Goal: Task Accomplishment & Management: Complete application form

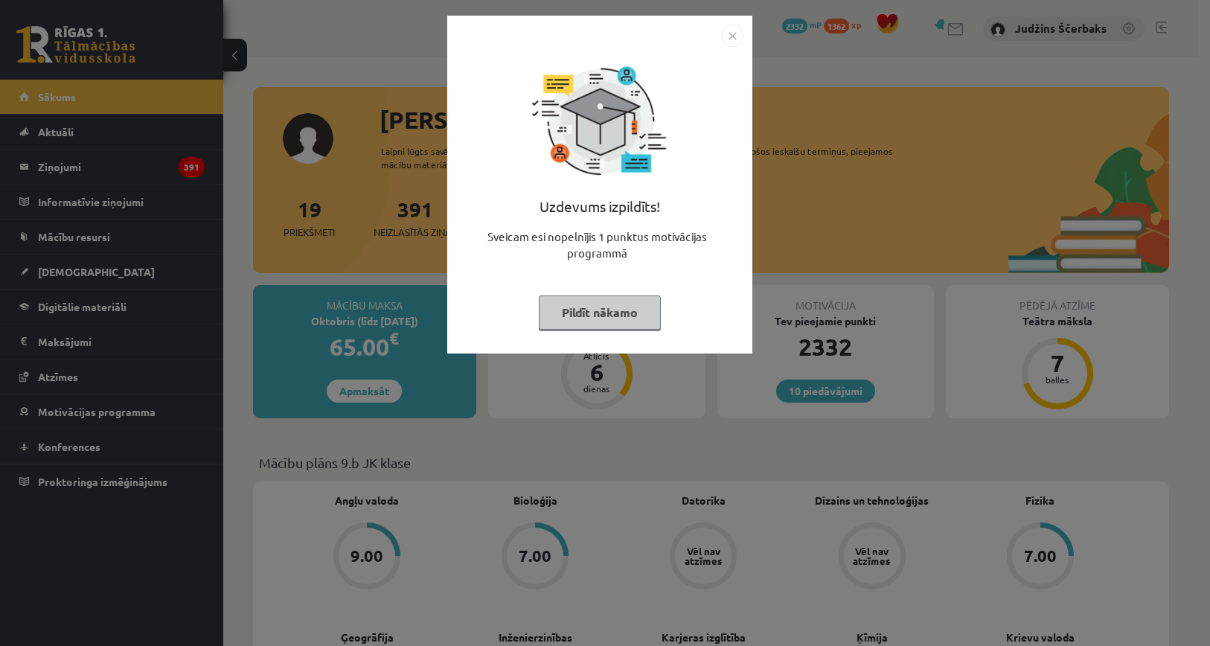
click at [728, 34] on img "Close" at bounding box center [732, 36] width 22 height 22
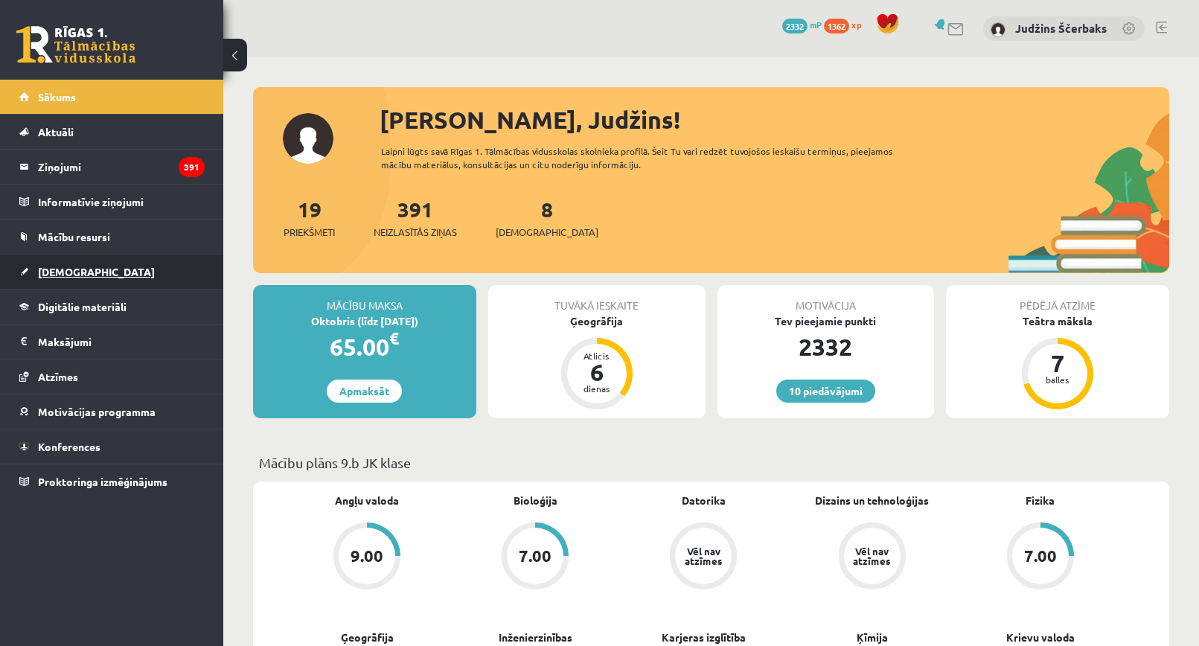
click at [62, 272] on span "[DEMOGRAPHIC_DATA]" at bounding box center [96, 271] width 117 height 13
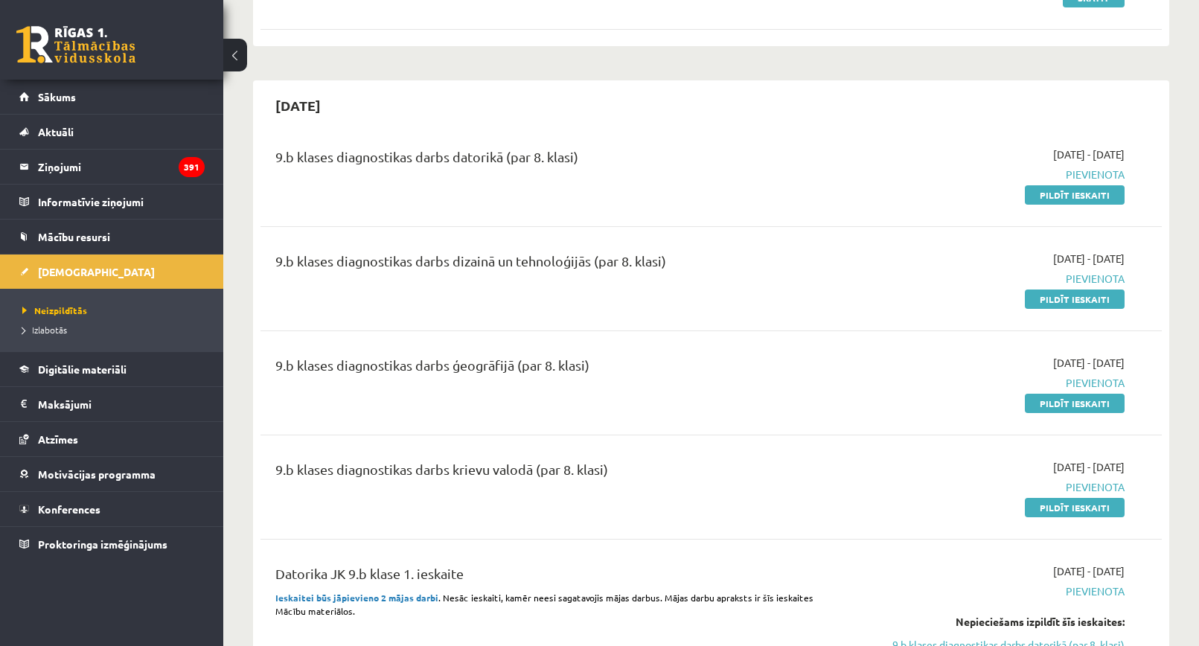
scroll to position [298, 0]
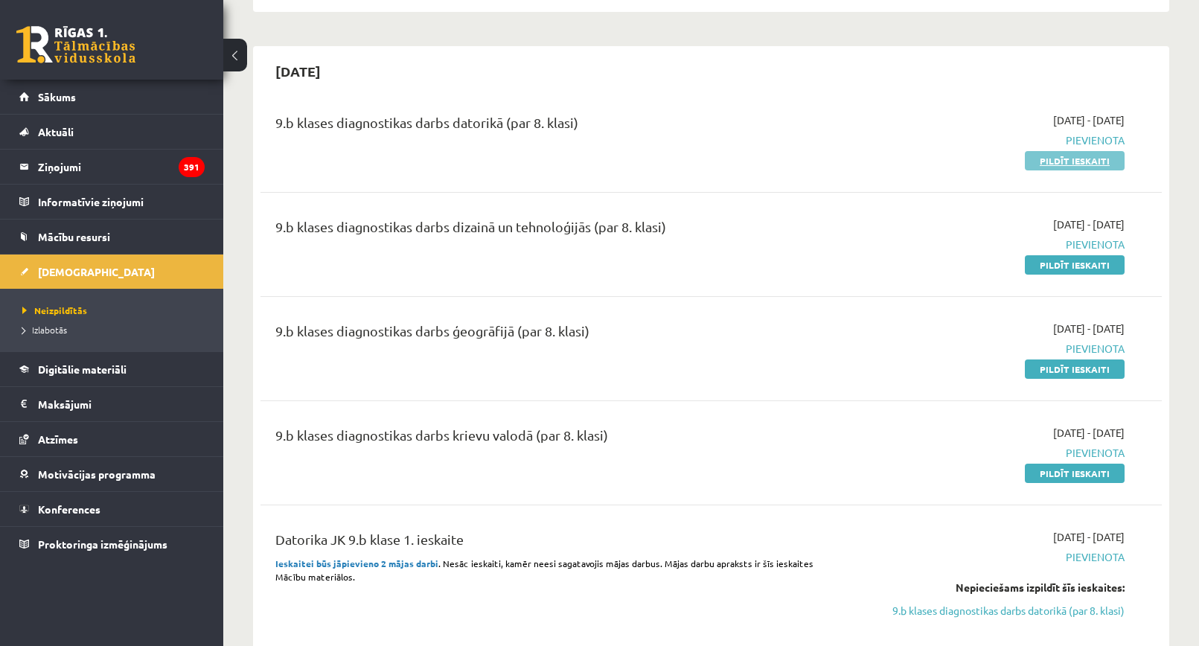
click at [1033, 159] on link "Pildīt ieskaiti" at bounding box center [1075, 160] width 100 height 19
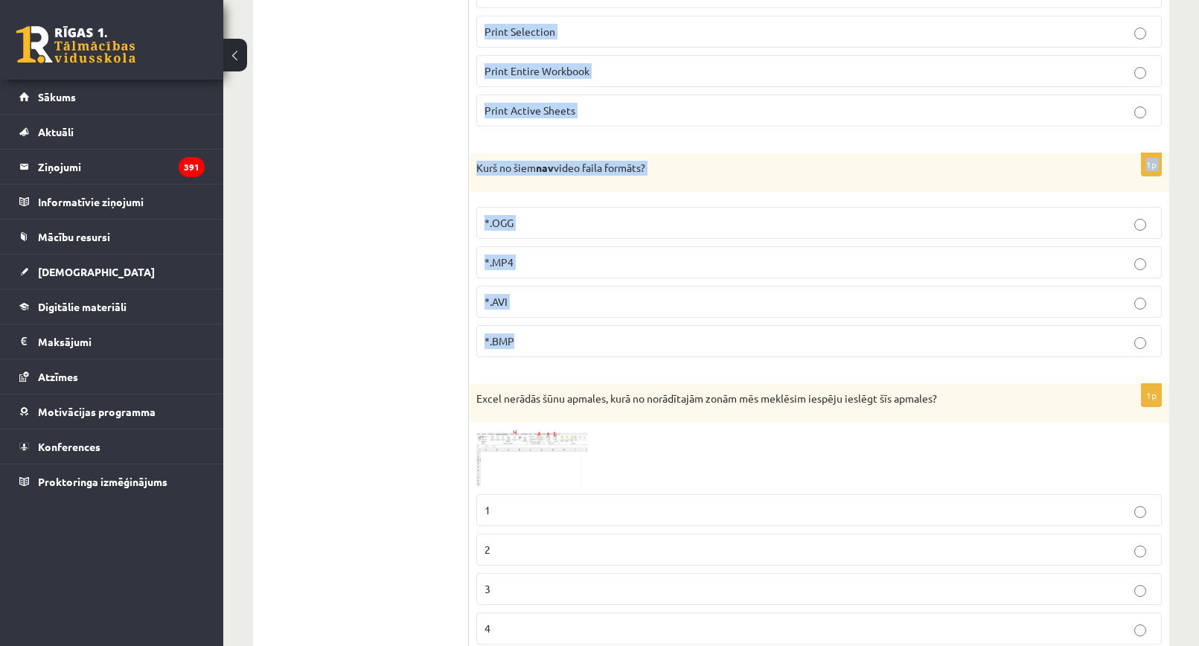
scroll to position [372, 0]
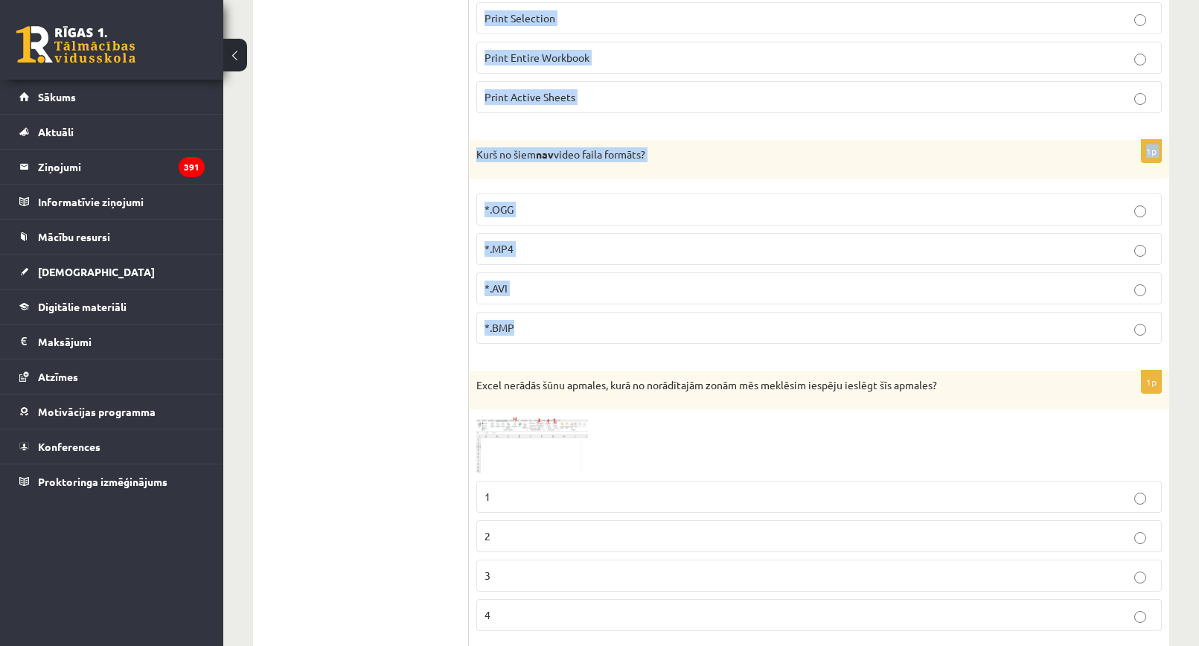
drag, startPoint x: 476, startPoint y: 135, endPoint x: 725, endPoint y: 325, distance: 312.8
copy form "Excel - Ja mēs vēlamies izdrukāt tikai šobrīd atvērto darba lapu, tad pie Print…"
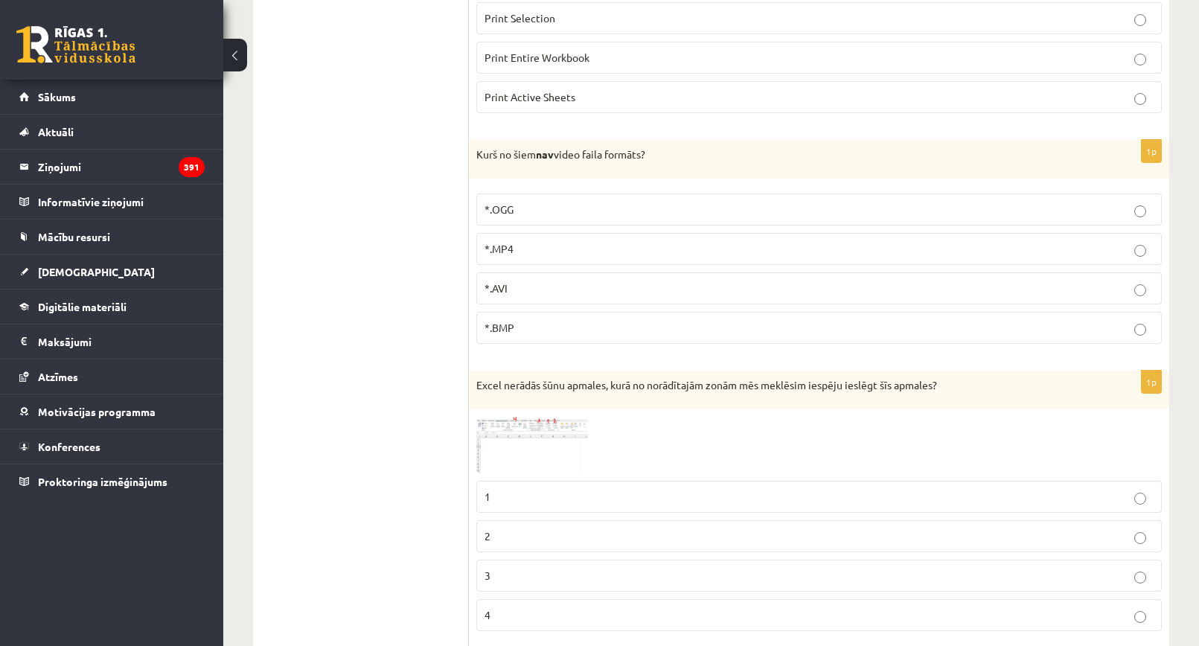
click at [836, 393] on p "Excel nerādās šūnu apmales, kurā no norādītajām zonām mēs meklēsim iespēju iesl…" at bounding box center [781, 385] width 611 height 15
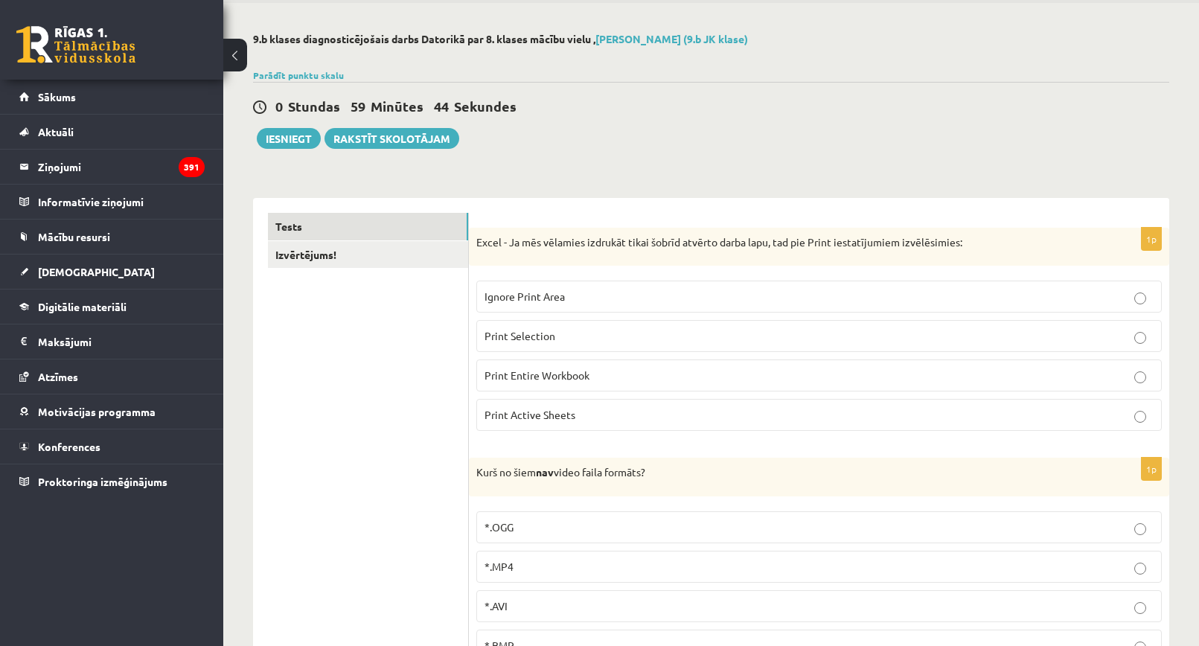
scroll to position [0, 0]
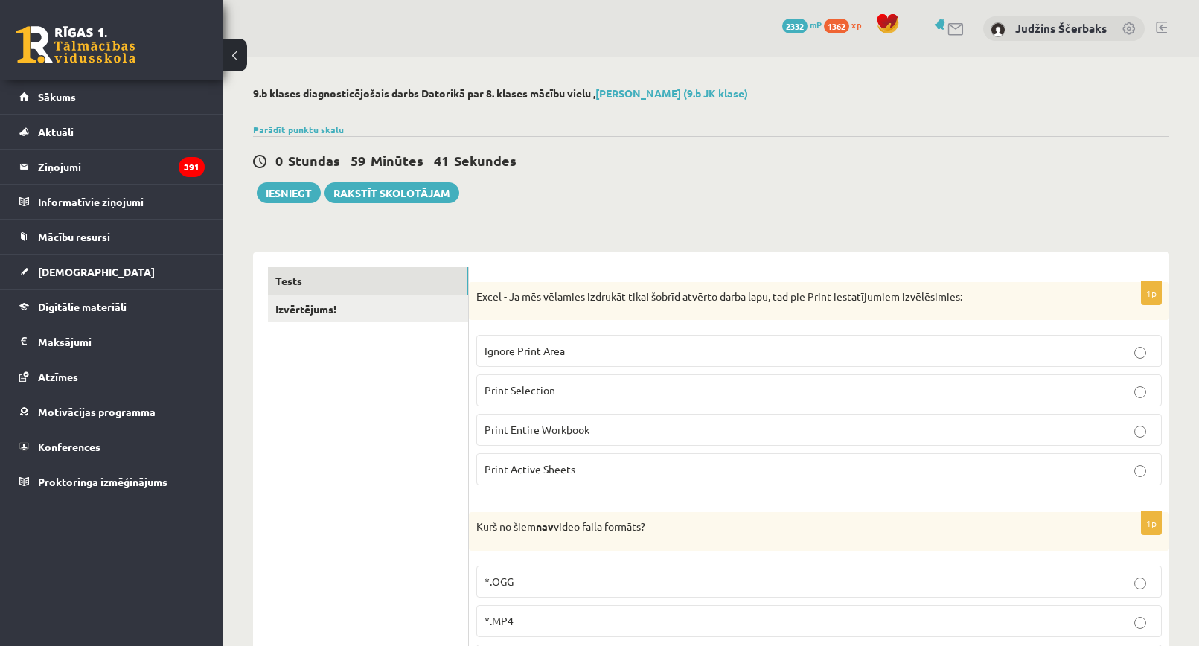
click at [526, 474] on span "Print Active Sheets" at bounding box center [530, 468] width 91 height 13
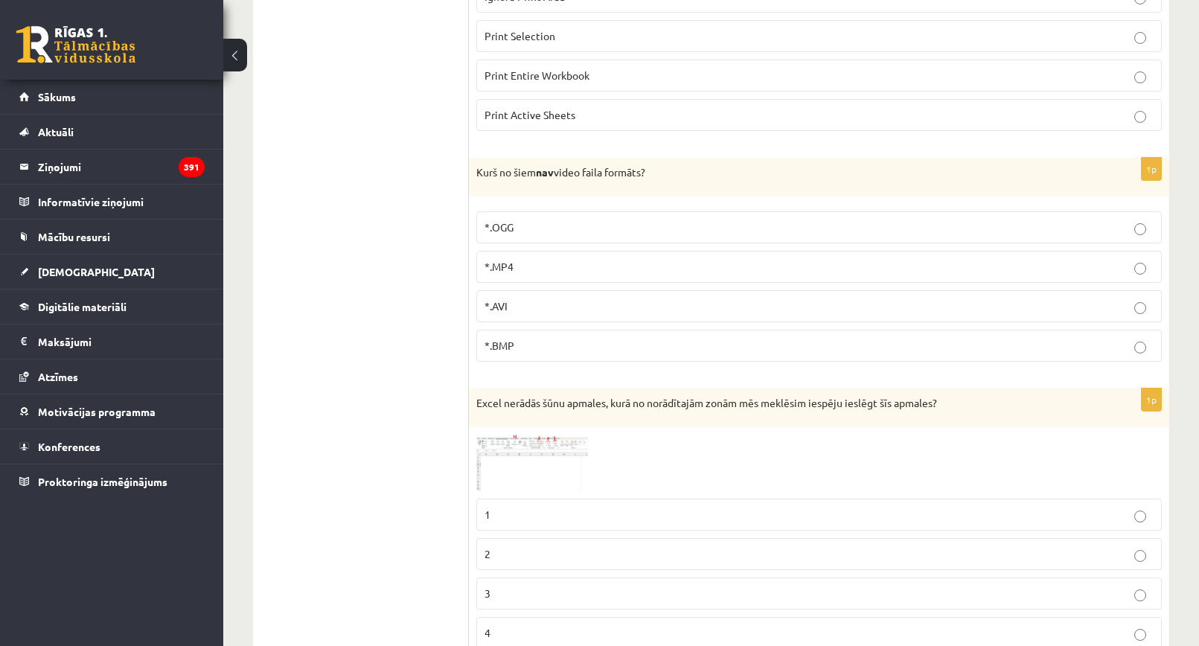
scroll to position [372, 0]
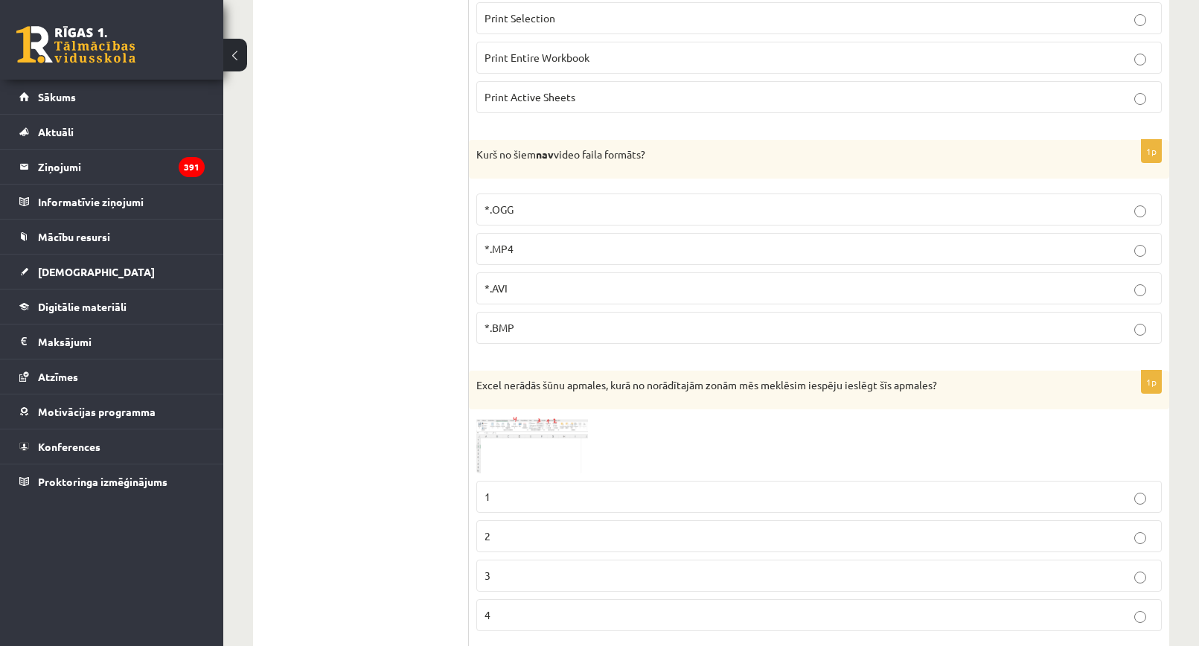
click at [517, 336] on p "*.BMP" at bounding box center [819, 328] width 669 height 16
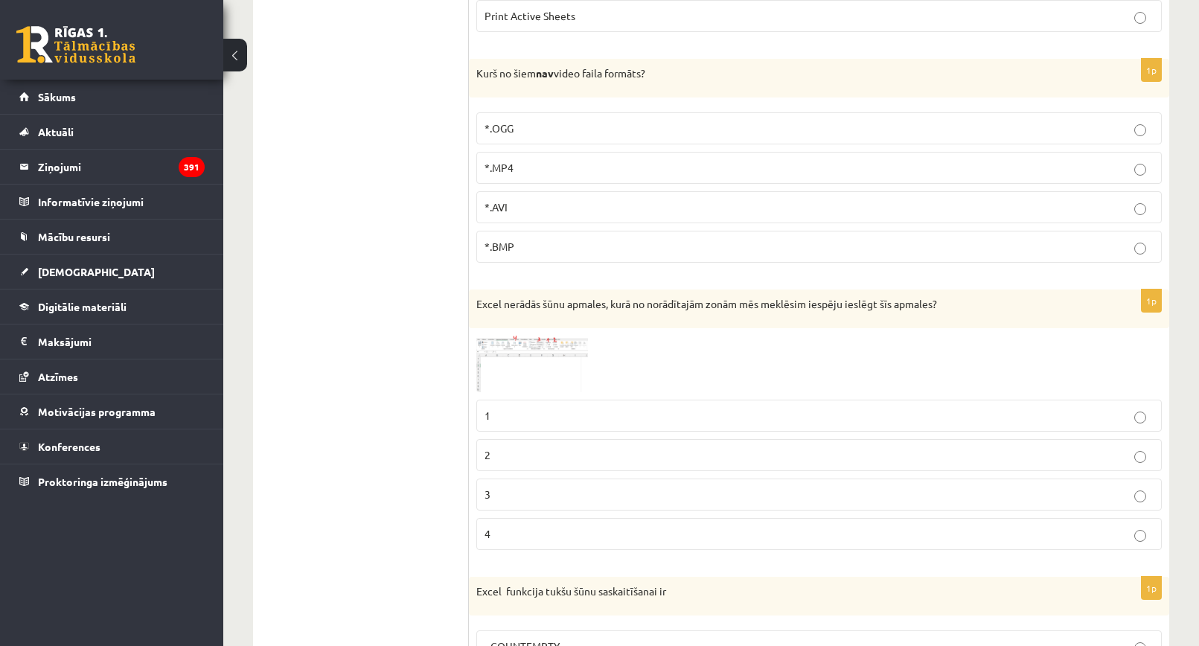
scroll to position [670, 0]
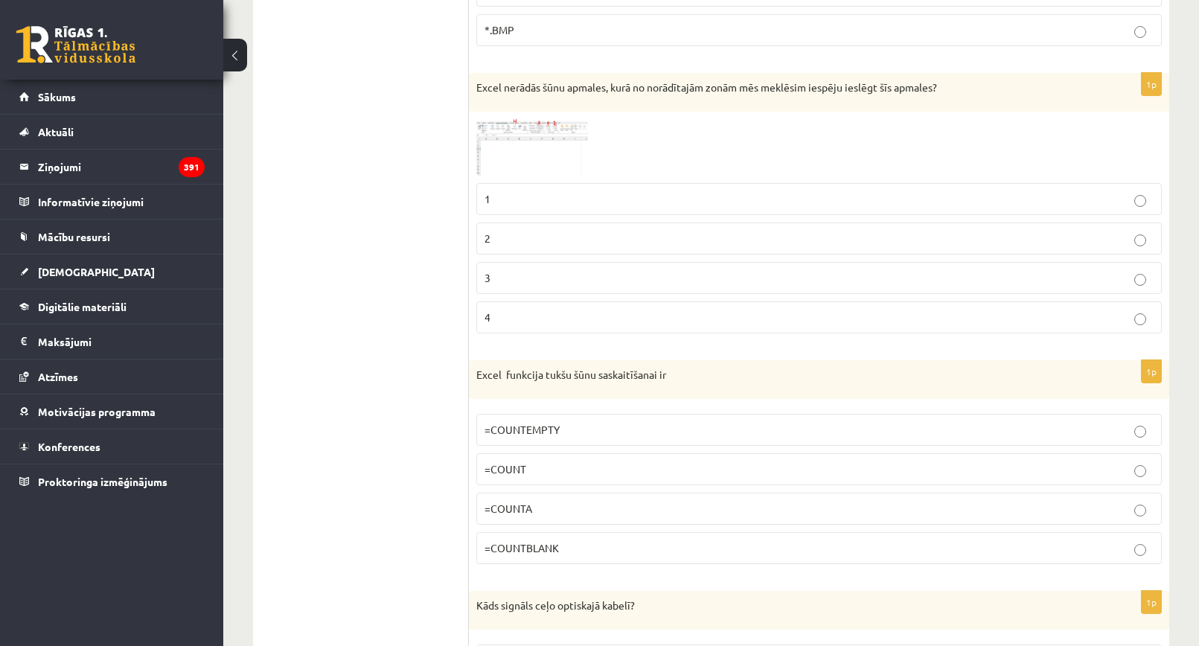
click at [511, 139] on img at bounding box center [532, 147] width 112 height 57
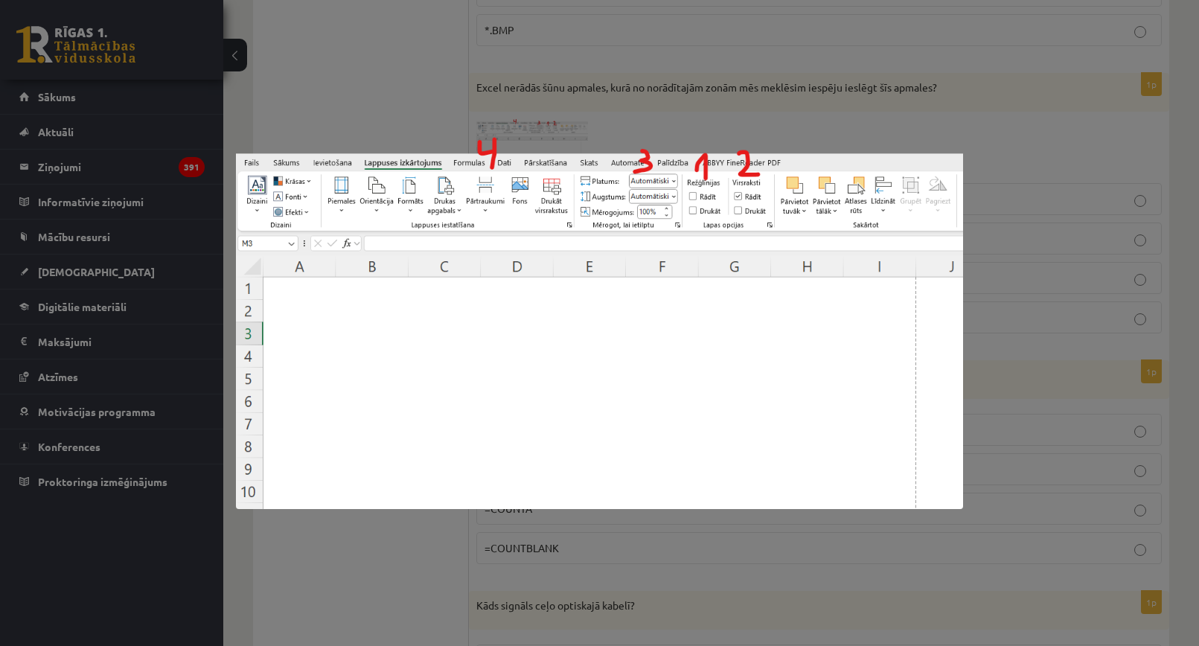
click at [1020, 155] on div at bounding box center [599, 323] width 1199 height 646
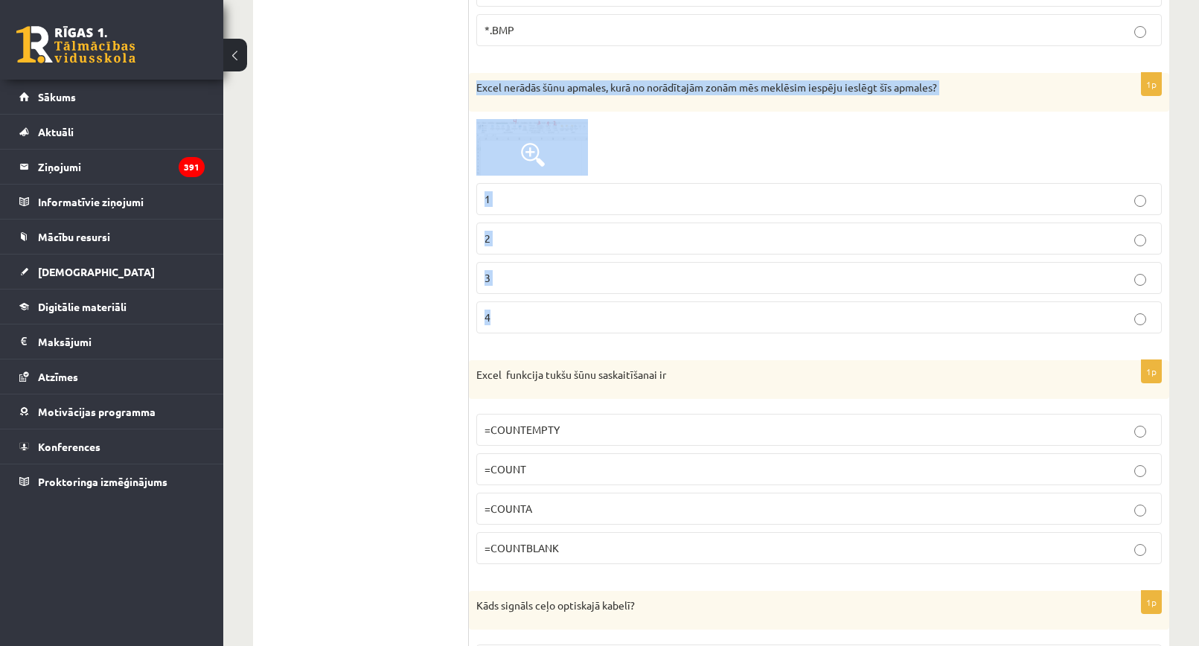
drag, startPoint x: 478, startPoint y: 86, endPoint x: 565, endPoint y: 317, distance: 247.4
click at [565, 317] on div "1p Excel nerādās šūnu apmales, kurā no norādītajām zonām mēs meklēsim iespēju i…" at bounding box center [819, 209] width 701 height 272
copy div "Excel nerādās šūnu apmales, kurā no norādītajām zonām mēs meklēsim iespēju iesl…"
click at [788, 154] on div at bounding box center [819, 147] width 686 height 57
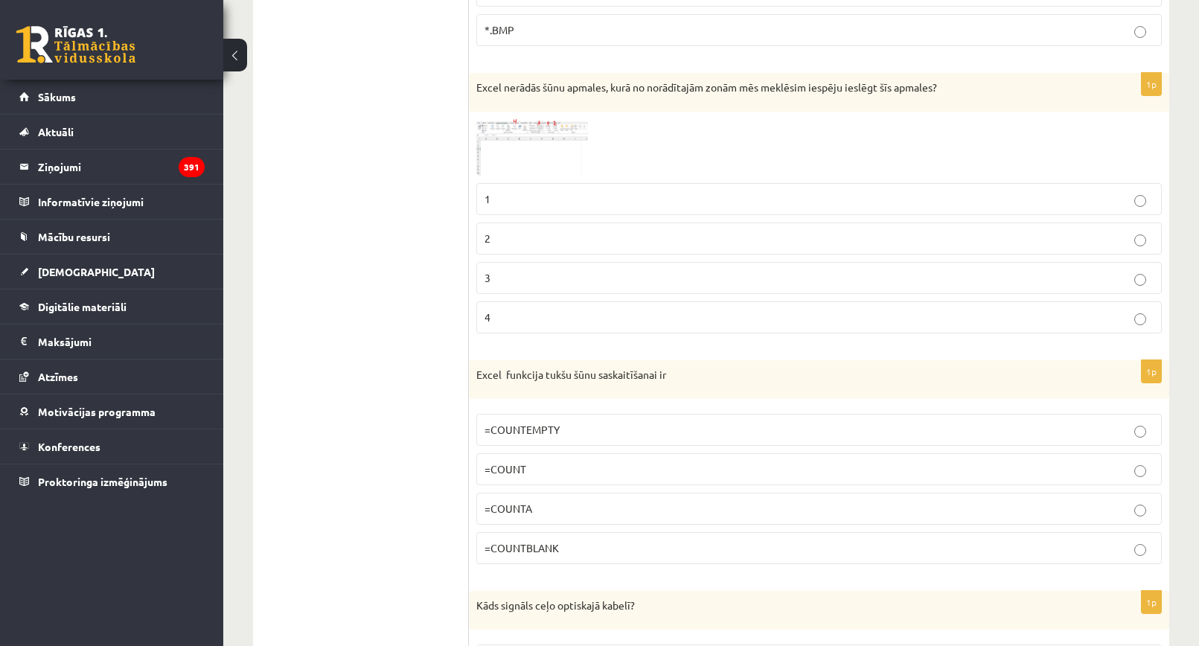
click at [538, 135] on img at bounding box center [532, 147] width 112 height 57
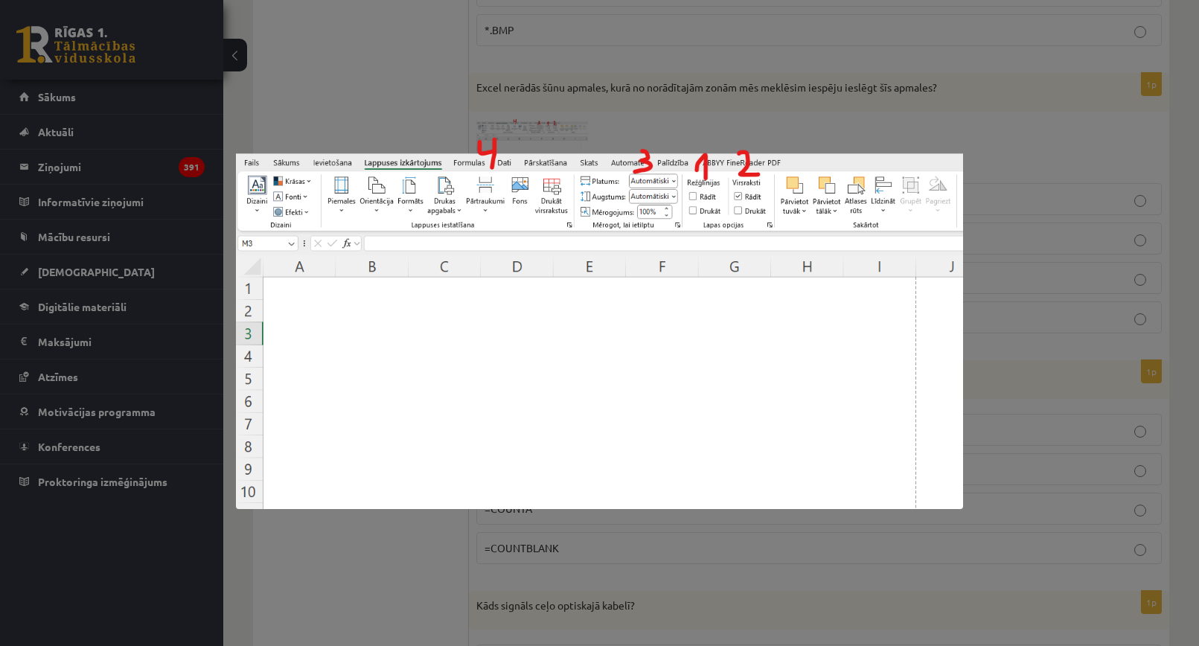
drag, startPoint x: 905, startPoint y: 109, endPoint x: 903, endPoint y: 84, distance: 24.7
click at [905, 109] on div at bounding box center [599, 323] width 1199 height 646
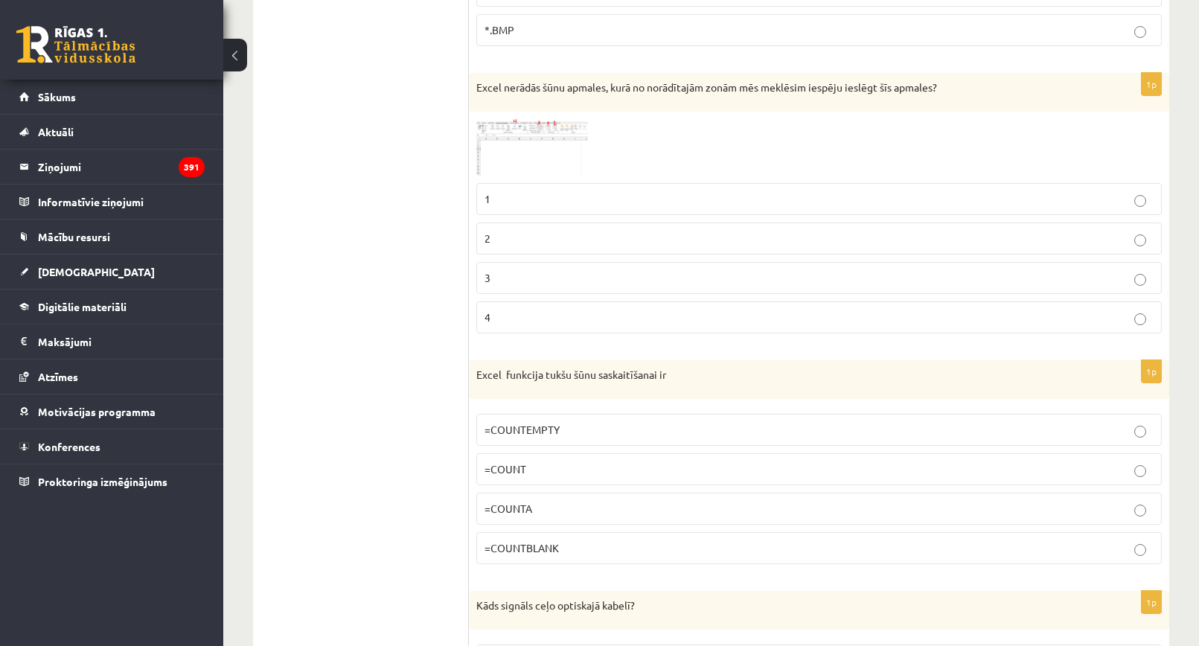
click at [493, 278] on p "3" at bounding box center [819, 278] width 669 height 16
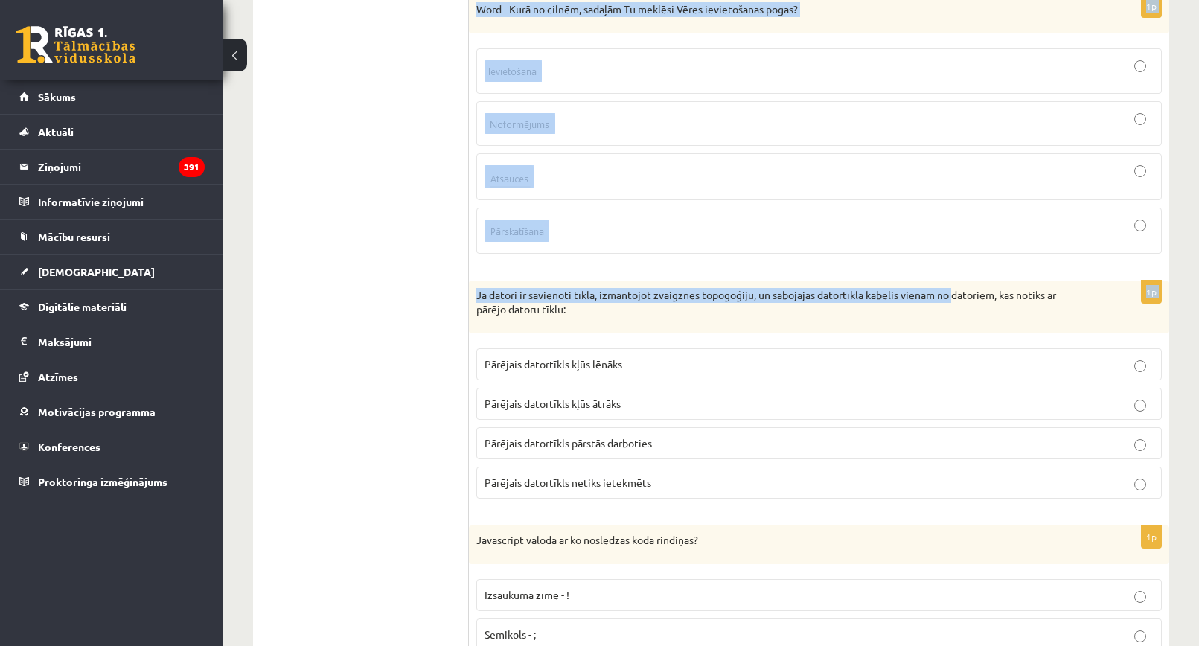
scroll to position [2829, 0]
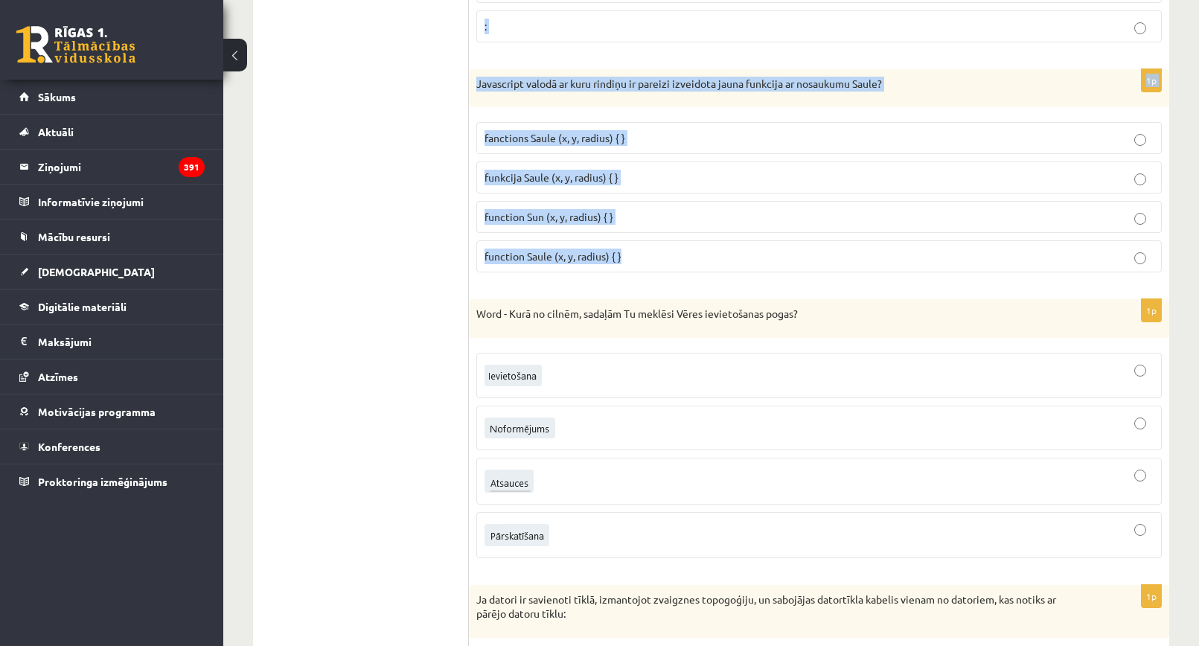
drag, startPoint x: 487, startPoint y: 160, endPoint x: 837, endPoint y: 264, distance: 365.1
copy form "Excel funkcija tukšu šūnu saskaitīšanai ir =COUNTEMPTY =COUNT =COUNTA =COUNTBLA…"
click at [829, 281] on div "1p Javascript valodā ar kuru rindiņu ir pareizi izveidota jauna funkcija ar nos…" at bounding box center [819, 177] width 701 height 216
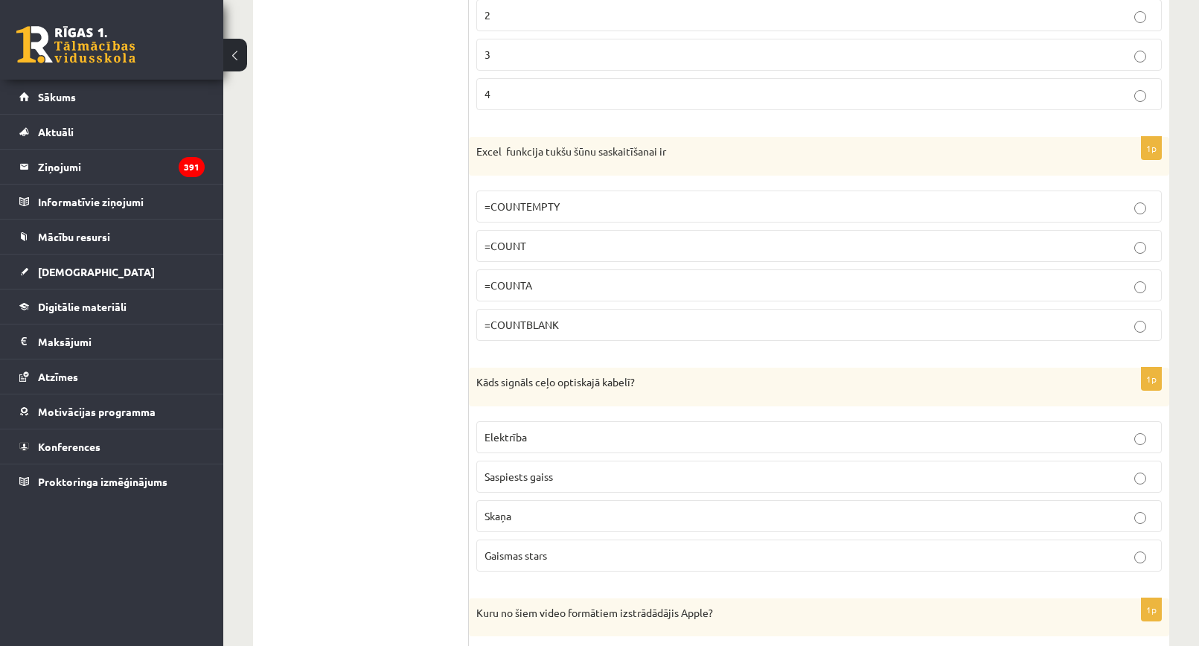
click at [538, 325] on span "=COUNTBLANK" at bounding box center [522, 324] width 74 height 13
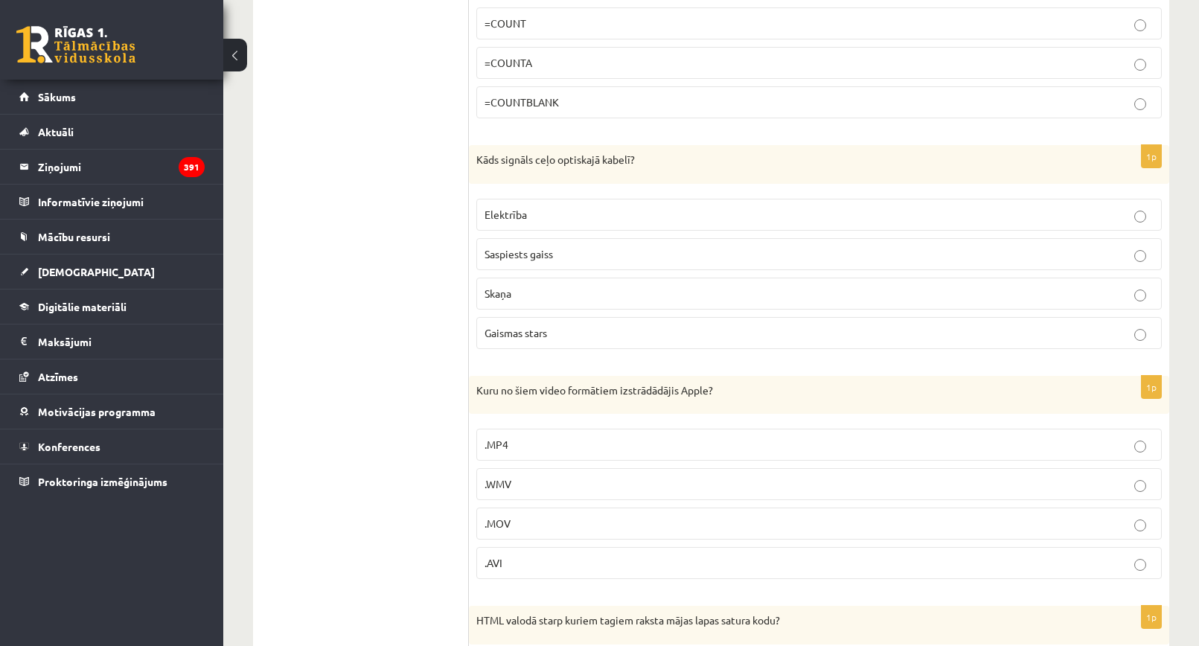
scroll to position [1117, 0]
click at [538, 327] on span "Gaismas stars" at bounding box center [516, 331] width 63 height 13
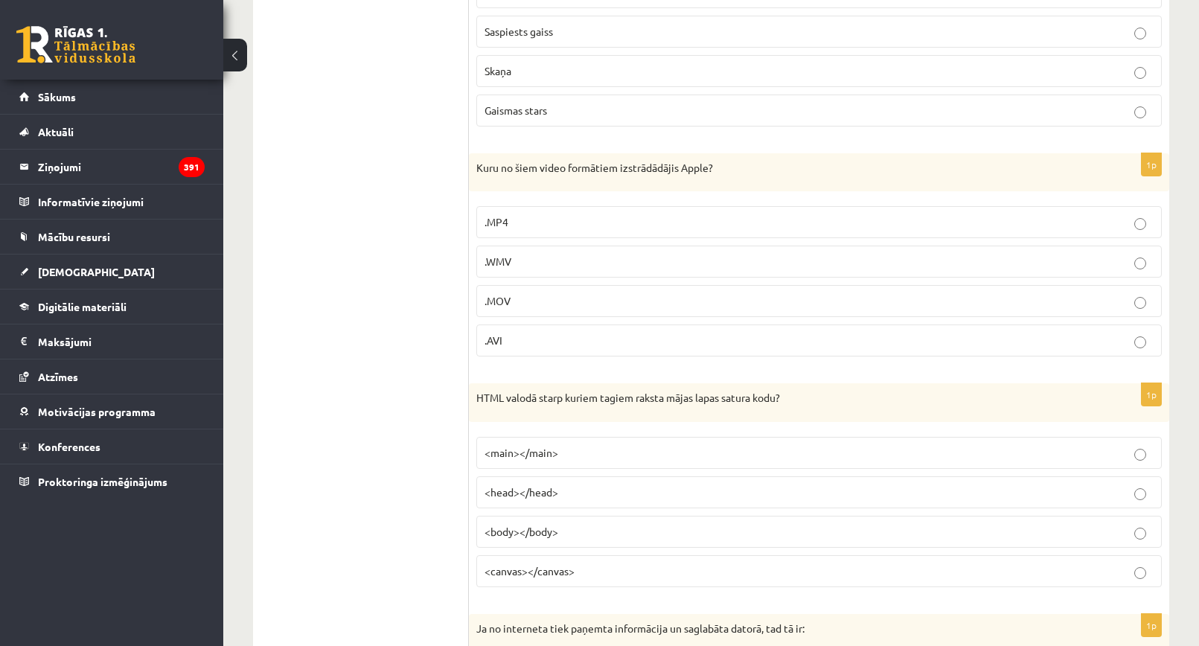
scroll to position [1340, 0]
click at [514, 302] on p ".MOV" at bounding box center [819, 300] width 669 height 16
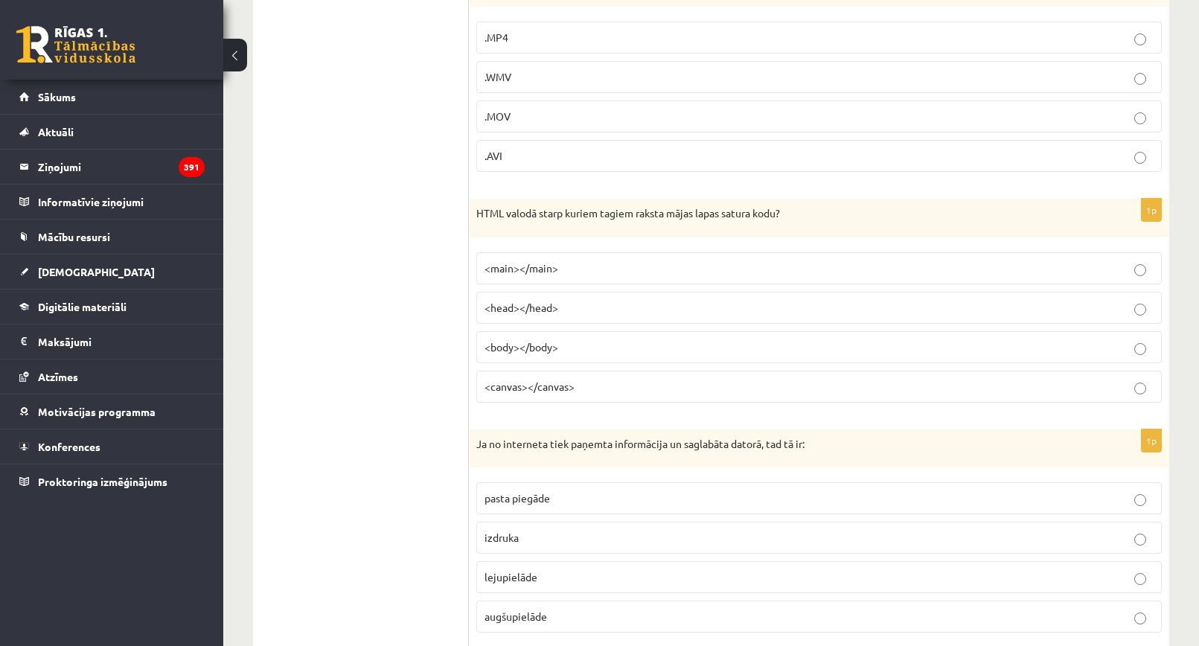
scroll to position [1563, 0]
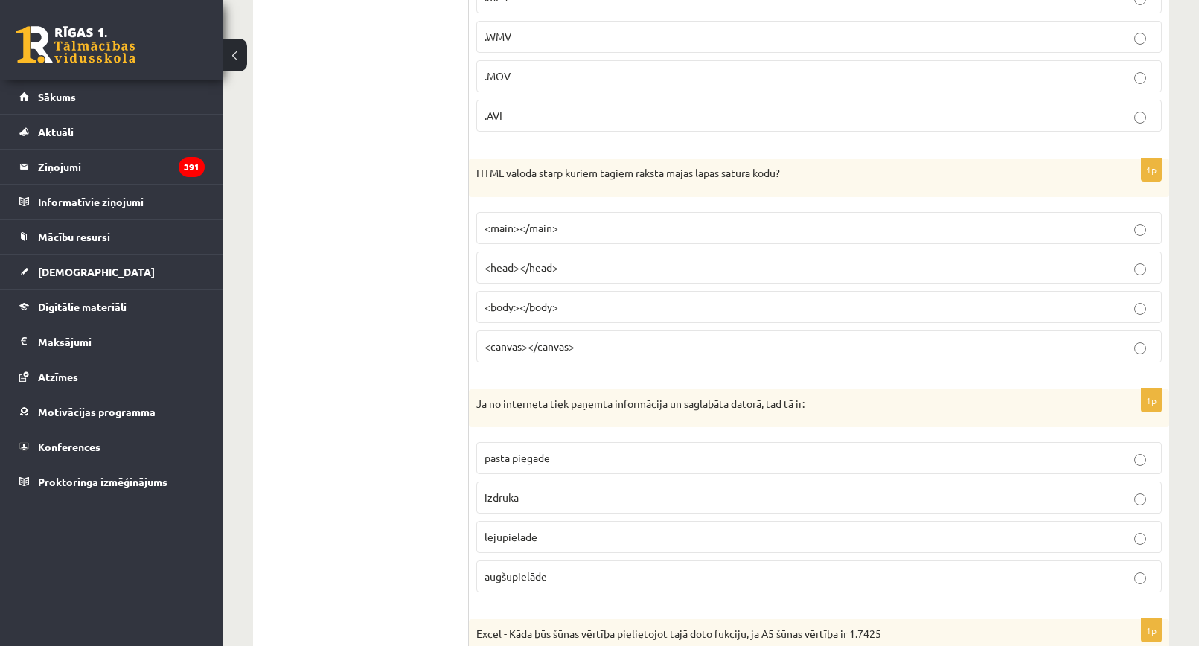
click at [553, 317] on label "<body></body>" at bounding box center [819, 307] width 686 height 32
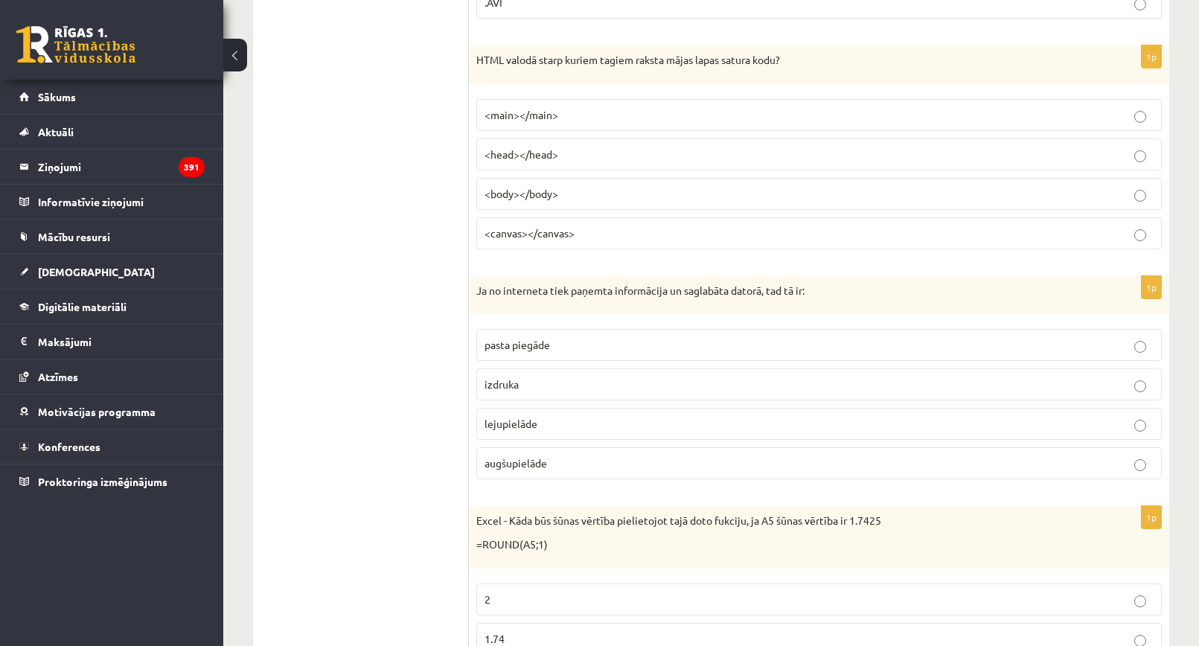
scroll to position [1712, 0]
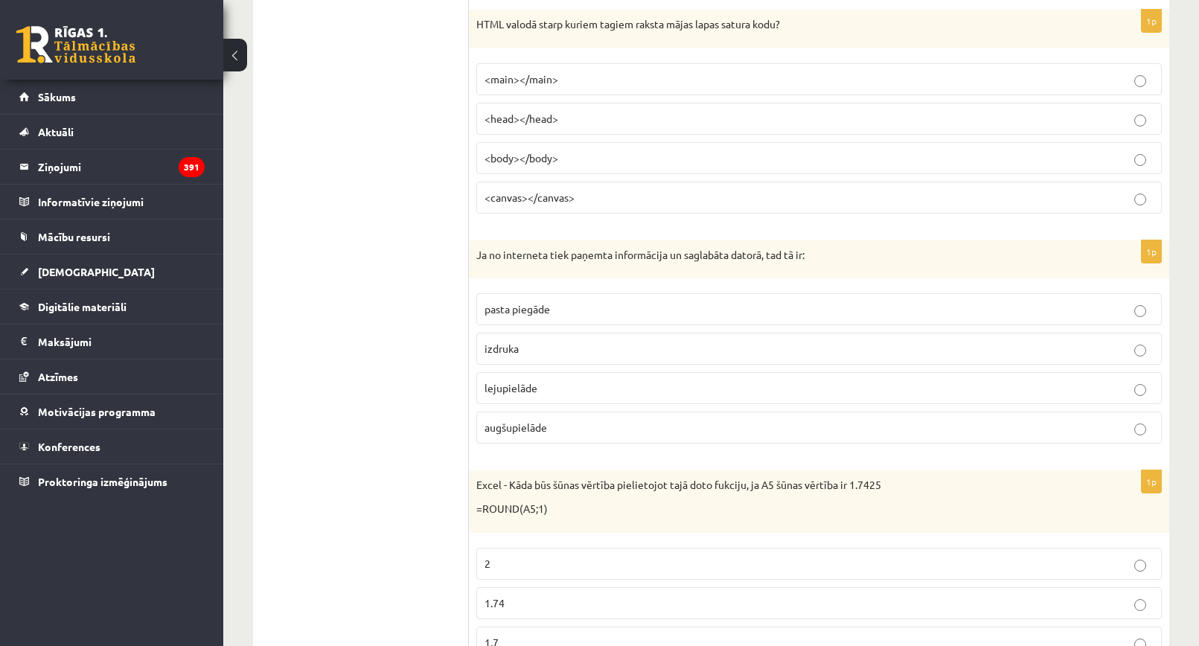
click at [541, 430] on span "augšupielāde" at bounding box center [516, 427] width 63 height 13
click at [545, 396] on p "lejupielāde" at bounding box center [819, 388] width 669 height 16
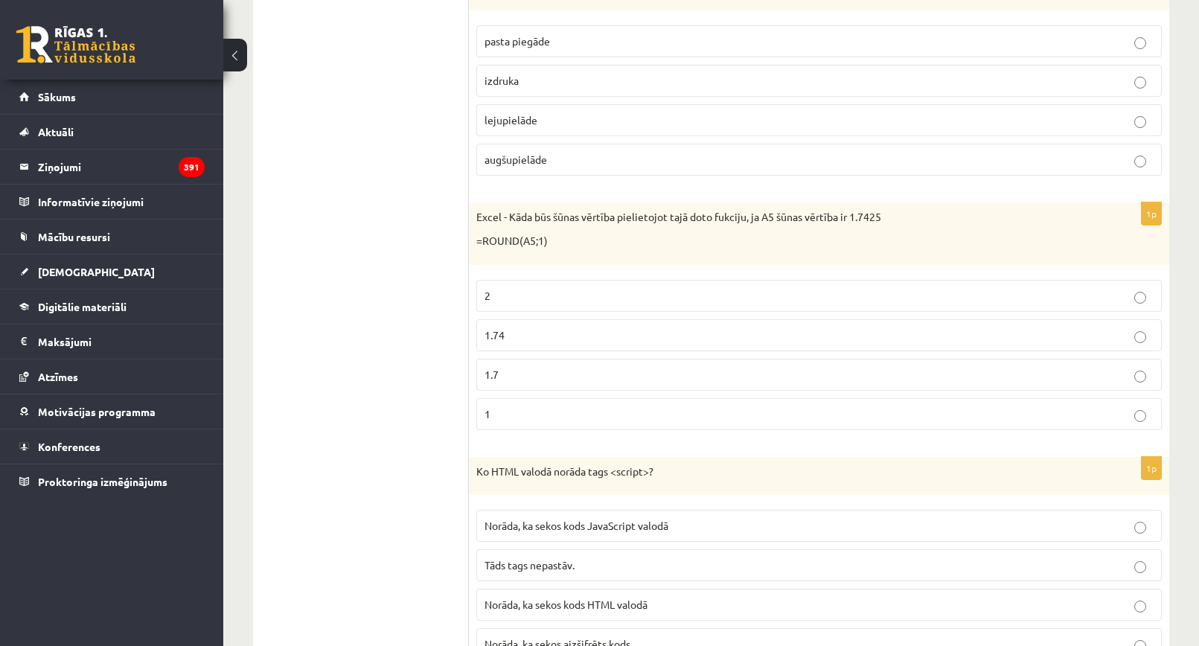
scroll to position [2010, 0]
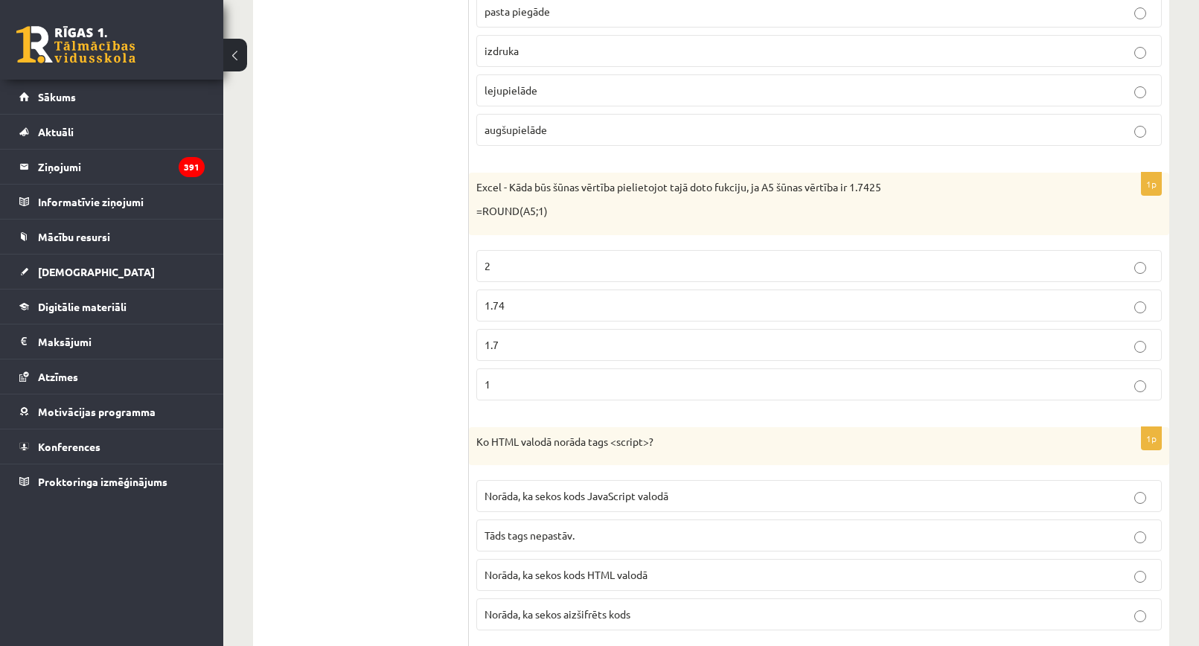
click at [535, 344] on p "1.7" at bounding box center [819, 345] width 669 height 16
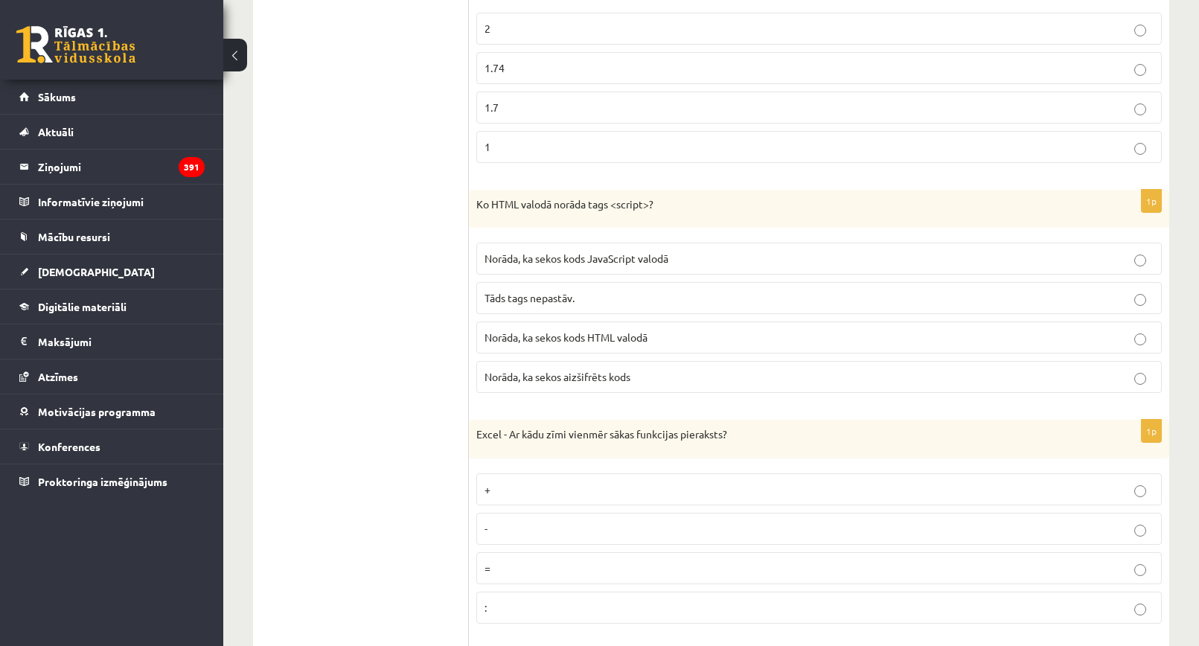
scroll to position [2308, 0]
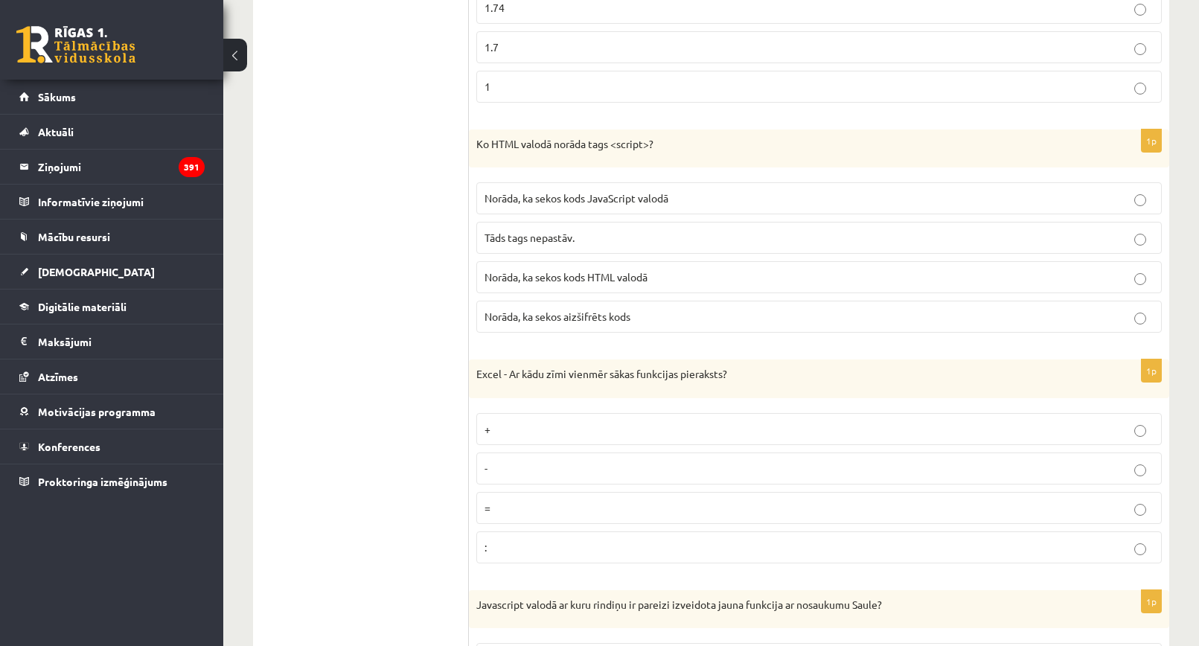
click at [638, 199] on span "Norāda, ka sekos kods JavaScript valodā" at bounding box center [577, 197] width 184 height 13
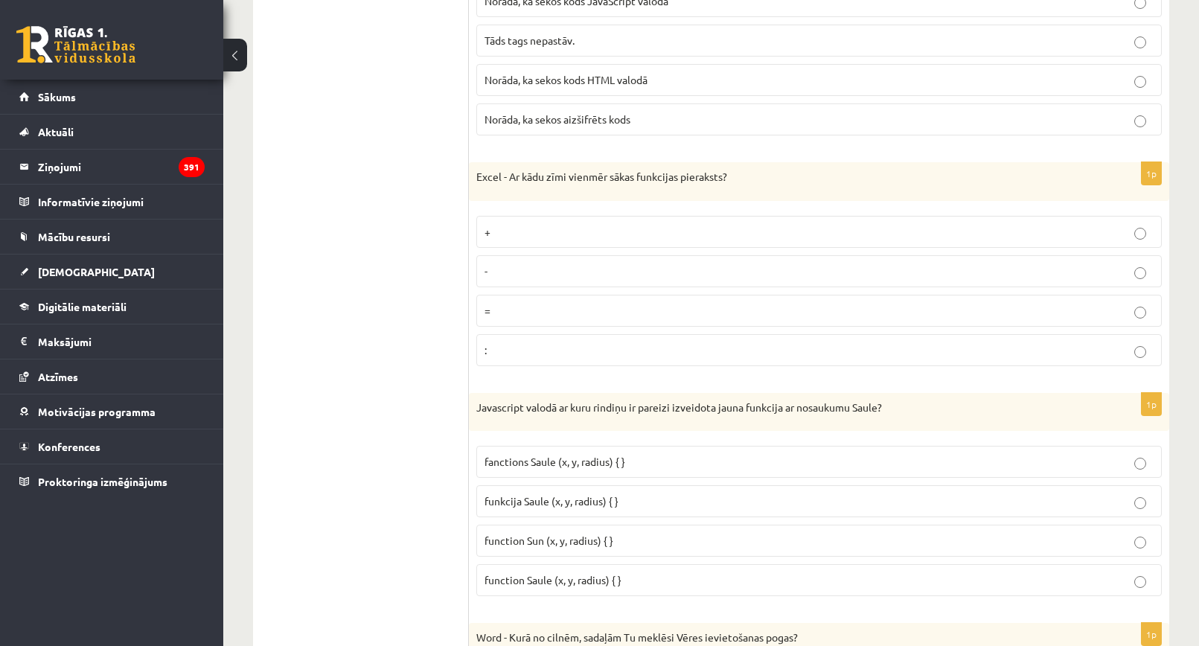
scroll to position [2531, 0]
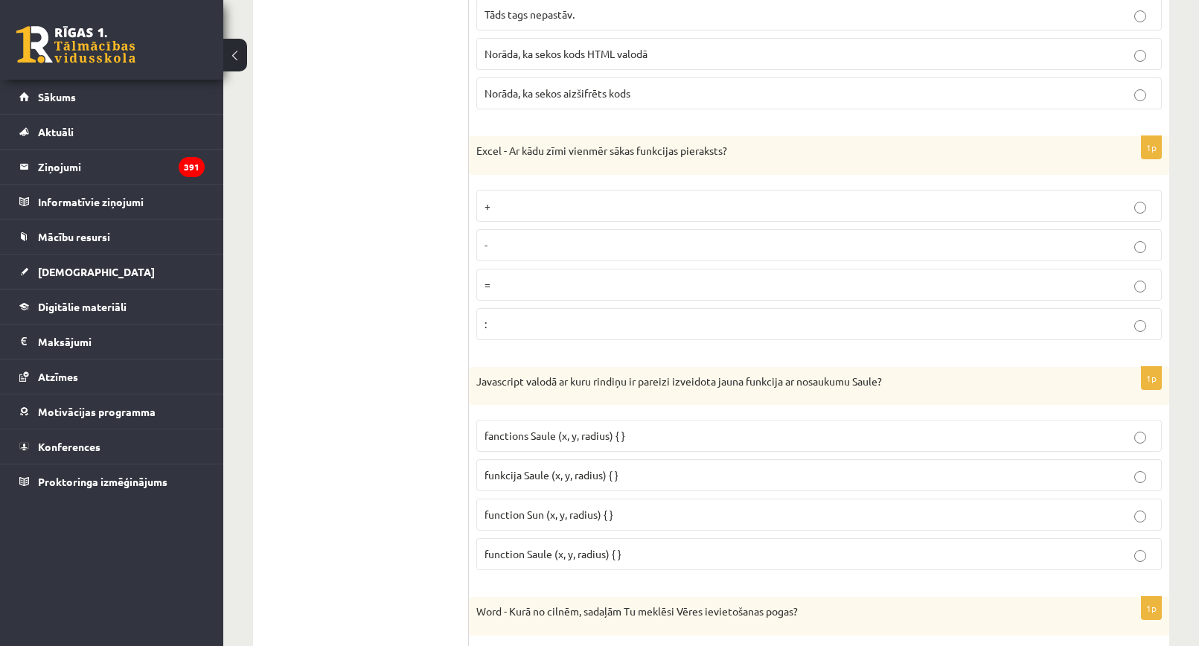
click at [510, 297] on label "=" at bounding box center [819, 285] width 686 height 32
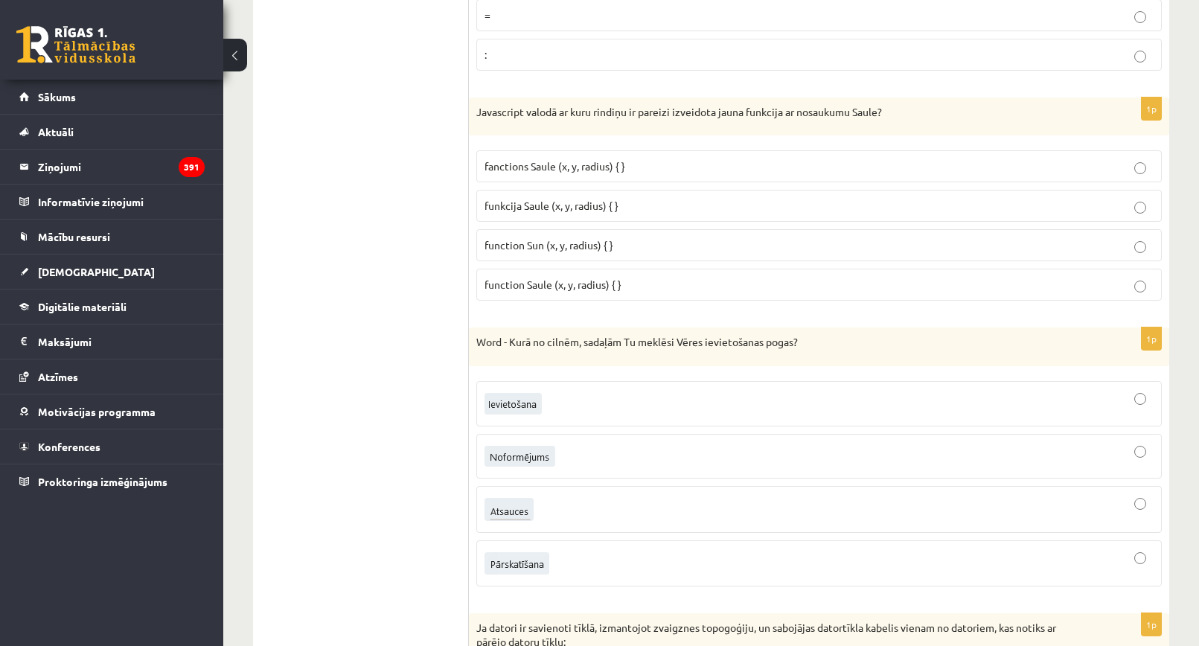
scroll to position [2829, 0]
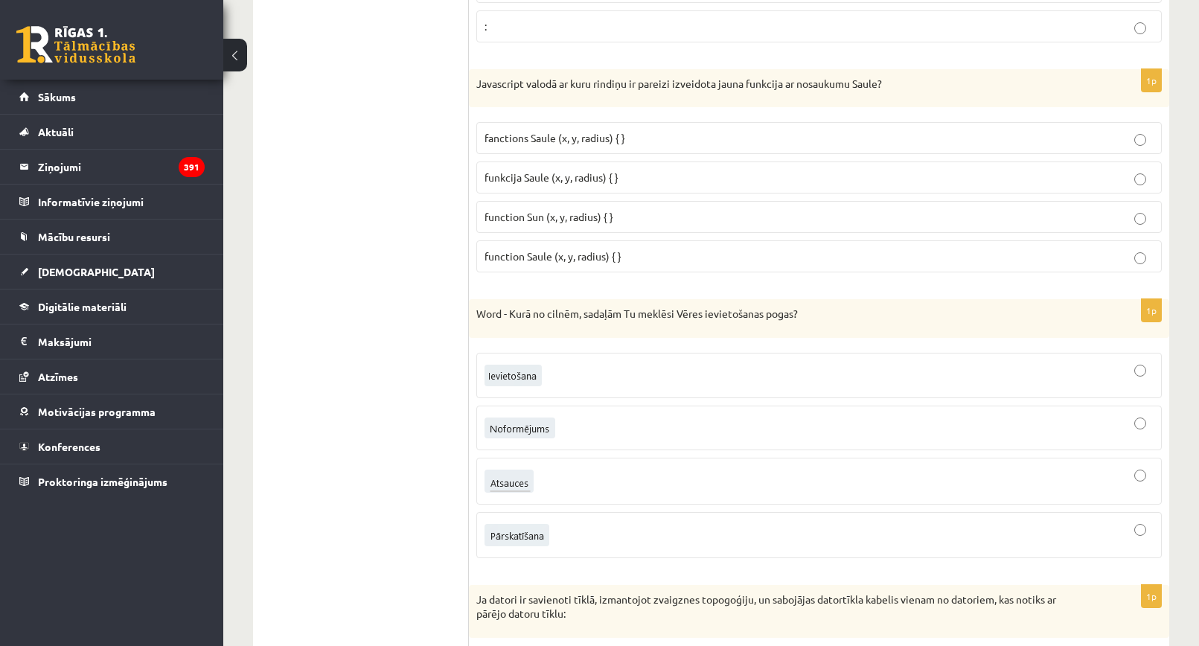
click at [614, 261] on span "function Saule (x, y, radius) { }" at bounding box center [553, 255] width 137 height 13
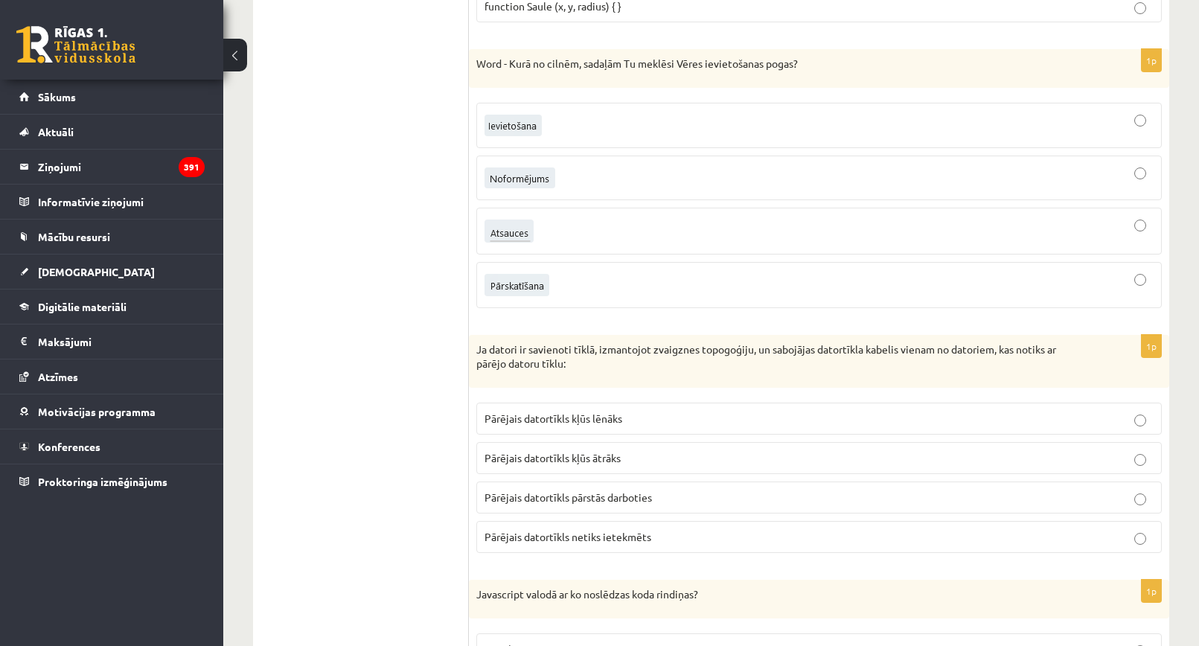
scroll to position [3052, 0]
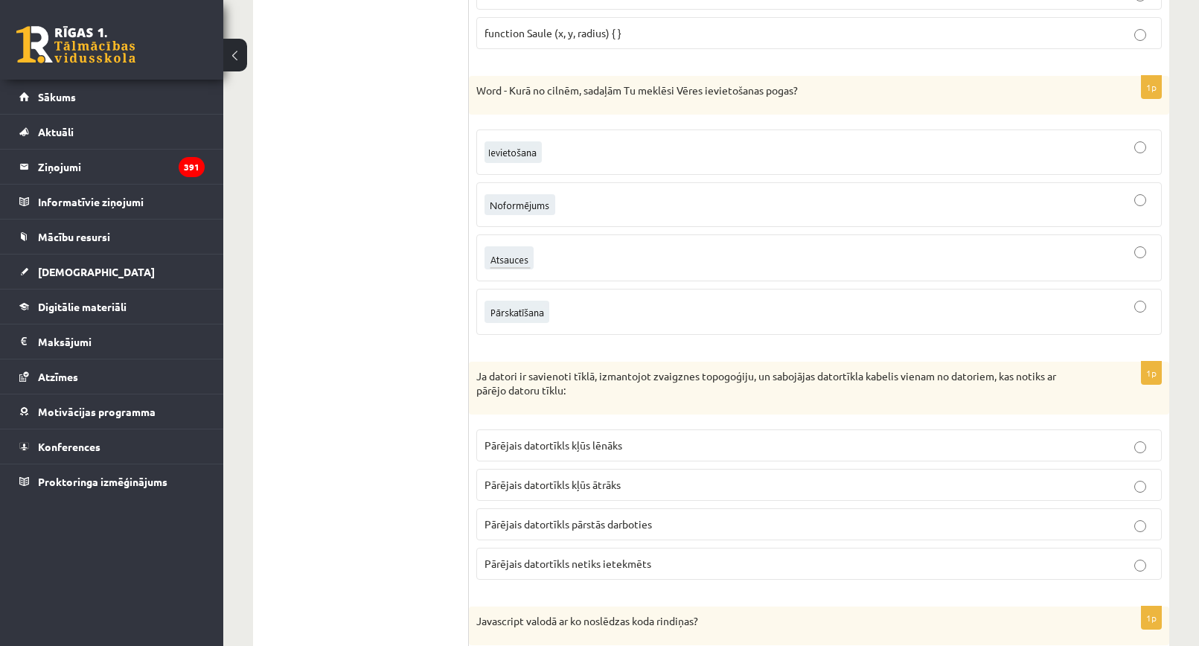
click at [540, 266] on div at bounding box center [819, 258] width 669 height 31
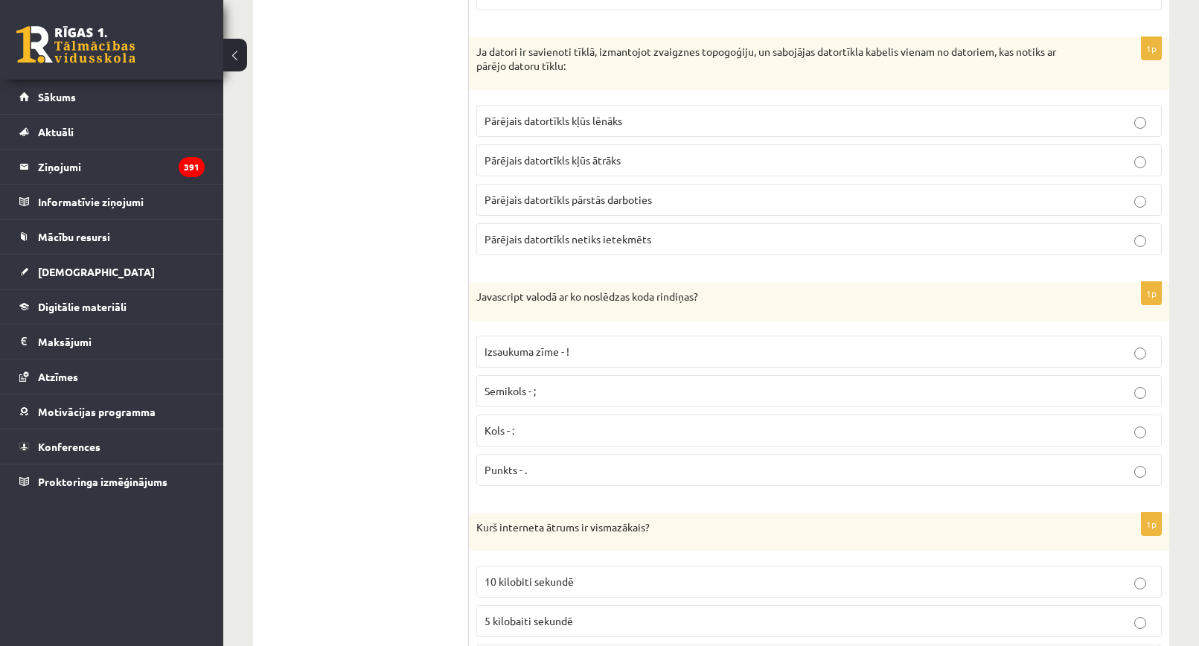
scroll to position [3276, 0]
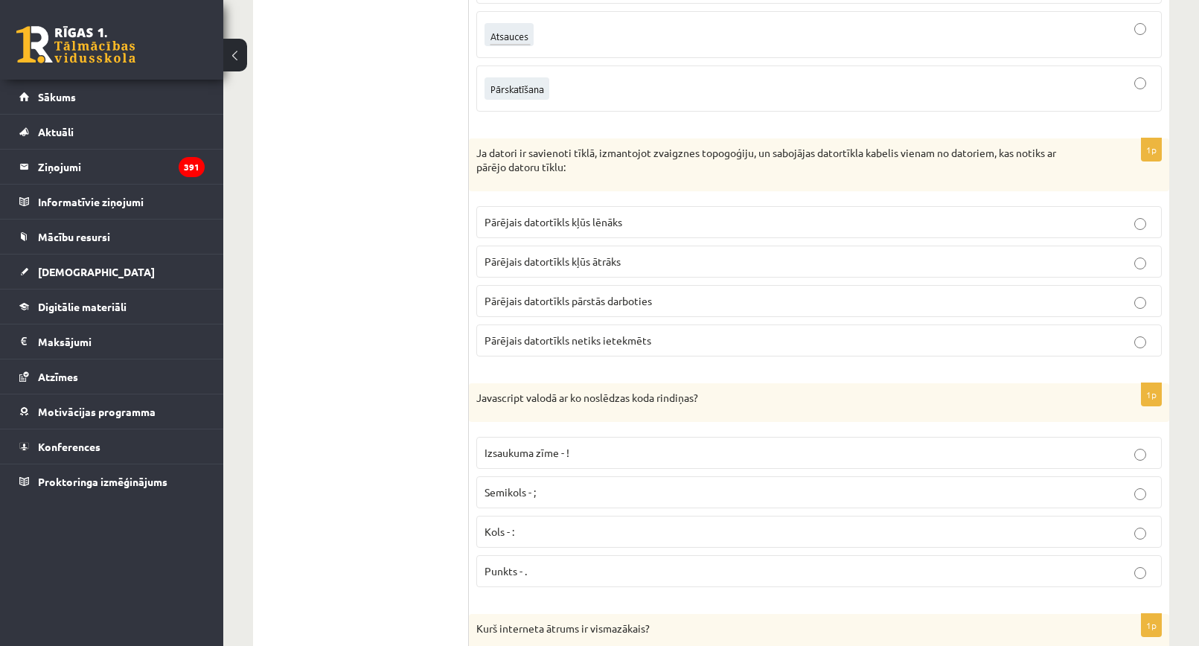
drag, startPoint x: 472, startPoint y: 147, endPoint x: 653, endPoint y: 181, distance: 184.0
click at [651, 186] on div "**********" at bounding box center [711, 543] width 916 height 7133
click at [649, 167] on p "Ja datori ir savienoti tīklā, izmantojot zvaigznes topogoģiju, un sabojājas dat…" at bounding box center [781, 160] width 611 height 29
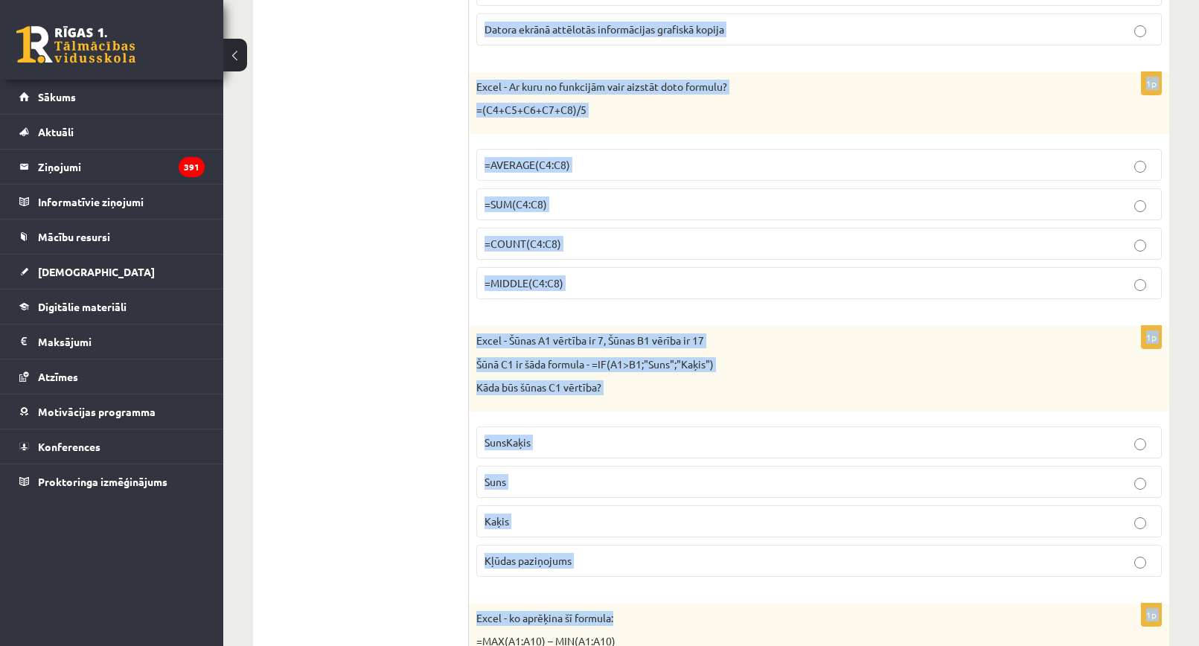
scroll to position [6770, 0]
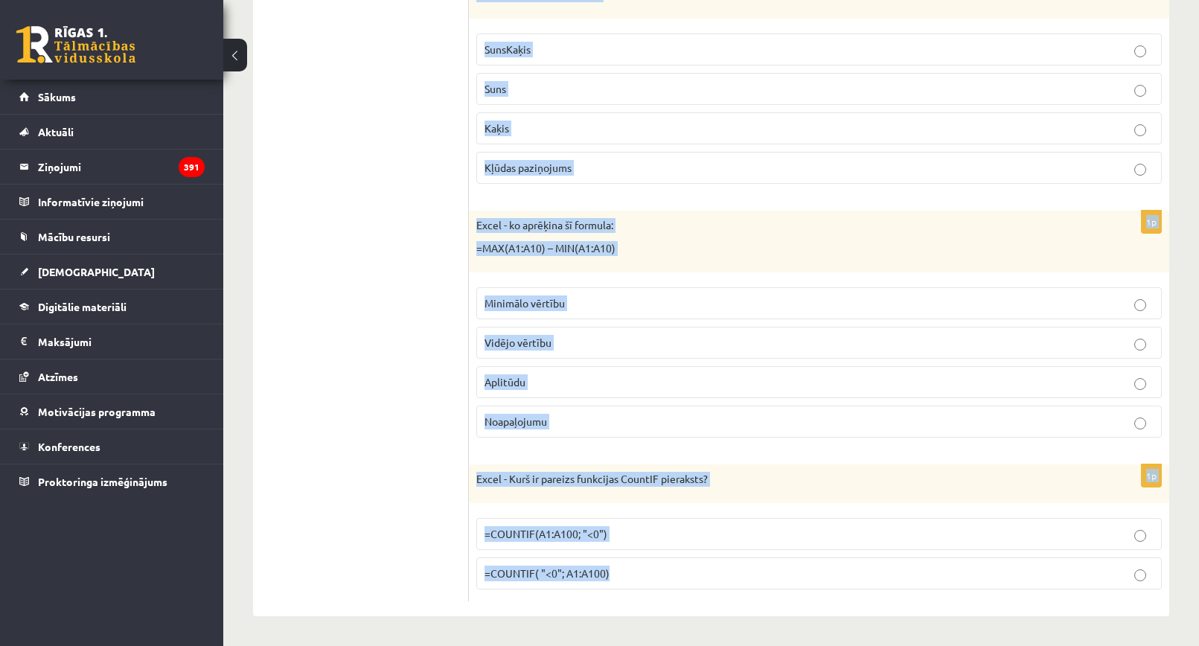
drag, startPoint x: 478, startPoint y: 154, endPoint x: 825, endPoint y: 564, distance: 537.2
copy form "Ja datori ir savienoti tīklā, izmantojot zvaigznes topogoģiju, un sabojājas dat…"
click at [725, 497] on div "Excel - Kurš ir pareizs funkcijas CountIF pieraksts?" at bounding box center [819, 484] width 701 height 39
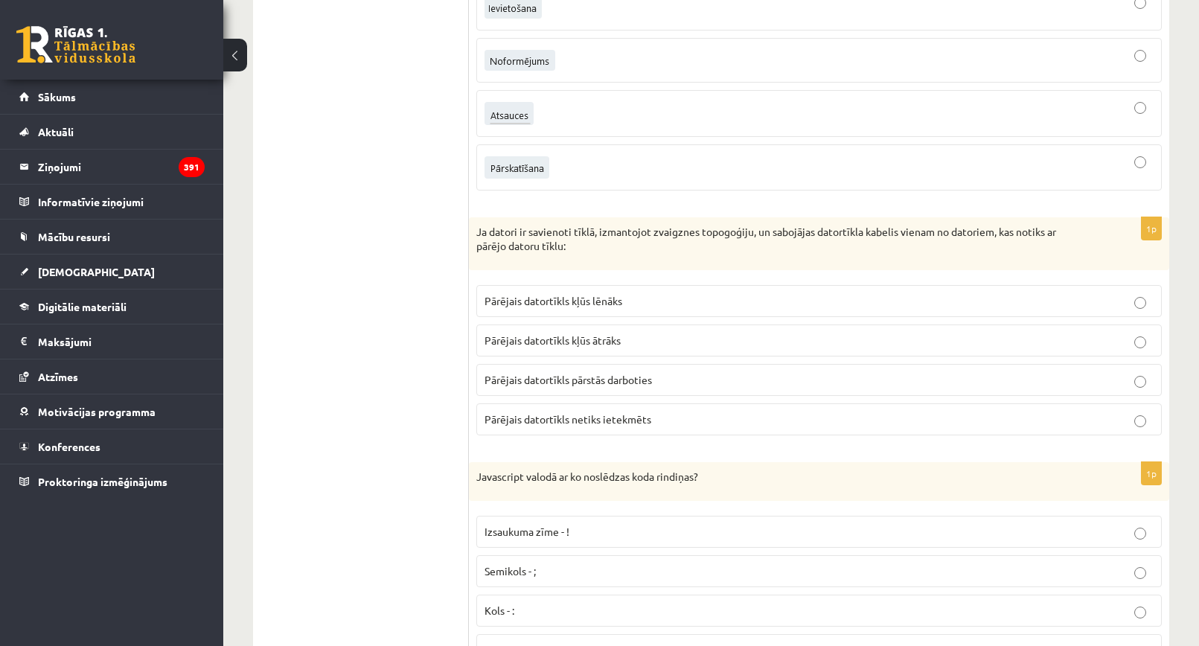
scroll to position [3271, 0]
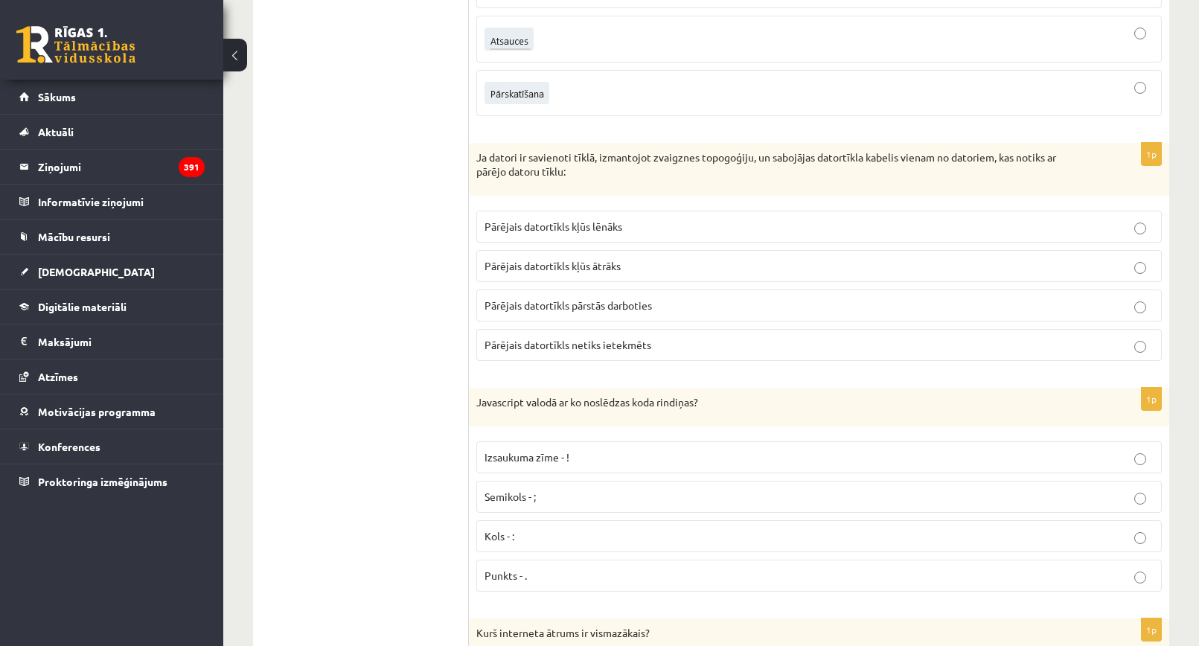
click at [652, 348] on p "Pārējais datortīkls netiks ietekmēts" at bounding box center [819, 345] width 669 height 16
drag, startPoint x: 1004, startPoint y: 169, endPoint x: 1054, endPoint y: 54, distance: 125.0
click at [1005, 169] on p "Ja datori ir savienoti tīklā, izmantojot zvaigznes topogoģiju, un sabojājas dat…" at bounding box center [781, 164] width 611 height 29
click at [851, 165] on p "Ja datori ir savienoti tīklā, izmantojot zvaigznes topogoģiju, un sabojājas dat…" at bounding box center [781, 164] width 611 height 29
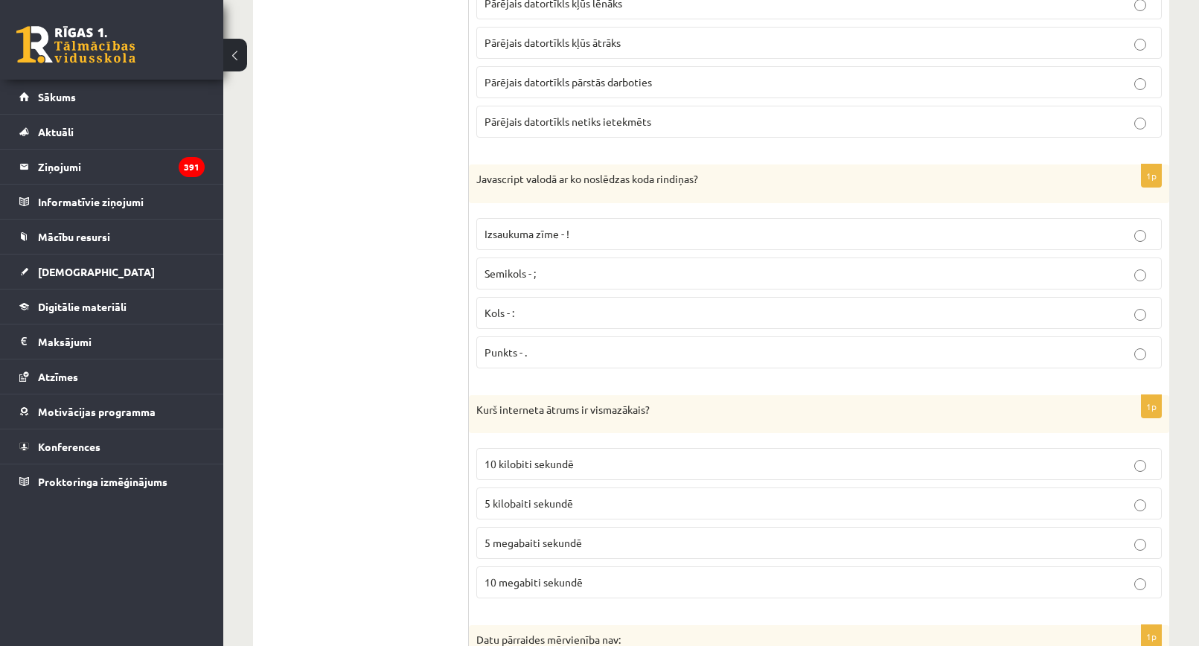
scroll to position [3569, 0]
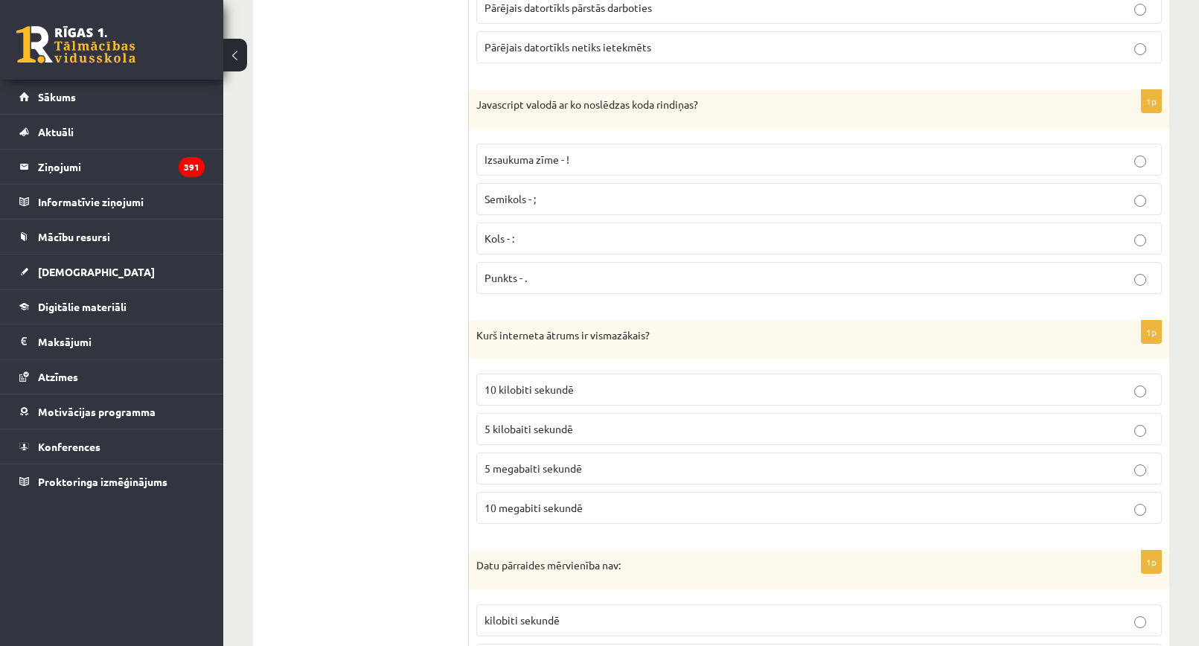
click at [597, 197] on p "Semikols - ;" at bounding box center [819, 199] width 669 height 16
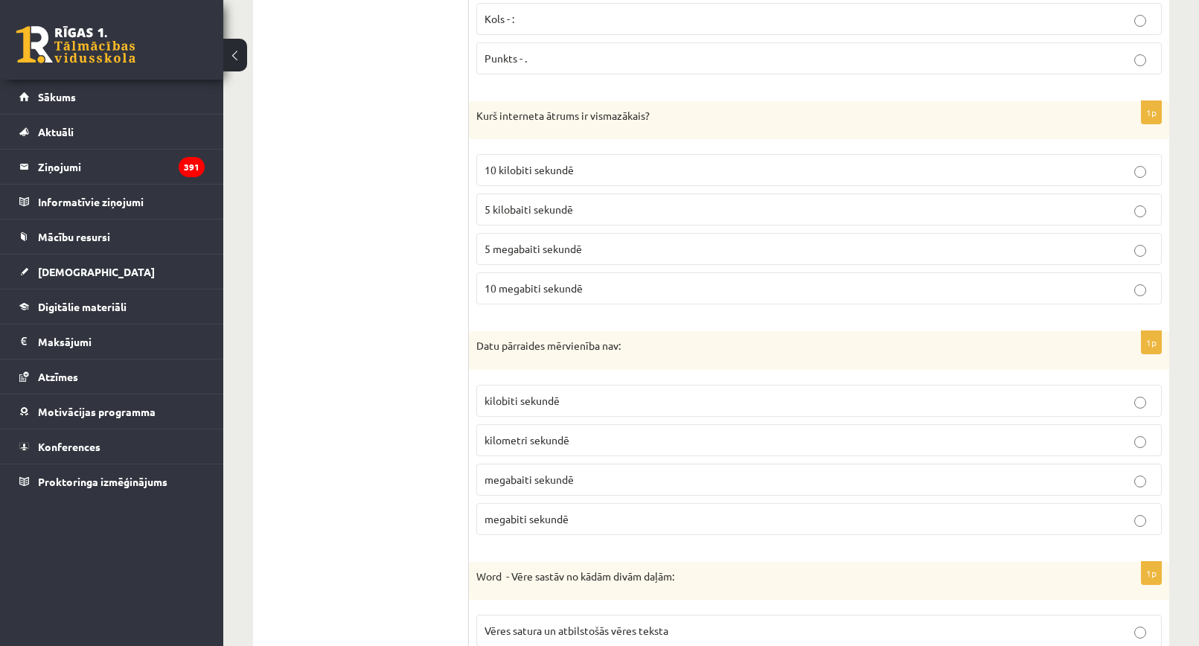
scroll to position [3792, 0]
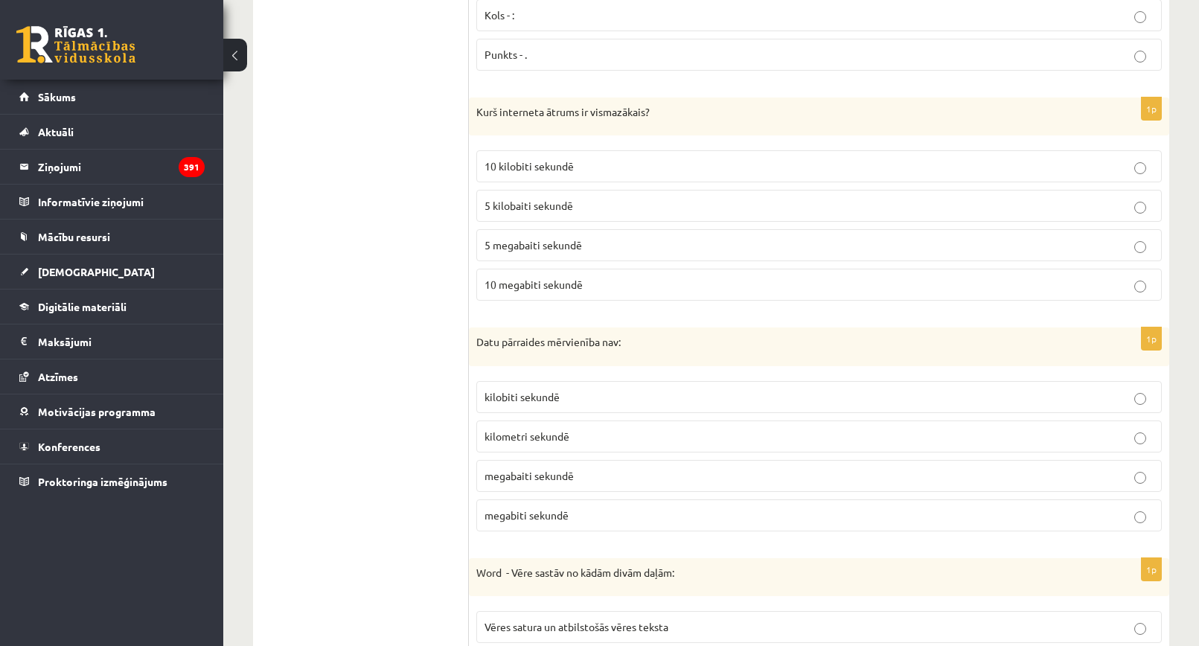
click at [614, 170] on p "10 kilobiti sekundē" at bounding box center [819, 167] width 669 height 16
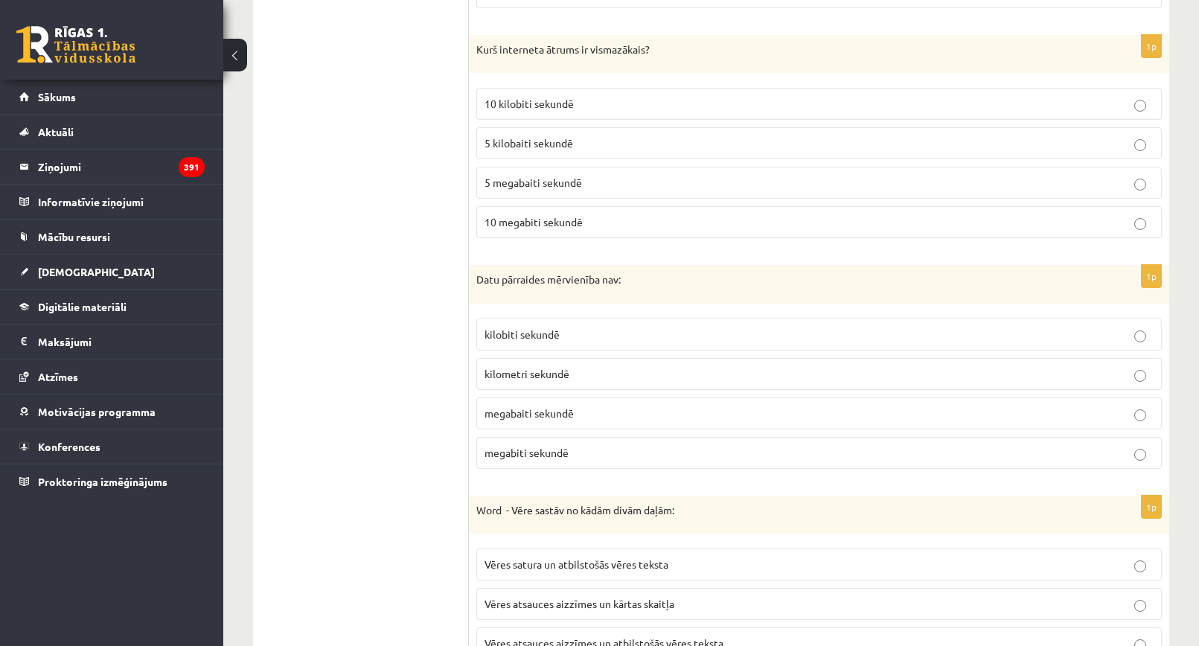
scroll to position [3941, 0]
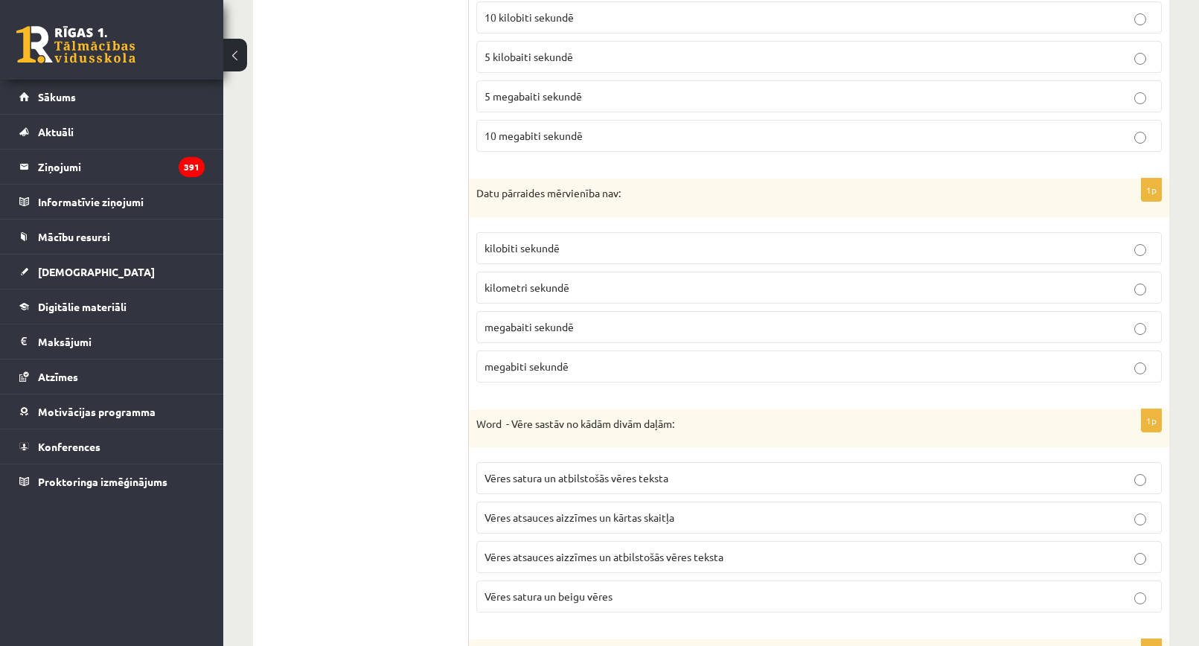
click at [585, 281] on p "kilometri sekundē" at bounding box center [819, 288] width 669 height 16
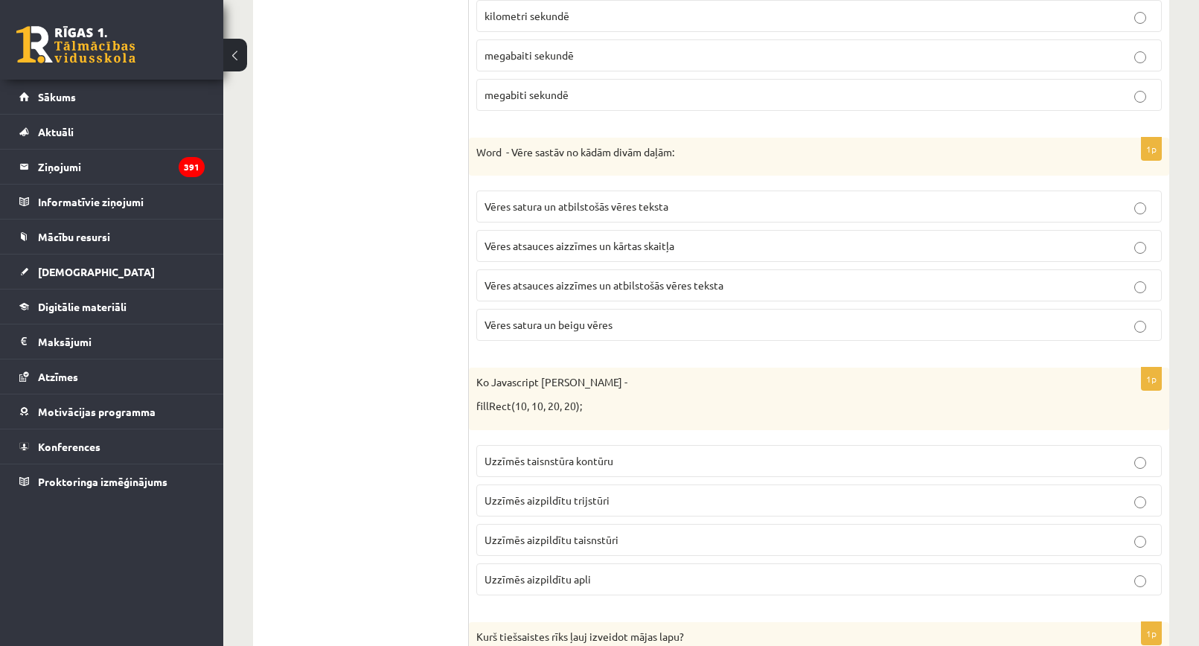
scroll to position [4239, 0]
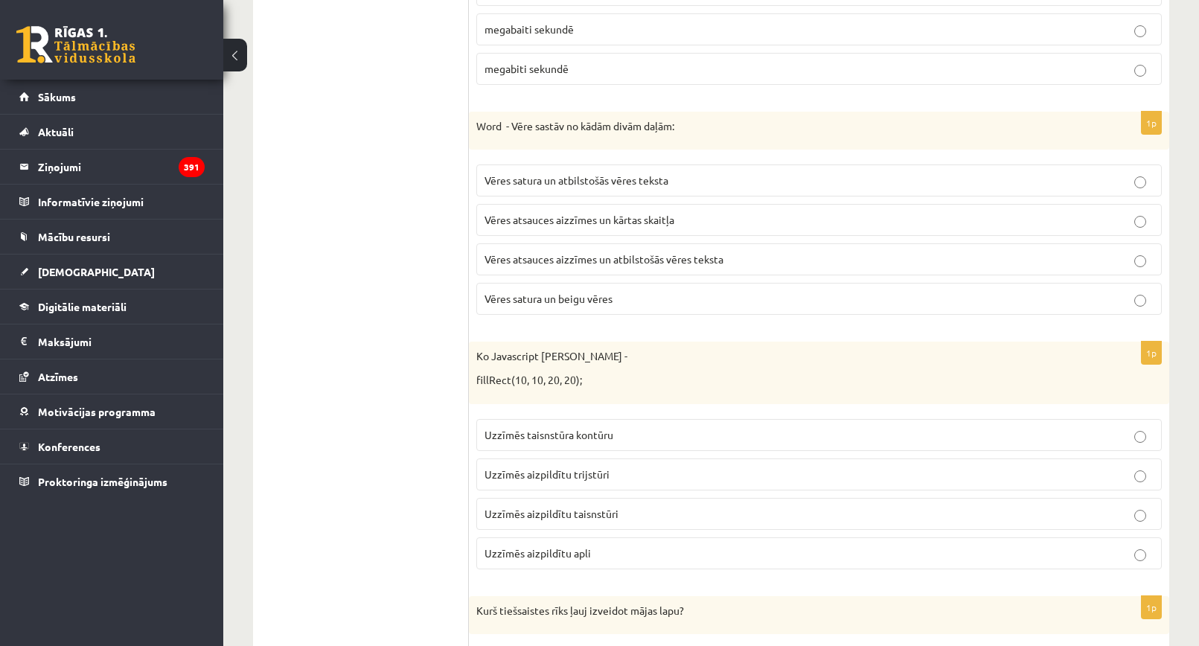
click at [683, 258] on span "Vēres atsauces aizzīmes un atbilstošās vēres teksta" at bounding box center [604, 258] width 239 height 13
click at [674, 179] on p "Vēres satura un atbilstošās vēres teksta" at bounding box center [819, 181] width 669 height 16
click at [673, 258] on span "Vēres atsauces aizzīmes un atbilstošās vēres teksta" at bounding box center [604, 258] width 239 height 13
click at [666, 267] on p "Vēres atsauces aizzīmes un atbilstošās vēres teksta" at bounding box center [819, 260] width 669 height 16
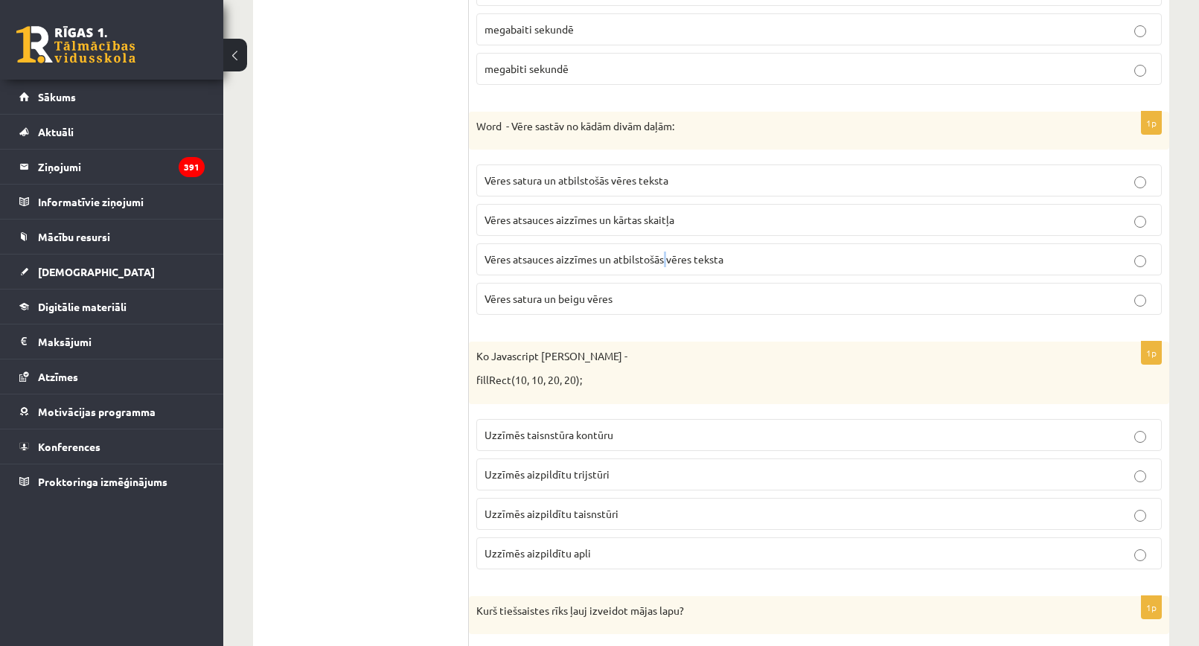
scroll to position [4313, 0]
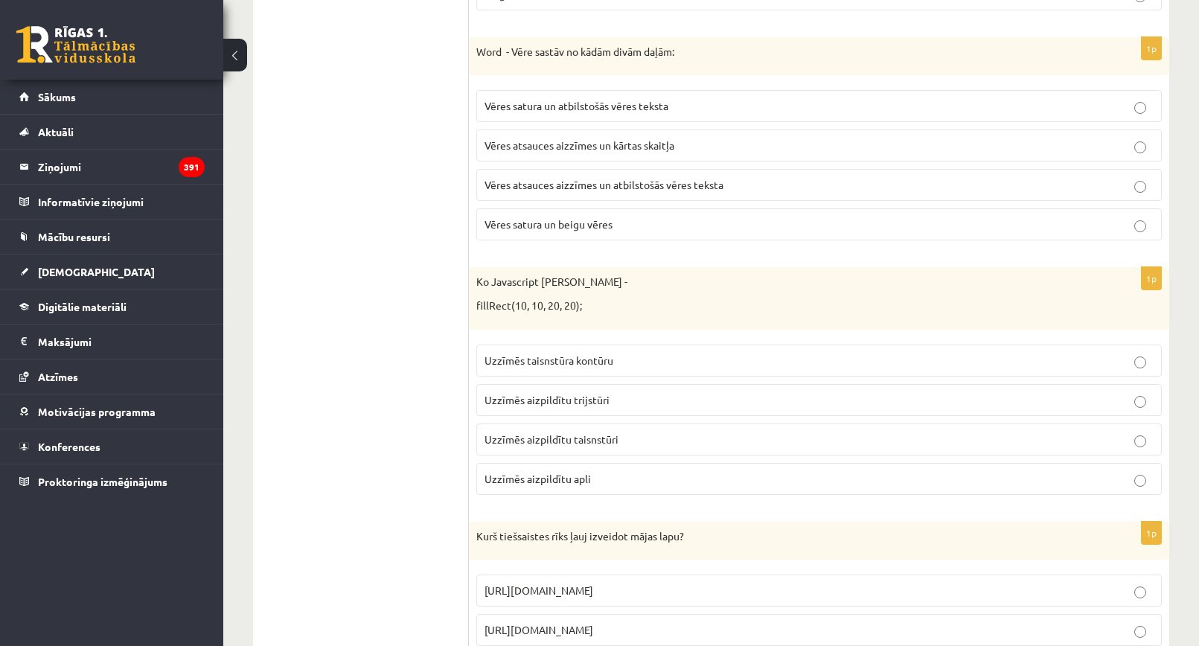
drag, startPoint x: 609, startPoint y: 432, endPoint x: 610, endPoint y: 447, distance: 15.7
click at [610, 436] on p "Uzzīmēs aizpildītu taisnstūri" at bounding box center [819, 440] width 669 height 16
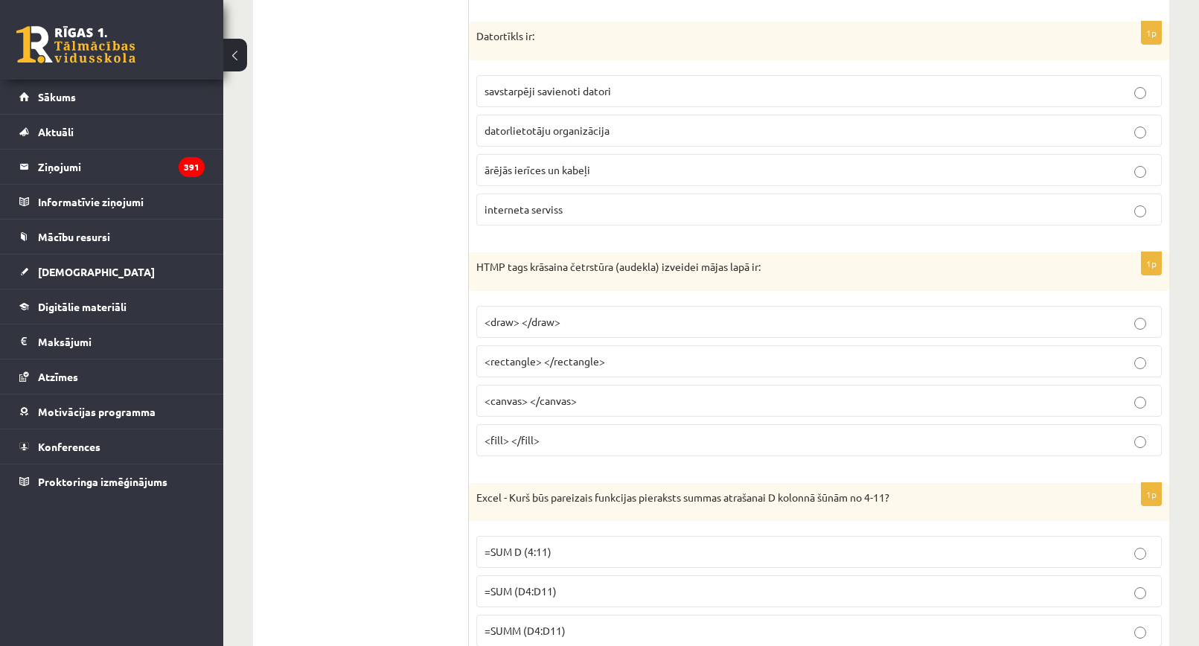
click at [576, 401] on span "<canvas> </canvas>" at bounding box center [531, 400] width 92 height 13
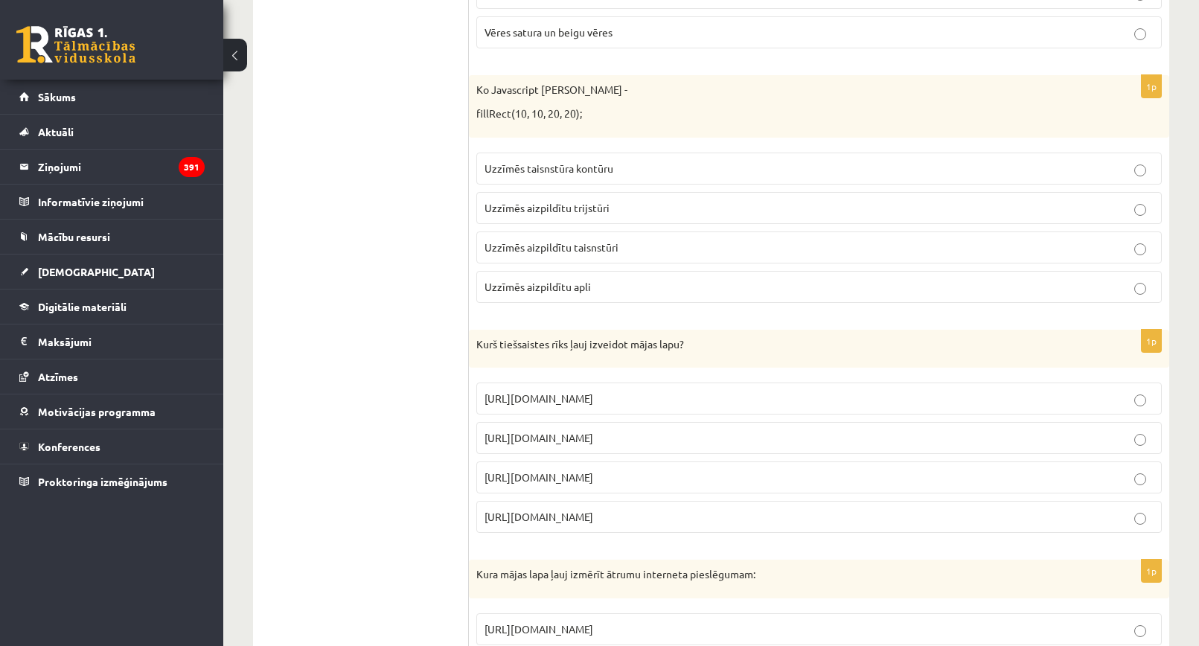
scroll to position [4462, 0]
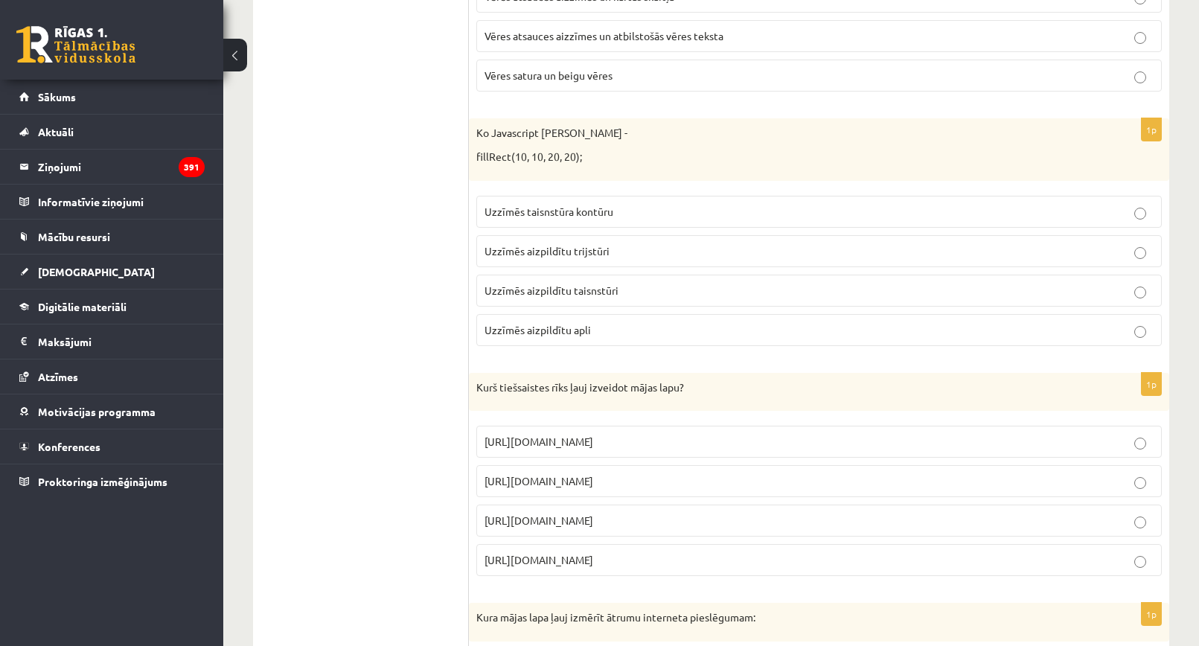
click at [549, 476] on span "https://www.ribbet.com/" at bounding box center [539, 480] width 109 height 13
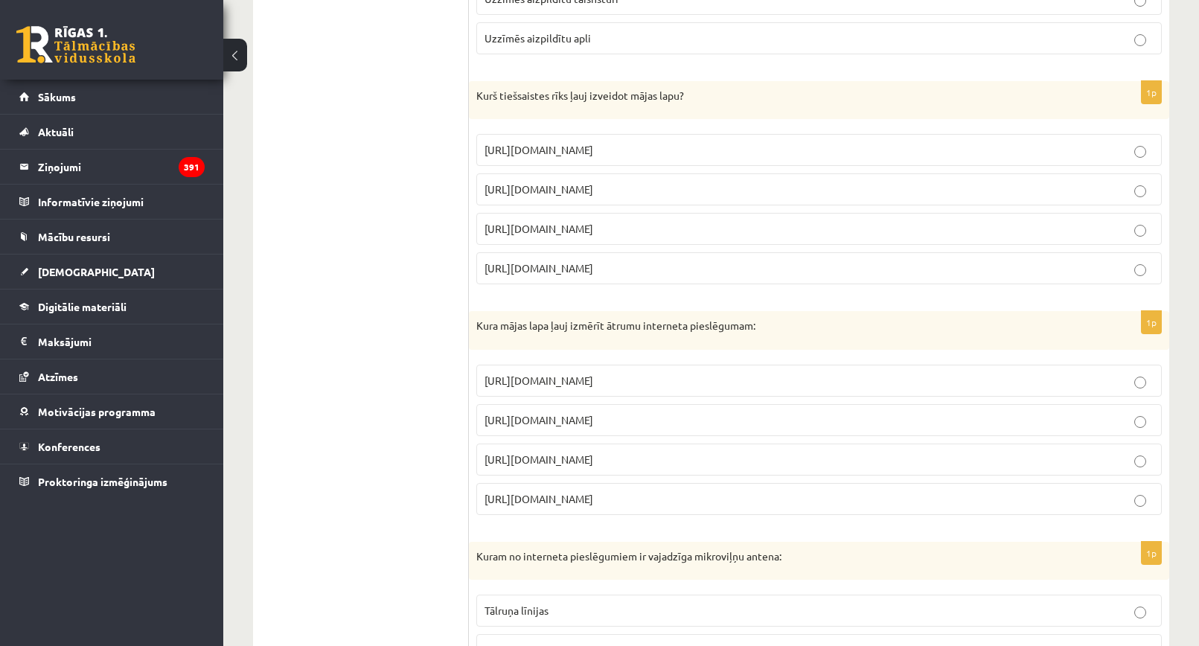
scroll to position [4760, 0]
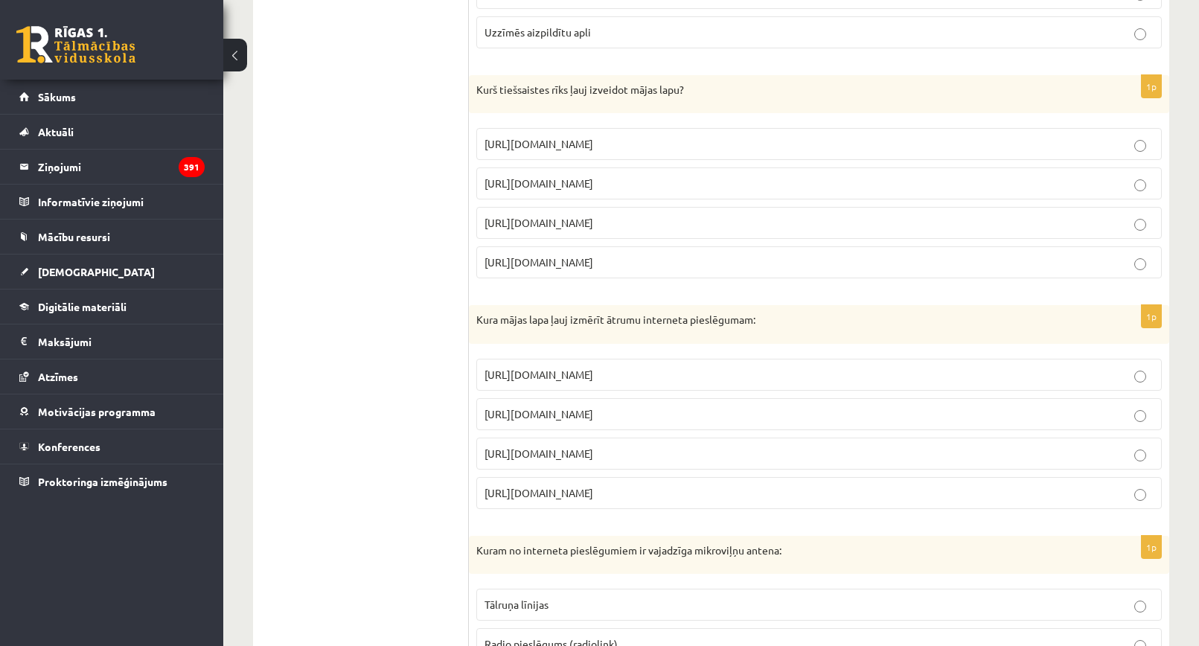
click at [623, 224] on p "https://www.mozello.lv" at bounding box center [819, 223] width 669 height 16
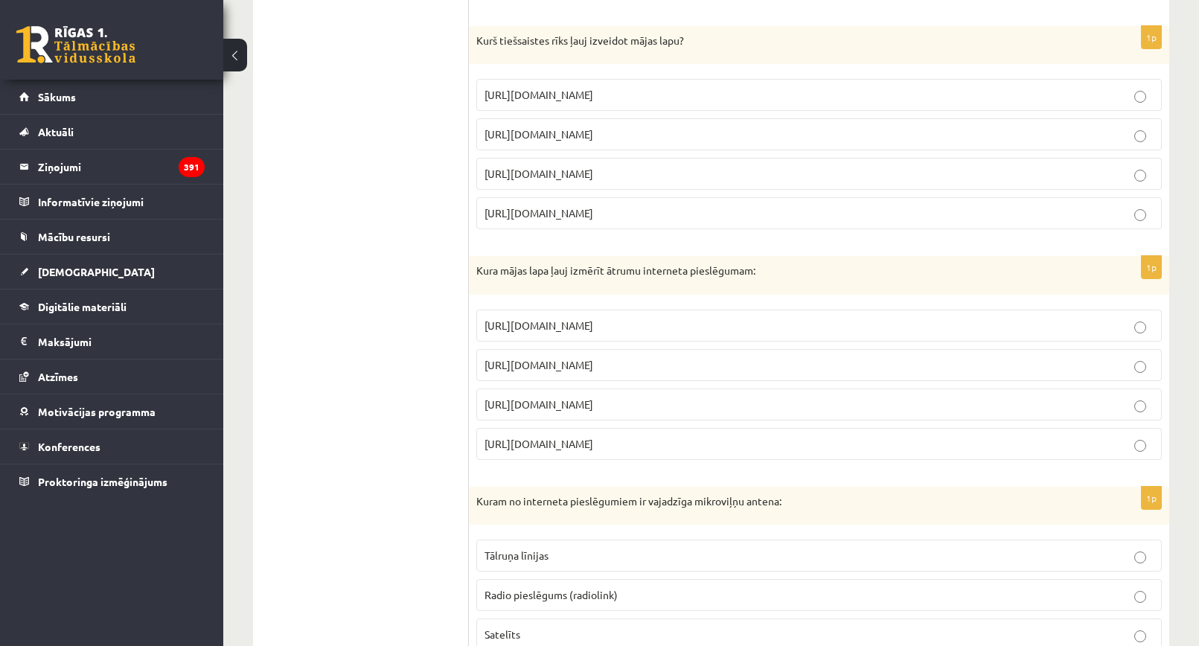
scroll to position [4834, 0]
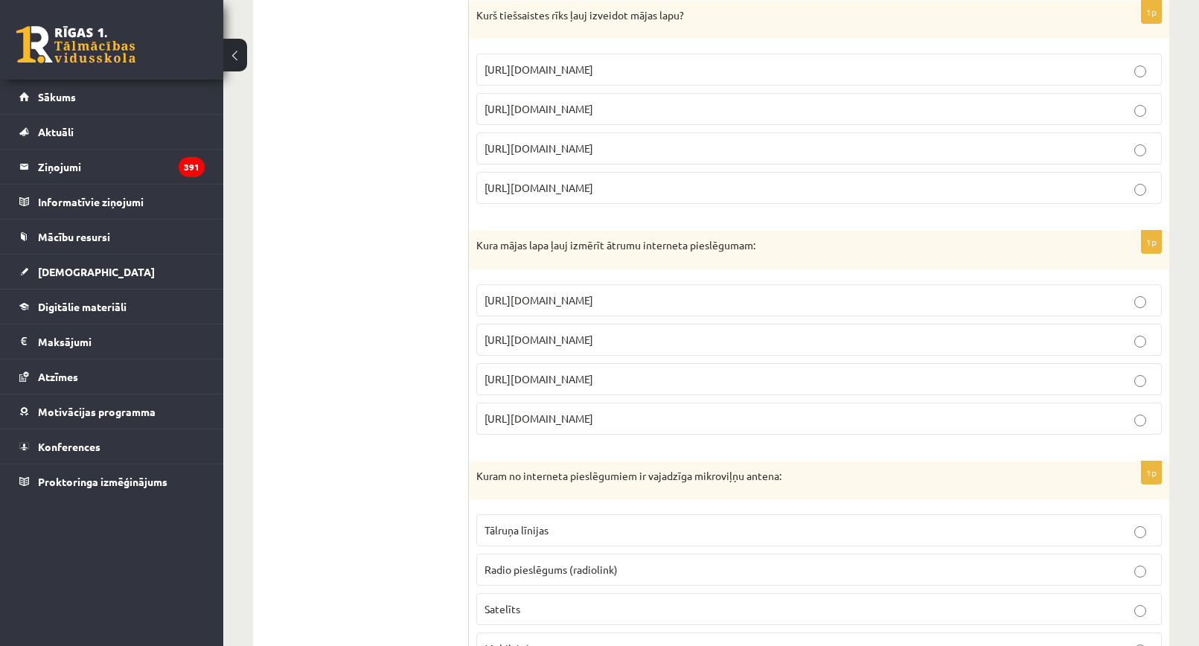
click at [576, 342] on span "https://www.speedtest.net" at bounding box center [539, 339] width 109 height 13
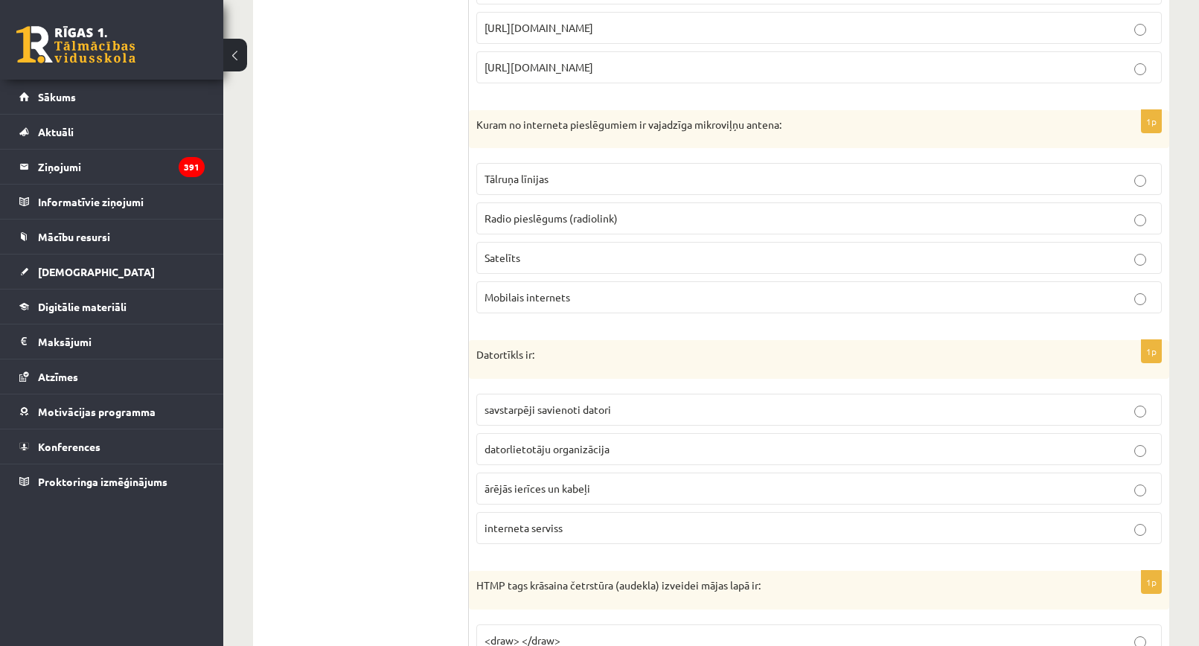
scroll to position [5207, 0]
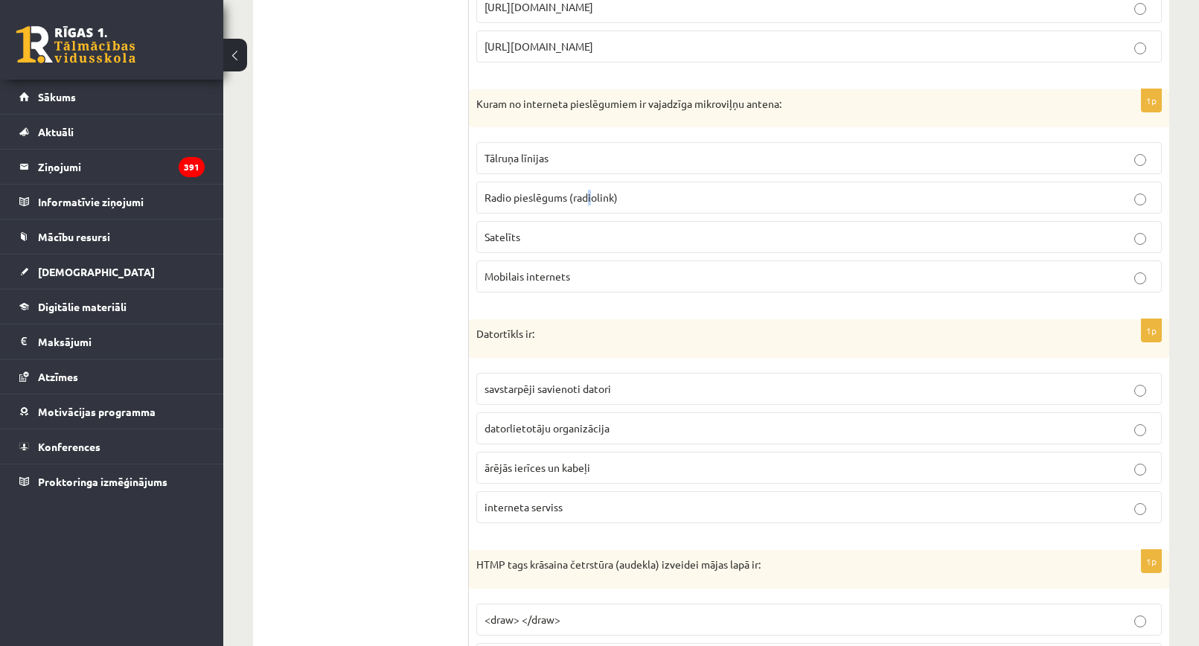
click at [590, 185] on label "Radio pieslēgums (radiolink)" at bounding box center [819, 198] width 686 height 32
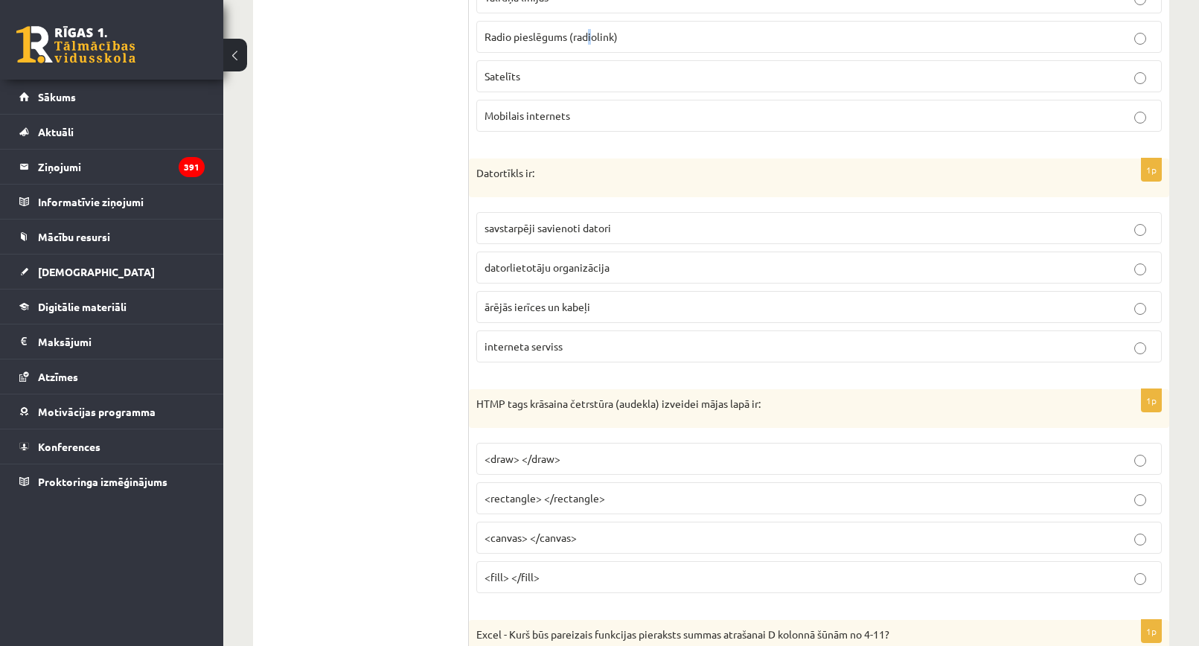
scroll to position [5281, 0]
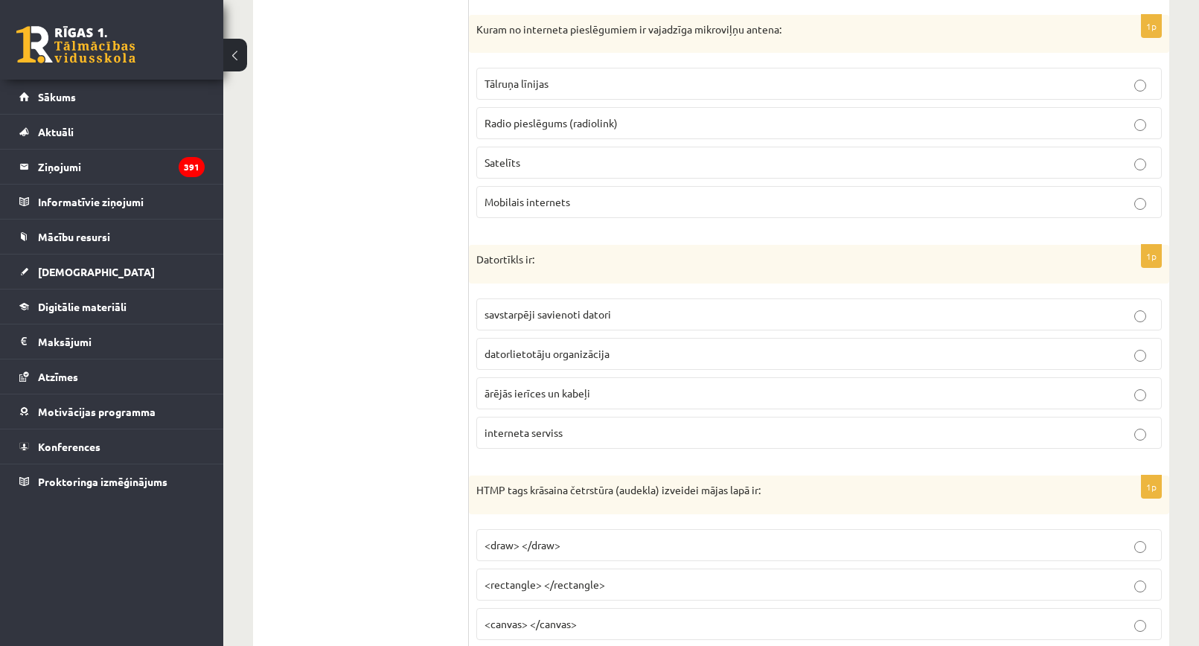
click at [625, 117] on p "Radio pieslēgums (radiolink)" at bounding box center [819, 123] width 669 height 16
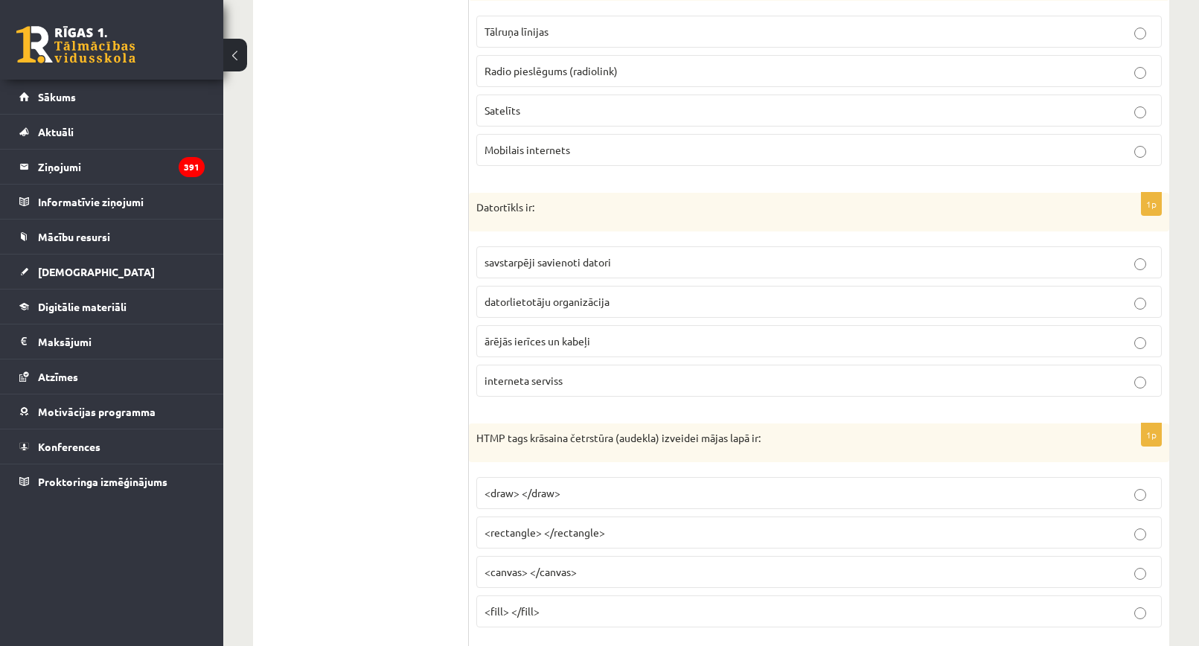
scroll to position [5430, 0]
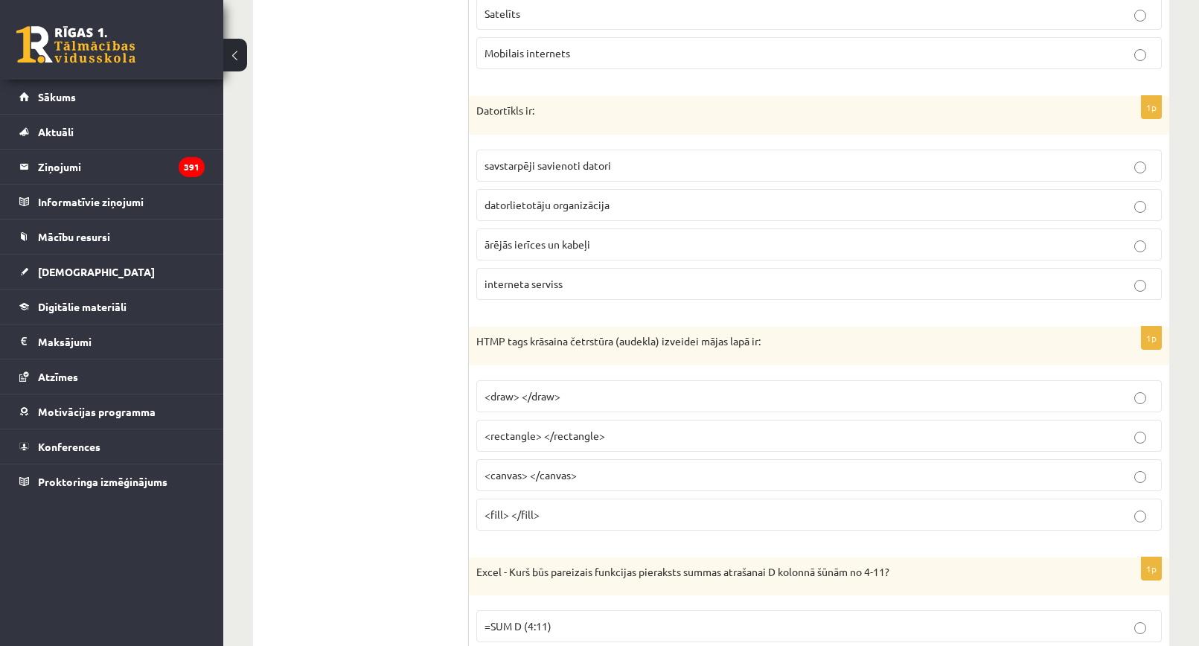
click at [599, 154] on label "savstarpēji savienoti datori" at bounding box center [819, 166] width 686 height 32
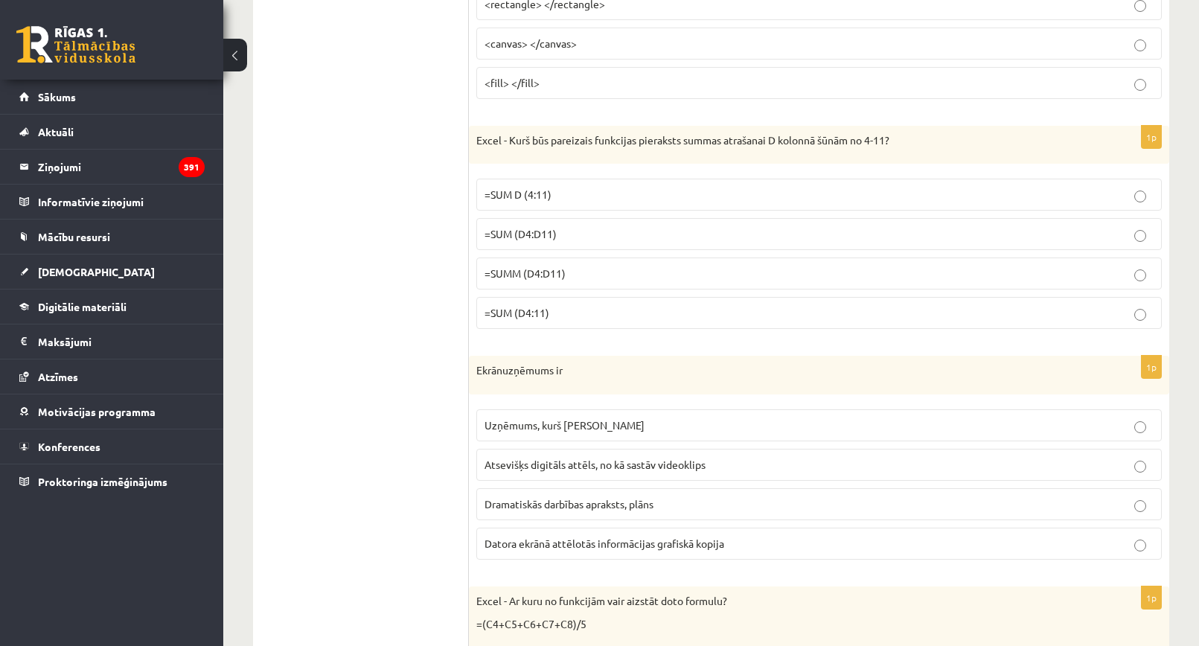
scroll to position [5877, 0]
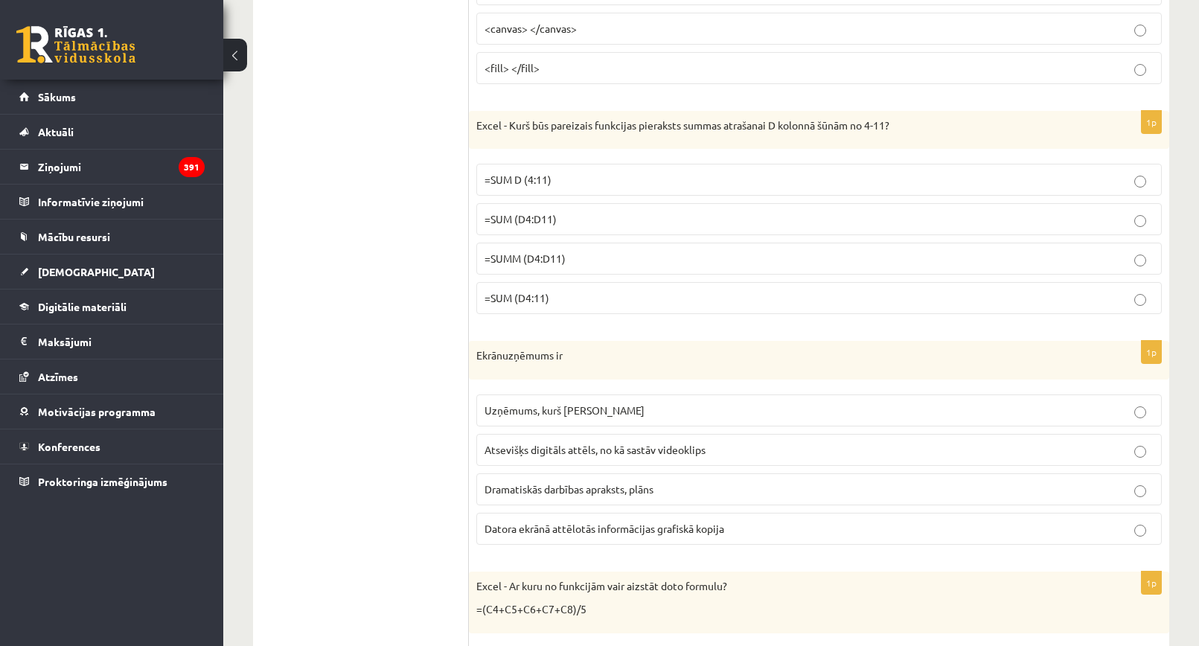
click at [588, 220] on p "=SUM (D4:D11)" at bounding box center [819, 219] width 669 height 16
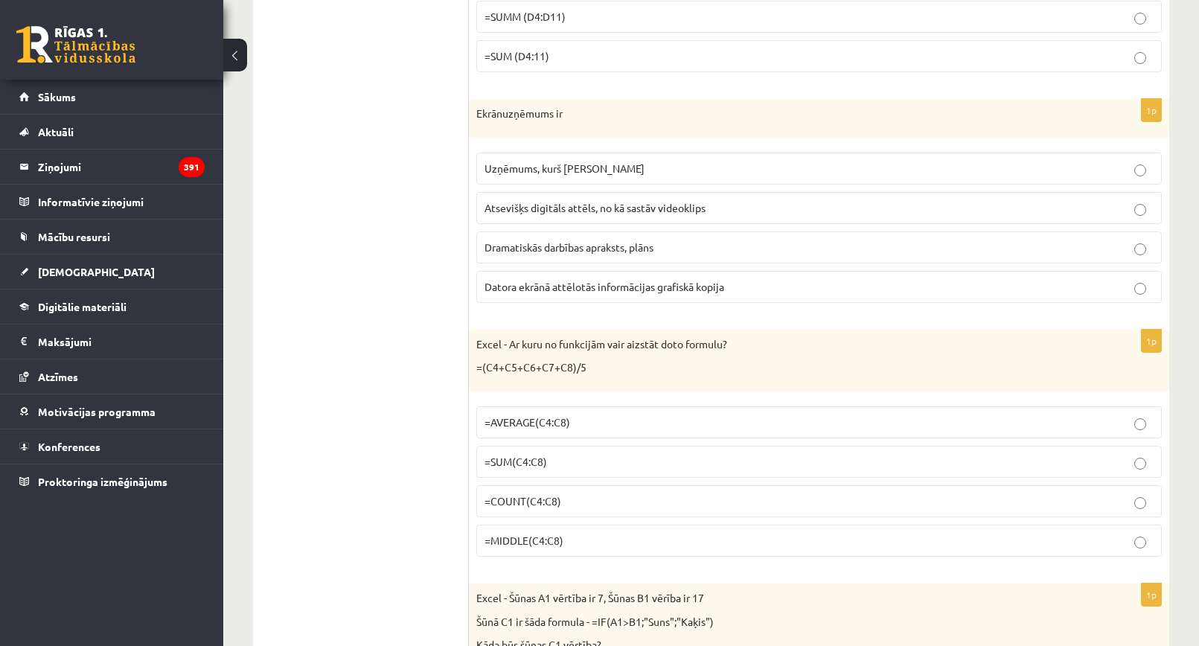
scroll to position [6174, 0]
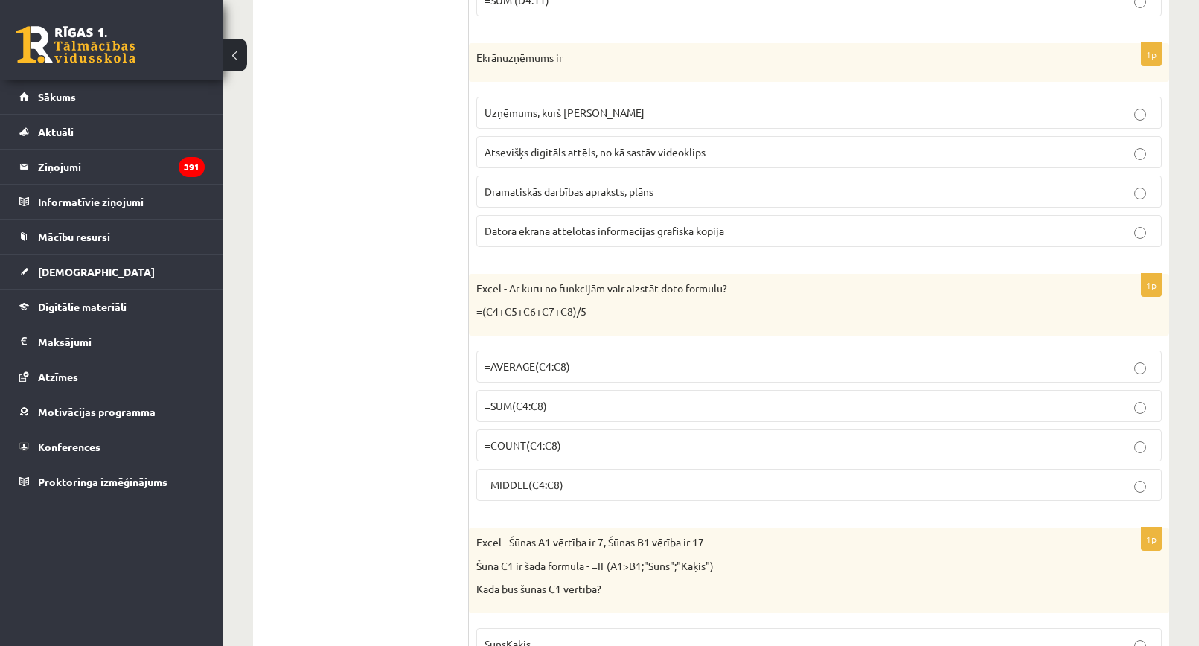
click at [639, 160] on label "Atsevišķs digitāls attēls, no kā sastāv videoklips" at bounding box center [819, 152] width 686 height 32
click at [625, 229] on span "Datora ekrānā attēlotās informācijas grafiskā kopija" at bounding box center [605, 230] width 240 height 13
click at [623, 202] on label "Dramatiskās darbības apraksts, plāns" at bounding box center [819, 192] width 686 height 32
click at [624, 231] on span "Datora ekrānā attēlotās informācijas grafiskā kopija" at bounding box center [605, 230] width 240 height 13
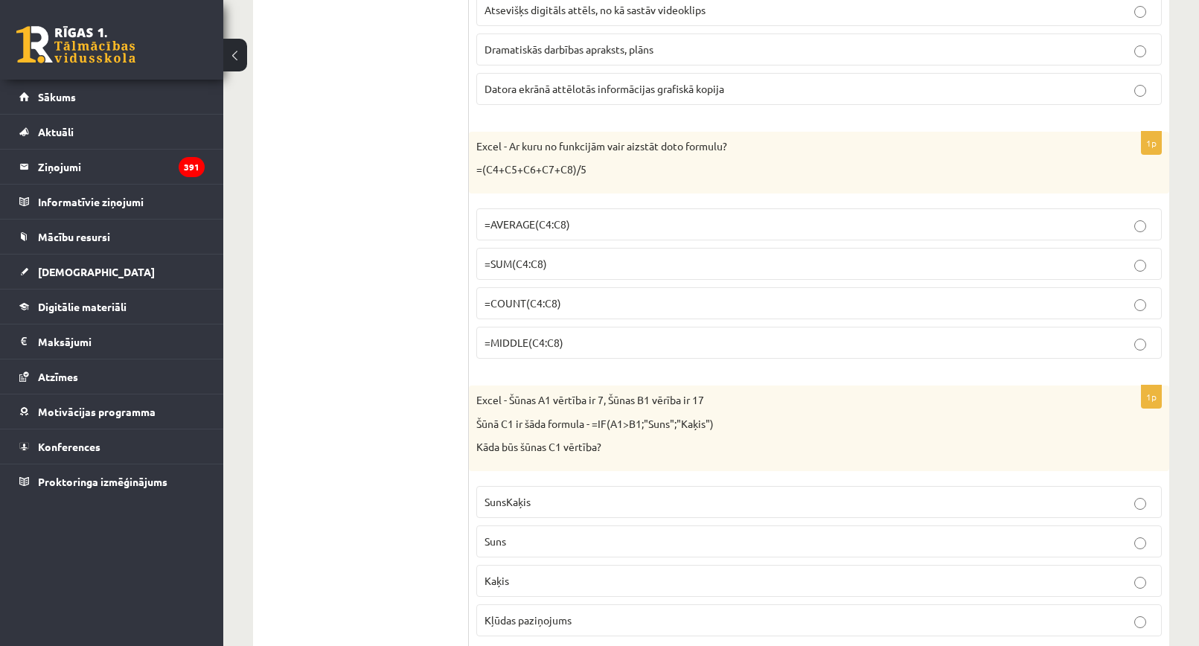
scroll to position [6323, 0]
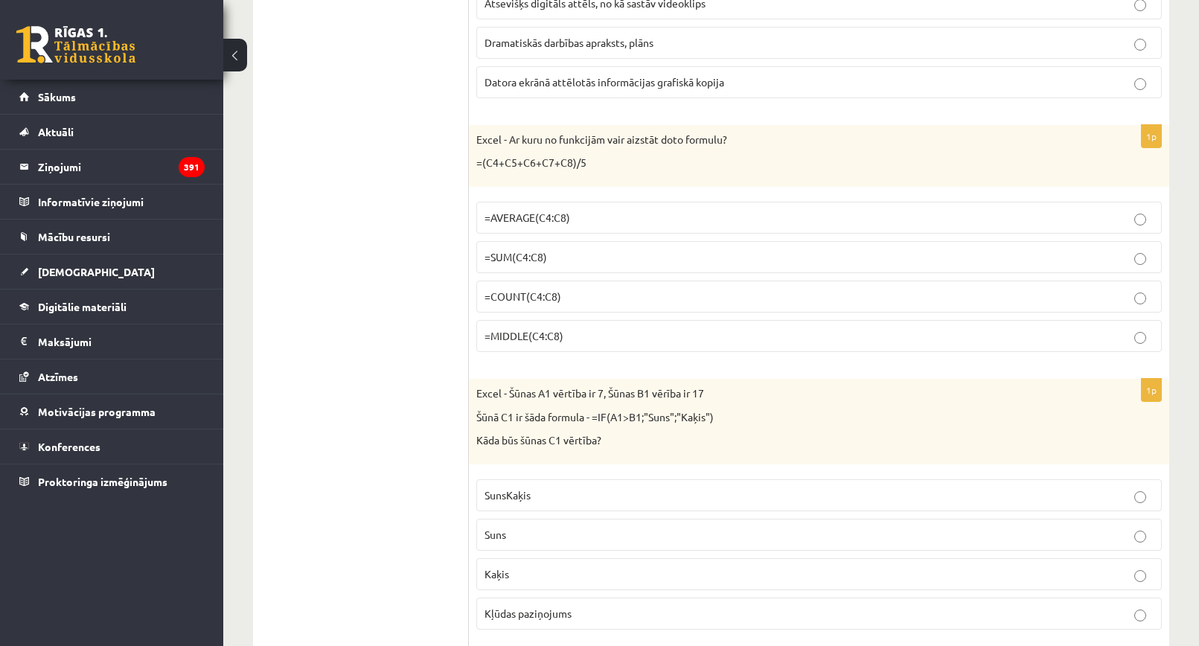
click at [649, 208] on label "=AVERAGE(C4:C8)" at bounding box center [819, 218] width 686 height 32
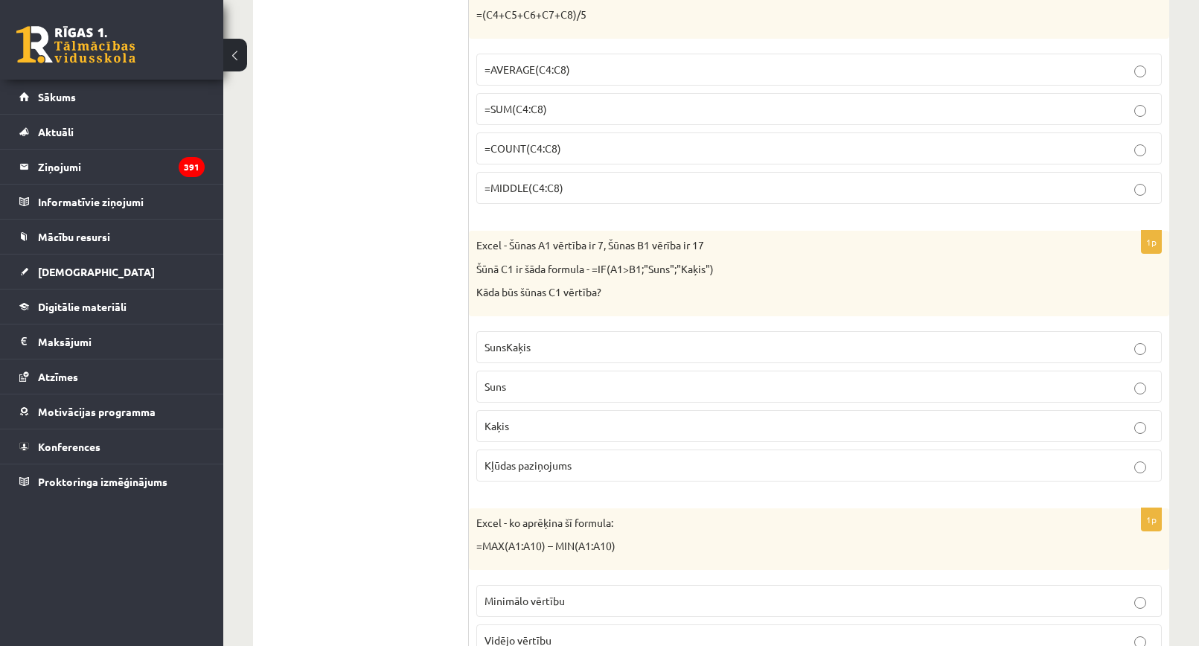
scroll to position [6472, 0]
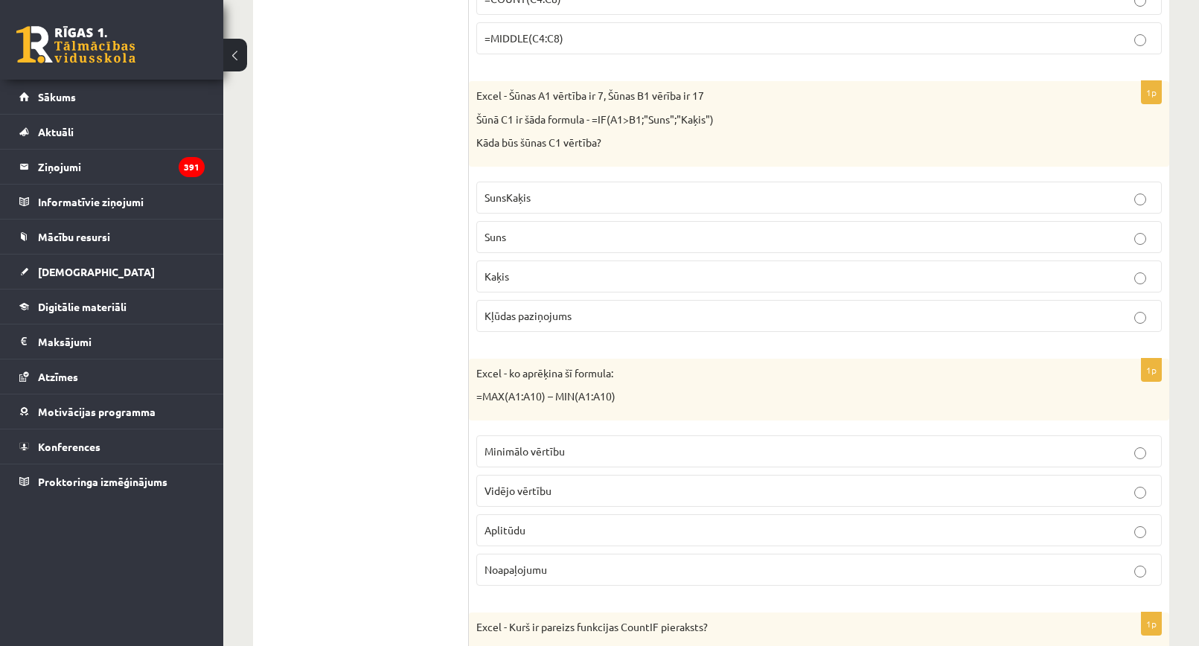
click at [530, 269] on p "Kaķis" at bounding box center [819, 277] width 669 height 16
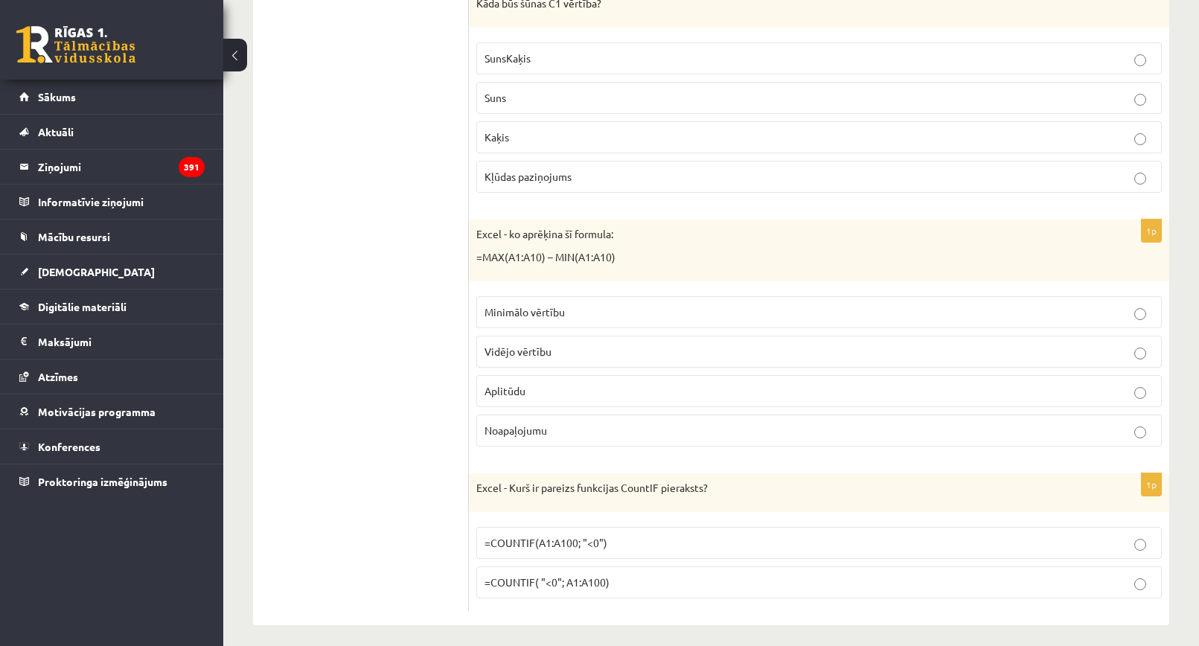
scroll to position [6770, 0]
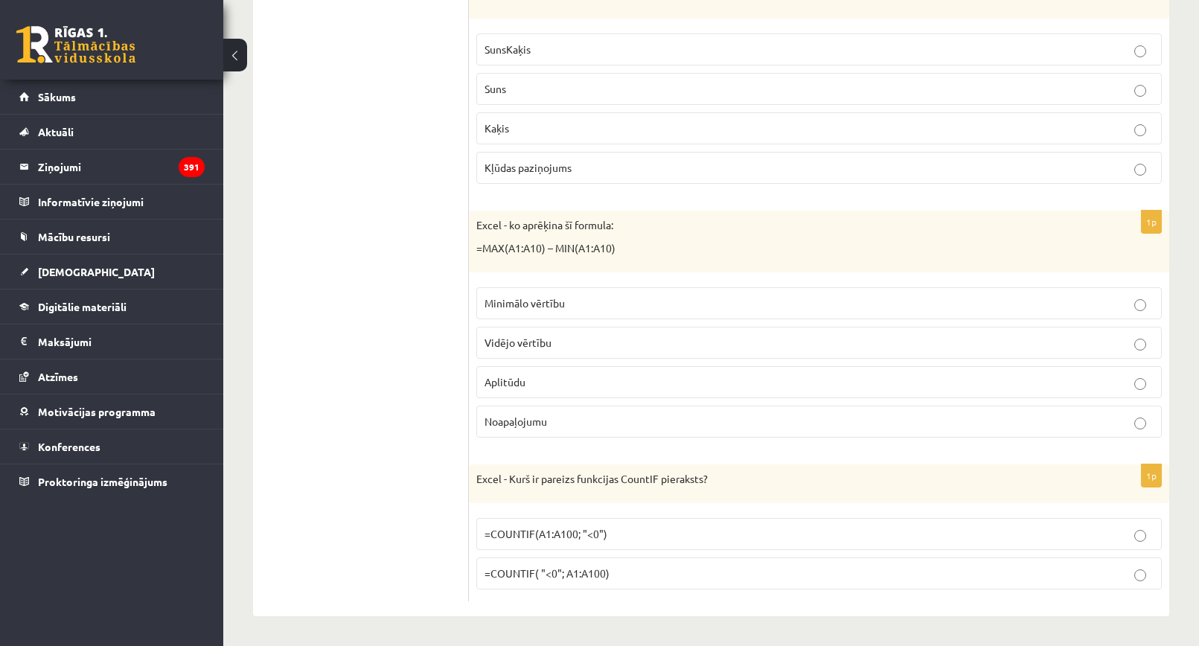
click at [498, 387] on span "Aplitūdu" at bounding box center [505, 381] width 41 height 13
click at [593, 572] on span "=COUNTIF( "<0"; A1:A100)" at bounding box center [547, 573] width 125 height 13
click at [549, 551] on fieldset "=COUNTIF(A1:A100; "<0") =COUNTIF( "<0"; A1:A100)" at bounding box center [819, 552] width 686 height 83
click at [544, 546] on label "=COUNTIF(A1:A100; "<0")" at bounding box center [819, 534] width 686 height 32
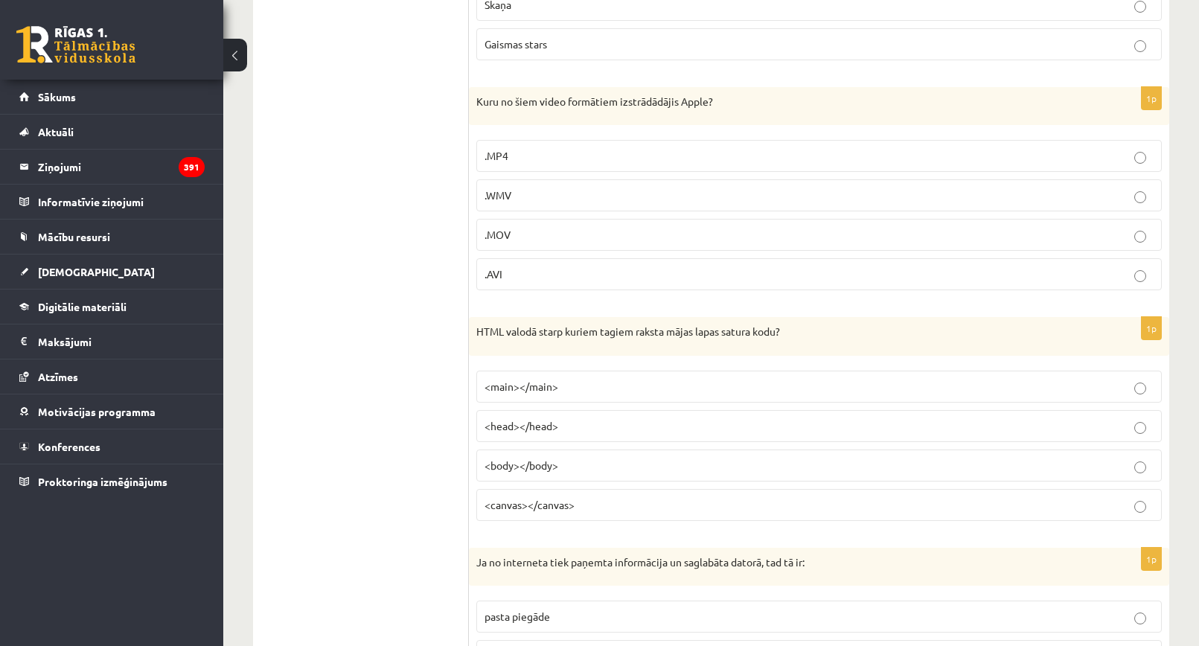
scroll to position [0, 0]
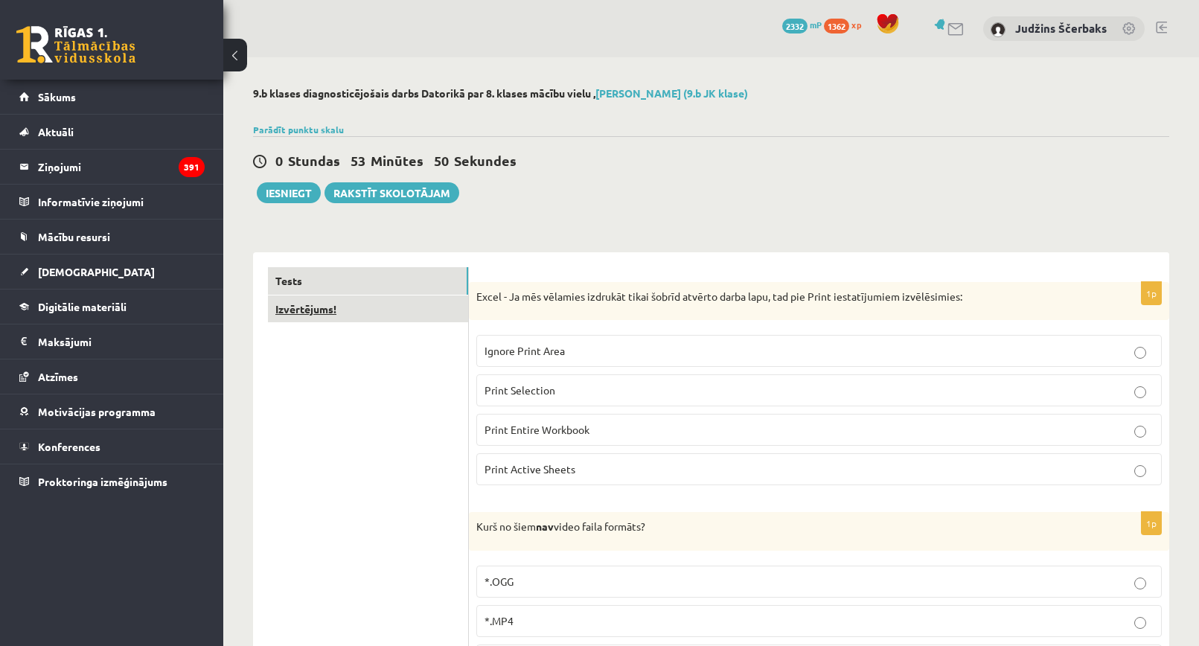
click at [351, 316] on link "Izvērtējums!" at bounding box center [368, 310] width 200 height 28
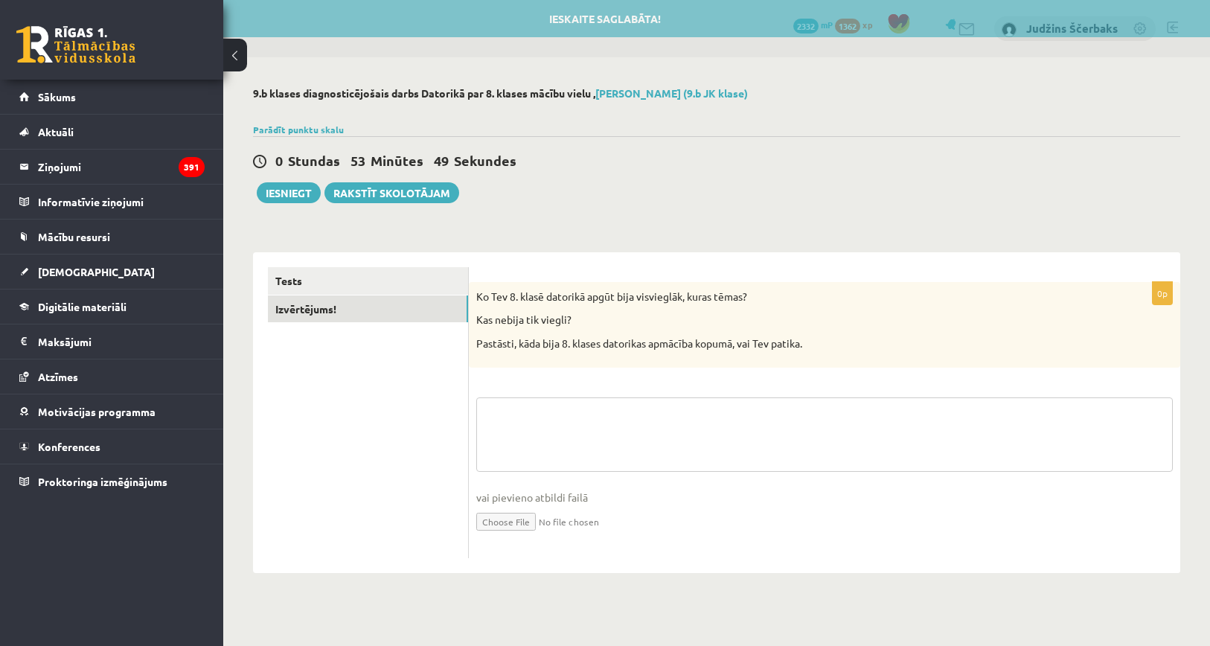
click at [545, 429] on textarea at bounding box center [824, 435] width 697 height 74
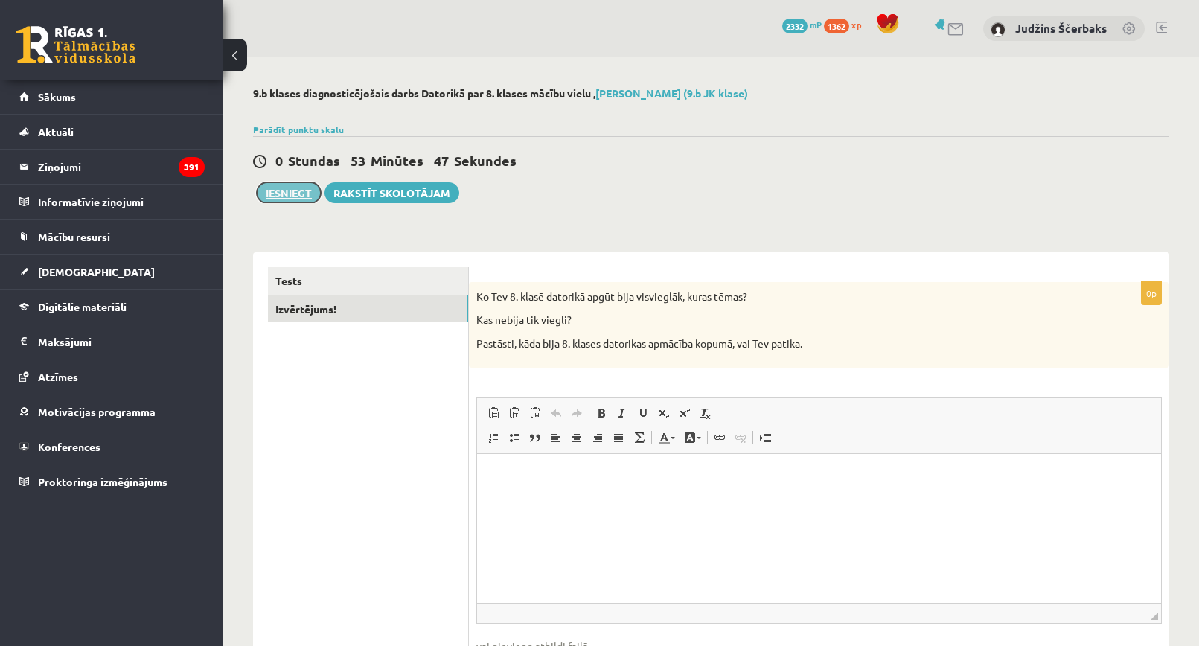
click at [303, 196] on button "Iesniegt" at bounding box center [289, 192] width 64 height 21
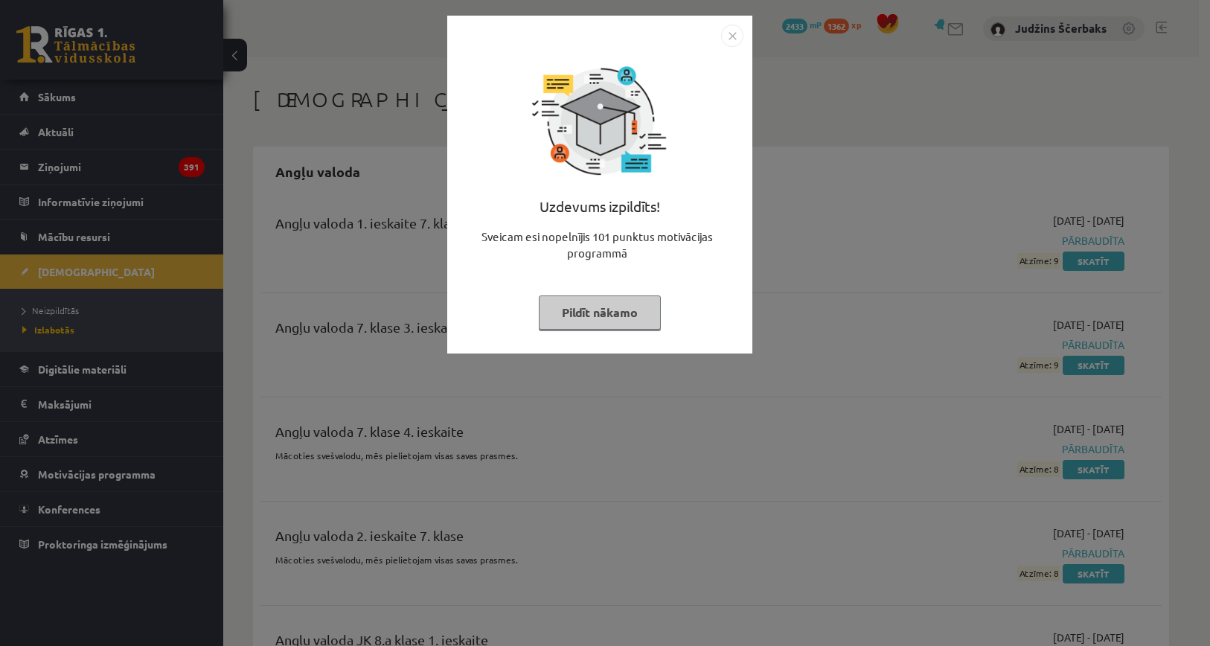
click at [735, 38] on img "Close" at bounding box center [732, 36] width 22 height 22
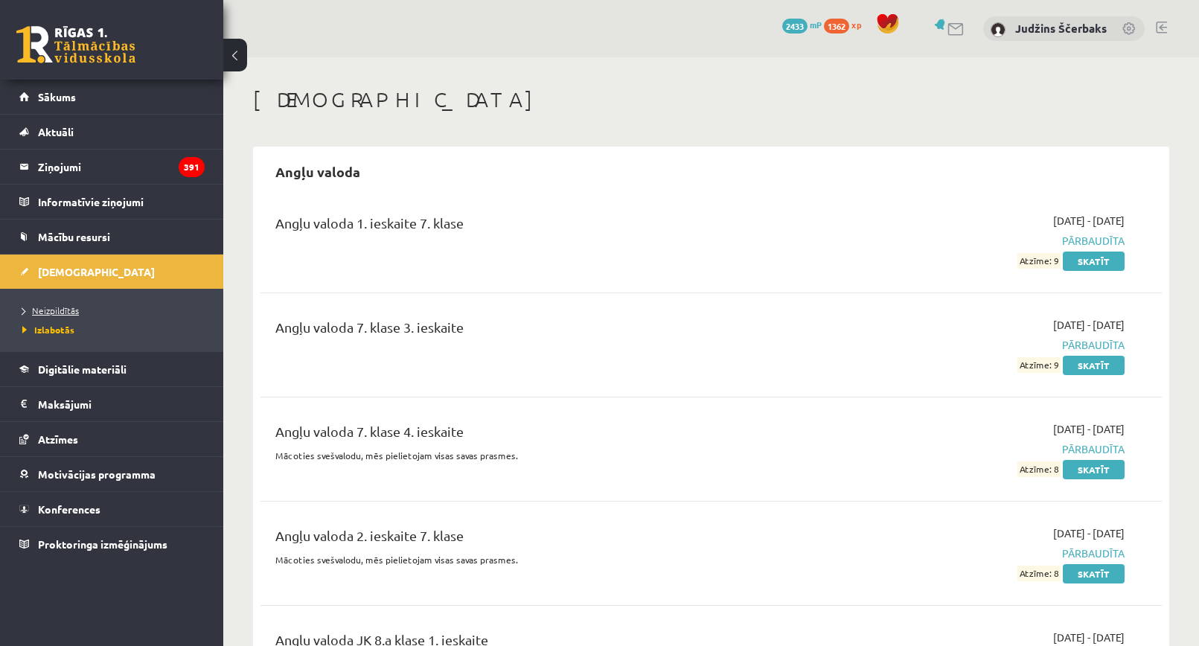
click at [74, 312] on span "Neizpildītās" at bounding box center [50, 310] width 57 height 12
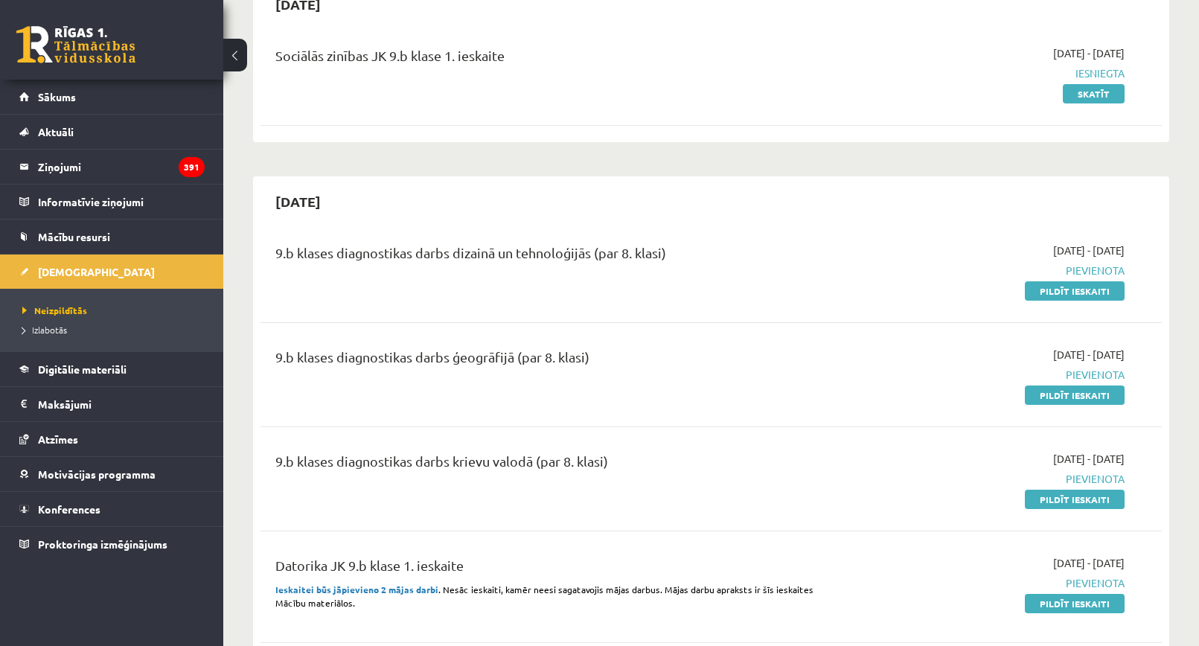
scroll to position [223, 0]
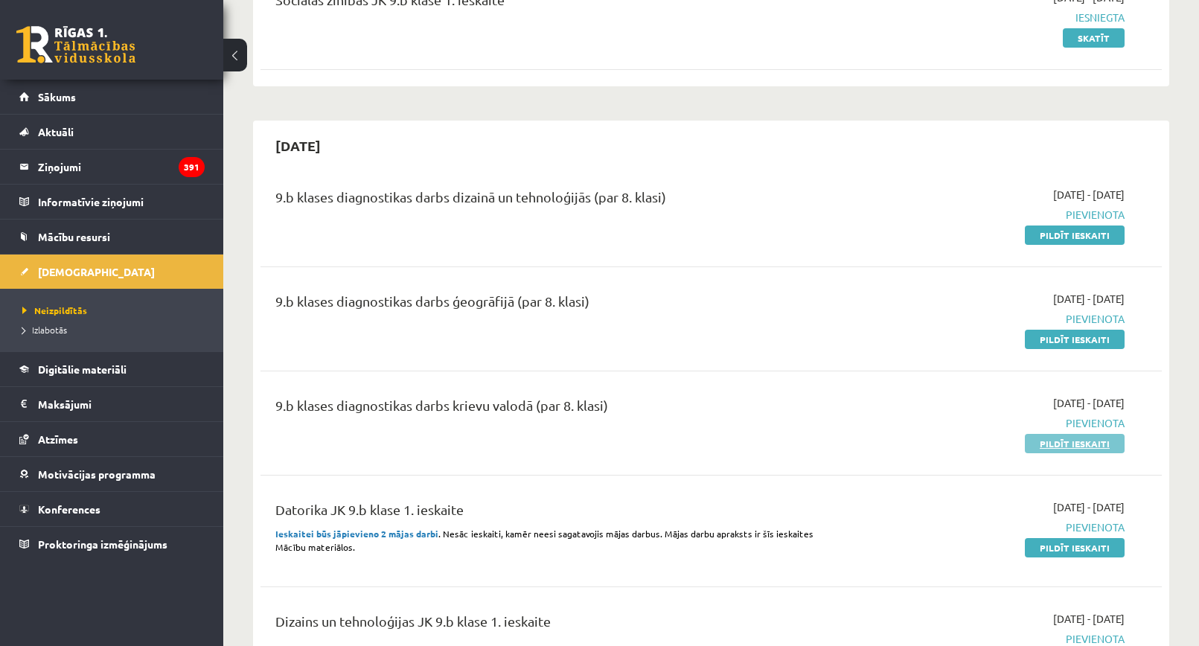
click at [1034, 444] on link "Pildīt ieskaiti" at bounding box center [1075, 443] width 100 height 19
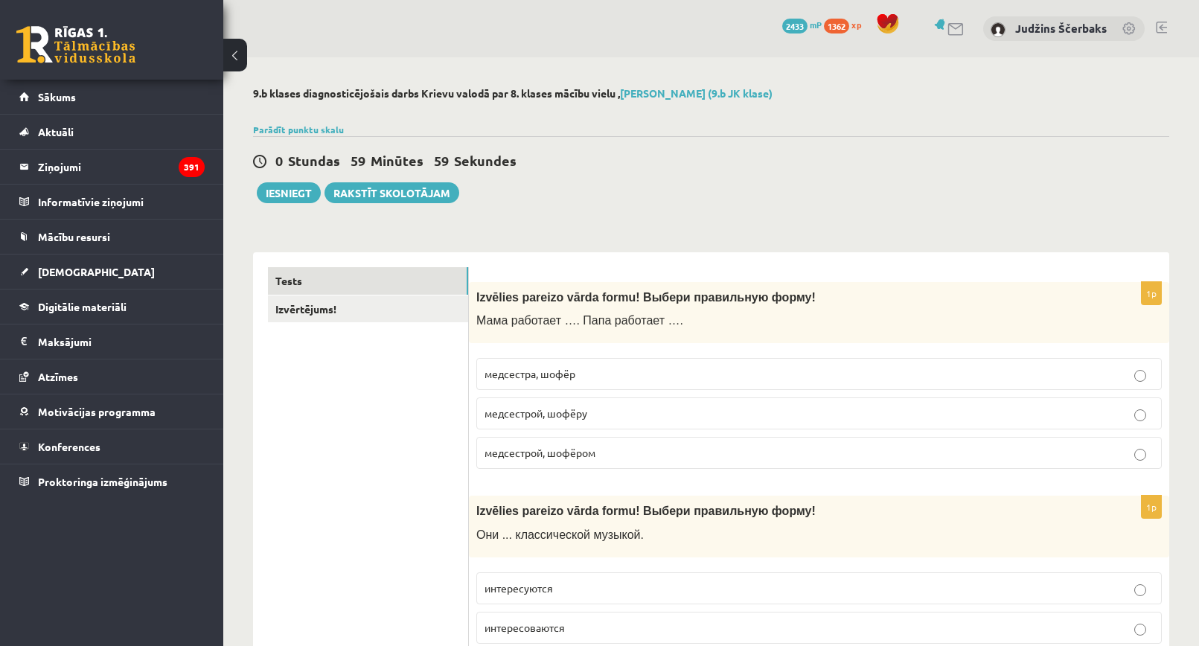
click at [569, 413] on span "медсестрой, шофёру" at bounding box center [536, 412] width 103 height 13
click at [617, 452] on p "медсестрой, шофёром" at bounding box center [819, 453] width 669 height 16
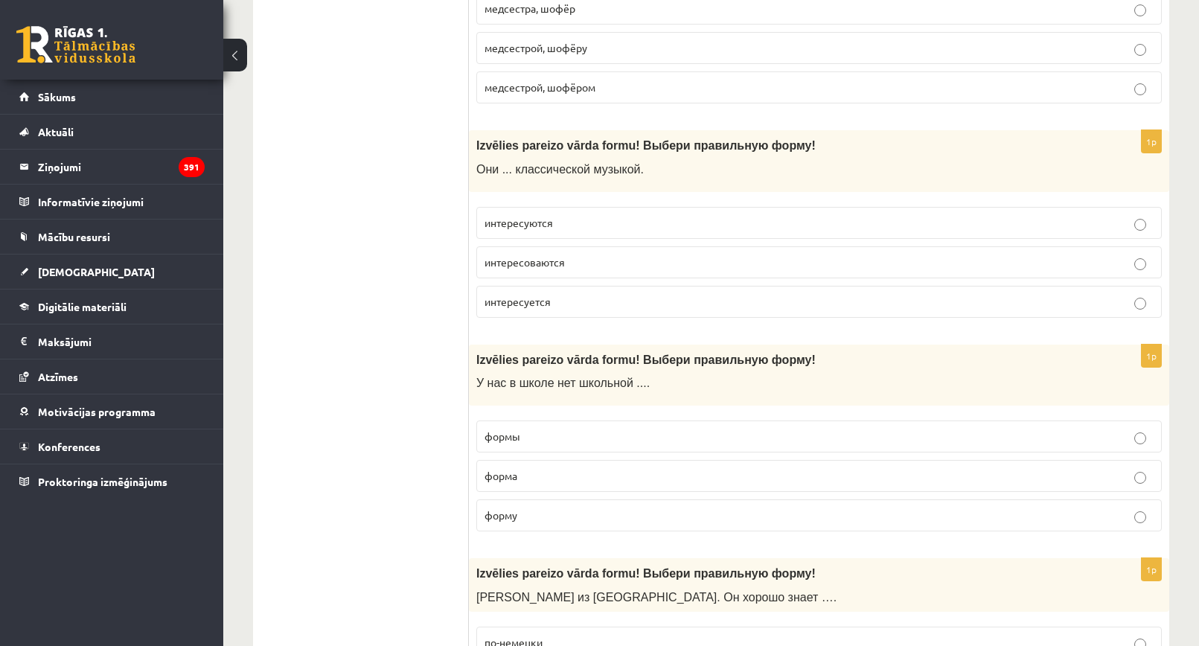
scroll to position [372, 0]
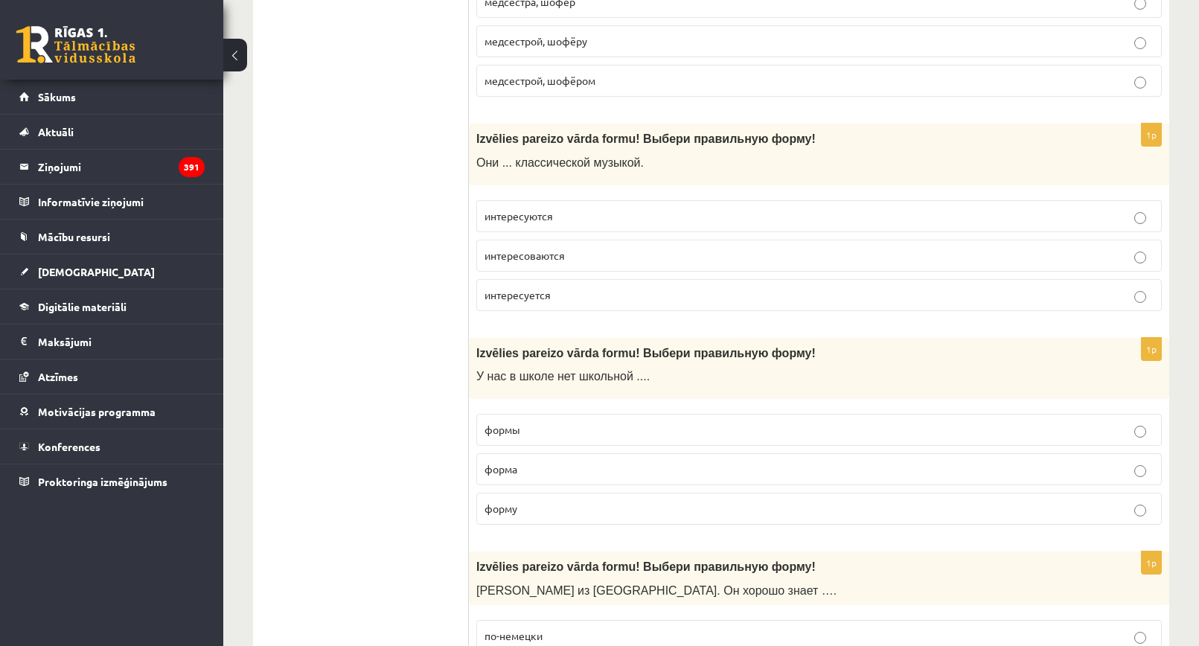
click at [575, 213] on p "интересуются" at bounding box center [819, 216] width 669 height 16
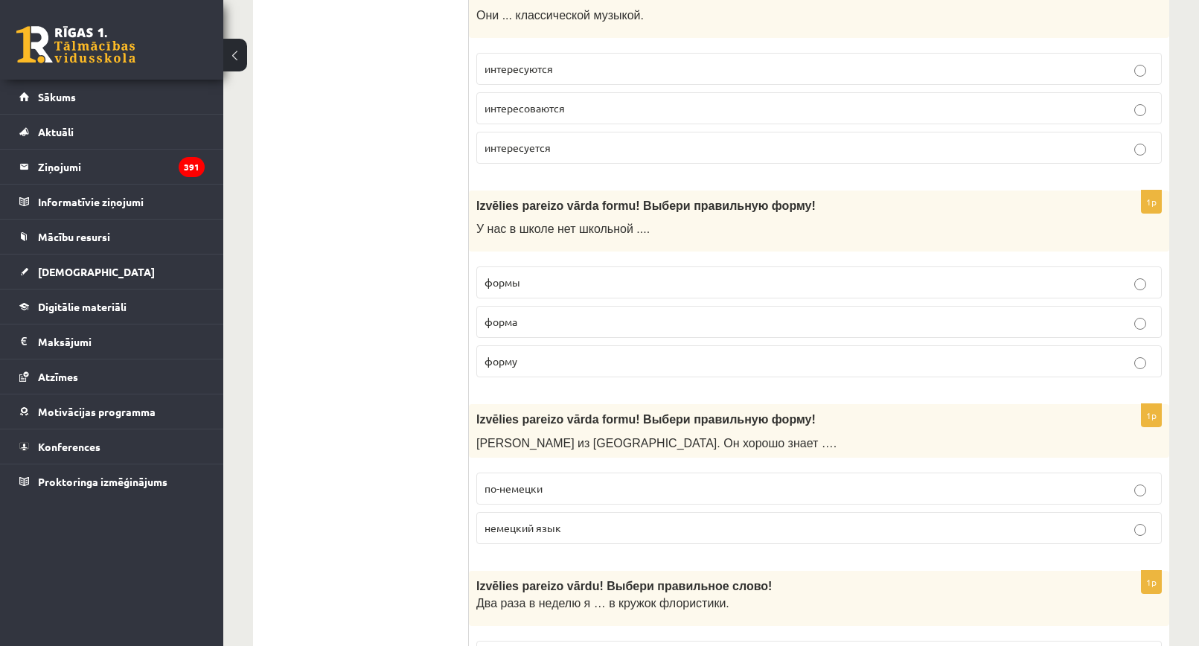
scroll to position [521, 0]
click at [517, 277] on span "формы" at bounding box center [503, 280] width 36 height 13
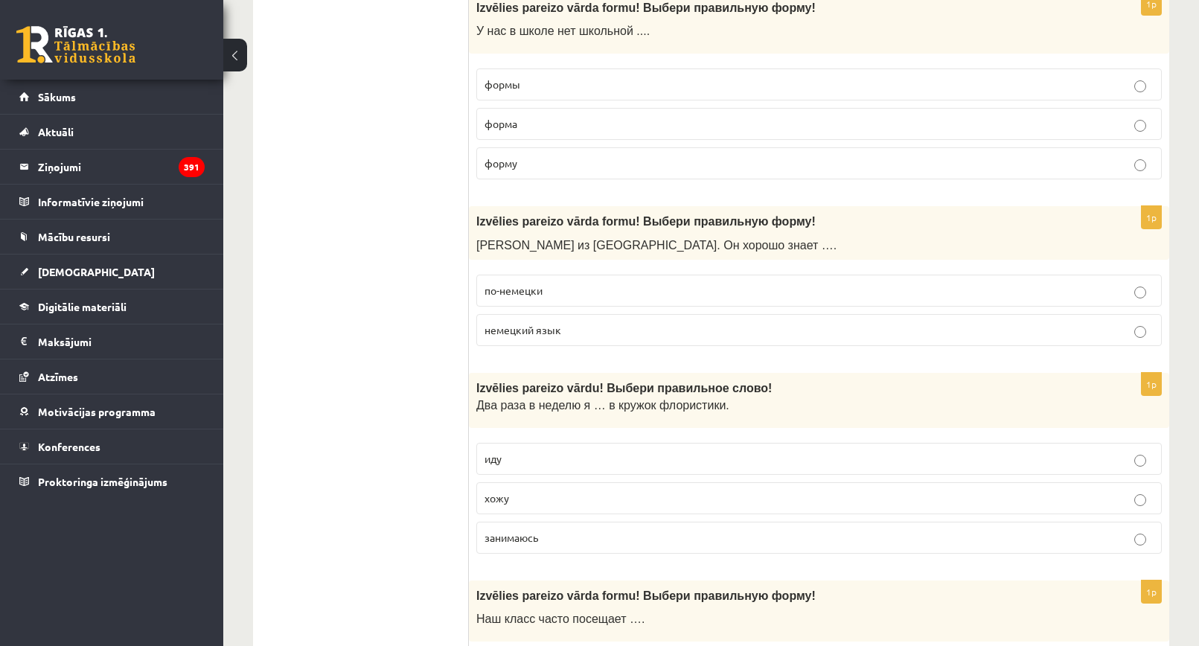
scroll to position [744, 0]
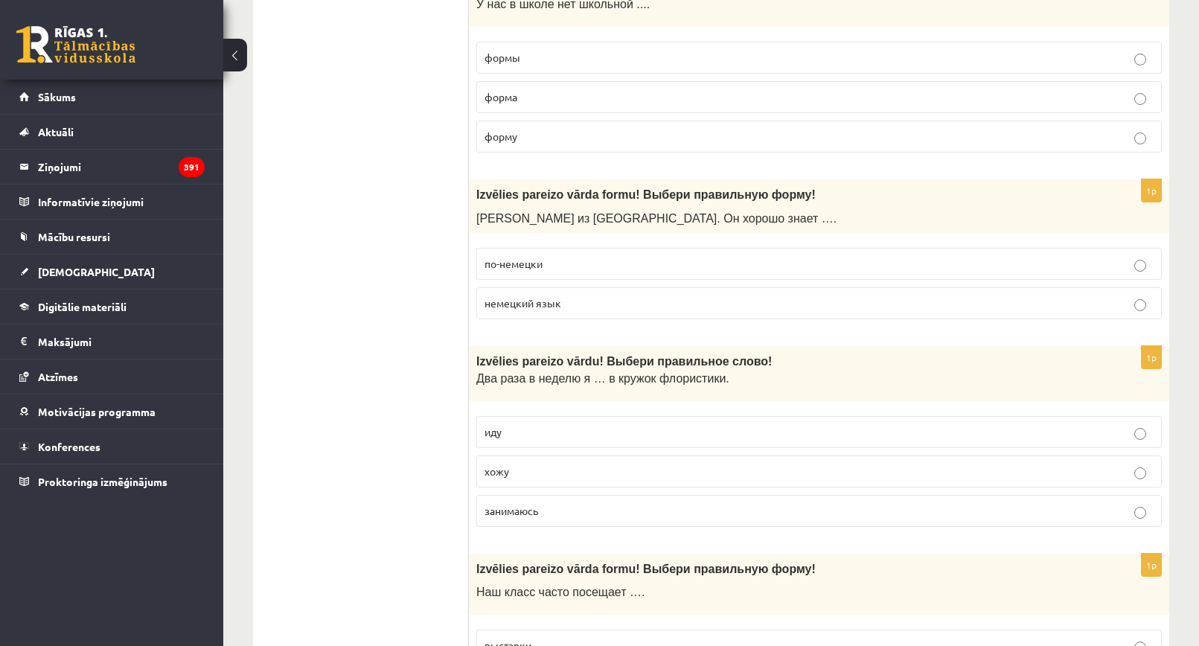
click at [562, 308] on p "немецкий язык" at bounding box center [819, 304] width 669 height 16
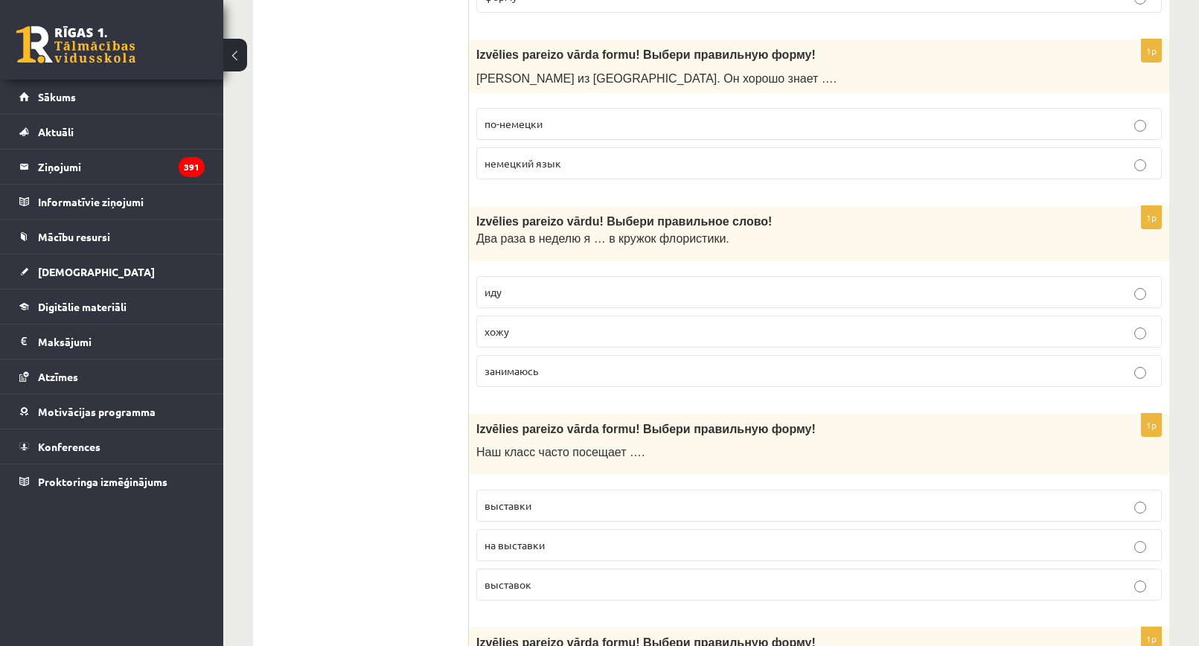
scroll to position [893, 0]
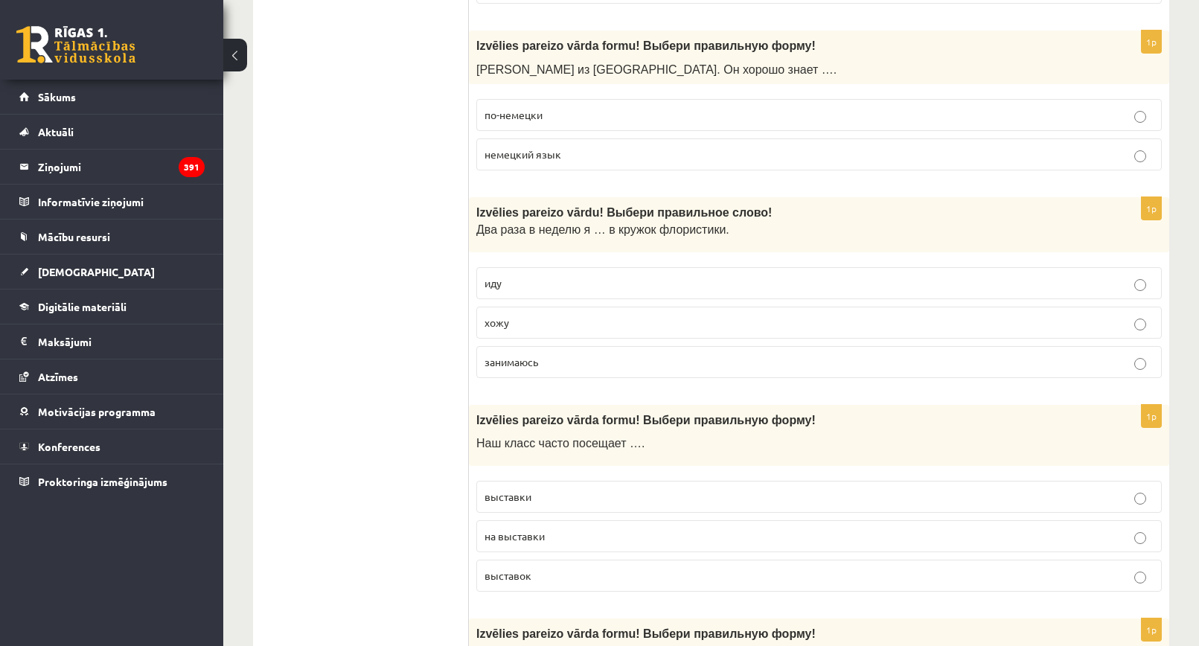
click at [558, 329] on p "хожу" at bounding box center [819, 323] width 669 height 16
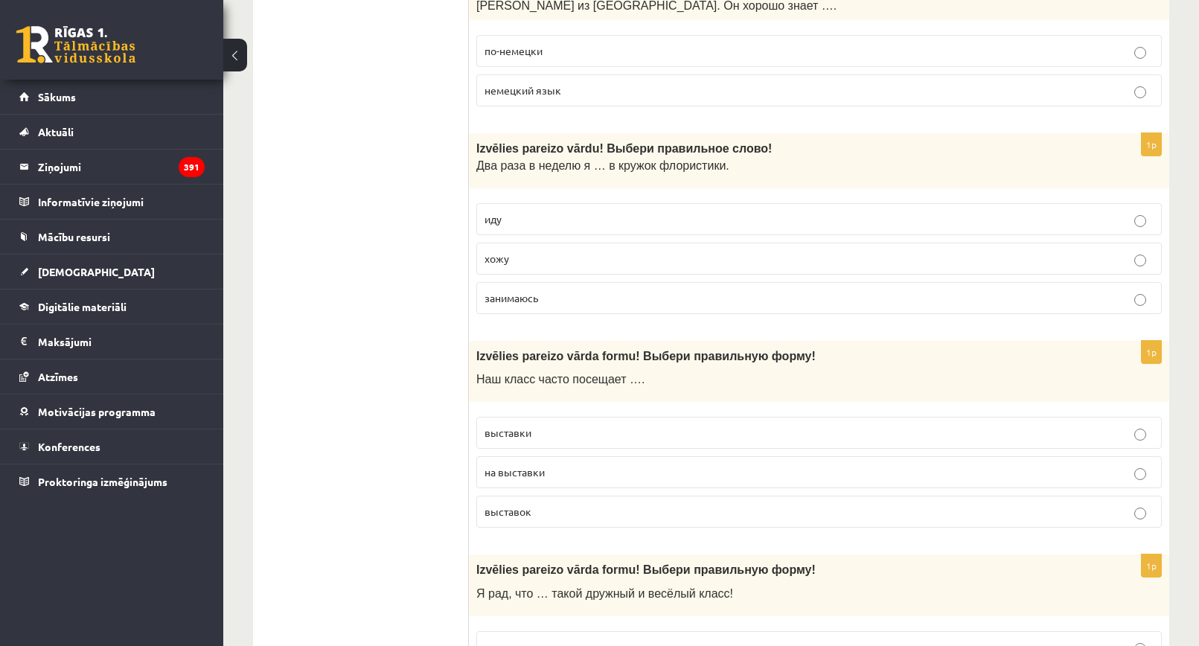
scroll to position [1042, 0]
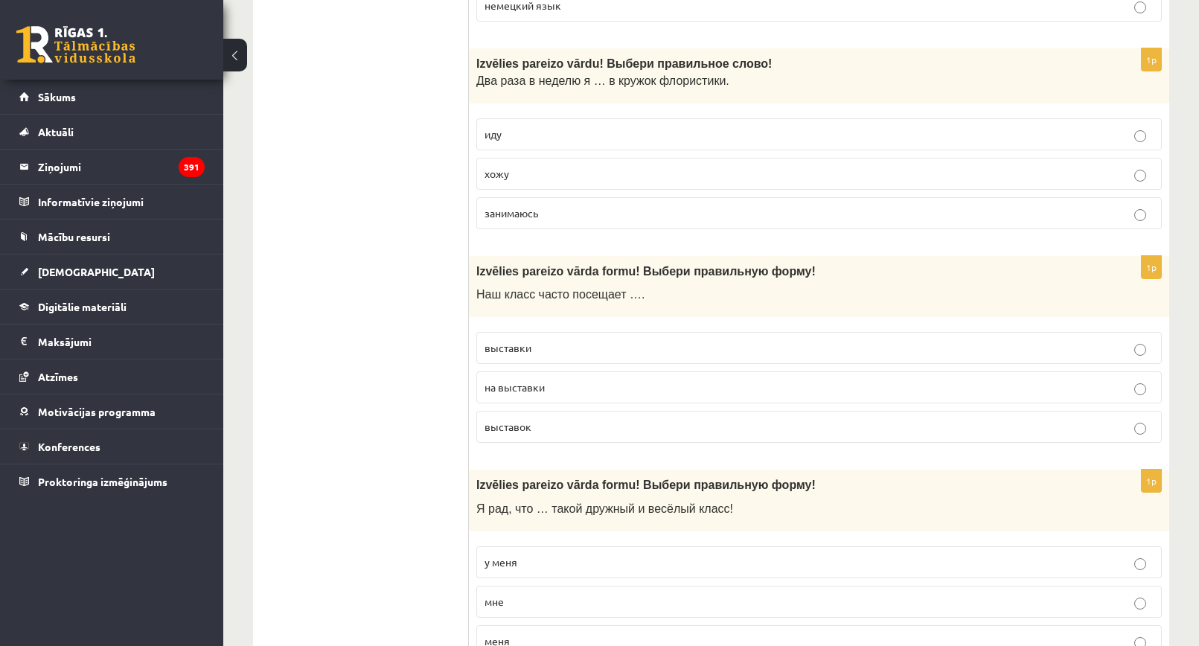
click at [528, 351] on span "выставки" at bounding box center [508, 347] width 47 height 13
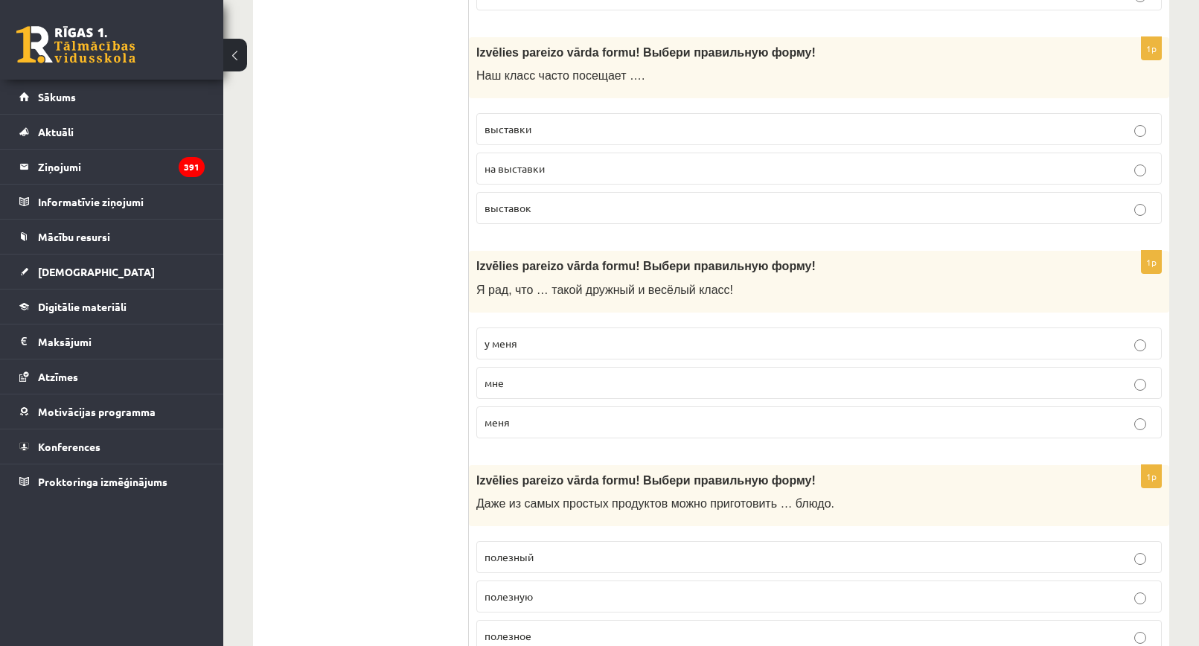
scroll to position [1266, 0]
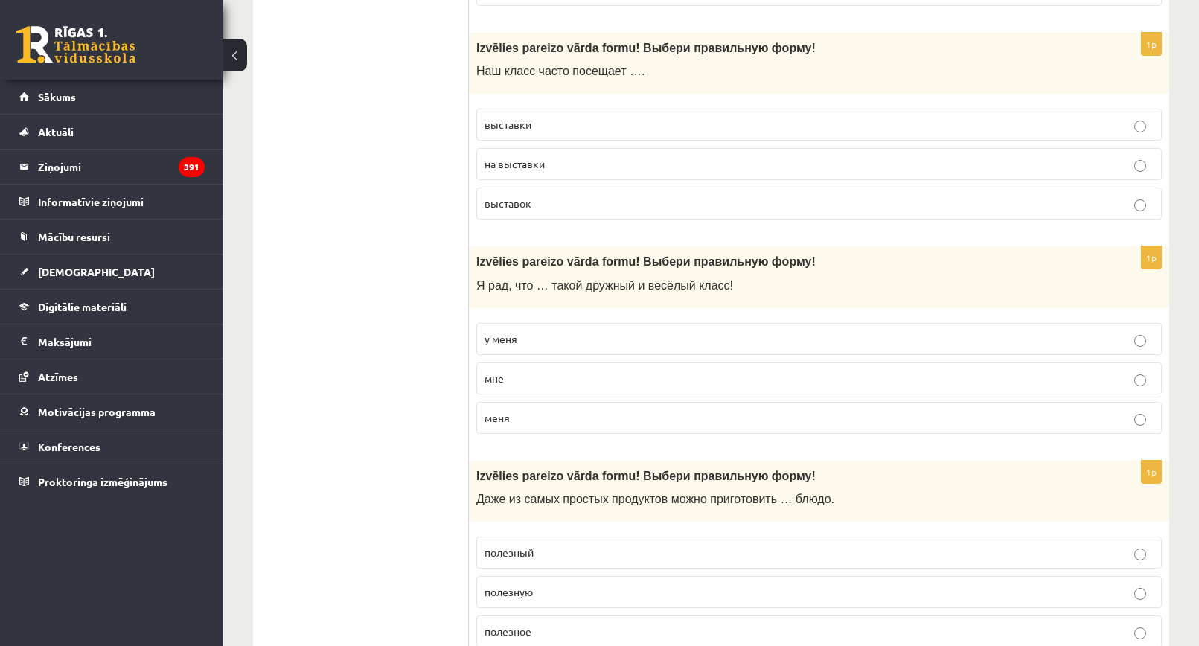
click at [508, 337] on span "у меня" at bounding box center [501, 338] width 33 height 13
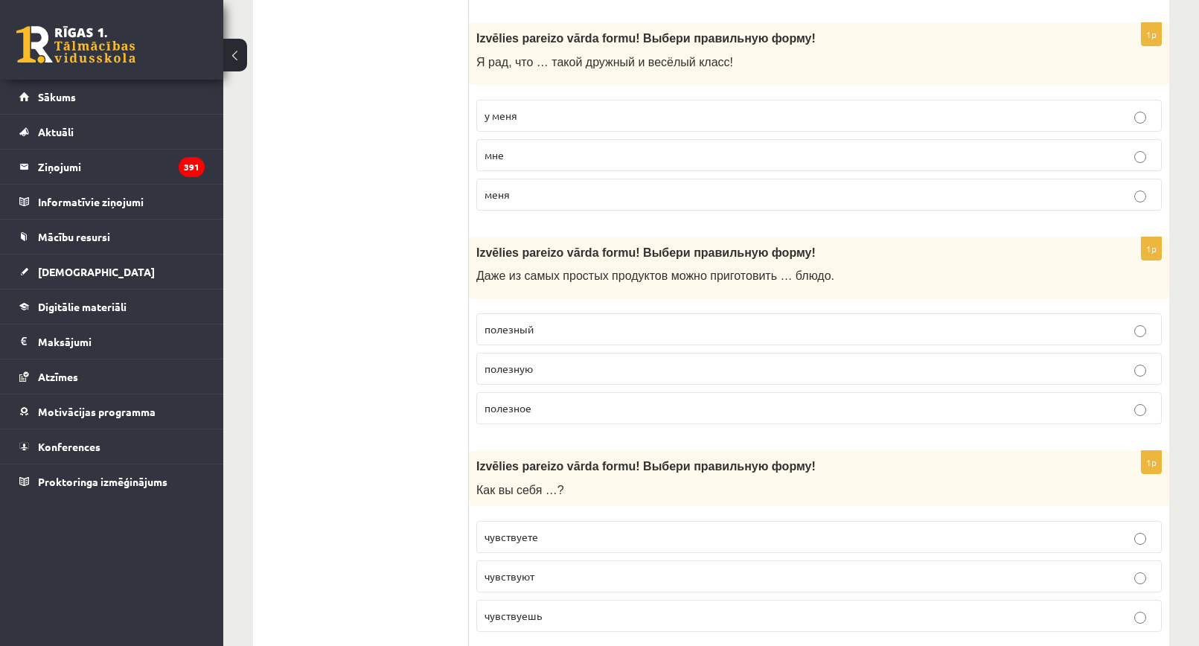
scroll to position [1563, 0]
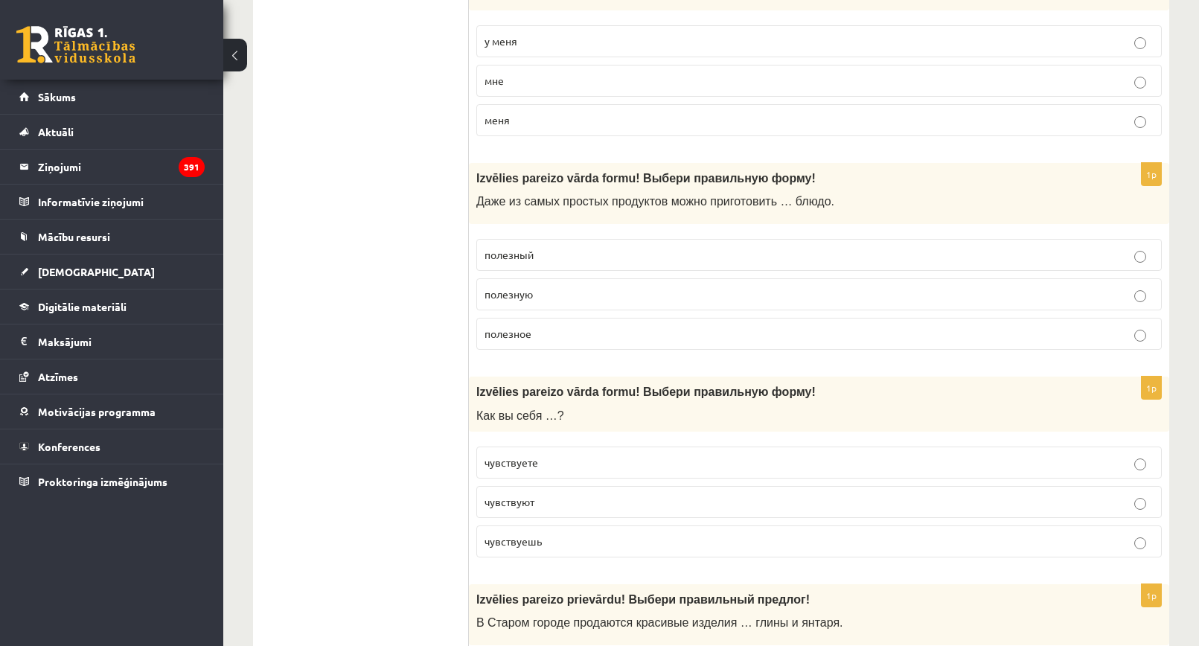
click at [561, 335] on p "полезное" at bounding box center [819, 334] width 669 height 16
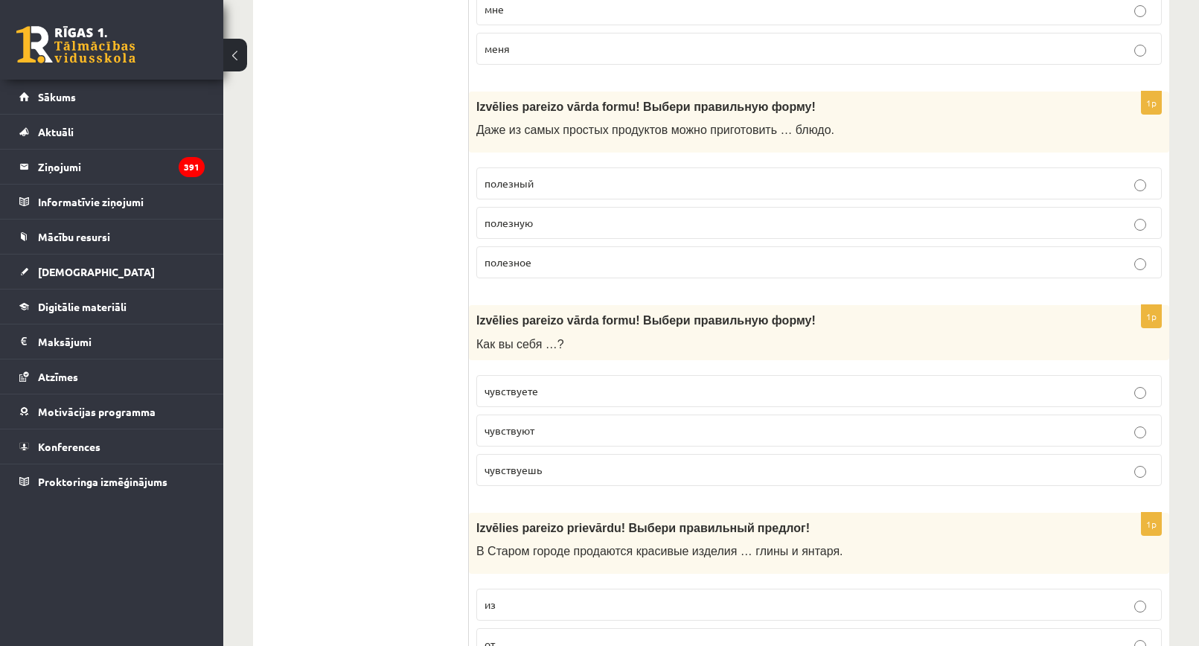
scroll to position [1787, 0]
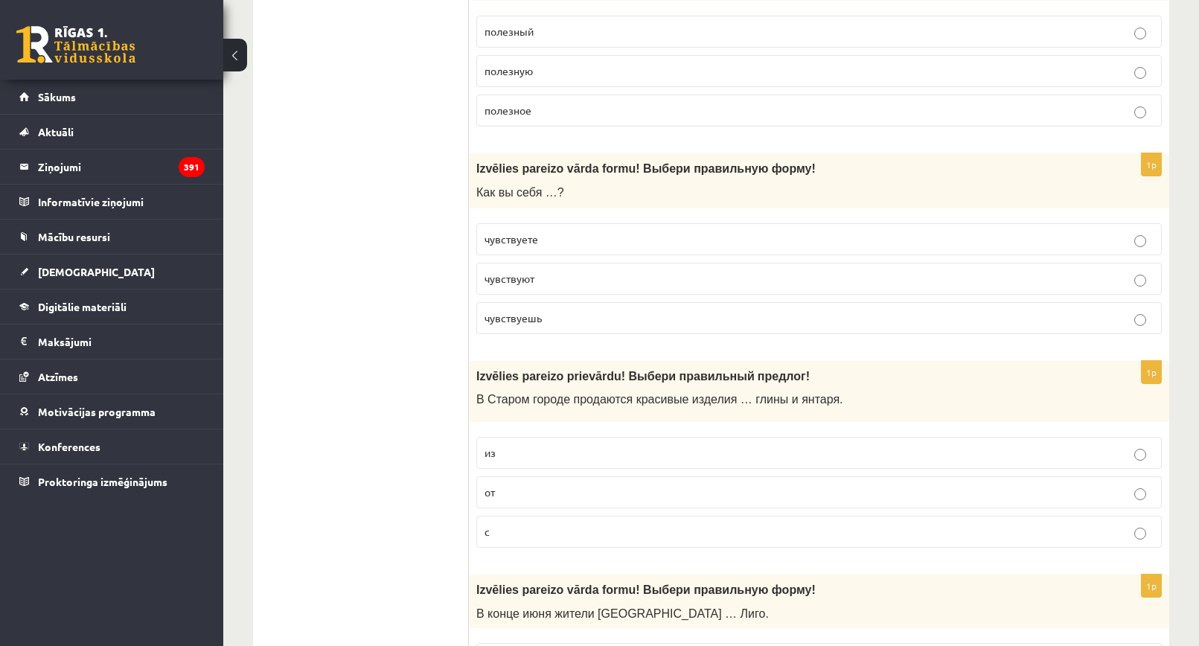
click at [520, 240] on span "чувствуете" at bounding box center [512, 238] width 54 height 13
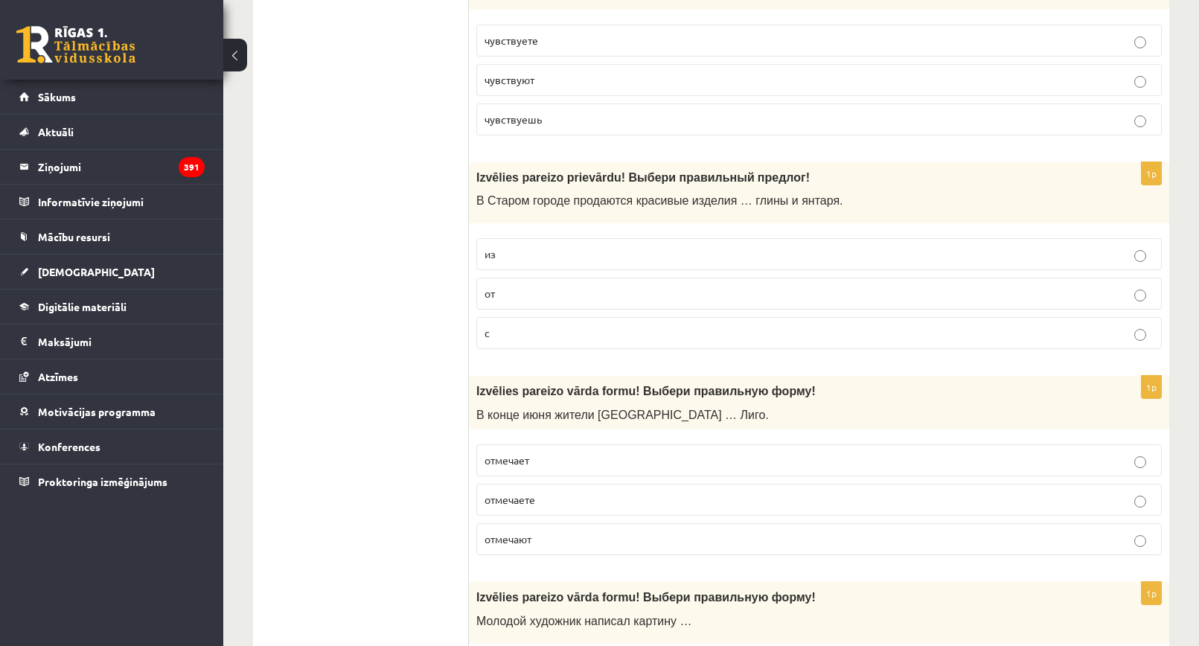
scroll to position [2010, 0]
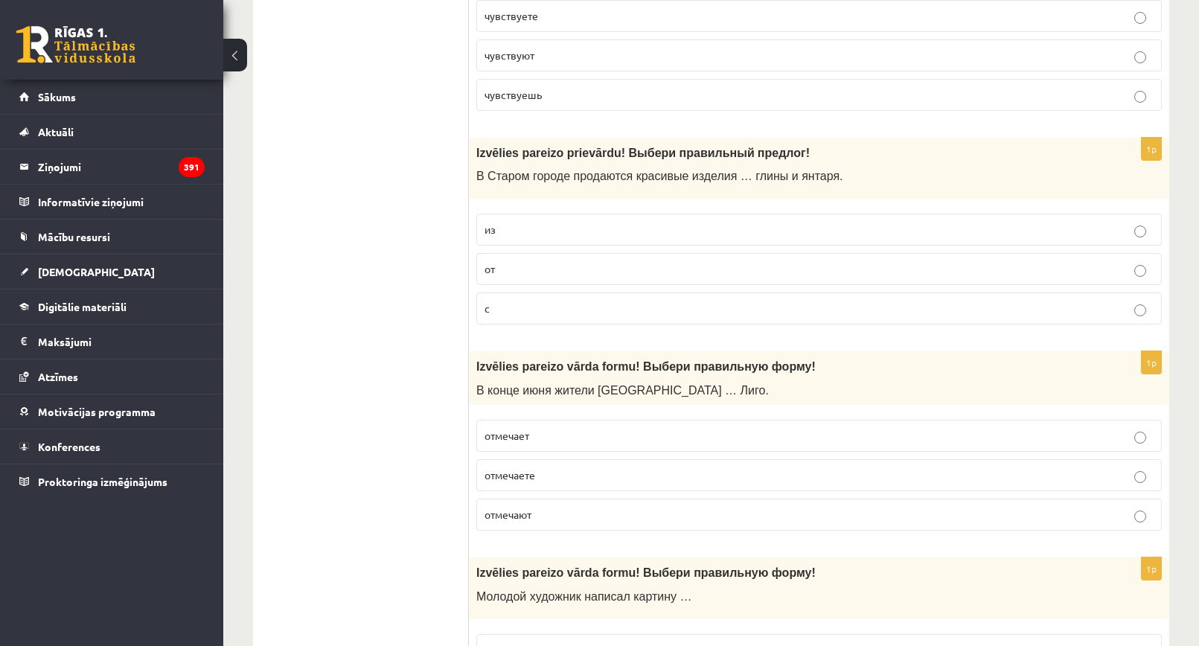
click at [521, 233] on p "из" at bounding box center [819, 230] width 669 height 16
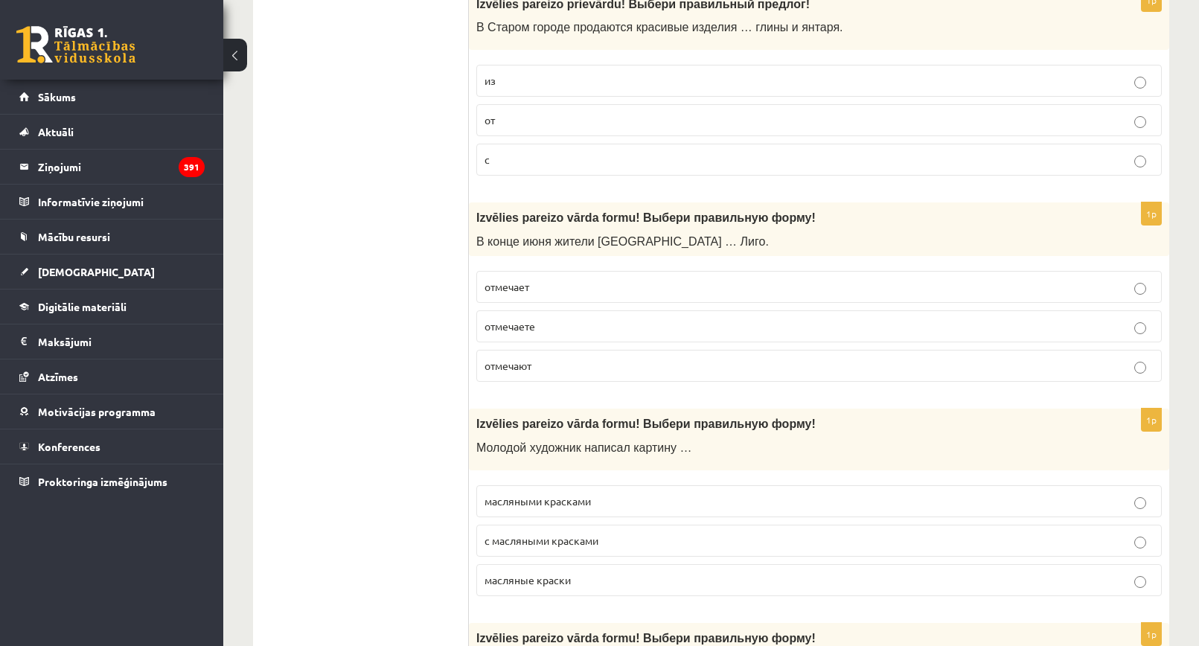
scroll to position [2233, 0]
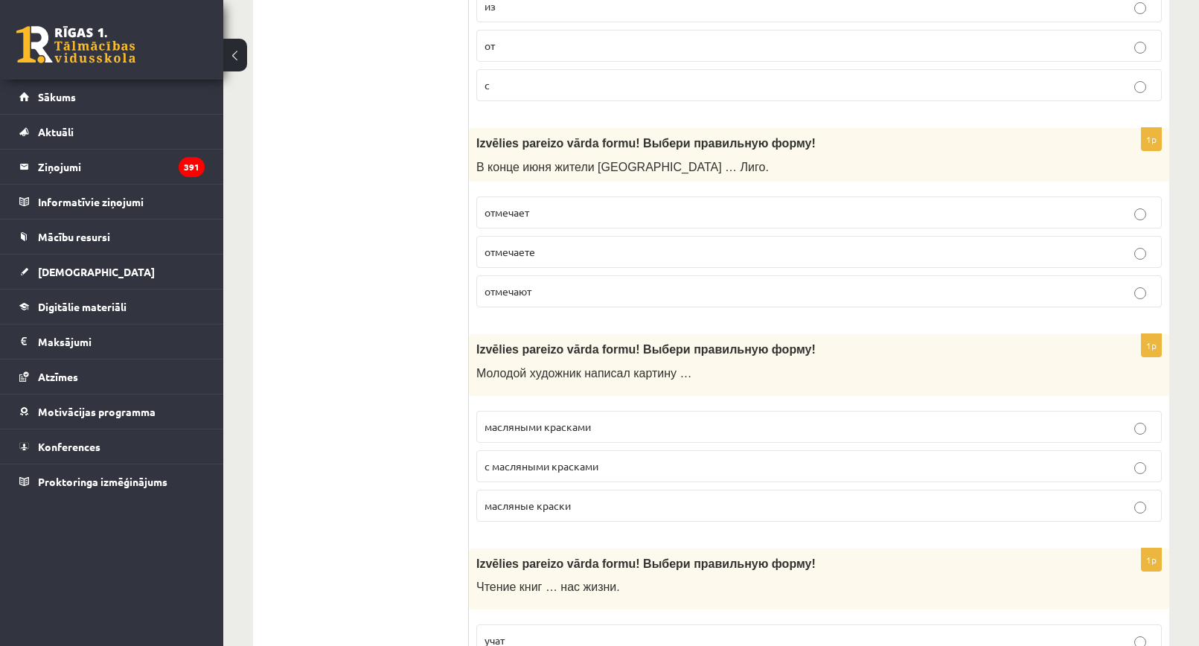
click at [545, 299] on p "отмечают" at bounding box center [819, 292] width 669 height 16
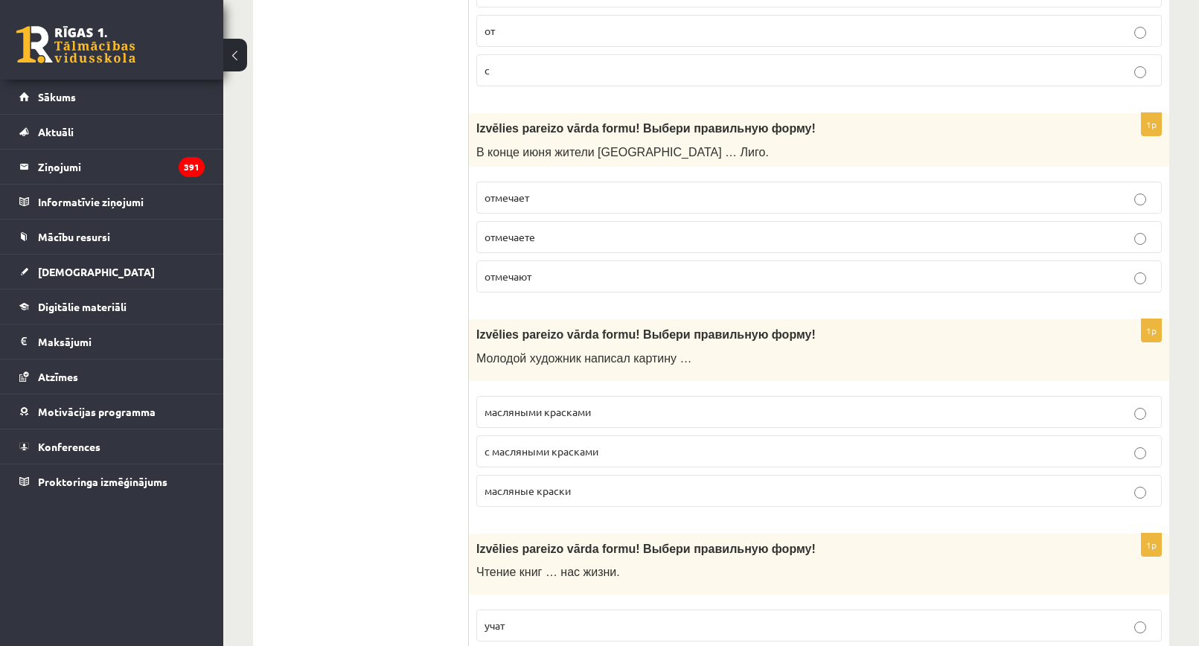
scroll to position [2457, 0]
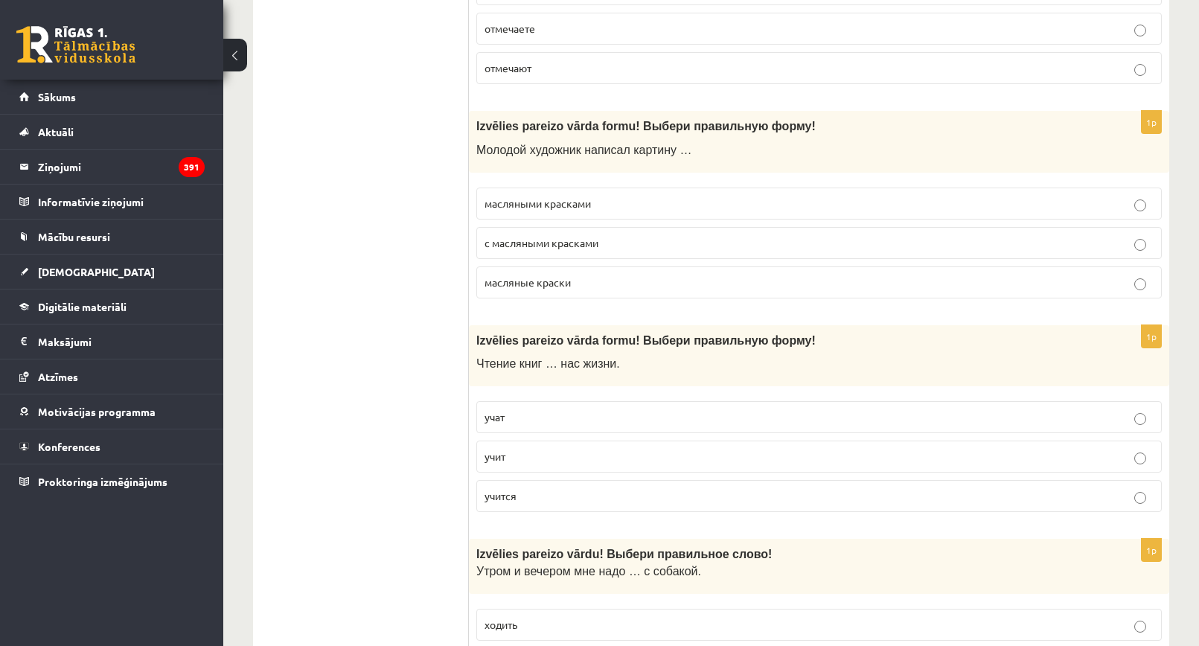
click at [502, 210] on p "масляными красками" at bounding box center [819, 204] width 669 height 16
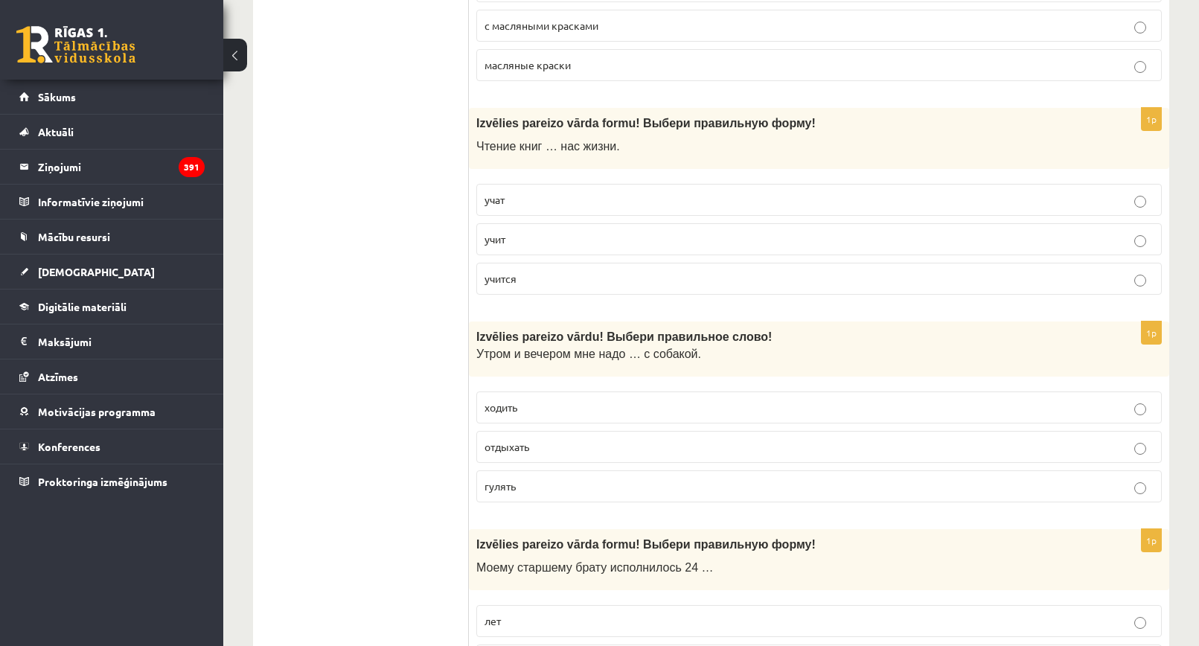
scroll to position [2680, 0]
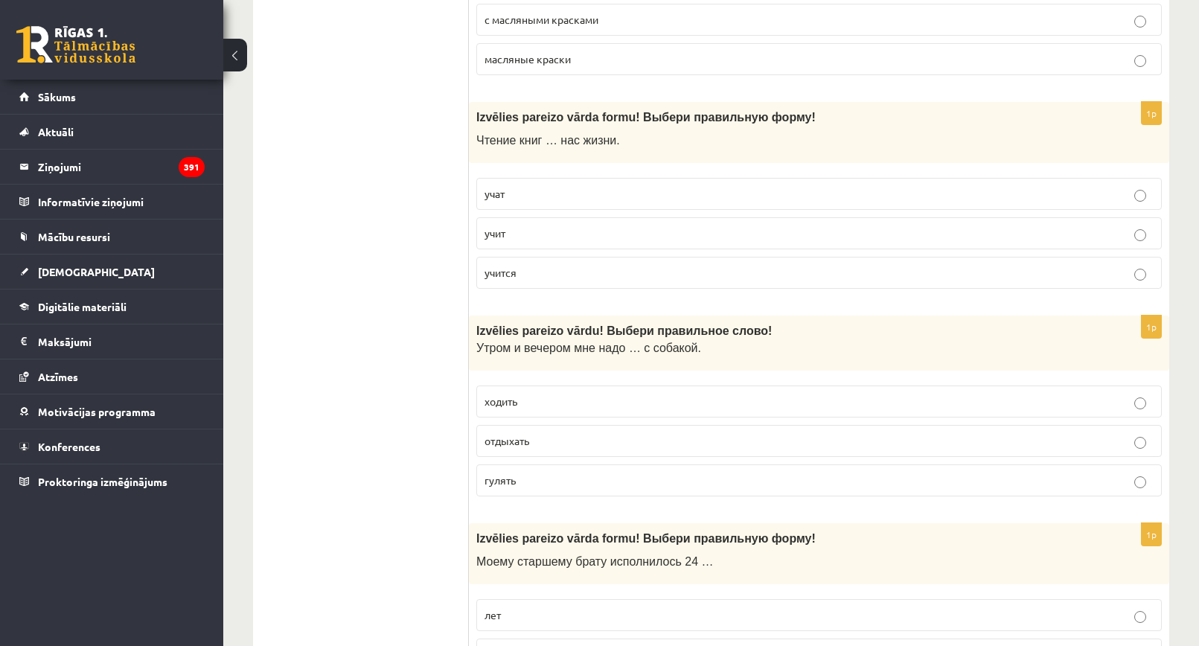
click at [534, 228] on p "учит" at bounding box center [819, 234] width 669 height 16
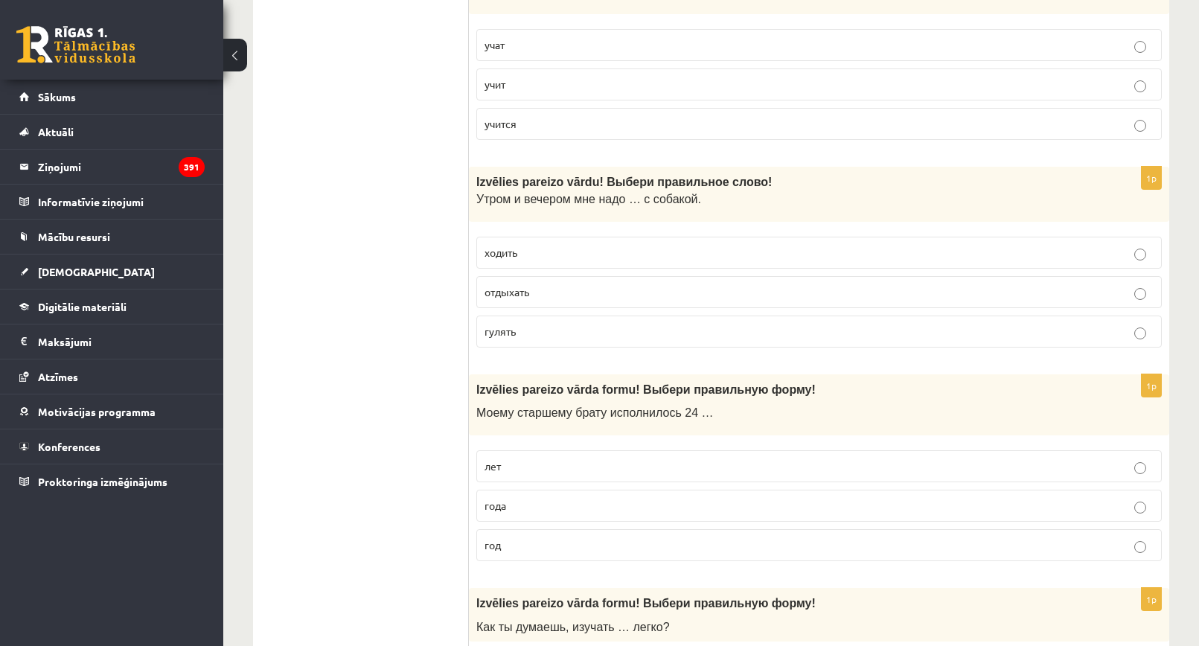
scroll to position [2903, 0]
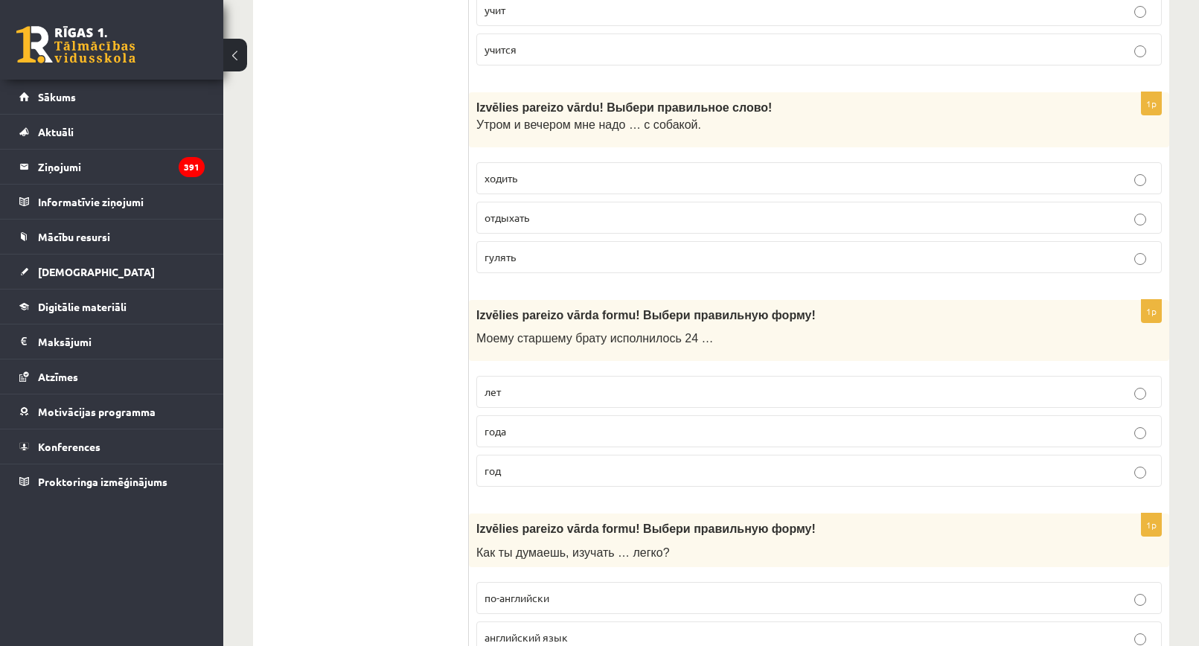
click at [524, 267] on label "гулять" at bounding box center [819, 257] width 686 height 32
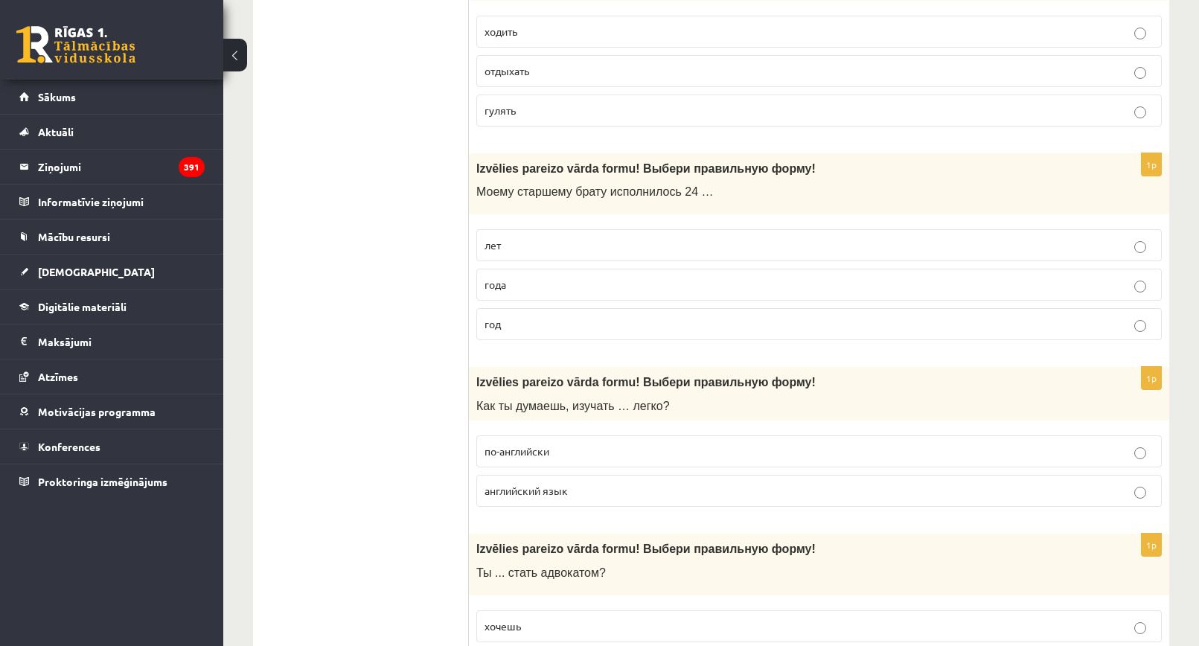
scroll to position [3052, 0]
click at [511, 270] on label "года" at bounding box center [819, 283] width 686 height 32
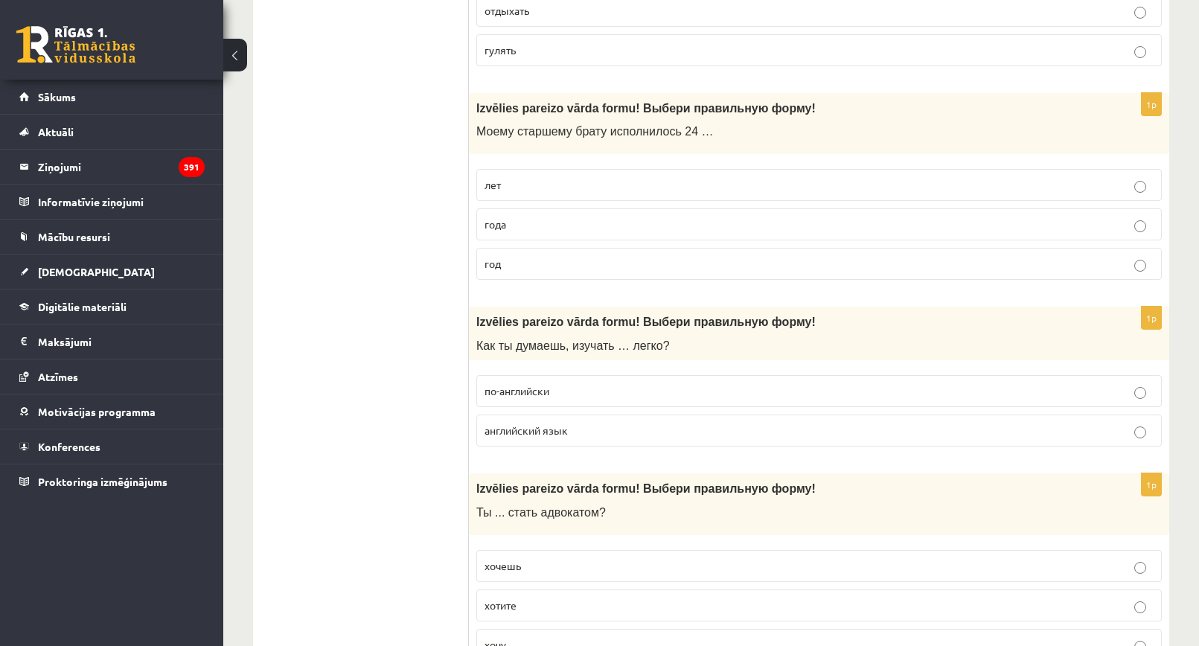
scroll to position [3276, 0]
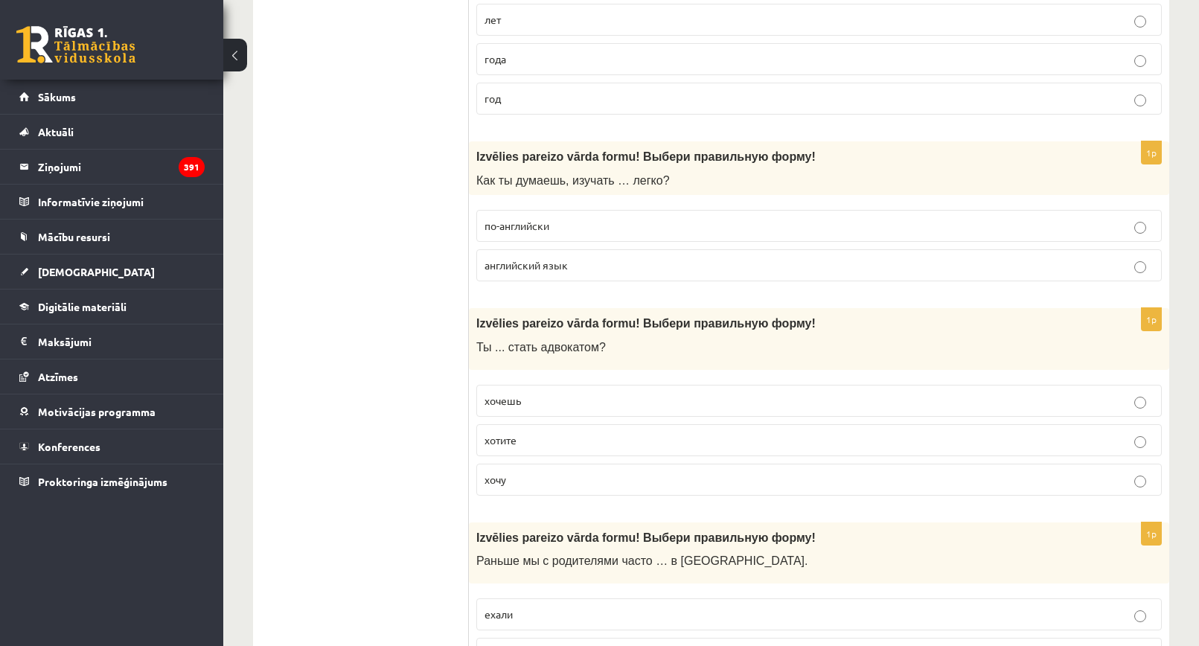
click at [549, 269] on span "английский язык" at bounding box center [526, 264] width 83 height 13
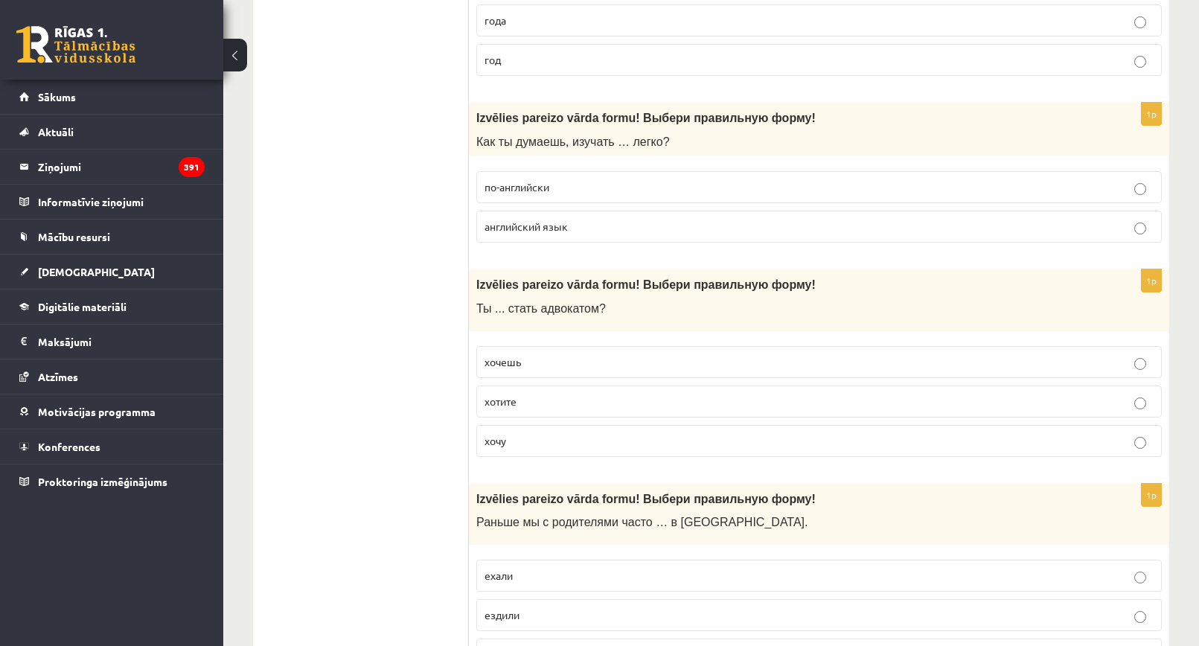
scroll to position [3350, 0]
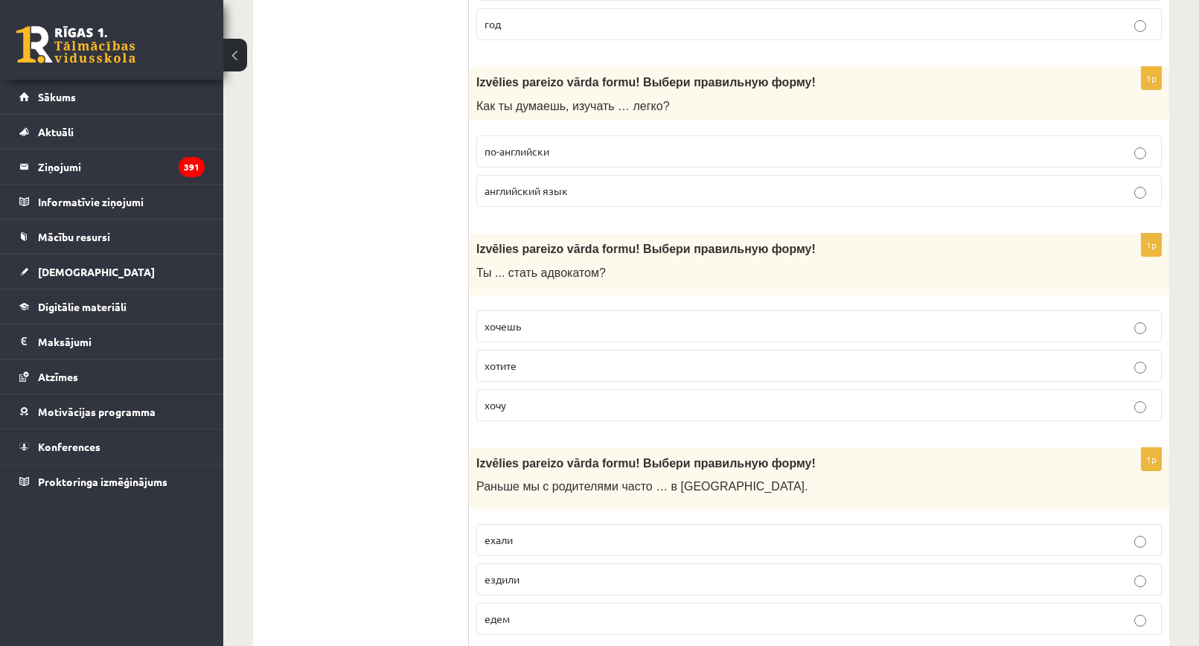
click at [532, 322] on p "хочешь" at bounding box center [819, 327] width 669 height 16
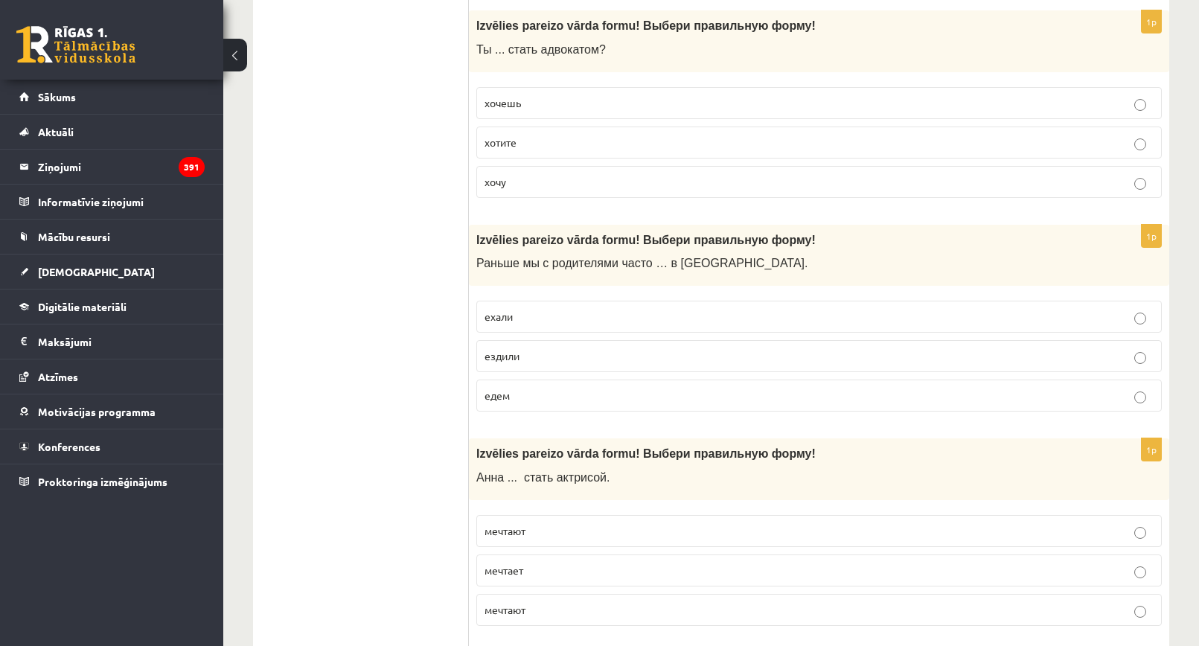
scroll to position [3648, 0]
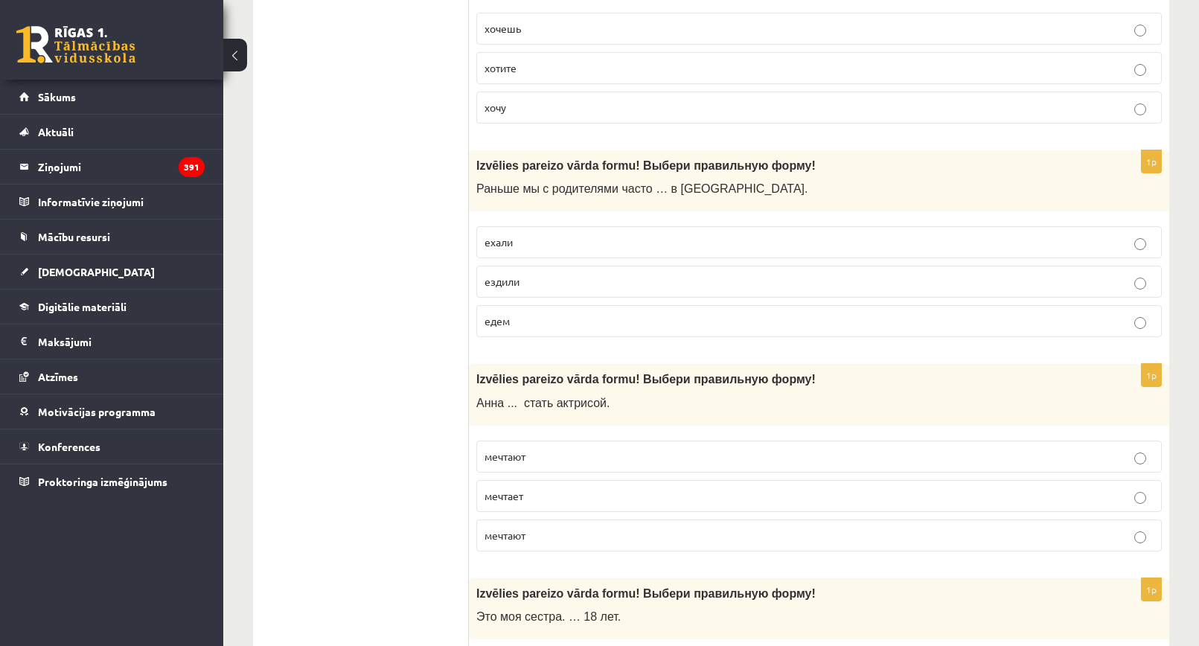
click at [519, 281] on span "ездили" at bounding box center [502, 281] width 35 height 13
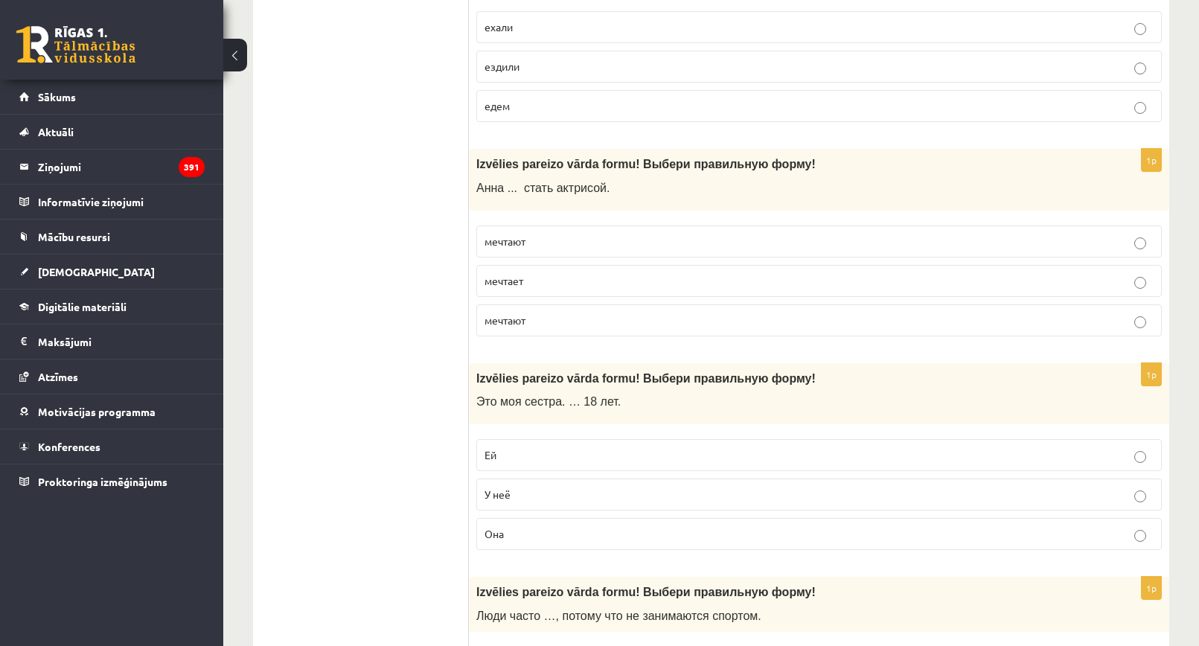
scroll to position [3871, 0]
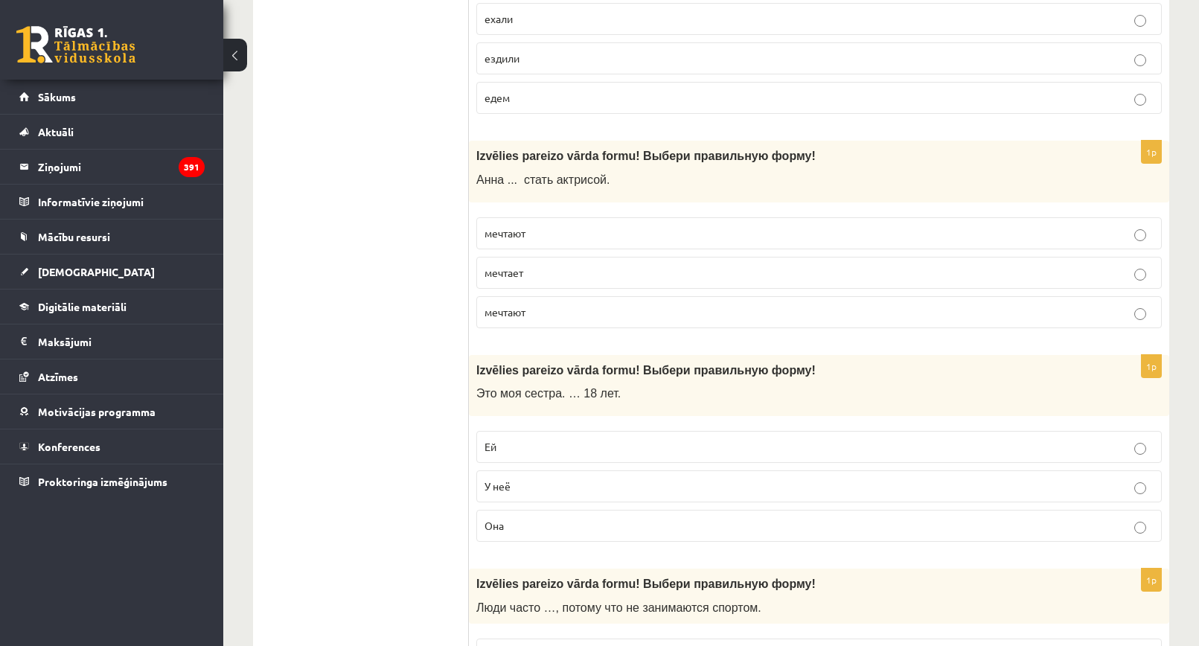
click at [516, 274] on span "мечтает" at bounding box center [504, 272] width 39 height 13
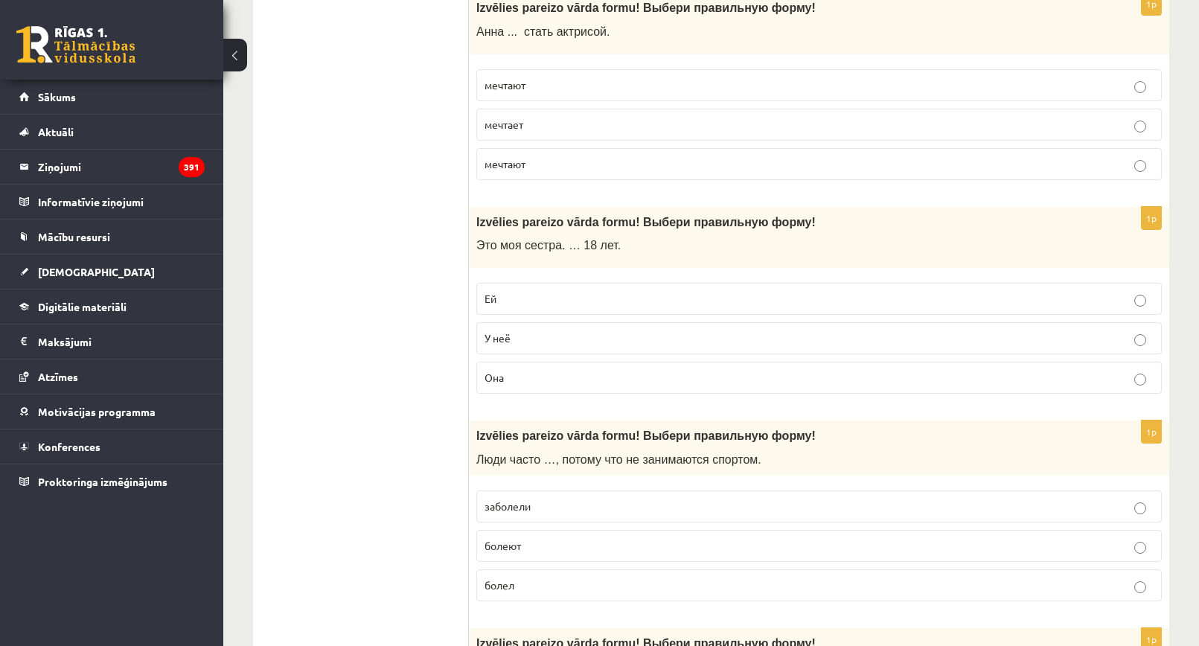
scroll to position [4020, 0]
click at [510, 293] on p "Ей" at bounding box center [819, 298] width 669 height 16
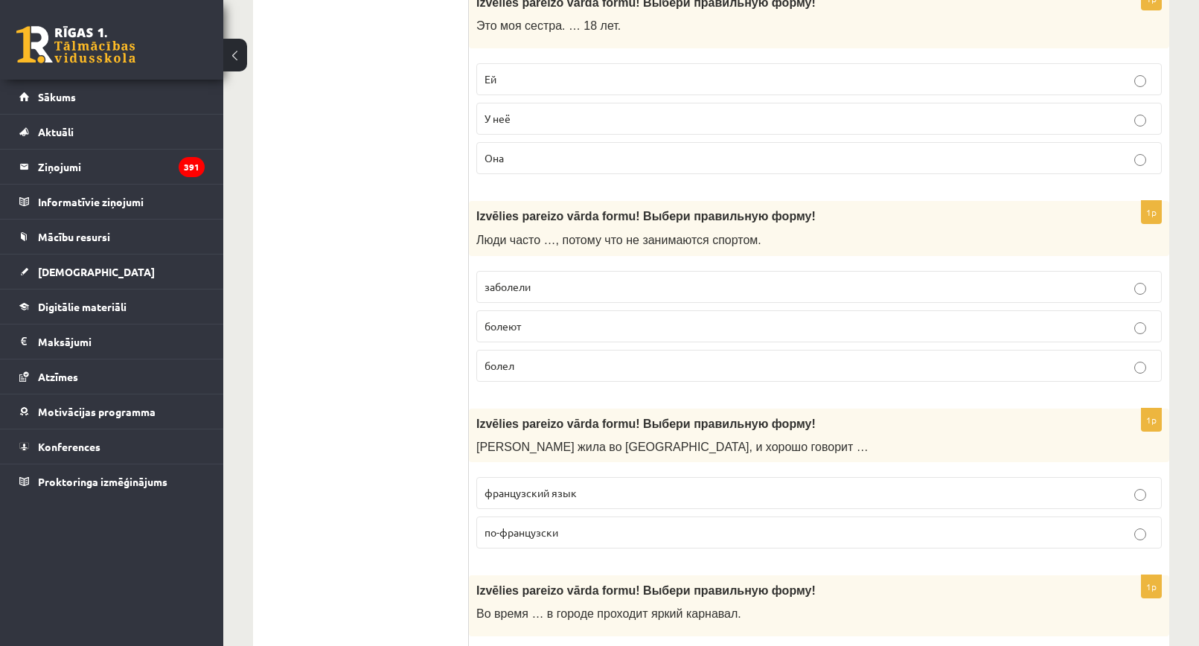
scroll to position [4243, 0]
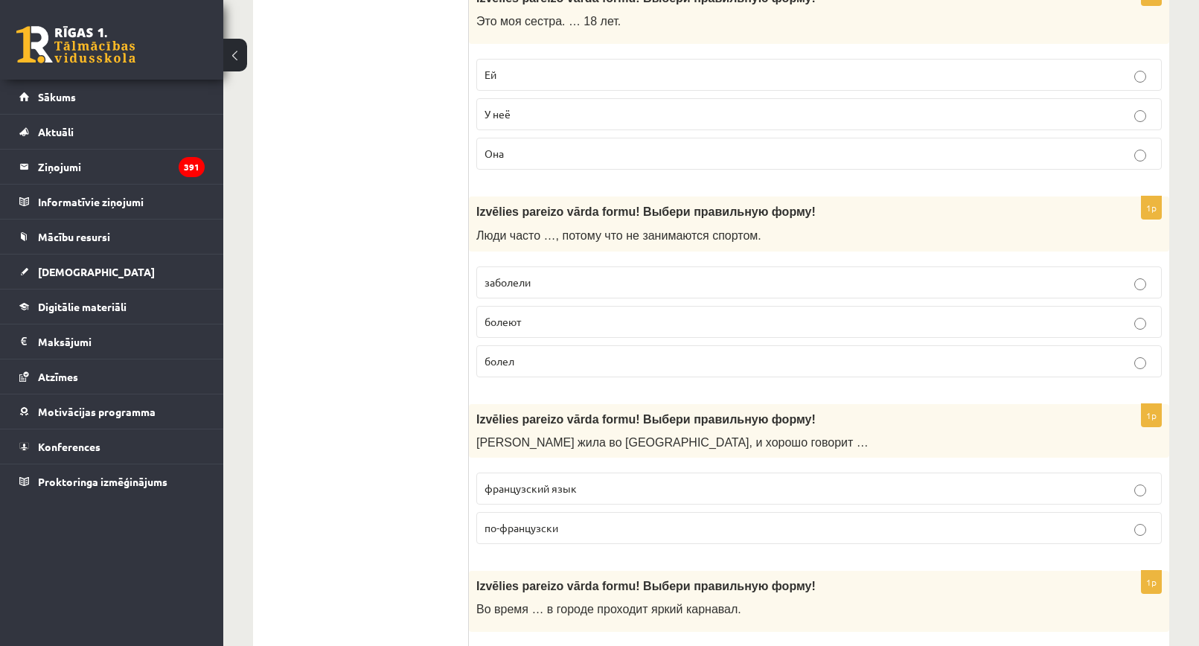
click at [510, 327] on span "болеют" at bounding box center [503, 321] width 36 height 13
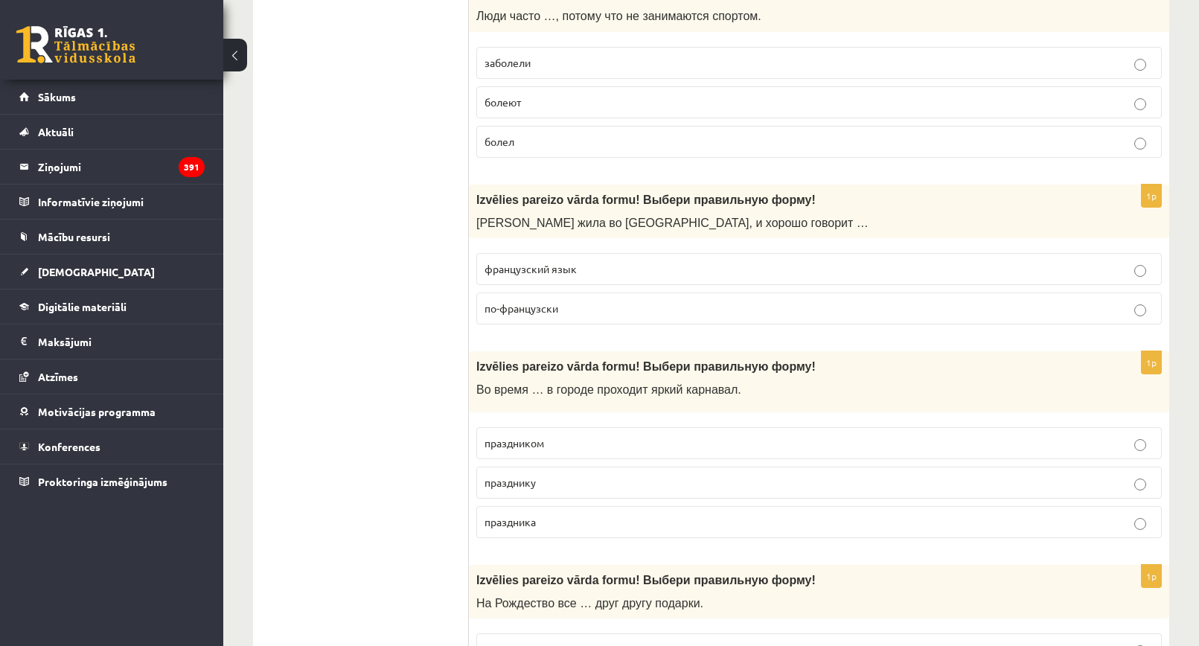
scroll to position [4467, 0]
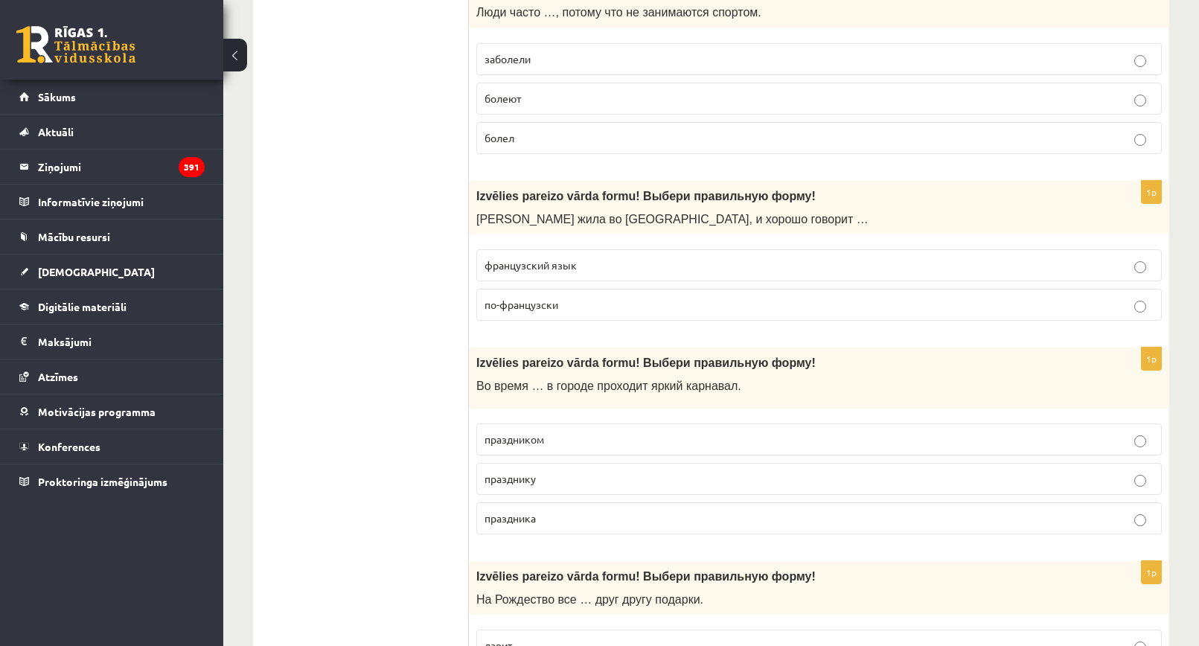
click at [594, 299] on p "по-французски" at bounding box center [819, 305] width 669 height 16
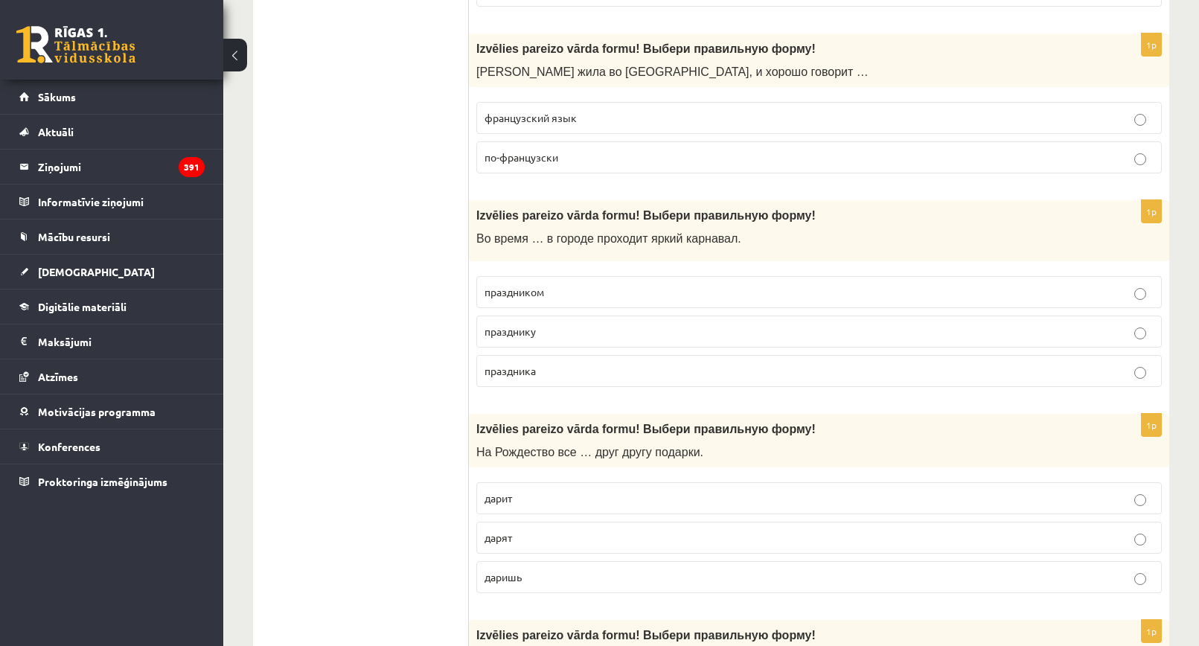
scroll to position [4616, 0]
click at [543, 363] on p "праздника" at bounding box center [819, 370] width 669 height 16
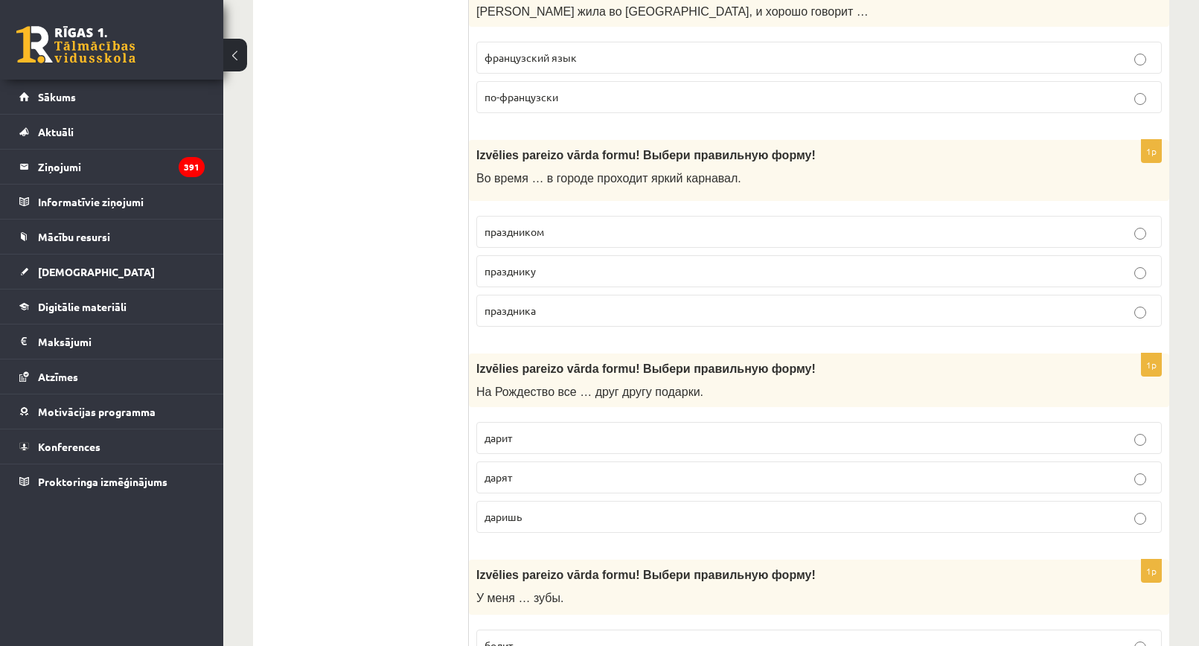
scroll to position [4839, 0]
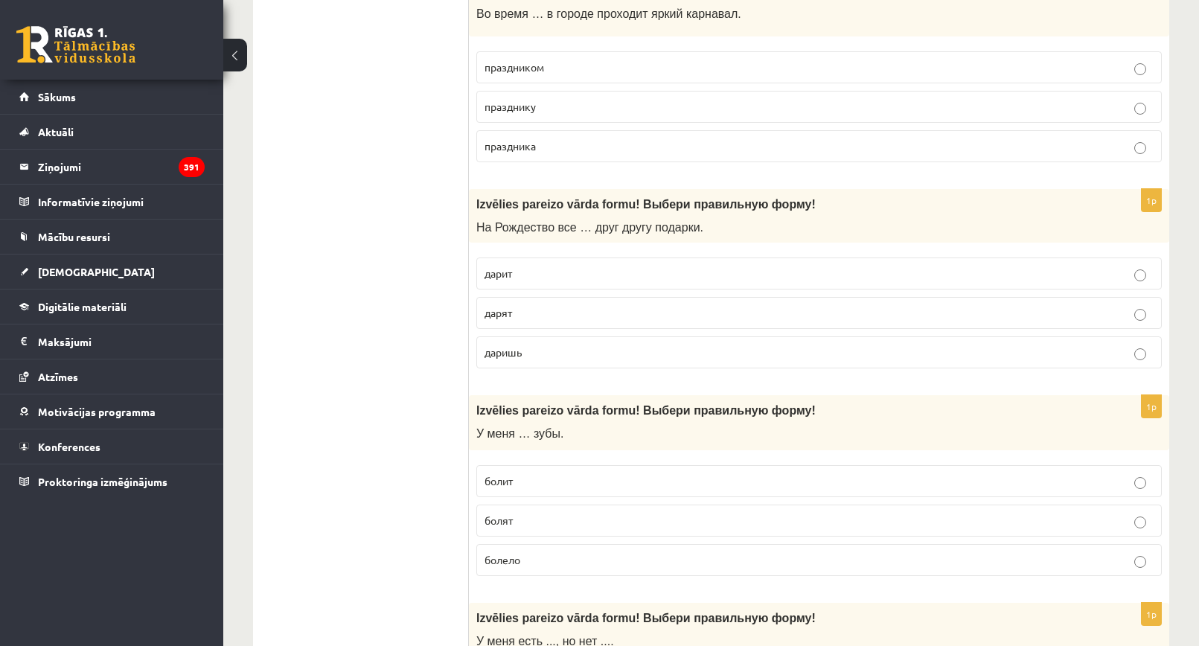
click at [539, 313] on p "дарят" at bounding box center [819, 313] width 669 height 16
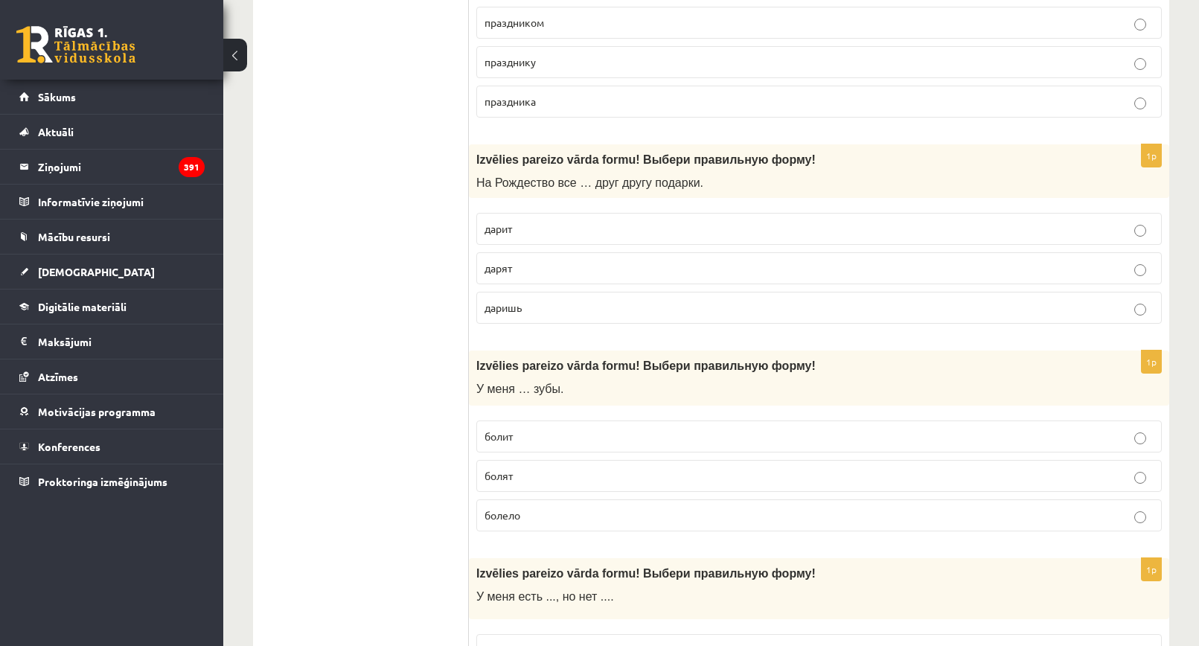
scroll to position [5062, 0]
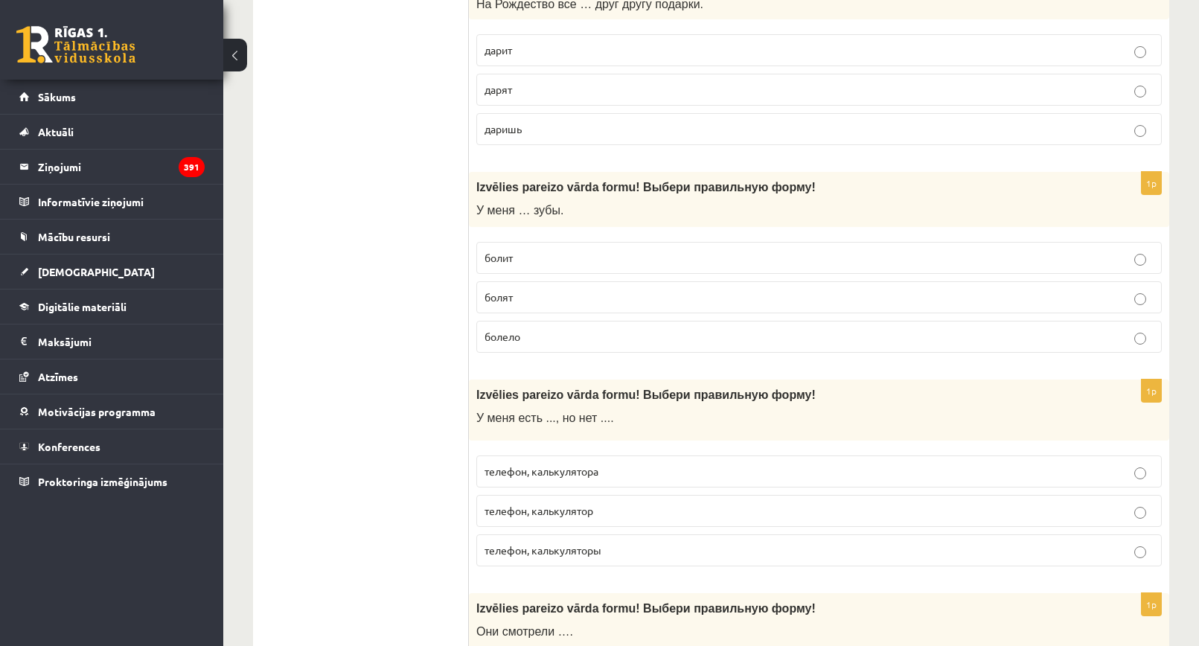
click at [529, 262] on p "болит" at bounding box center [819, 258] width 669 height 16
click at [501, 296] on span "болят" at bounding box center [499, 296] width 28 height 13
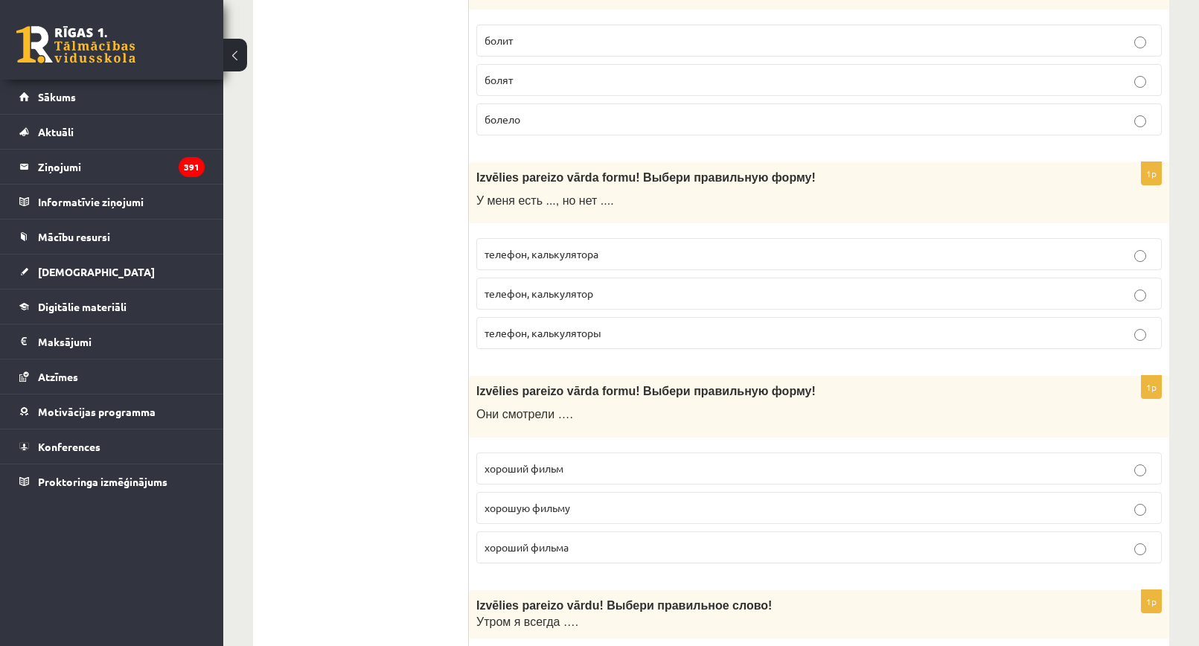
scroll to position [5286, 0]
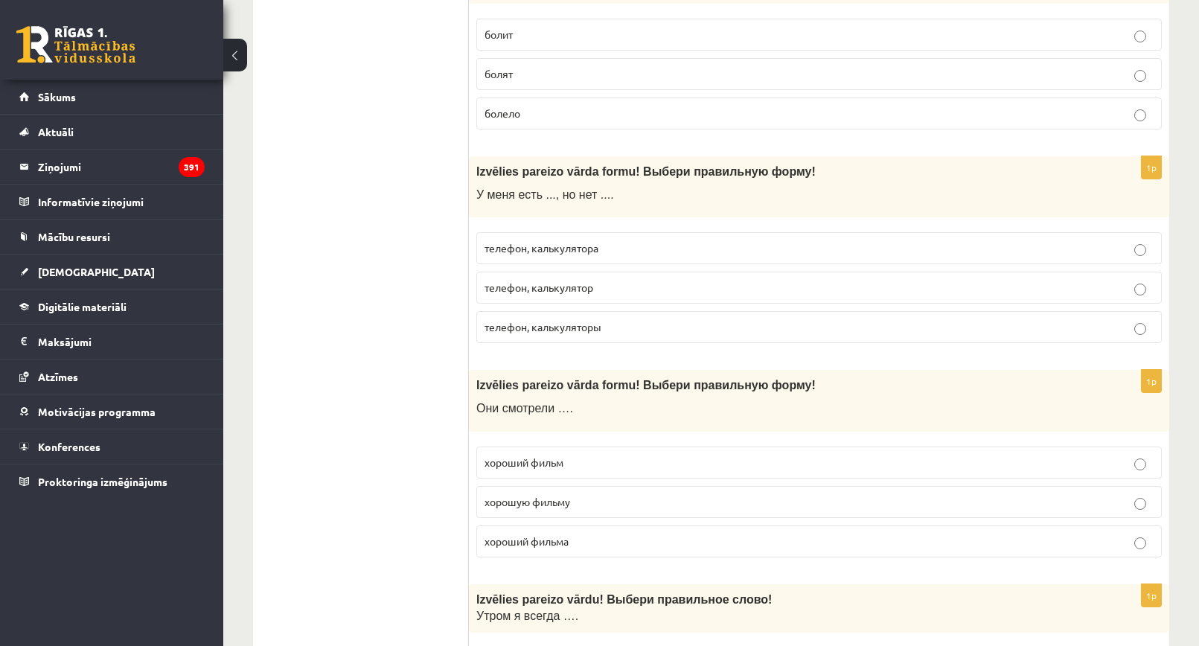
click at [572, 258] on label "телефон, калькулятора" at bounding box center [819, 248] width 686 height 32
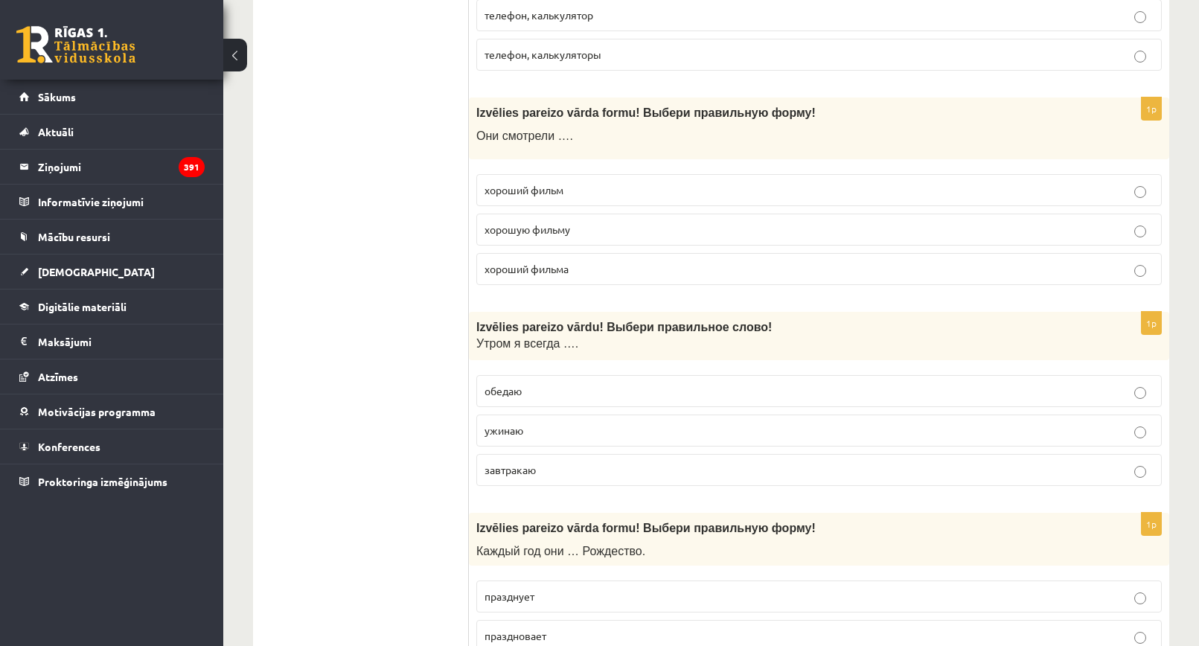
scroll to position [5583, 0]
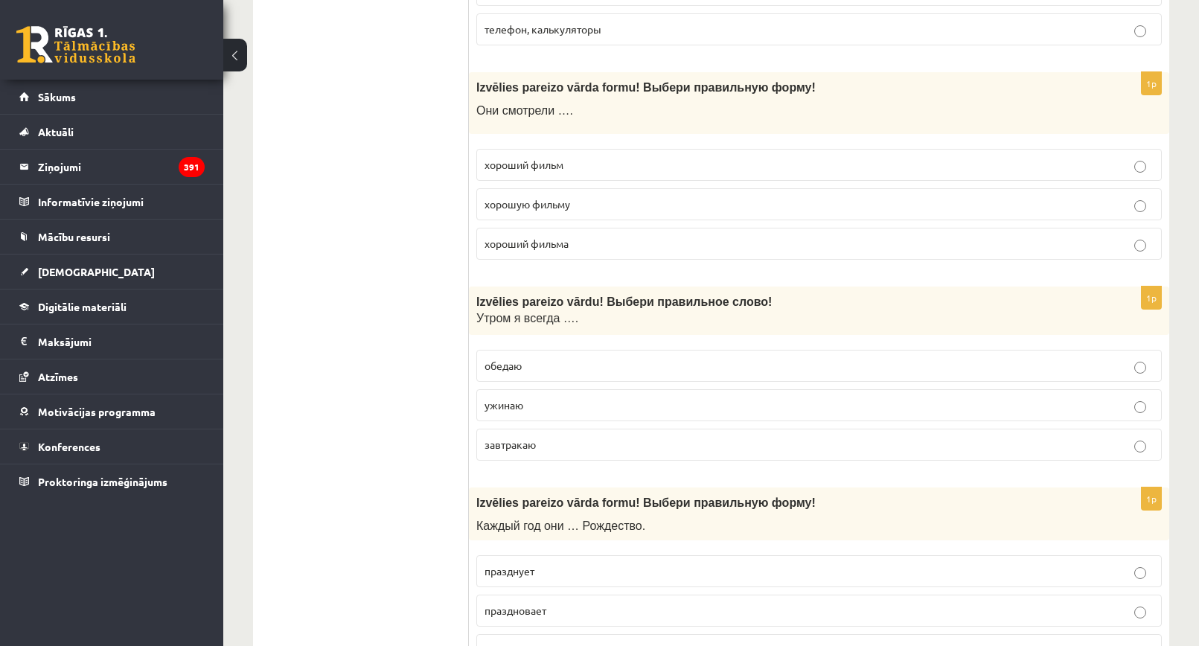
click at [520, 159] on span "хороший фильм" at bounding box center [524, 164] width 79 height 13
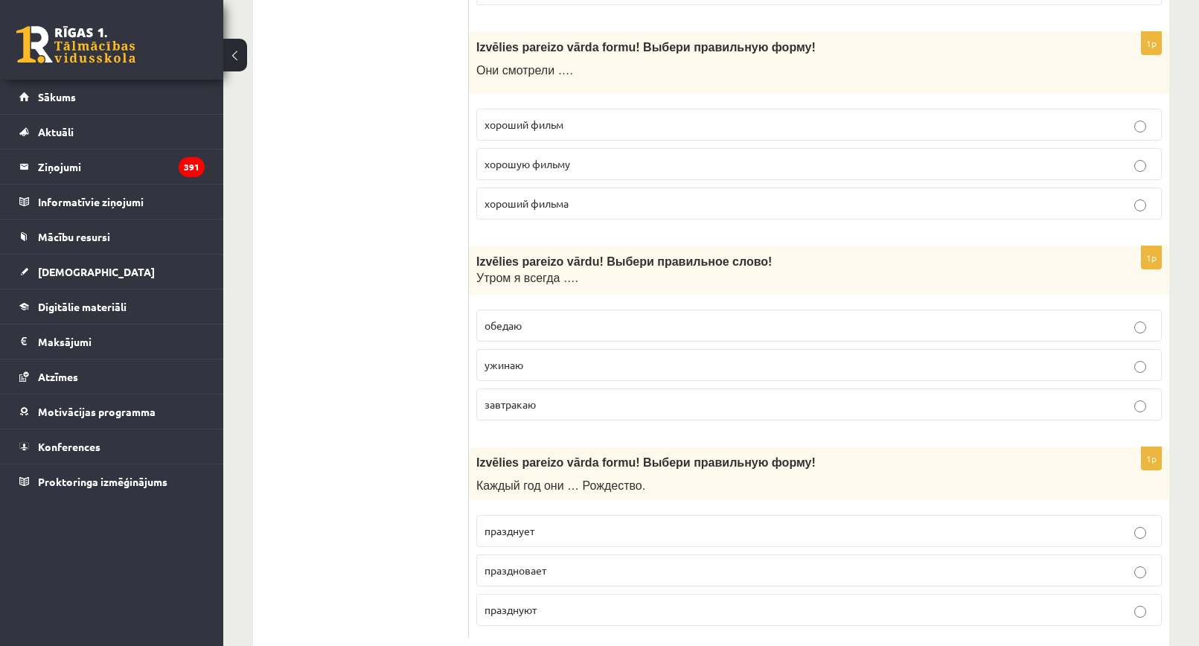
scroll to position [5661, 0]
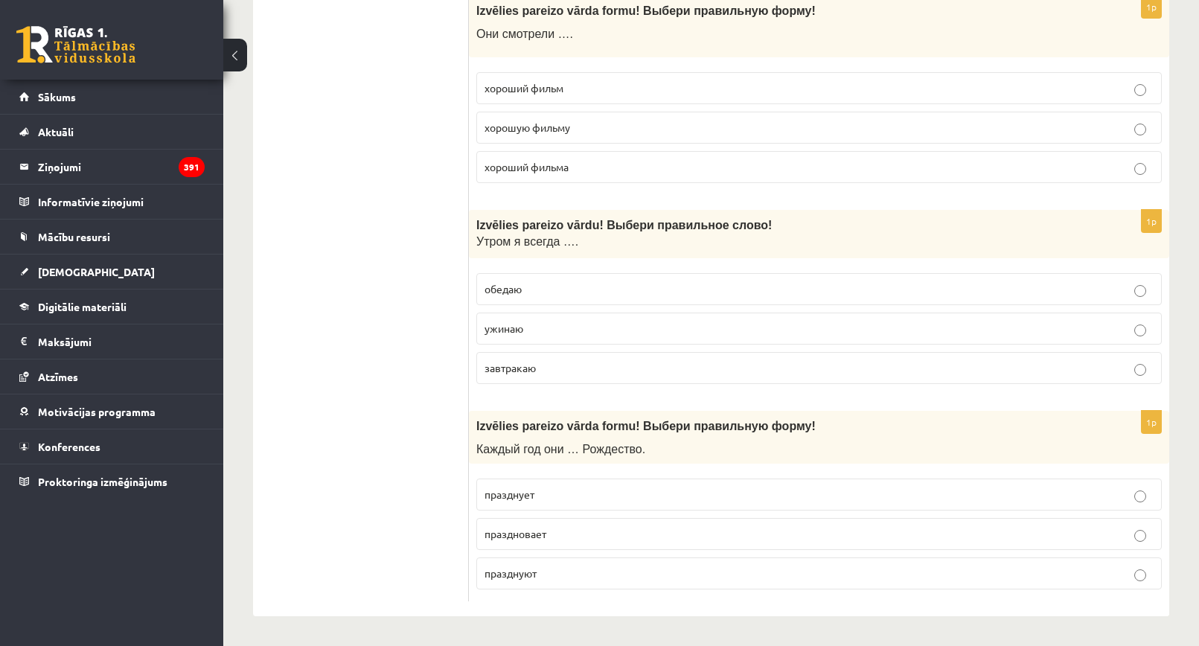
click at [506, 363] on span "завтракаю" at bounding box center [510, 367] width 51 height 13
click at [551, 567] on p "празднуют" at bounding box center [819, 574] width 669 height 16
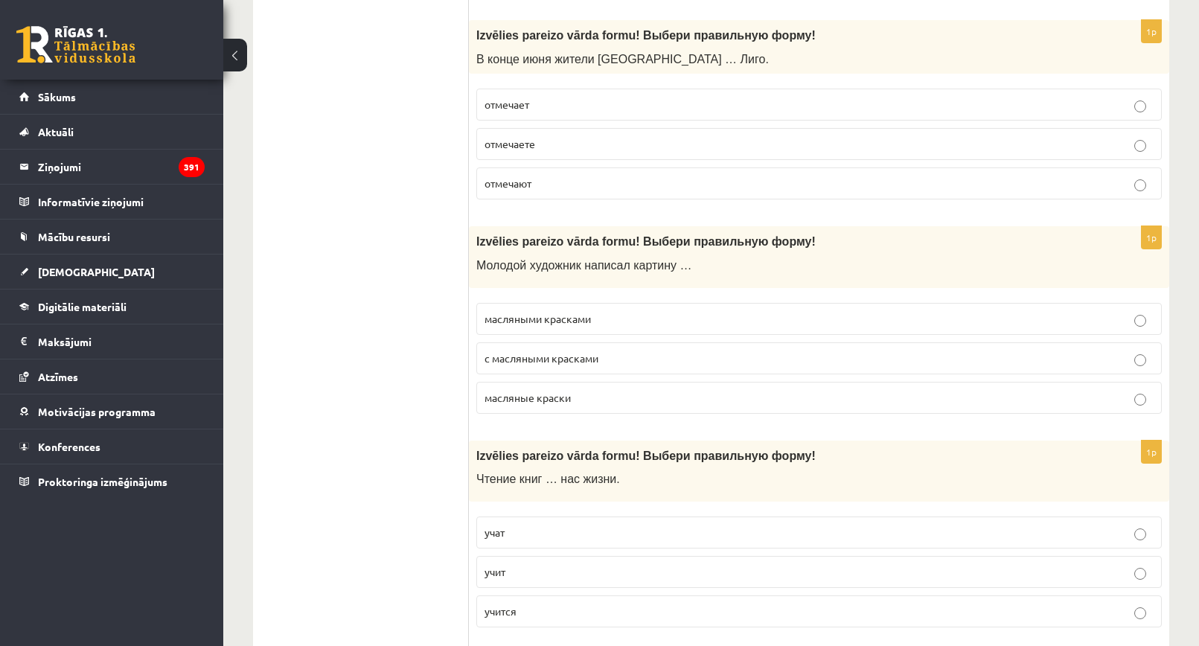
scroll to position [0, 0]
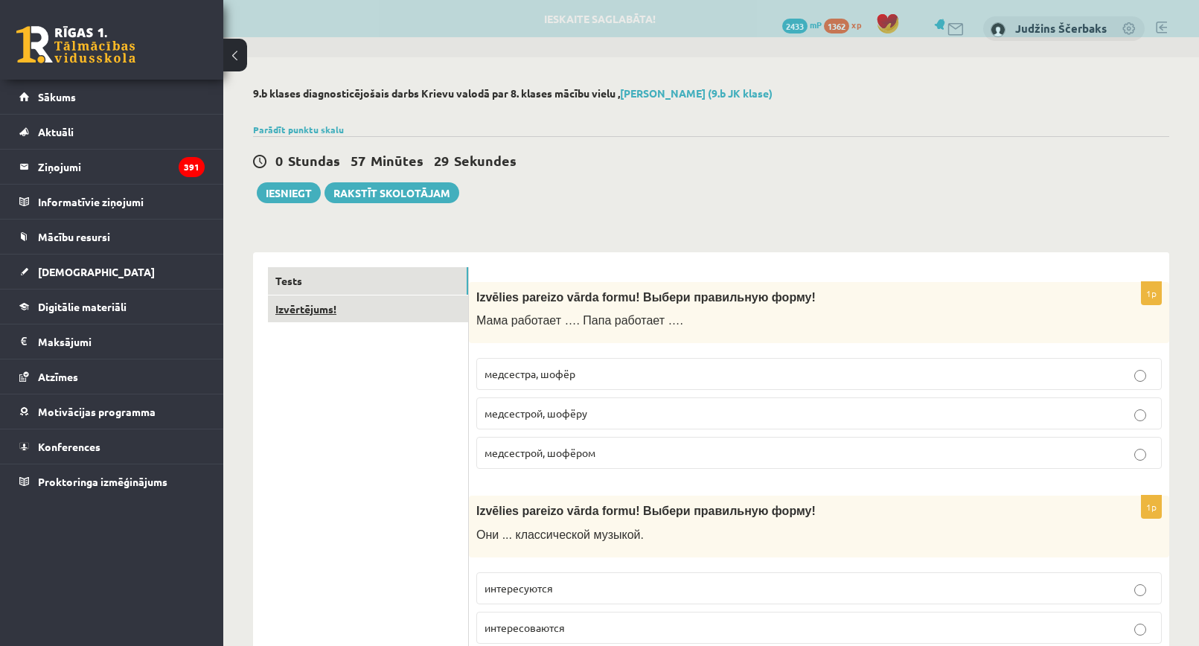
click at [326, 306] on link "Izvērtējums!" at bounding box center [368, 310] width 200 height 28
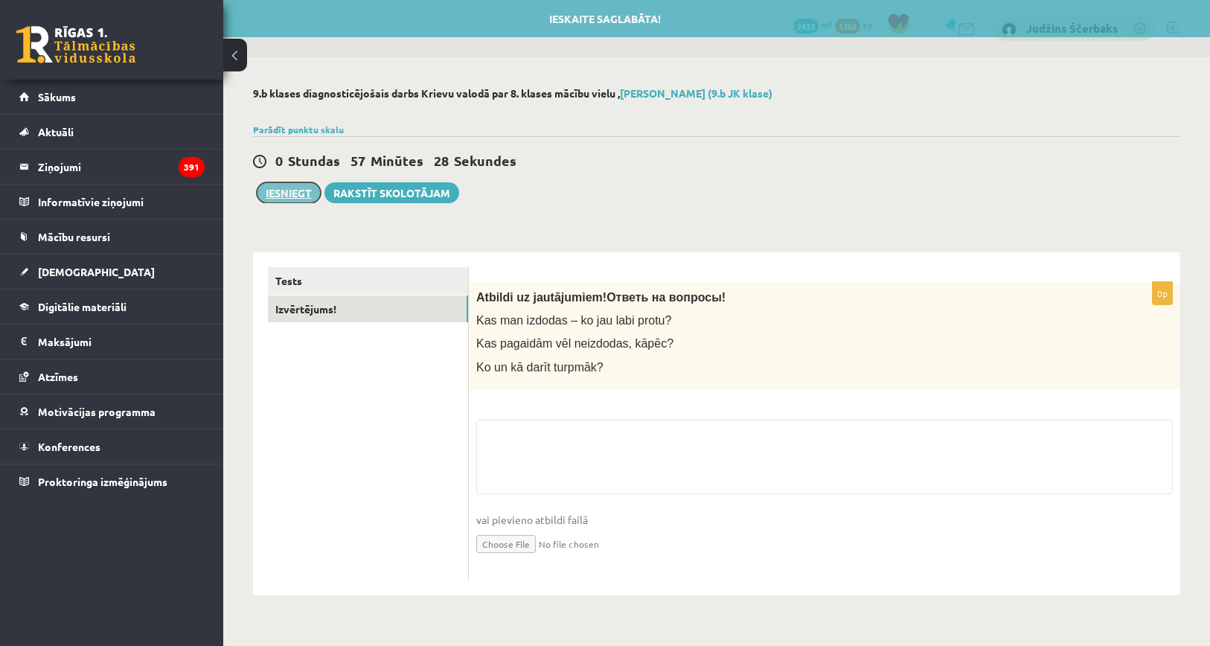
click at [299, 195] on button "Iesniegt" at bounding box center [289, 192] width 64 height 21
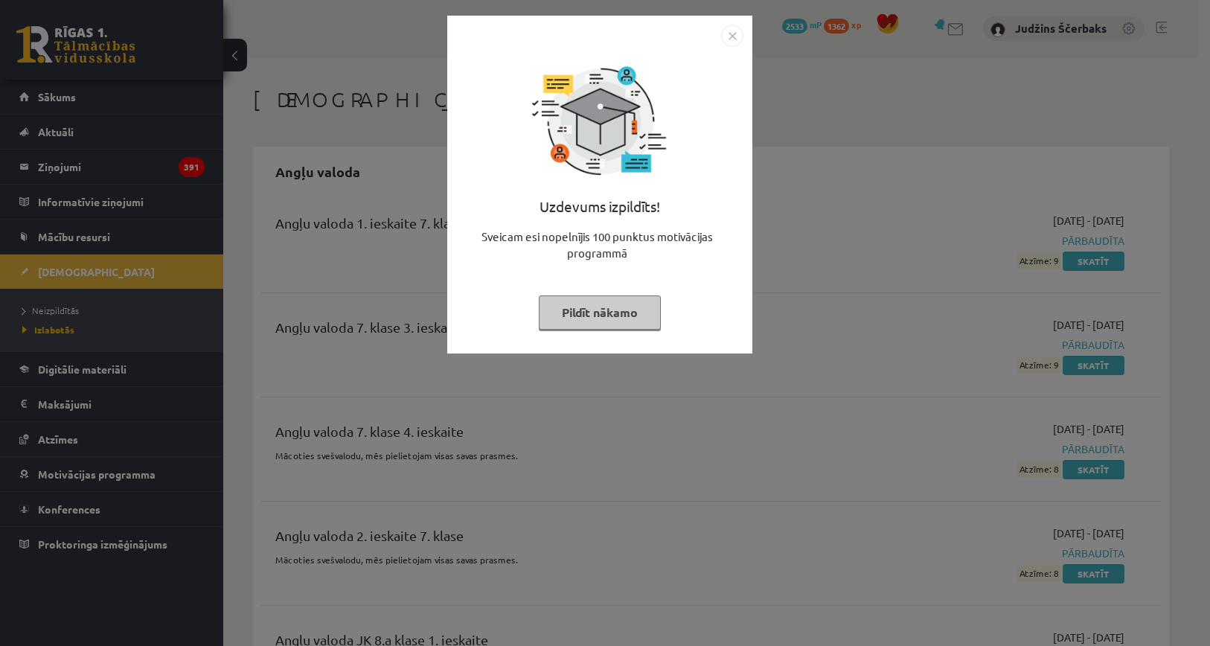
click at [729, 32] on img "Close" at bounding box center [732, 36] width 22 height 22
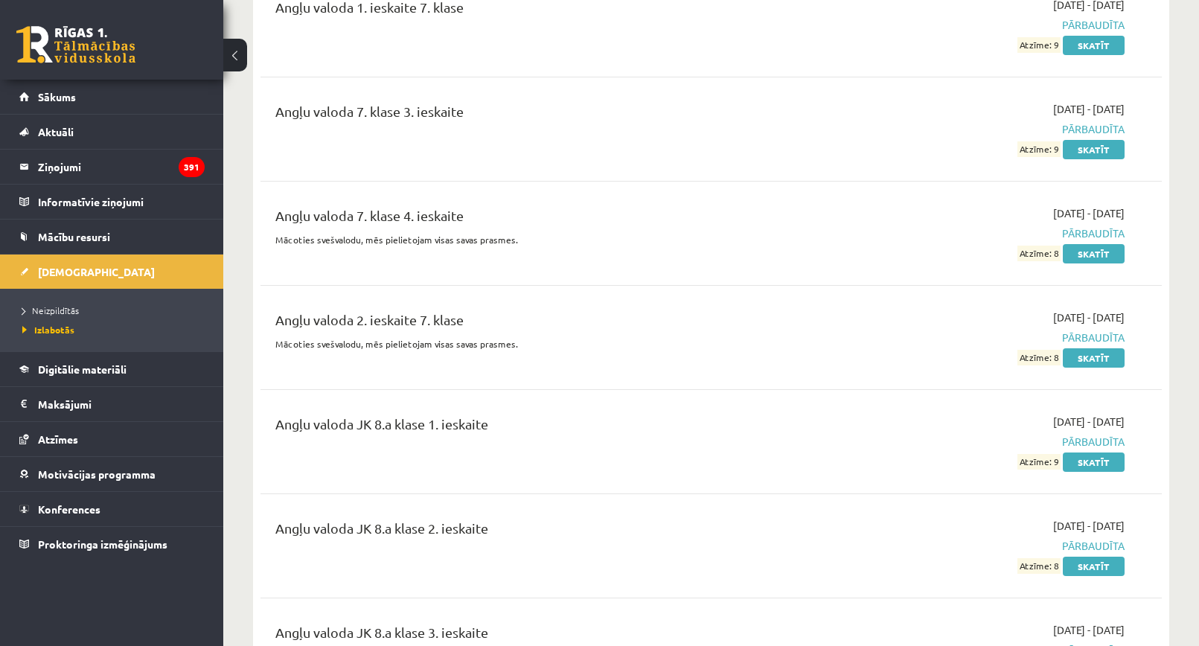
scroll to position [298, 0]
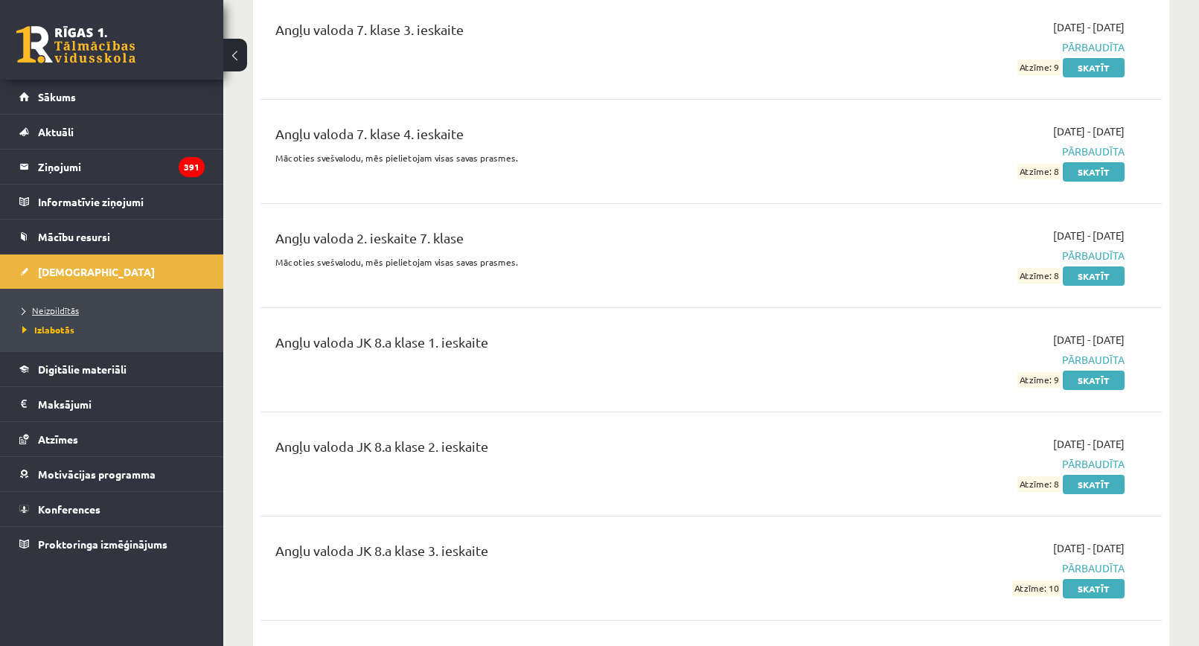
click at [54, 313] on span "Neizpildītās" at bounding box center [50, 310] width 57 height 12
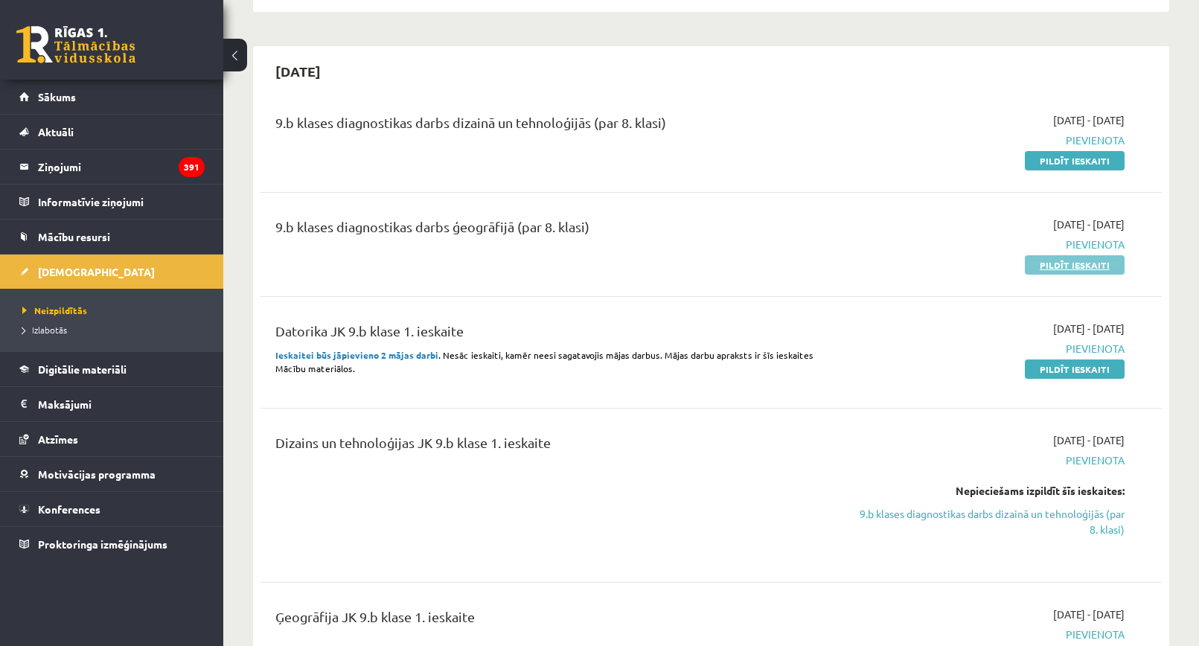
click at [1061, 258] on link "Pildīt ieskaiti" at bounding box center [1075, 264] width 100 height 19
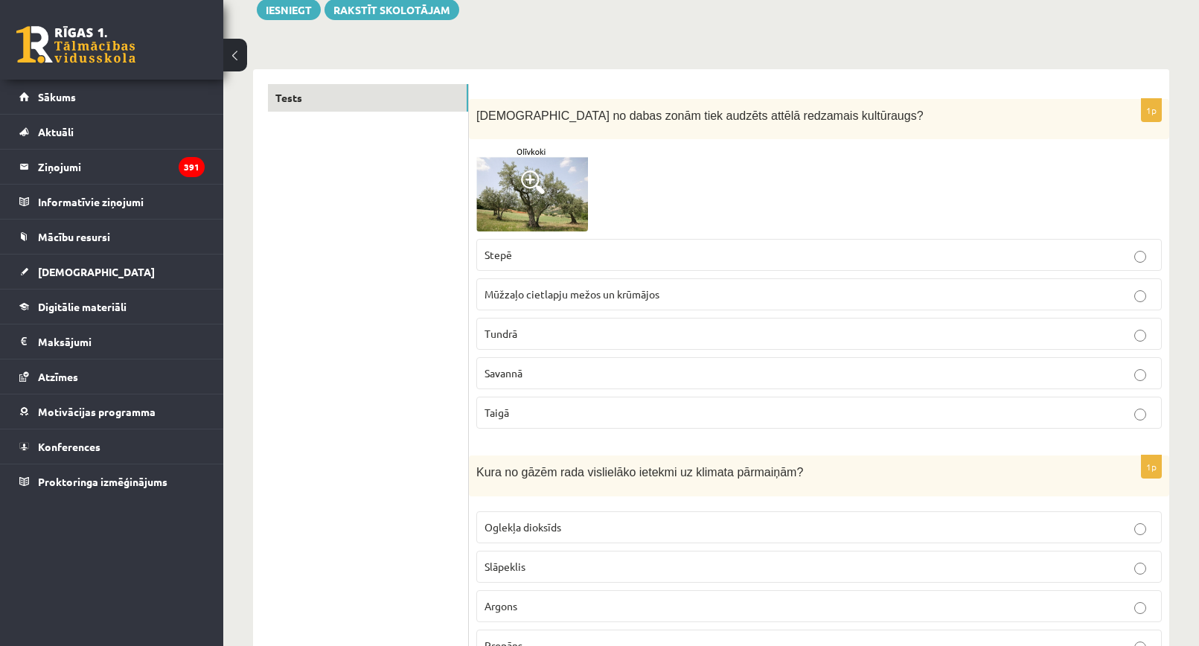
scroll to position [223, 0]
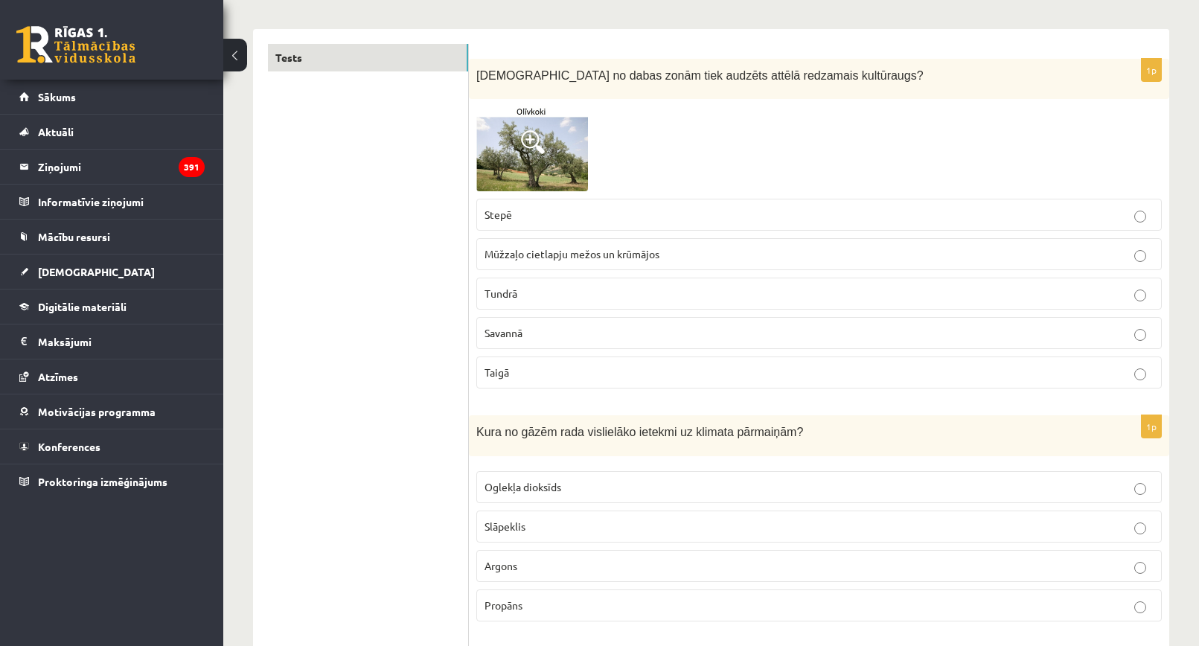
click at [582, 264] on label "Mūžzaļo cietlapju mežos un krūmājos" at bounding box center [819, 254] width 686 height 32
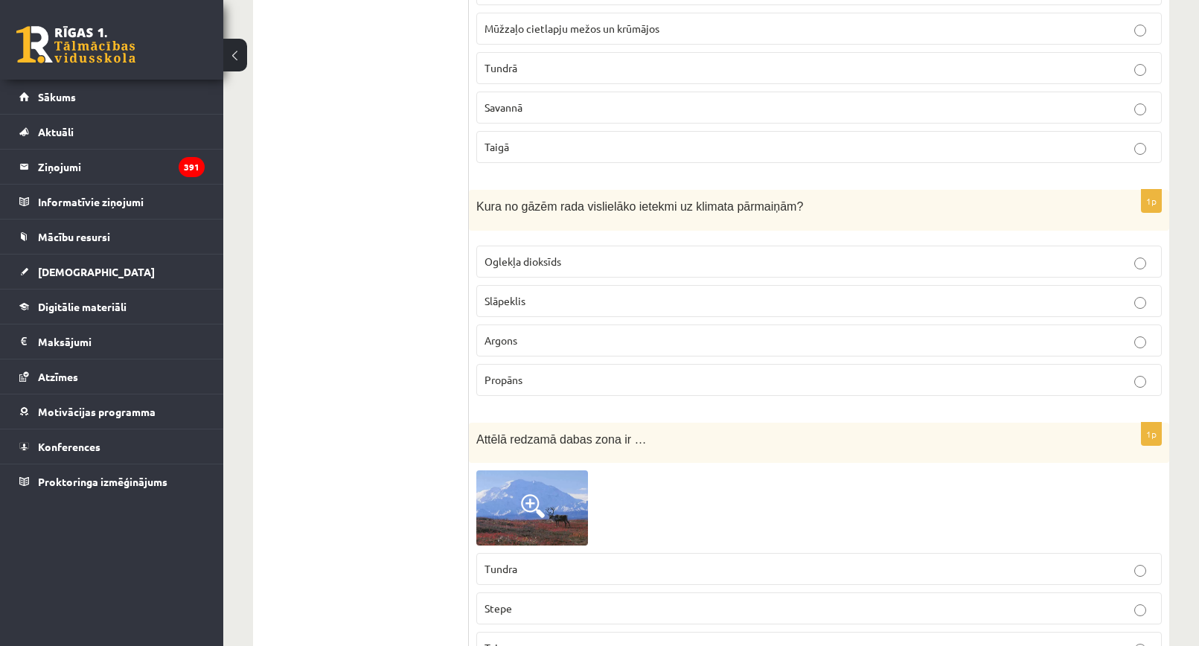
scroll to position [521, 0]
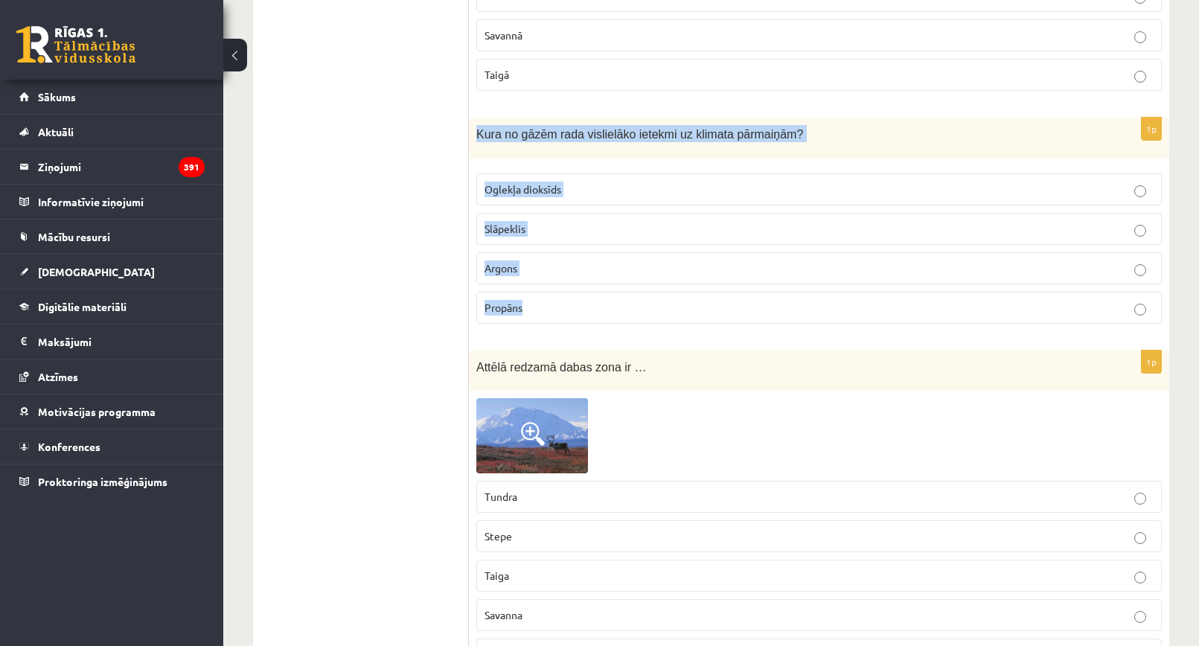
drag, startPoint x: 473, startPoint y: 133, endPoint x: 600, endPoint y: 316, distance: 223.0
click at [600, 316] on div "1p Kura no gāzēm rada vislielāko ietekmi uz klimata pārmaiņām? Oglekļa dioksīds…" at bounding box center [819, 227] width 701 height 218
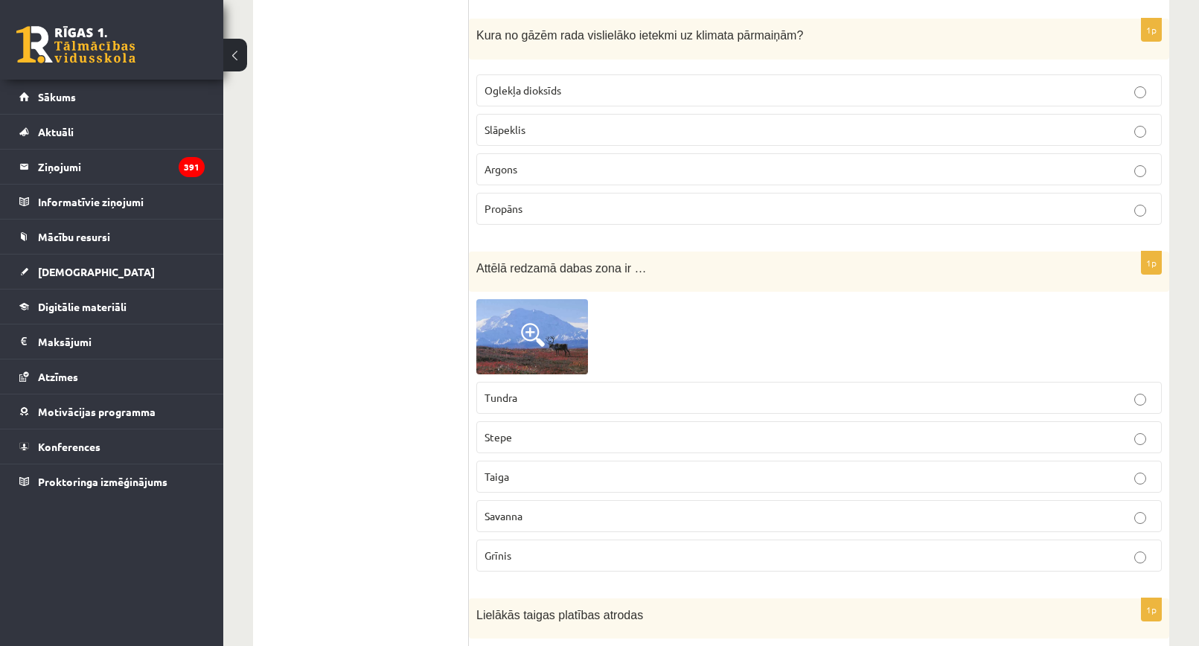
scroll to position [596, 0]
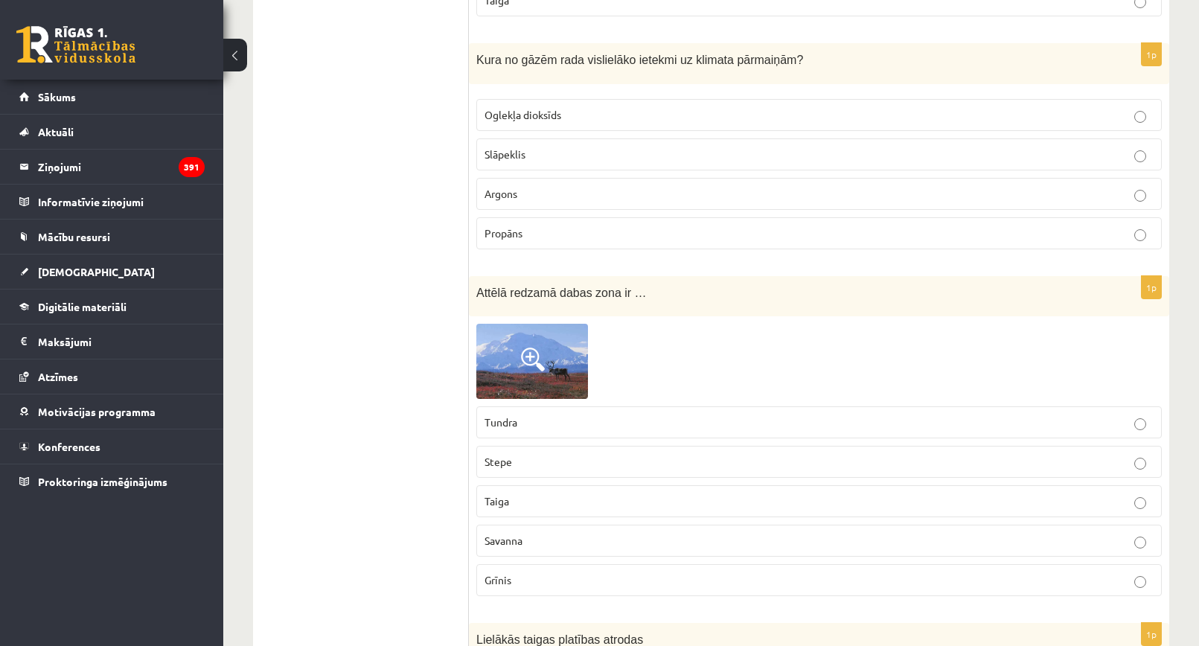
click at [578, 115] on p "Oglekļa dioksīds" at bounding box center [819, 115] width 669 height 16
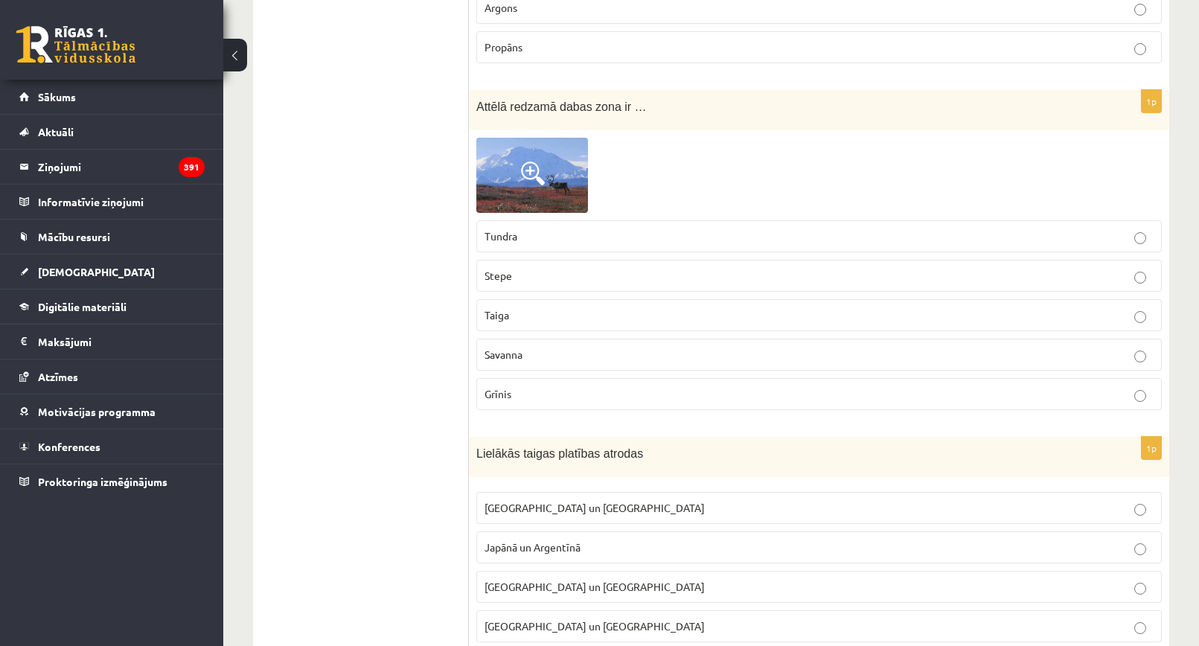
scroll to position [819, 0]
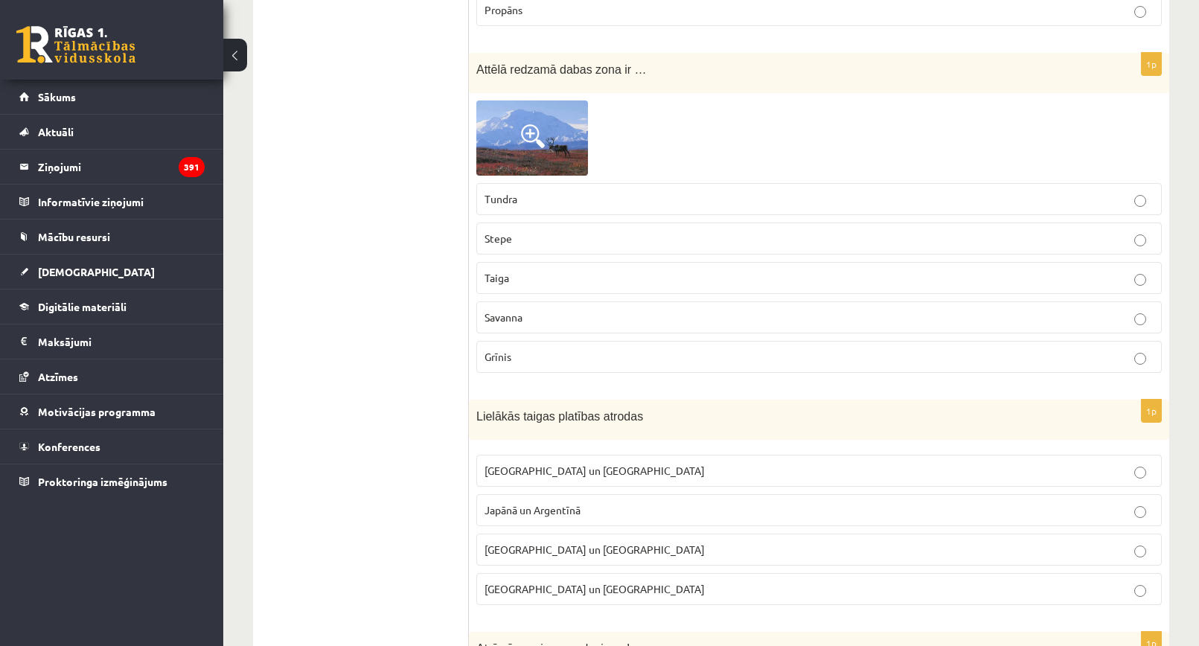
click at [533, 237] on p "Stepe" at bounding box center [819, 239] width 669 height 16
click at [527, 192] on p "Tundra" at bounding box center [819, 199] width 669 height 16
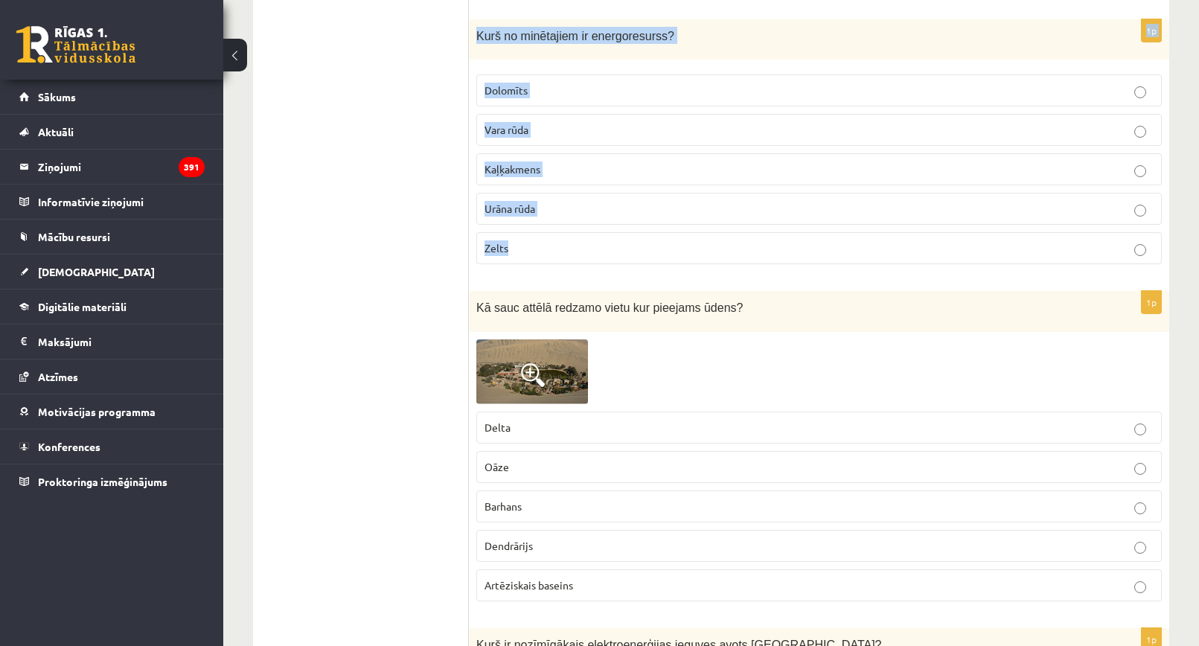
scroll to position [1638, 0]
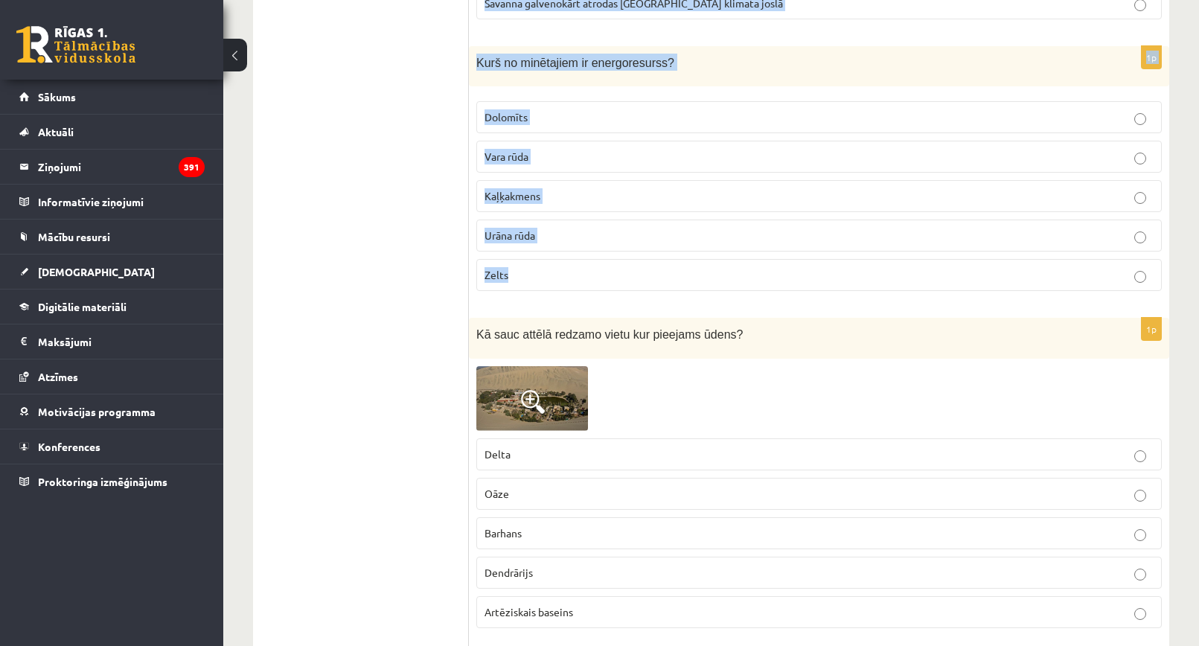
drag, startPoint x: 514, startPoint y: 215, endPoint x: 745, endPoint y: 258, distance: 234.6
drag, startPoint x: 485, startPoint y: 143, endPoint x: 473, endPoint y: 141, distance: 12.1
copy form "Lielākās taigas platības atrodas Krievijā un Kanādā Japānā un Argentīnā Austrāl…"
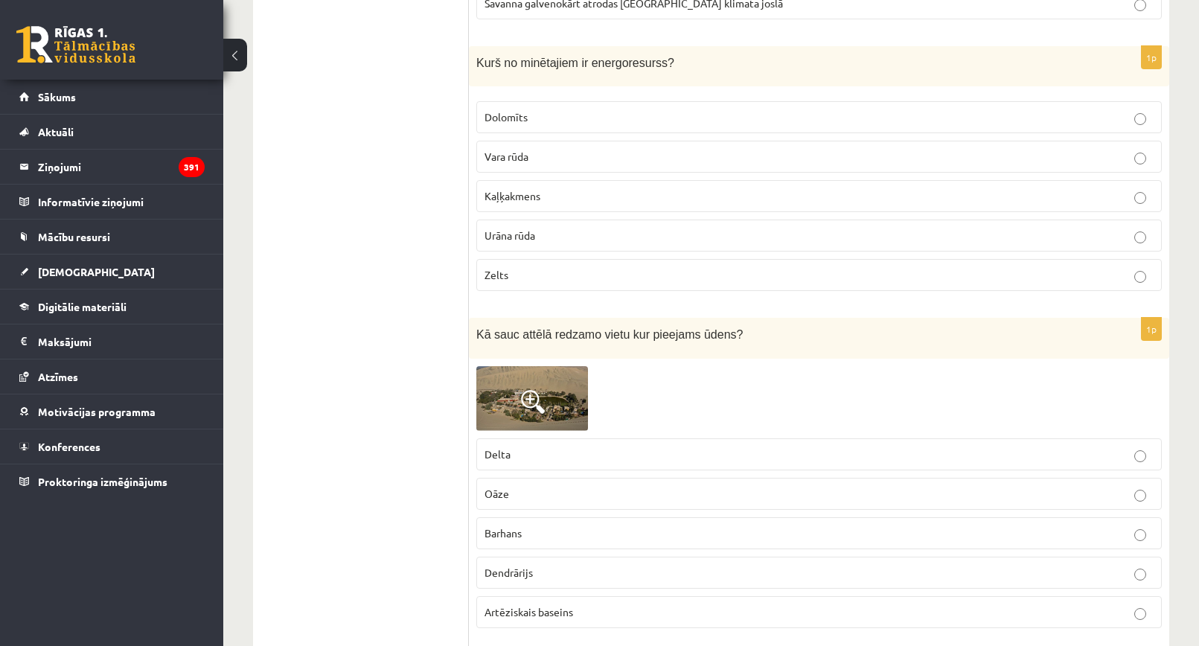
drag, startPoint x: 392, startPoint y: 135, endPoint x: 430, endPoint y: 124, distance: 39.6
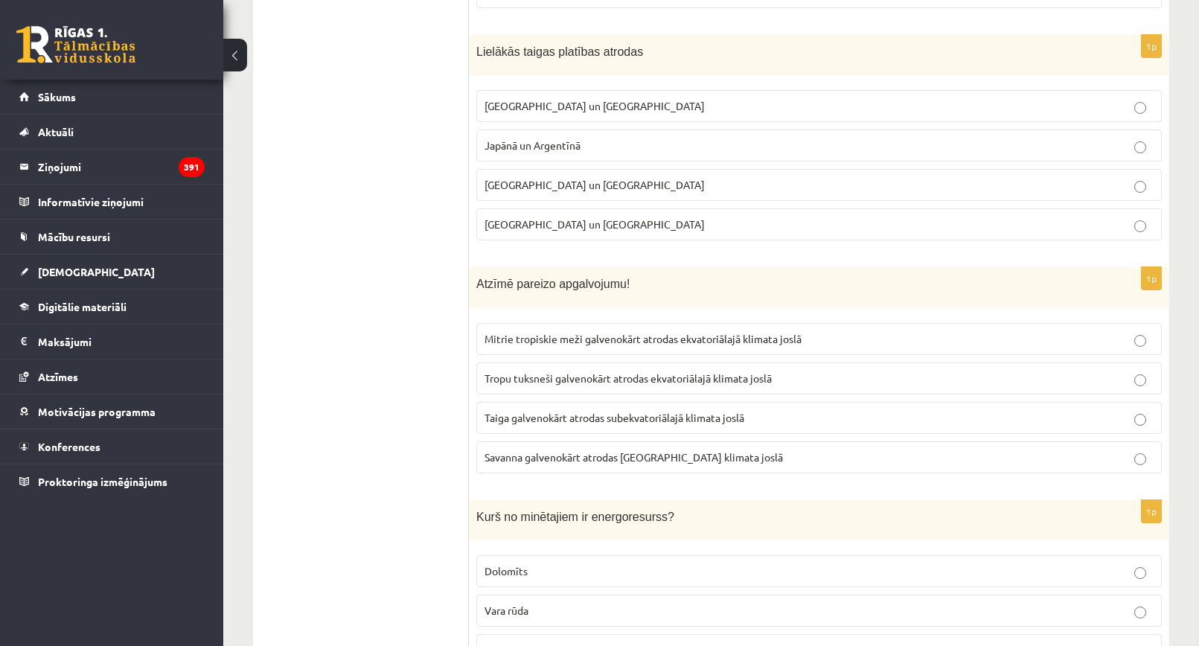
scroll to position [1117, 0]
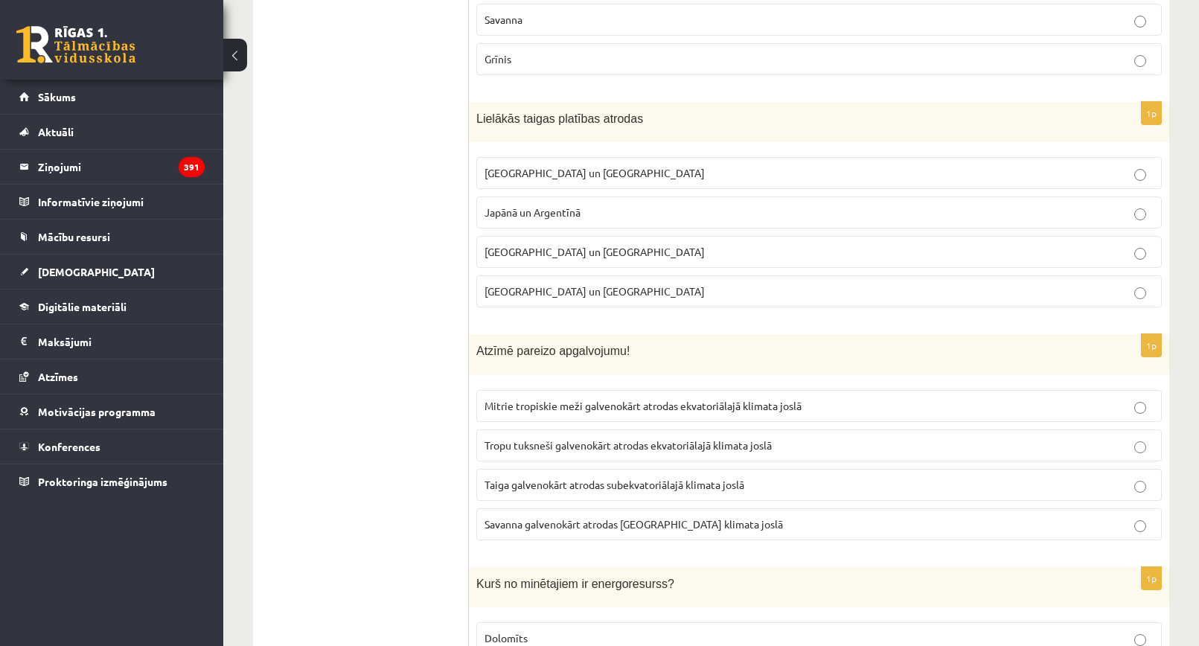
click at [596, 176] on p "Krievijā un Kanādā" at bounding box center [819, 173] width 669 height 16
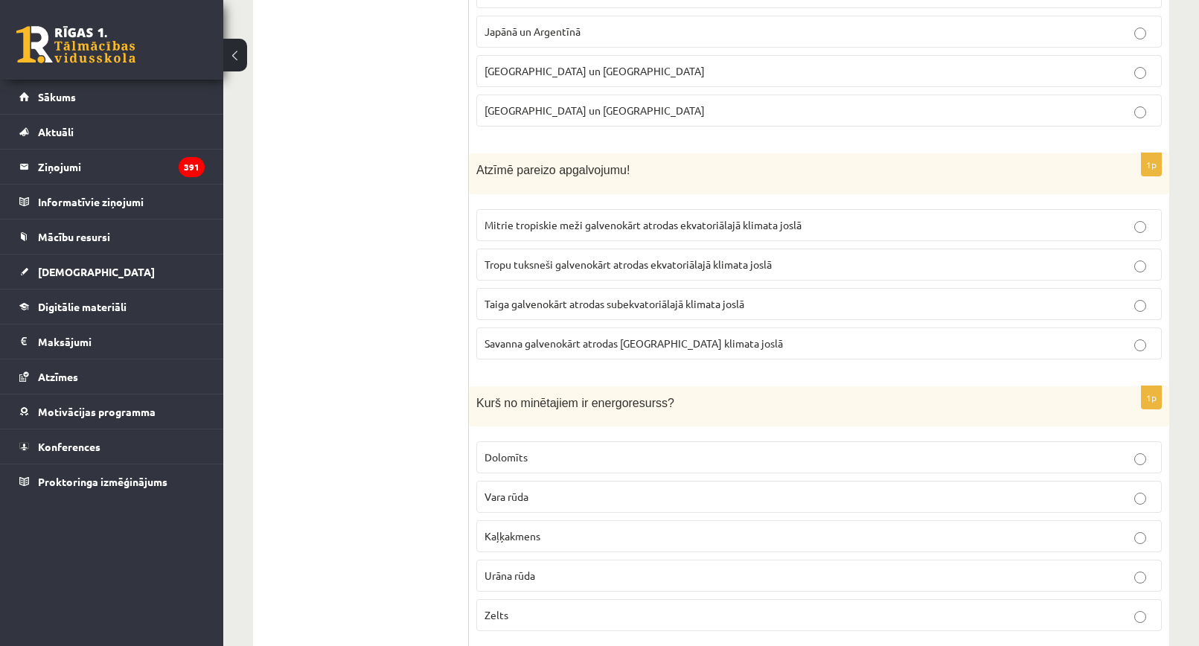
scroll to position [1340, 0]
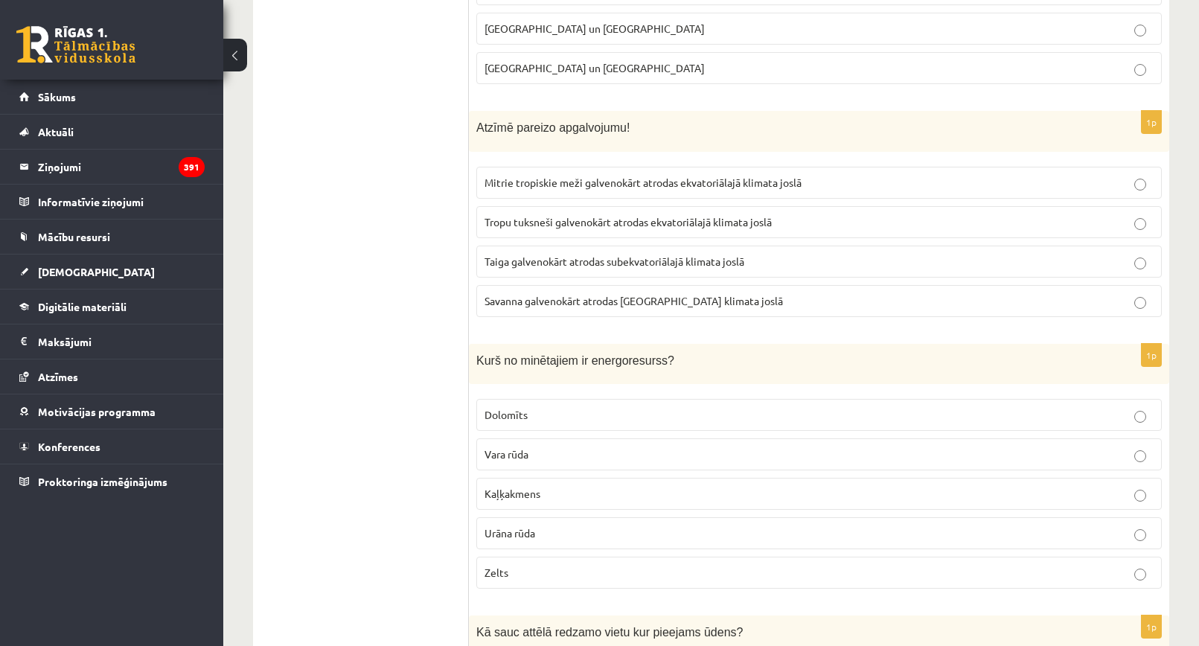
click at [613, 190] on p "Mitrie tropiskie meži galvenokārt atrodas ekvatoriālajā klimata joslā" at bounding box center [819, 183] width 669 height 16
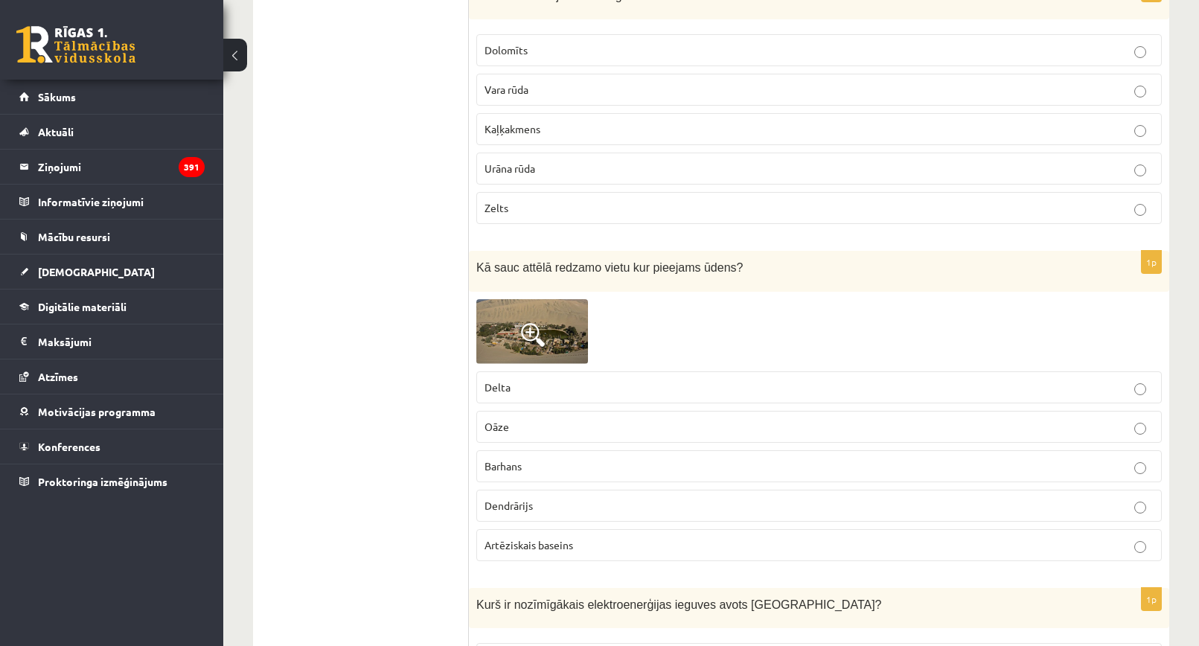
scroll to position [1712, 0]
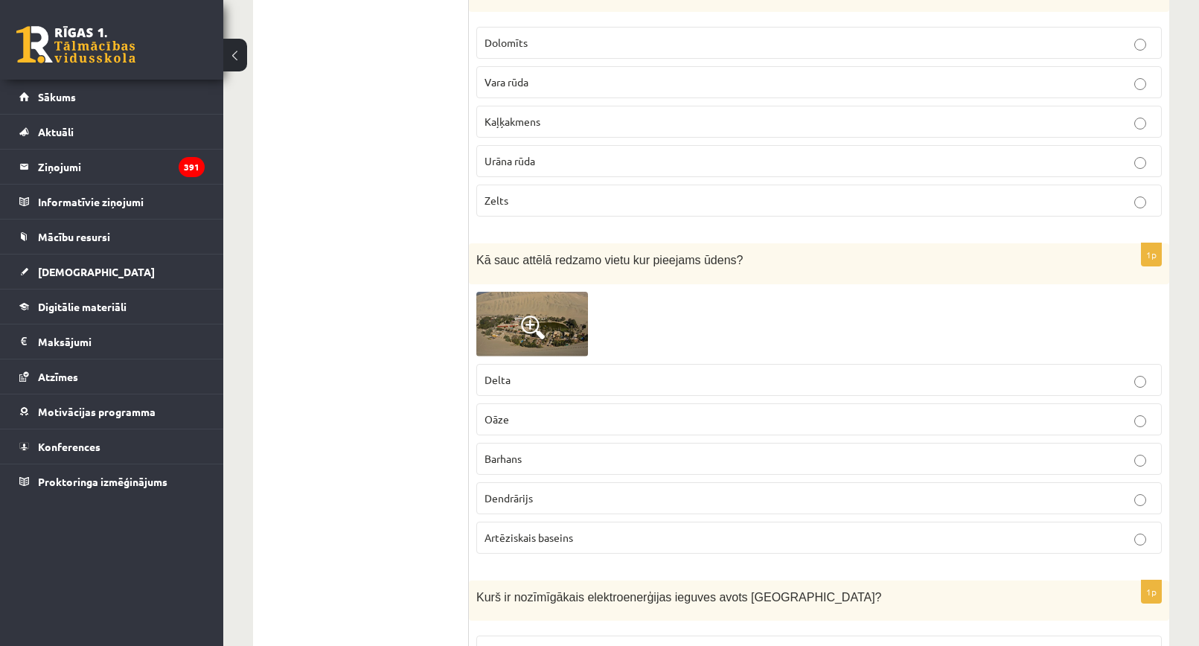
click at [554, 157] on p "Urāna rūda" at bounding box center [819, 161] width 669 height 16
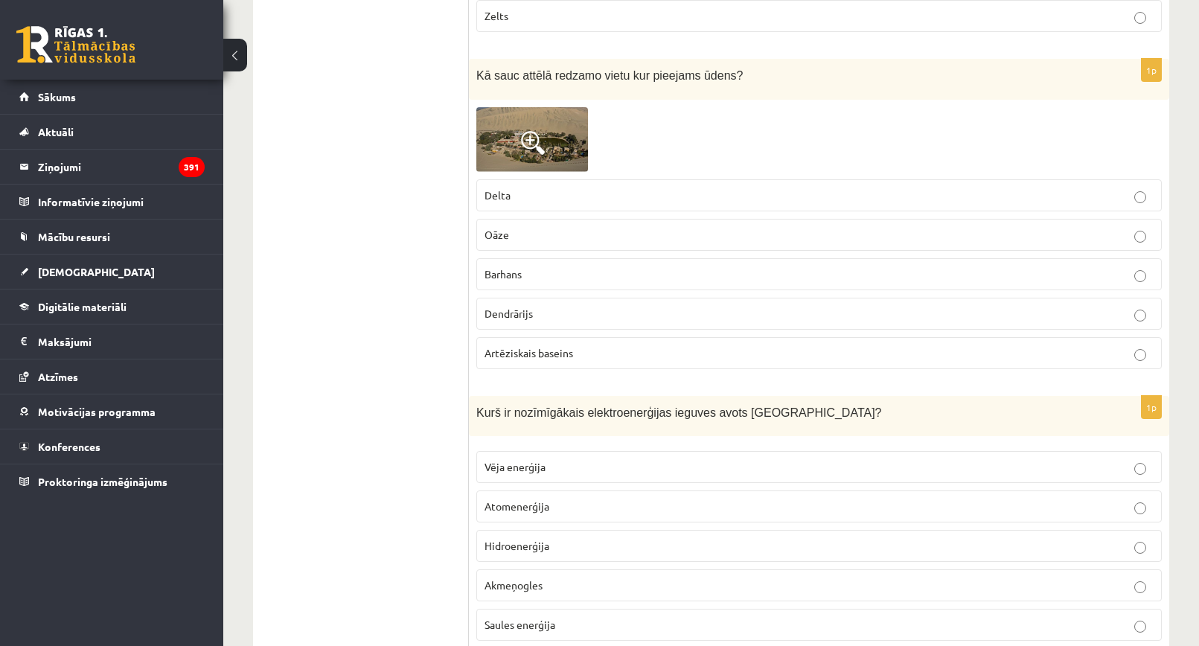
scroll to position [1936, 0]
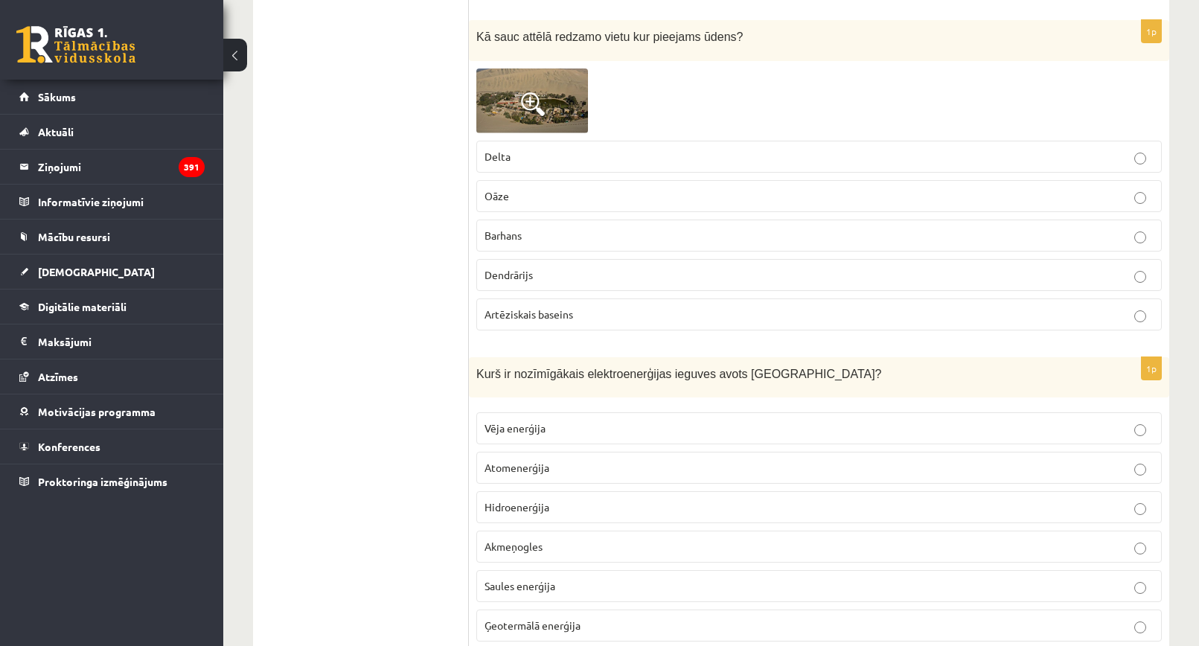
click at [493, 107] on img at bounding box center [532, 100] width 112 height 65
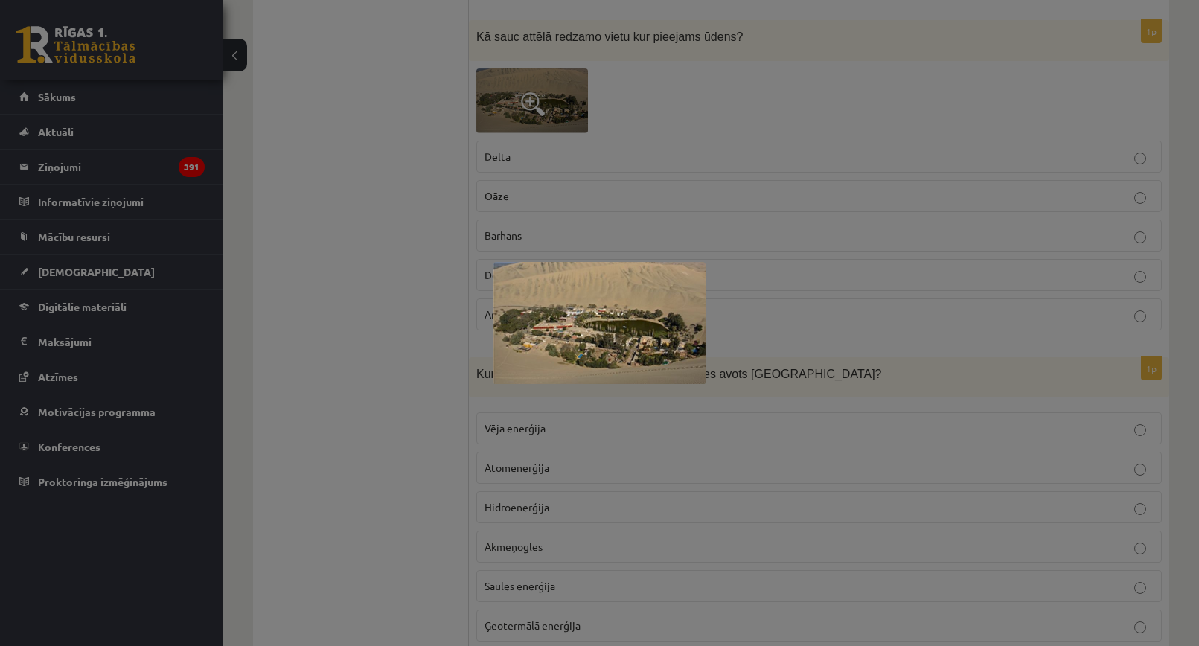
click at [747, 126] on div at bounding box center [599, 323] width 1199 height 646
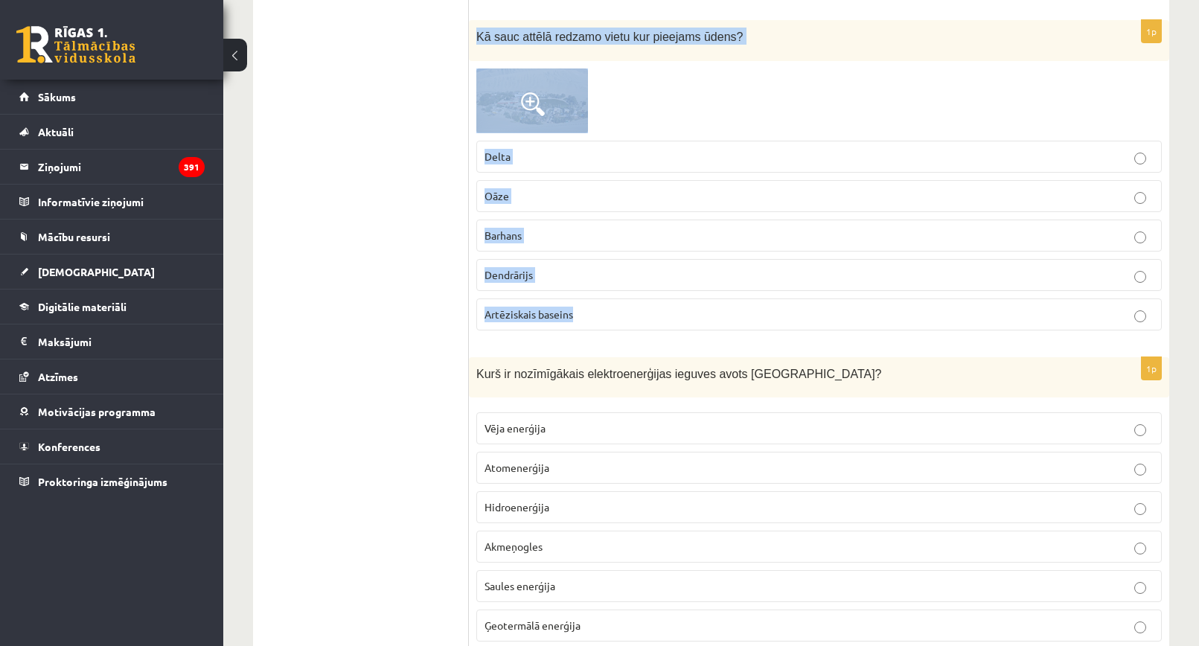
drag, startPoint x: 473, startPoint y: 31, endPoint x: 614, endPoint y: 304, distance: 307.7
click at [614, 304] on div "1p Kā sauc attēlā redzamo vietu kur pieejams ūdens? Delta Oāze Barhans Dendrāri…" at bounding box center [819, 181] width 701 height 322
copy div "Kā sauc attēlā redzamo vietu kur pieejams ūdens? Delta Oāze Barhans Dendrārijs …"
click at [784, 50] on div "Kā sauc attēlā redzamo vietu kur pieejams ūdens?" at bounding box center [819, 40] width 701 height 41
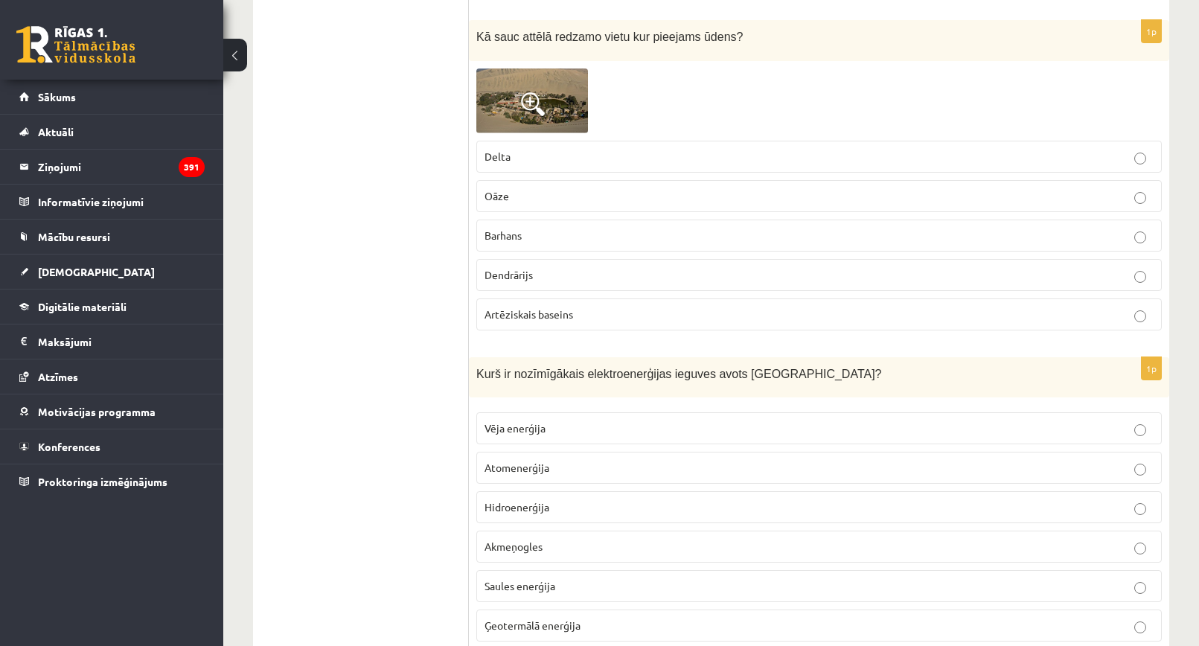
click at [517, 210] on label "Oāze" at bounding box center [819, 196] width 686 height 32
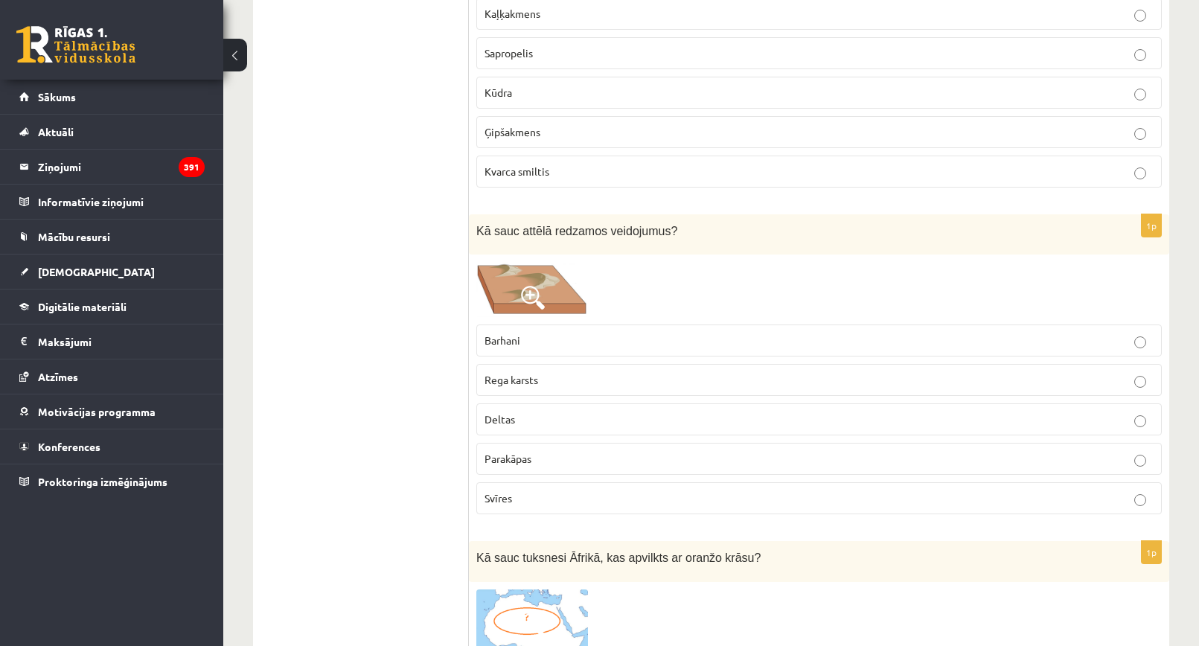
scroll to position [2680, 0]
drag, startPoint x: 466, startPoint y: 144, endPoint x: 617, endPoint y: 164, distance: 152.4
copy div "1p Kurā no dabas zonām tiek audzēts attēlā redzamais kultūraugs? Stepē Mūžzaļo …"
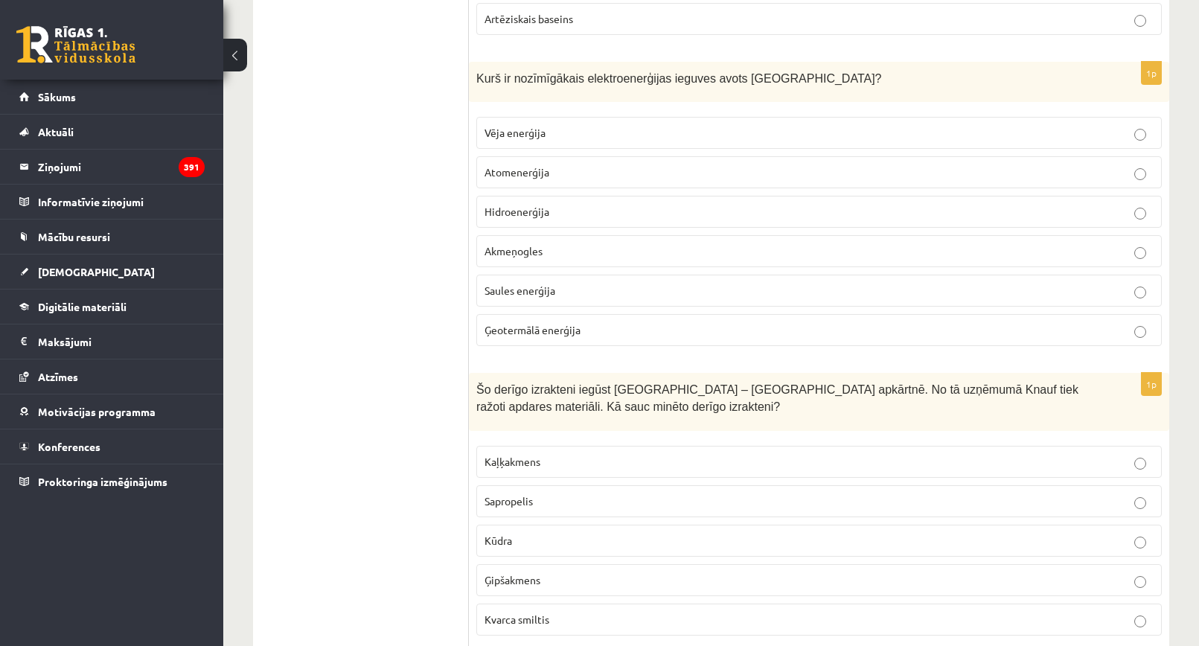
scroll to position [2233, 0]
click at [573, 214] on p "Hidroenerģija" at bounding box center [819, 210] width 669 height 16
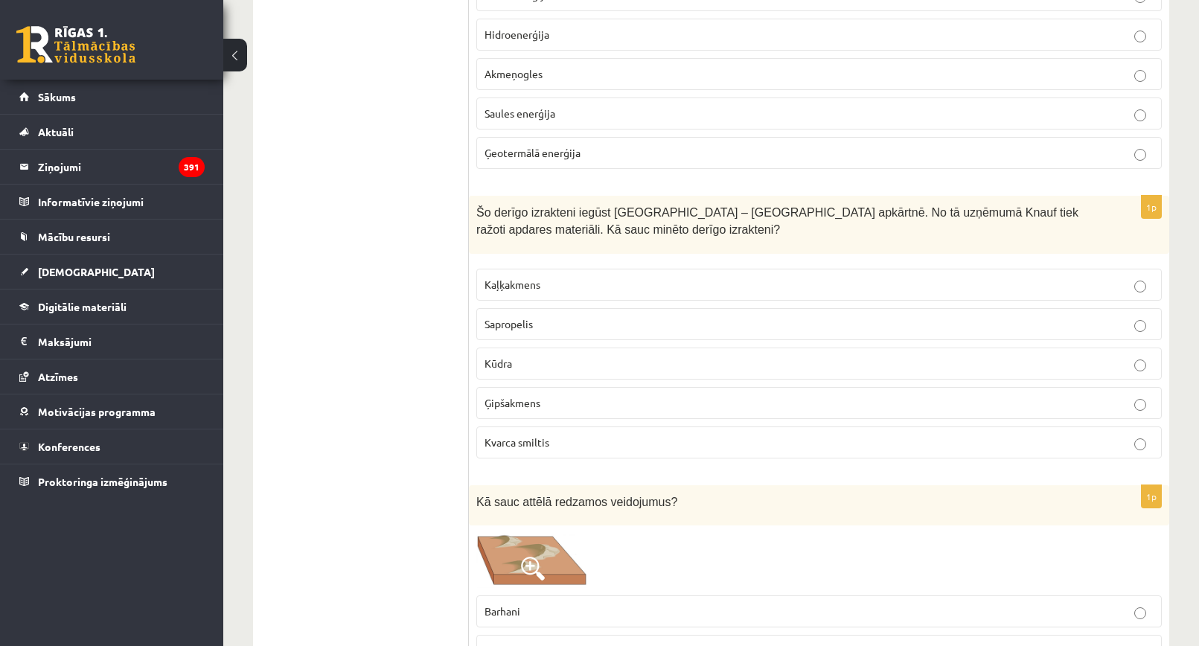
scroll to position [2457, 0]
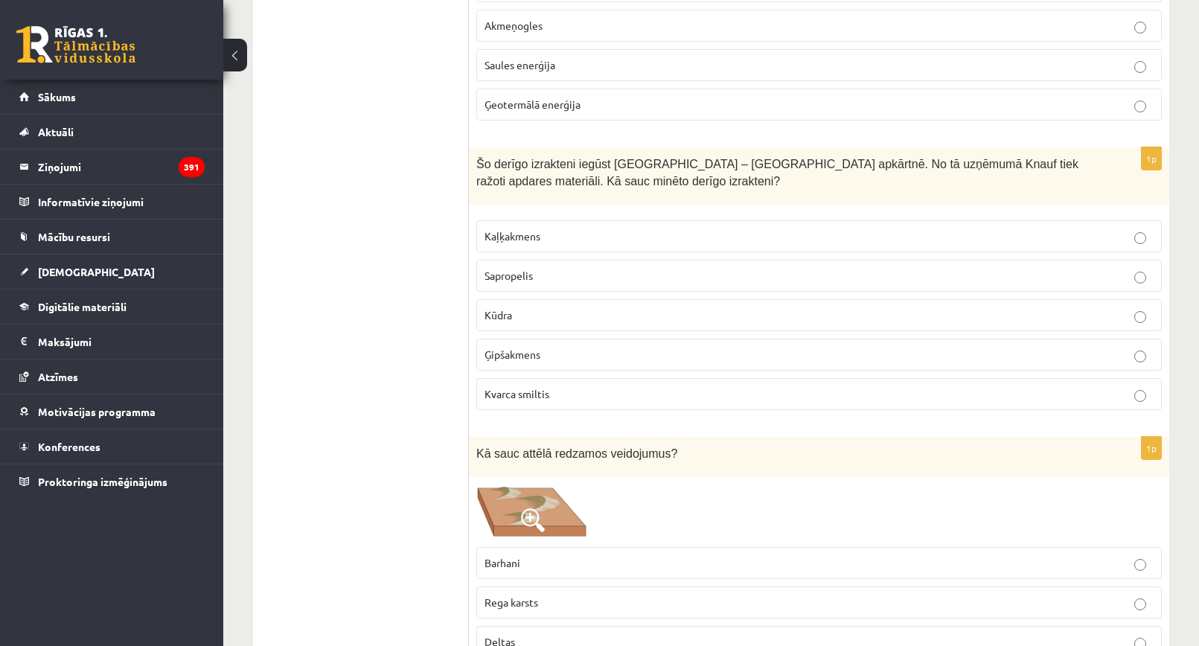
click at [533, 354] on span "Ģipšakmens" at bounding box center [513, 354] width 56 height 13
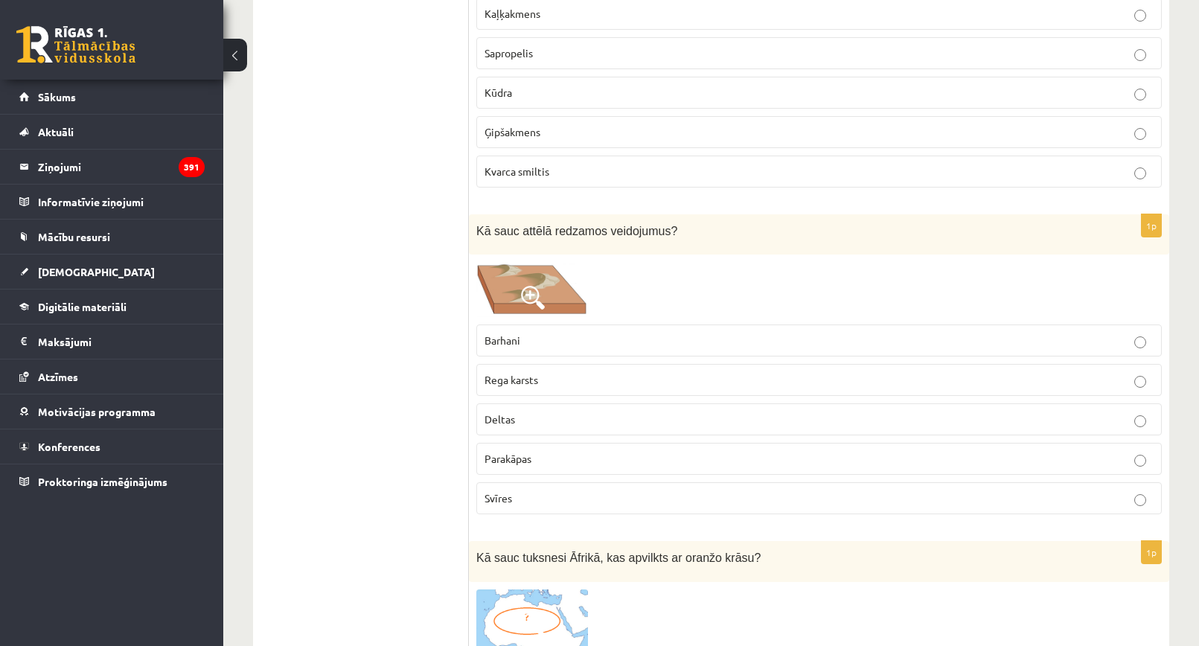
scroll to position [2680, 0]
click at [517, 285] on img at bounding box center [532, 288] width 112 height 55
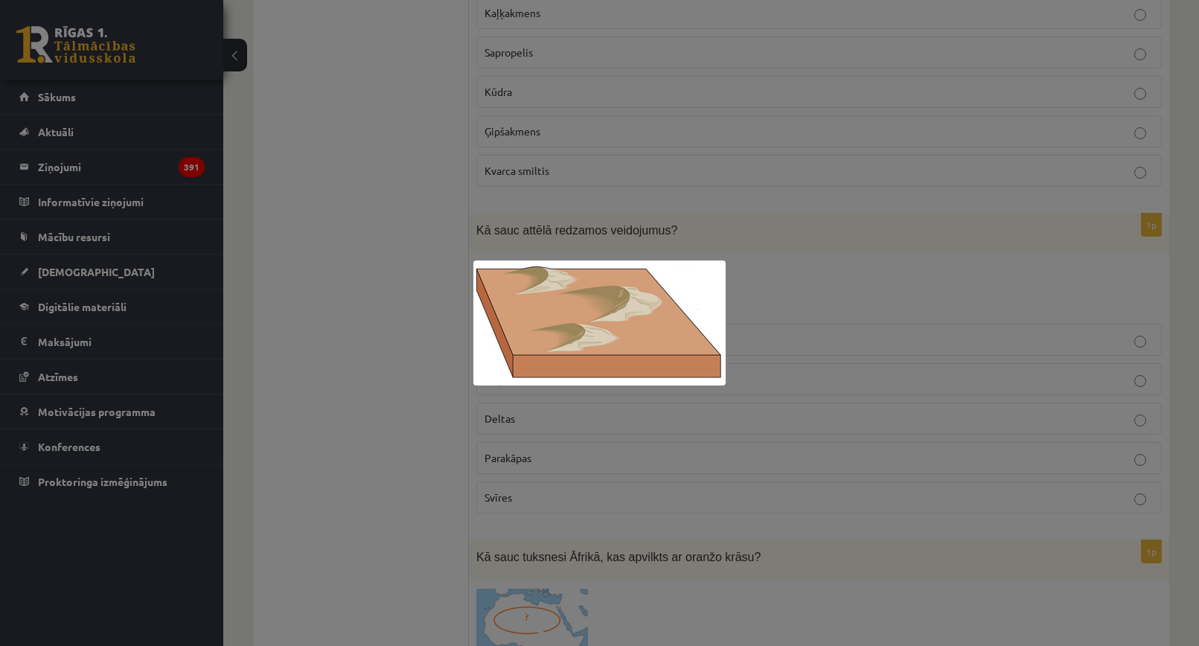
click at [776, 270] on div at bounding box center [599, 323] width 1199 height 646
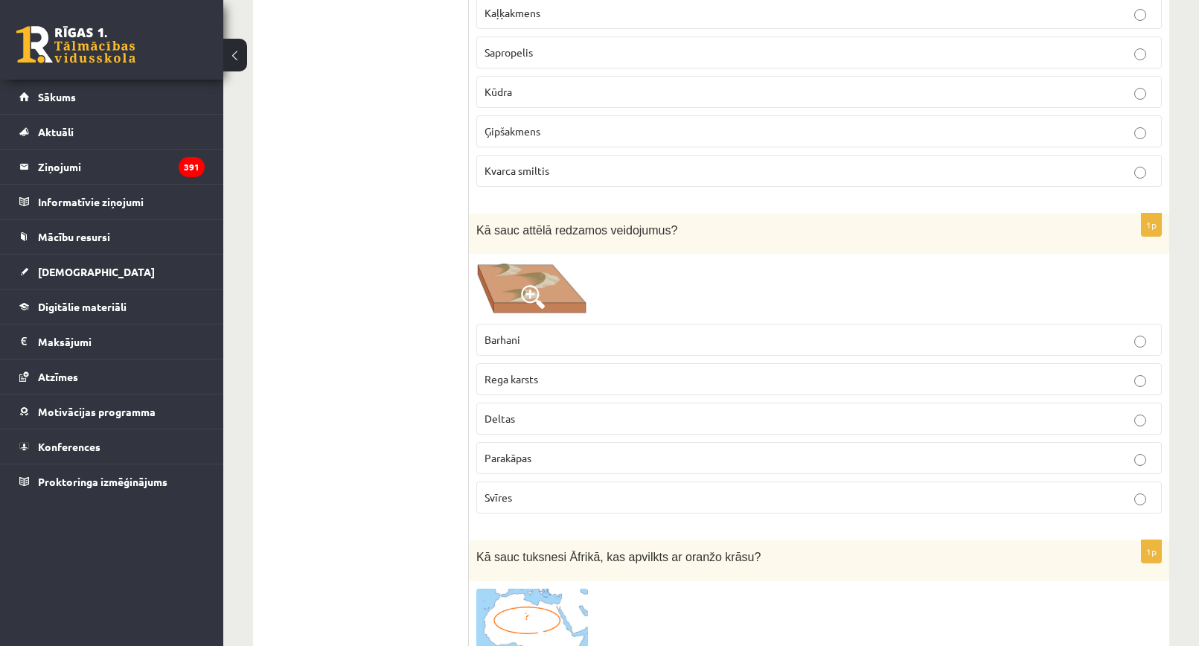
drag, startPoint x: 468, startPoint y: 229, endPoint x: 598, endPoint y: 479, distance: 282.7
click at [586, 165] on p "Kvarca smiltis" at bounding box center [819, 171] width 669 height 16
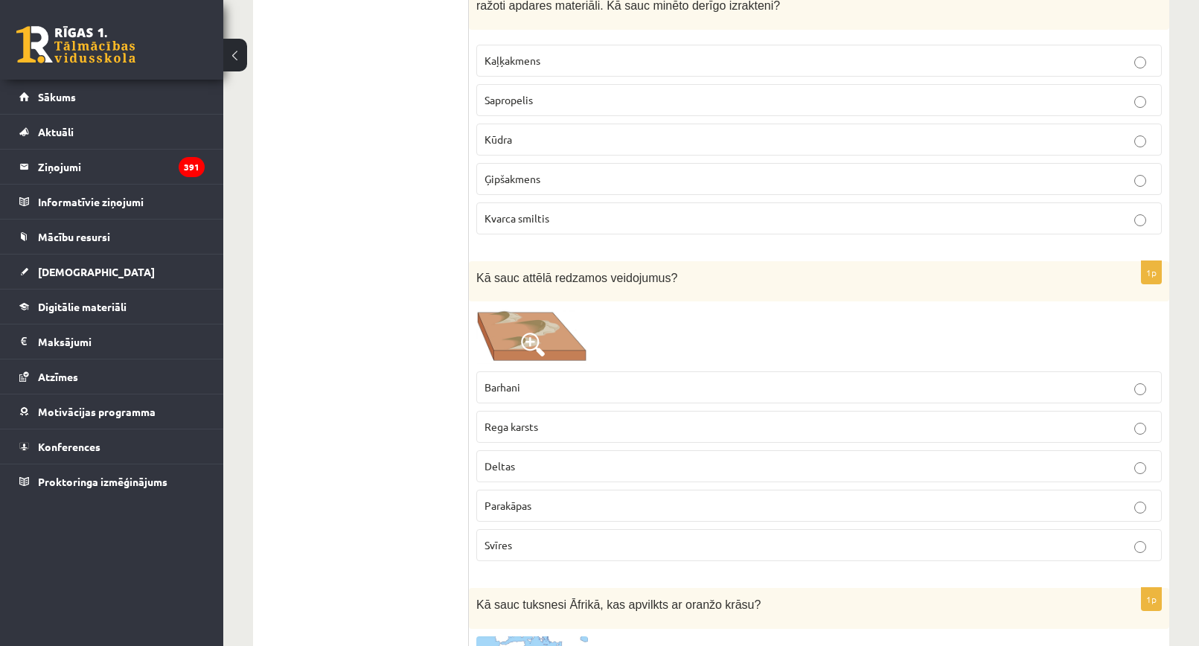
scroll to position [2606, 0]
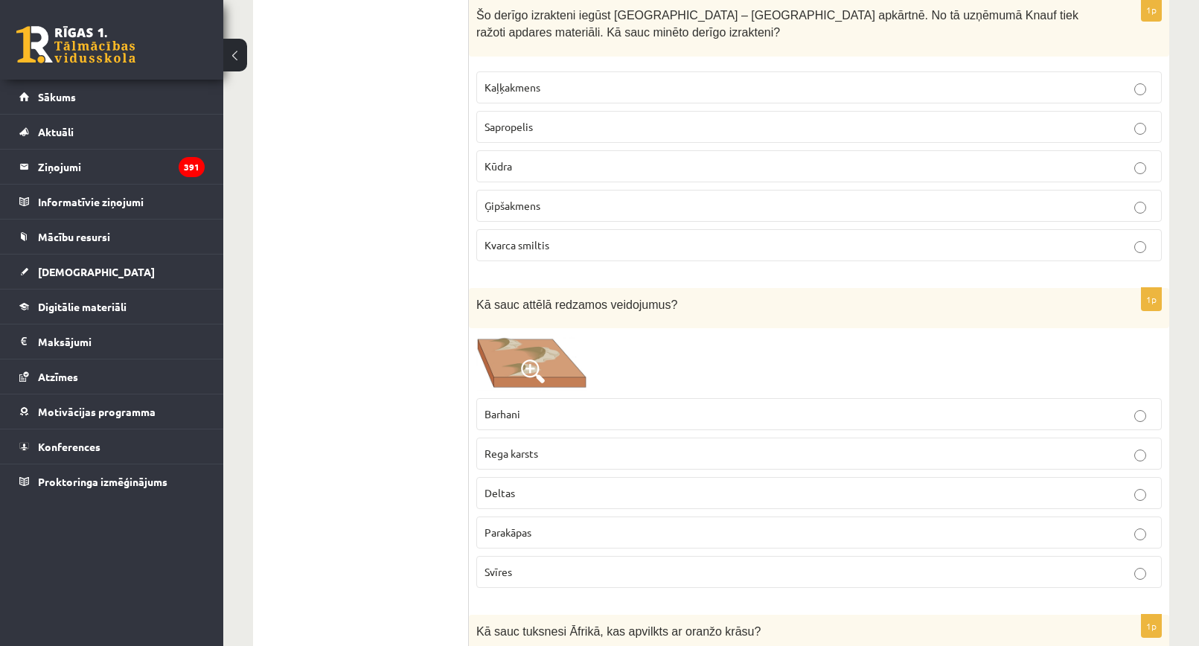
click at [527, 208] on span "Ģipšakmens" at bounding box center [513, 205] width 56 height 13
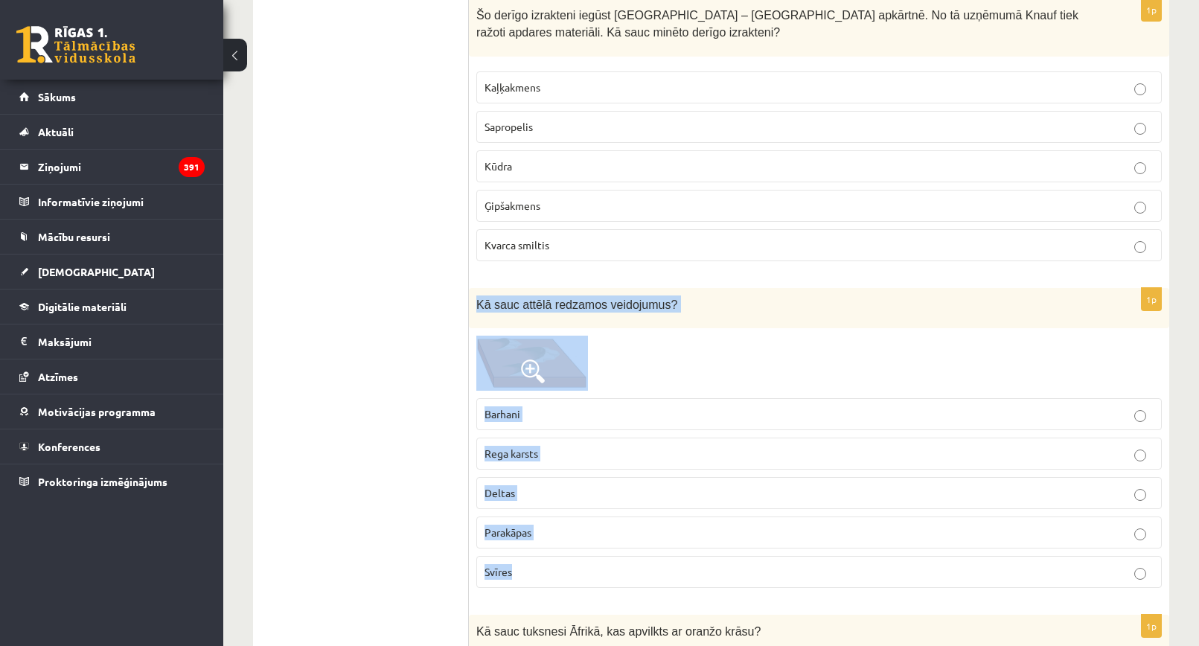
drag, startPoint x: 482, startPoint y: 311, endPoint x: 581, endPoint y: 599, distance: 304.6
click at [581, 599] on div "1p Kā sauc attēlā redzamos veidojumus? Barhani Rega karsts Deltas Parakāpas Svī…" at bounding box center [819, 444] width 701 height 313
copy div "Kā sauc attēlā redzamos veidojumus? Barhani Rega karsts Deltas Parakāpas Svīres"
click at [751, 294] on div "Kā sauc attēlā redzamos veidojumus?" at bounding box center [819, 308] width 701 height 41
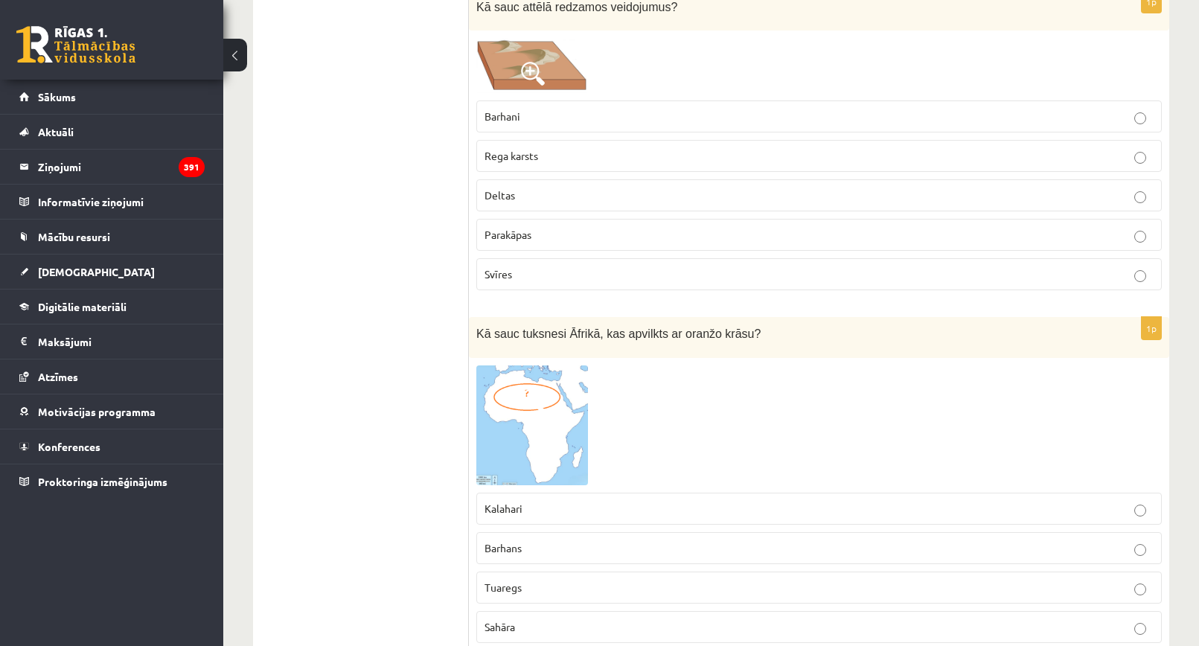
click at [524, 109] on p "Barhani" at bounding box center [819, 117] width 669 height 16
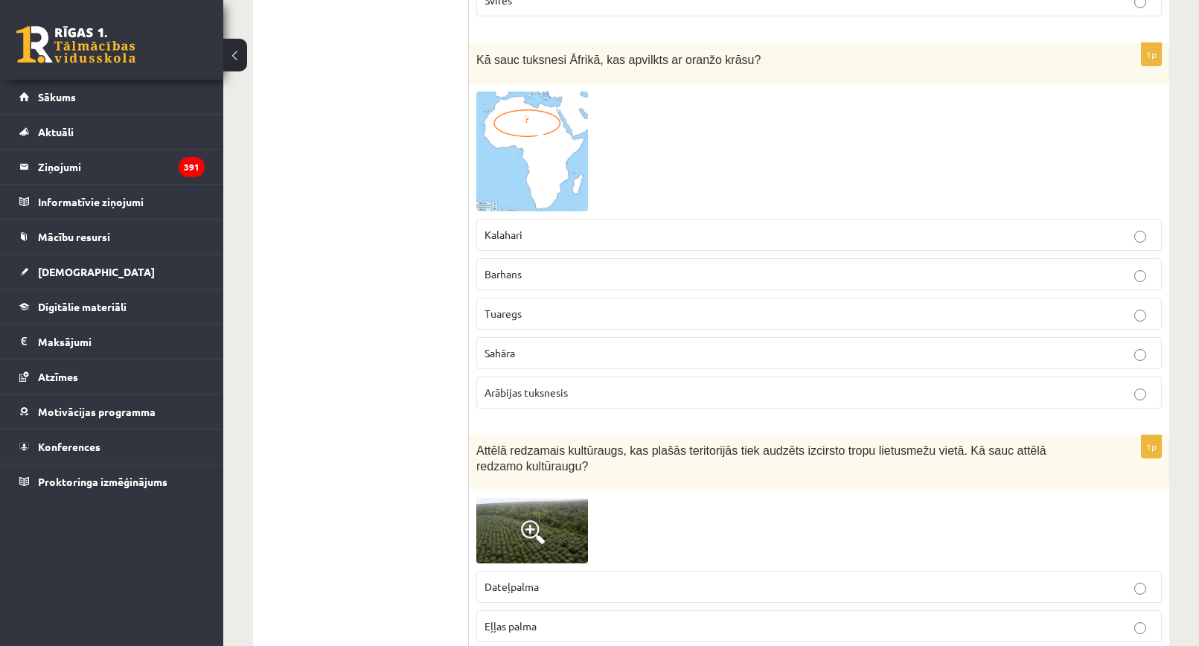
scroll to position [3201, 0]
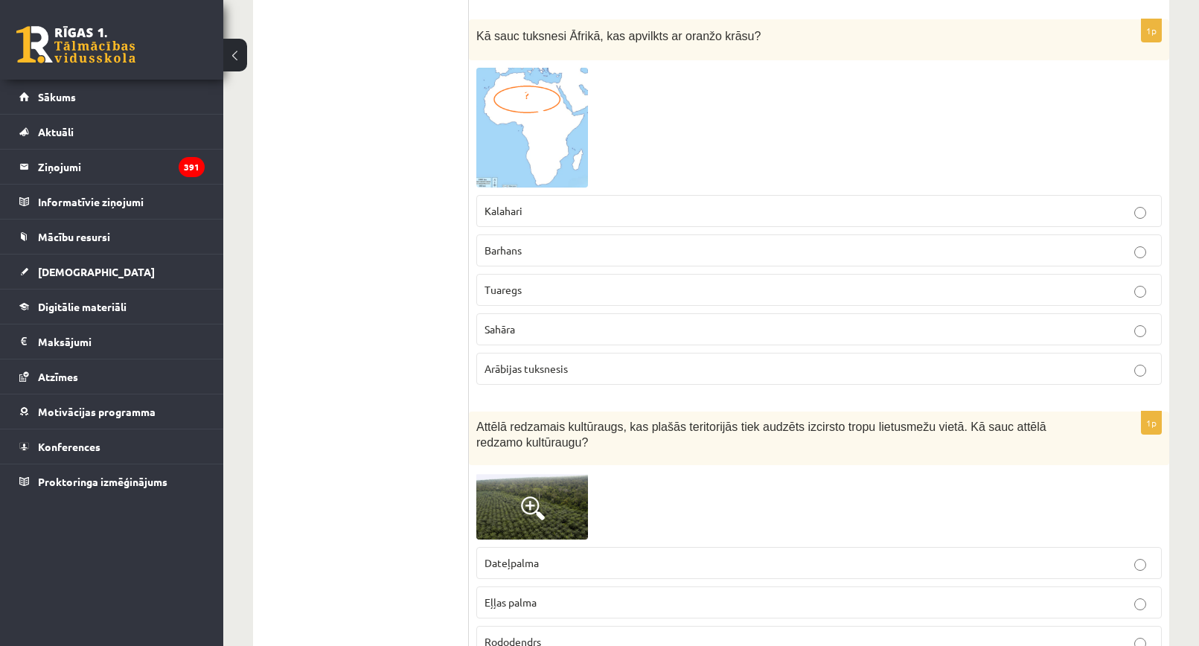
click at [517, 122] on img at bounding box center [532, 128] width 112 height 120
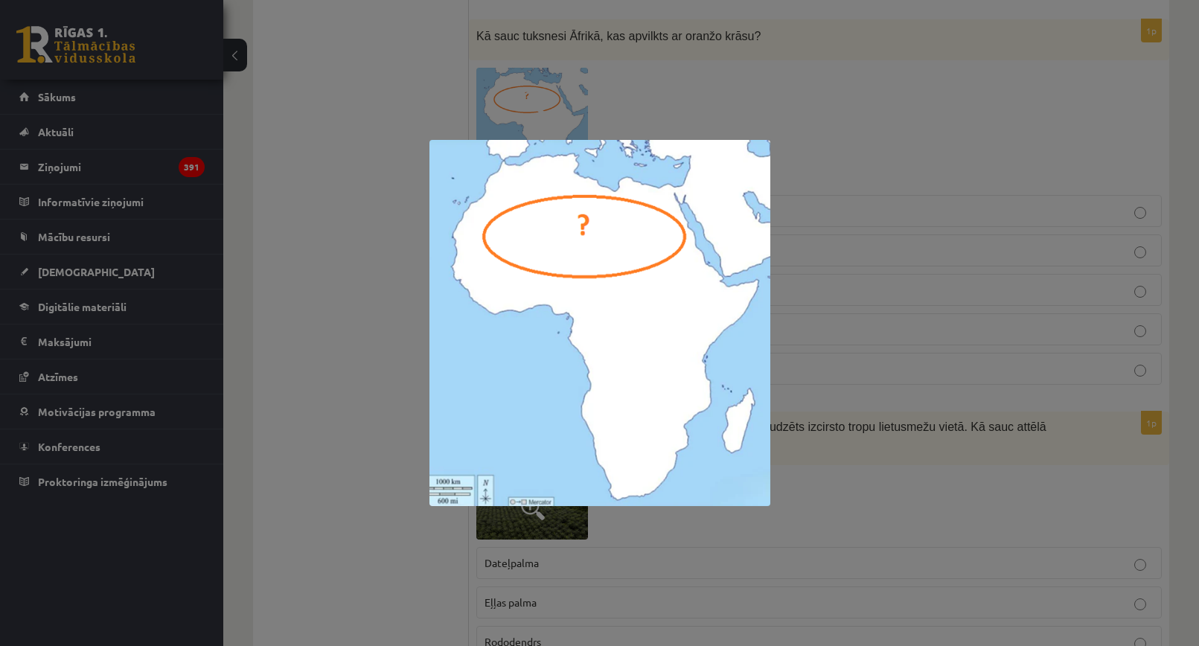
click at [840, 304] on div at bounding box center [599, 323] width 1199 height 646
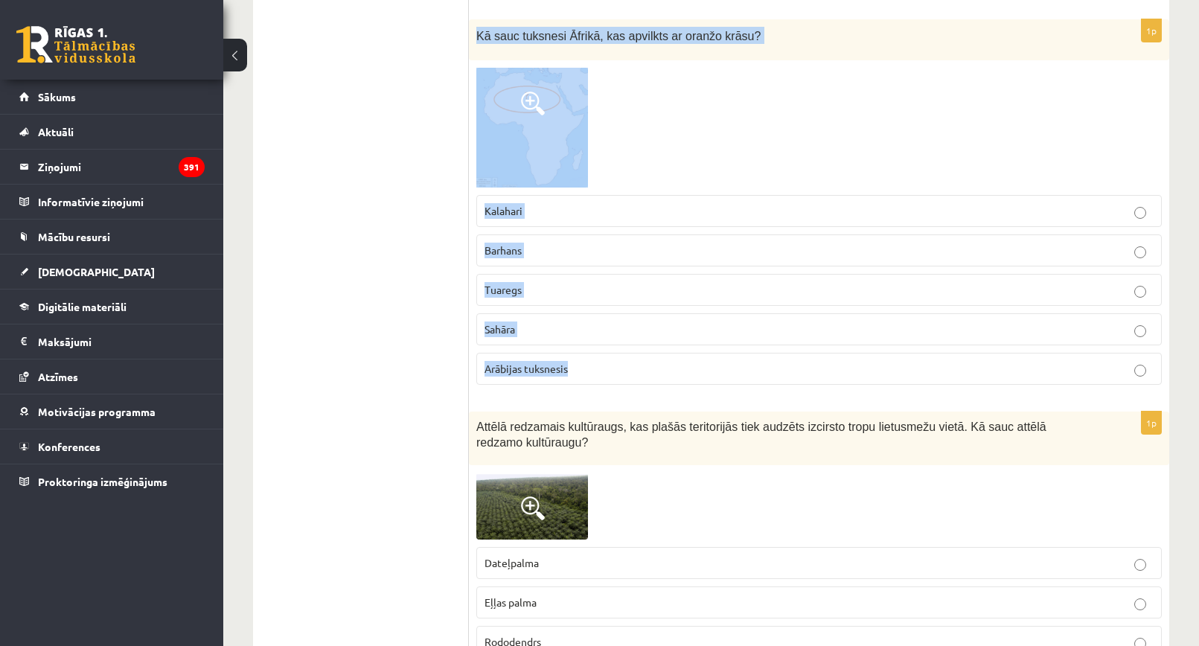
drag, startPoint x: 472, startPoint y: 36, endPoint x: 637, endPoint y: 377, distance: 378.9
click at [637, 377] on div "1p Kā sauc tuksnesi Āfrikā, kas apvilkts ar oranžo krāsu? Kalahari Barhans Tuar…" at bounding box center [819, 207] width 701 height 377
copy div "Kā sauc tuksnesi Āfrikā, kas apvilkts ar oranžo krāsu? Kalahari Barhans Tuaregs…"
click at [737, 73] on div at bounding box center [819, 128] width 686 height 120
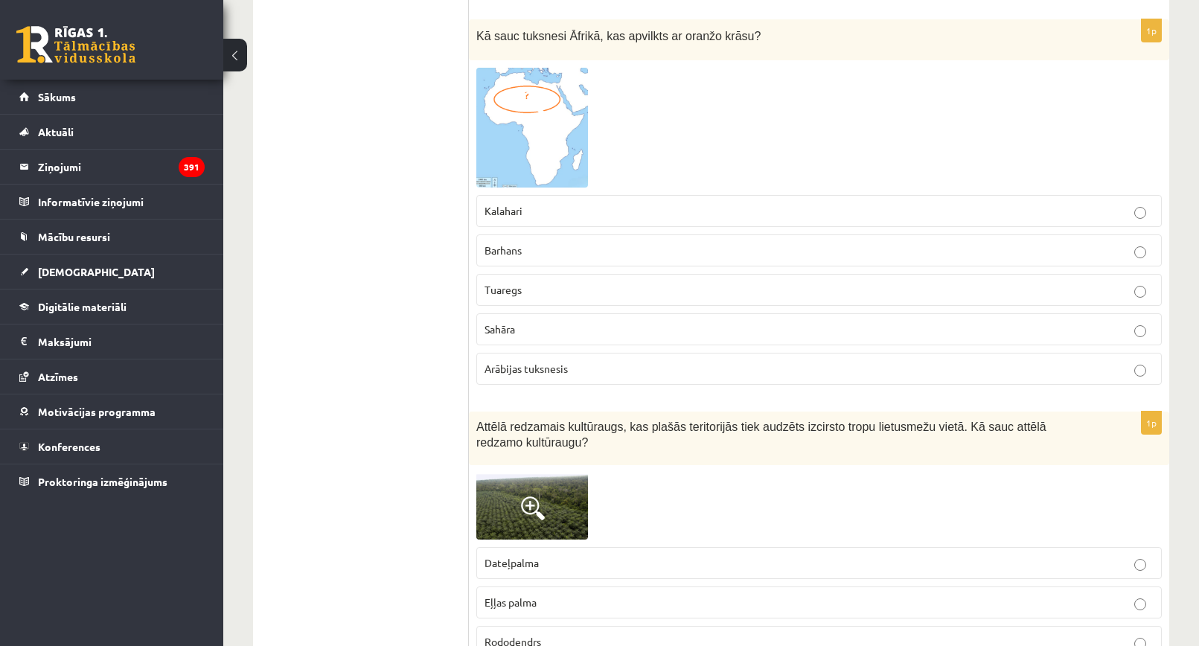
click at [512, 328] on span "Sahāra" at bounding box center [500, 328] width 31 height 13
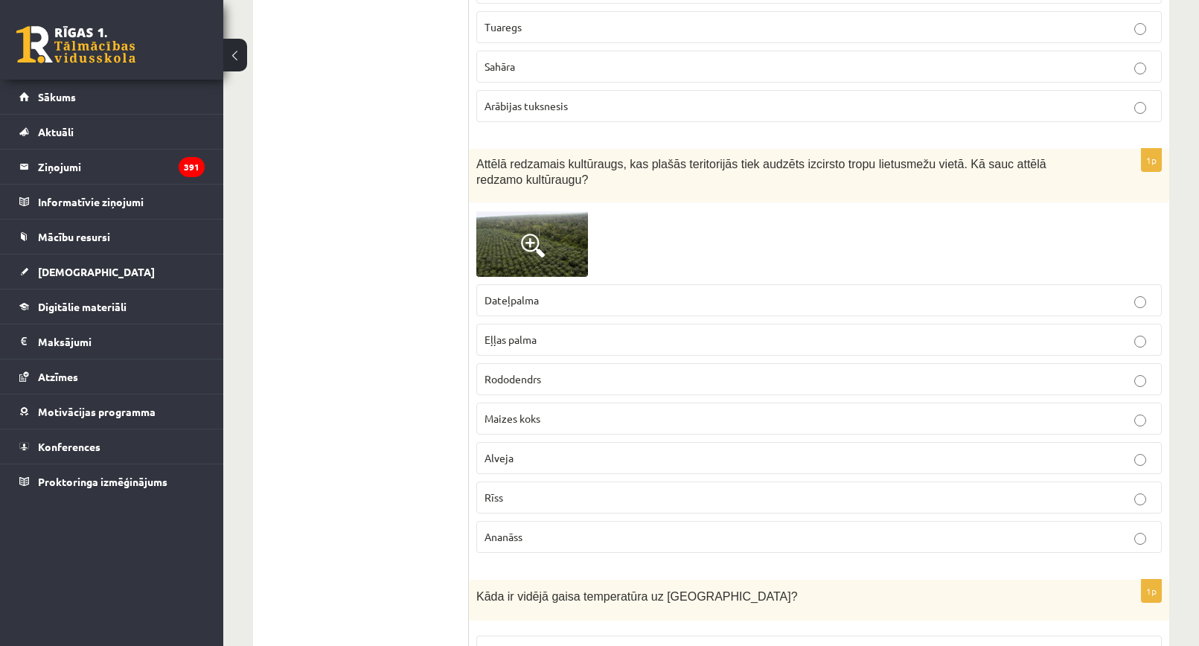
scroll to position [3499, 0]
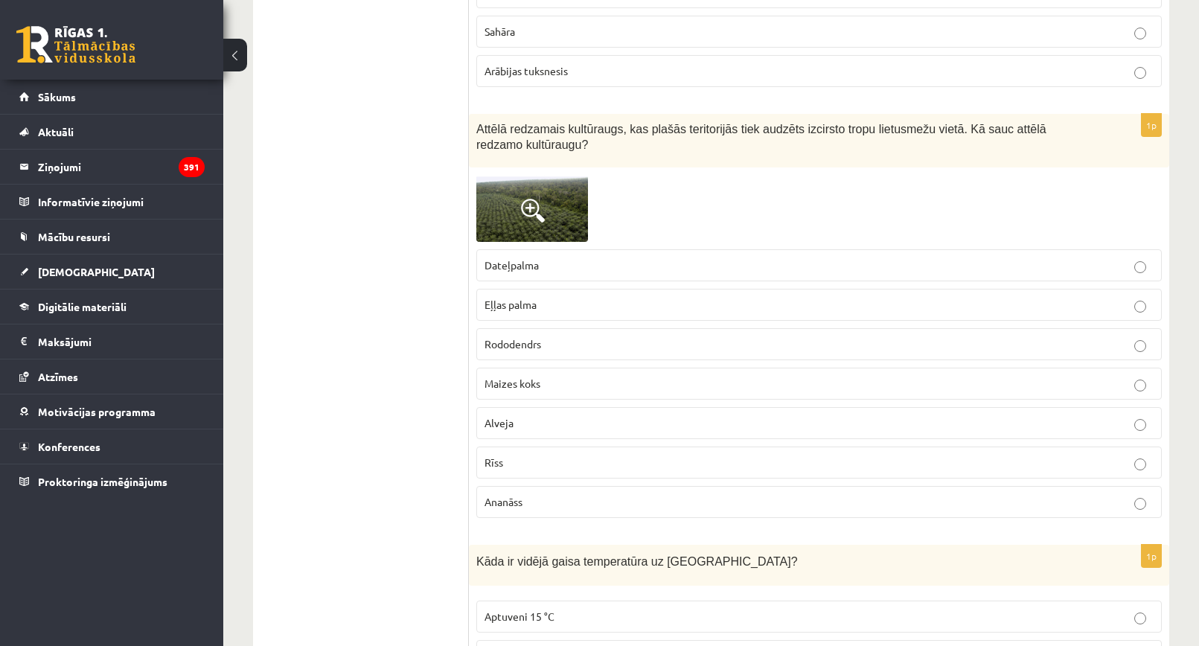
click at [534, 227] on img at bounding box center [532, 208] width 112 height 67
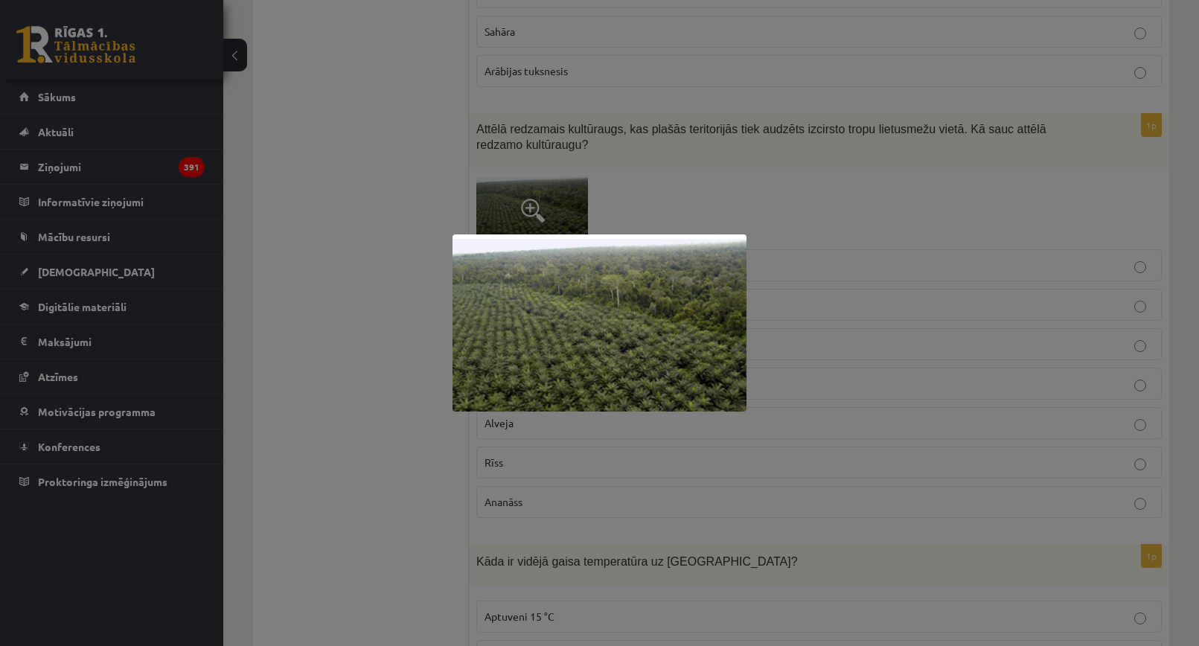
click at [766, 153] on div at bounding box center [599, 323] width 1199 height 646
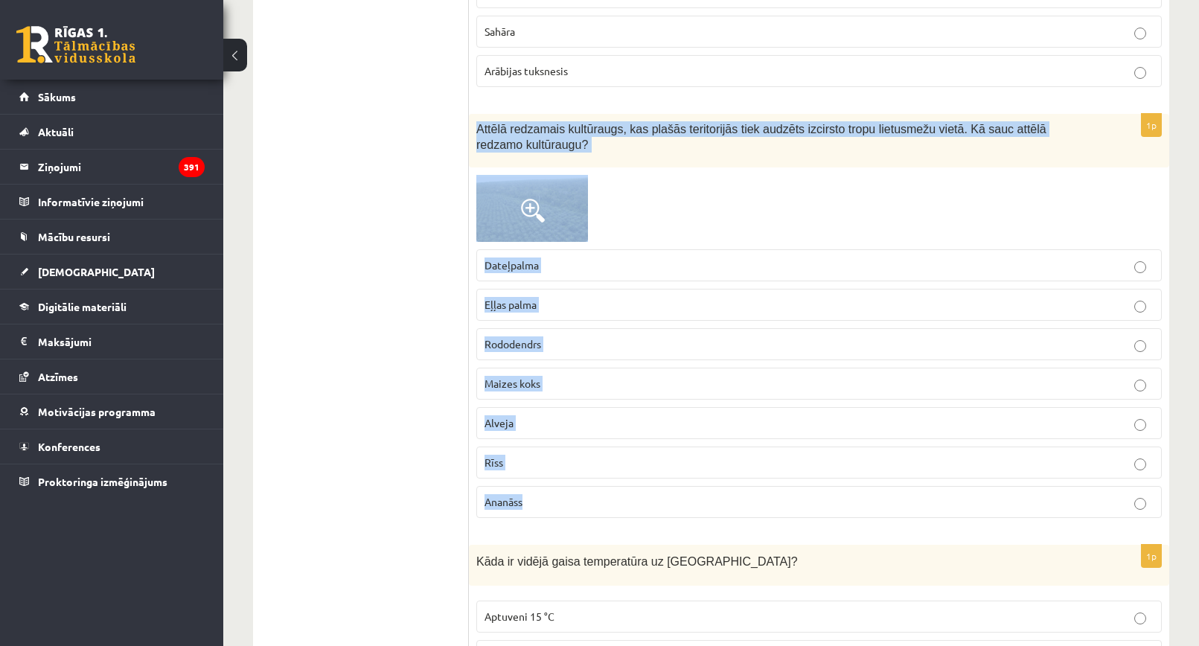
drag, startPoint x: 476, startPoint y: 127, endPoint x: 579, endPoint y: 421, distance: 310.8
click at [621, 486] on div "1p Attēlā redzamais kultūraugs, kas plašās teritorijās tiek audzēts izcirsto tr…" at bounding box center [819, 322] width 701 height 416
copy div "Attēlā redzamais kultūraugs, kas plašās teritorijās tiek audzēts izcirsto tropu…"
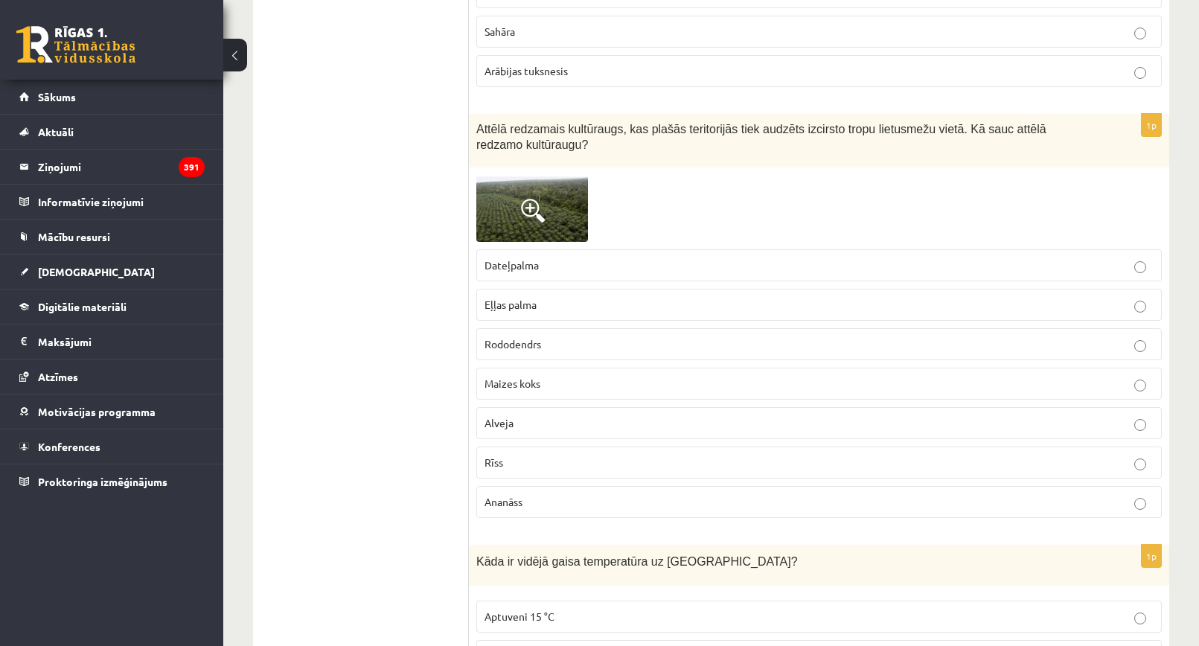
click at [512, 295] on label "Eļļas palma" at bounding box center [819, 305] width 686 height 32
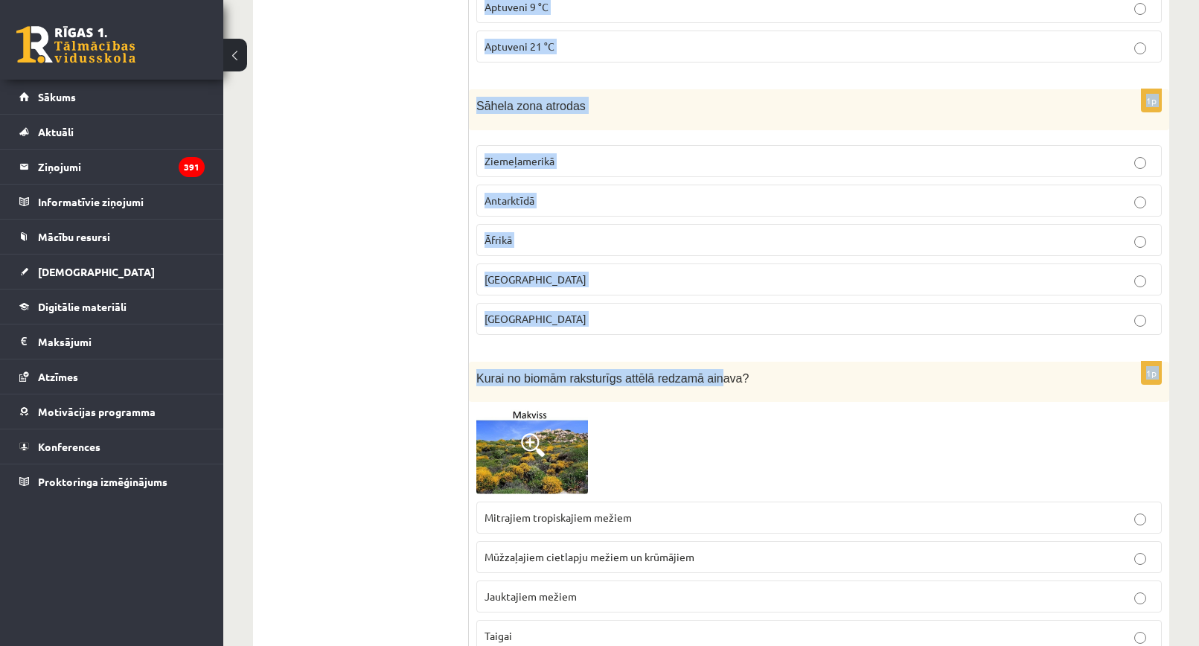
scroll to position [4243, 0]
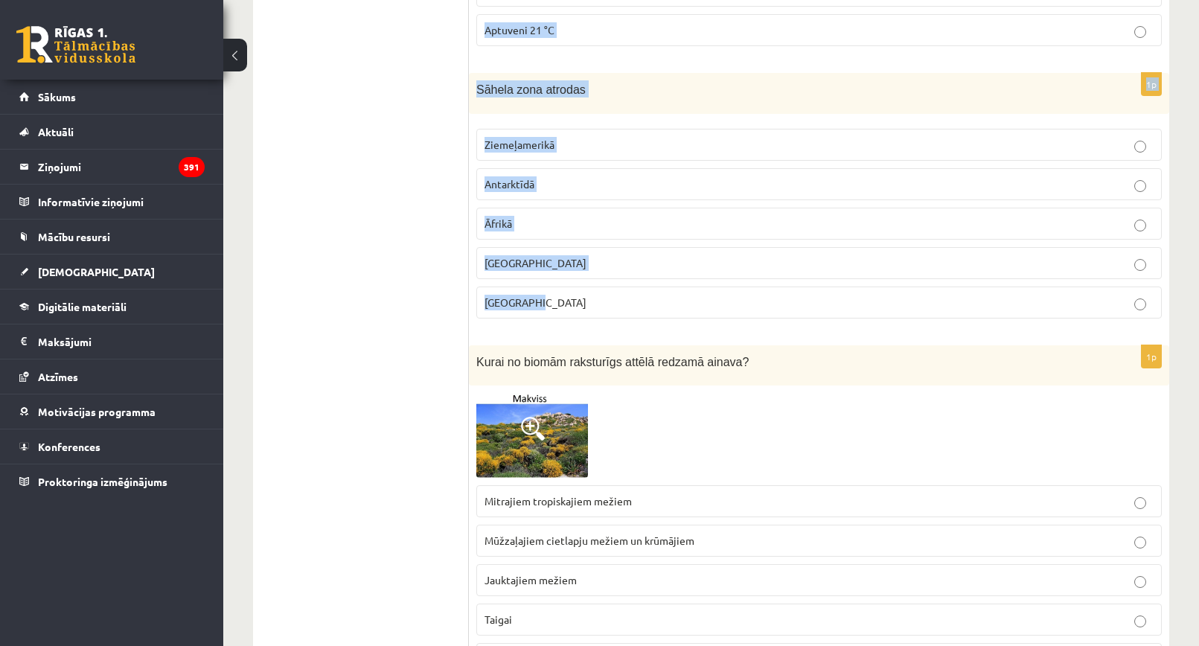
drag, startPoint x: 477, startPoint y: 186, endPoint x: 687, endPoint y: 316, distance: 246.7
copy form "Kāda ir vidējā gaisa temperatūra uz Zemes? Aptuveni 15 °C Aptuveni 19 °C Aptuve…"
click at [648, 110] on div "Sāhela zona atrodas" at bounding box center [819, 93] width 701 height 41
click at [709, 89] on p "Sāhela zona atrodas" at bounding box center [781, 88] width 611 height 17
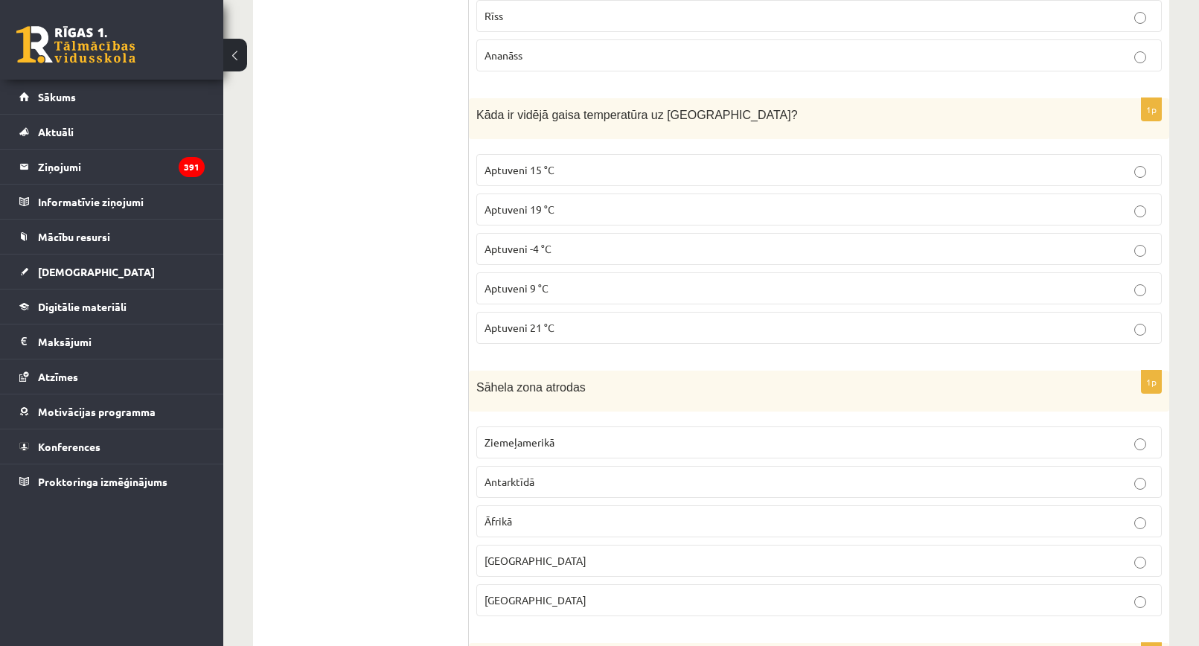
click at [549, 159] on label "Aptuveni 15 °C" at bounding box center [819, 170] width 686 height 32
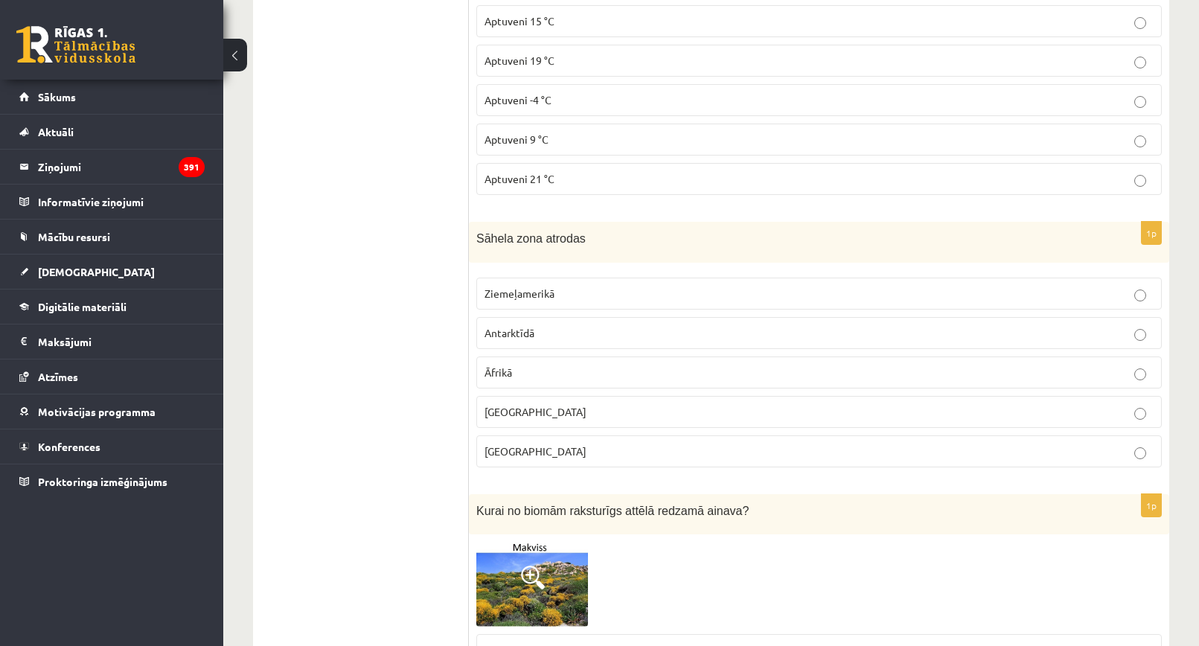
click at [511, 380] on p "Āfrikā" at bounding box center [819, 373] width 669 height 16
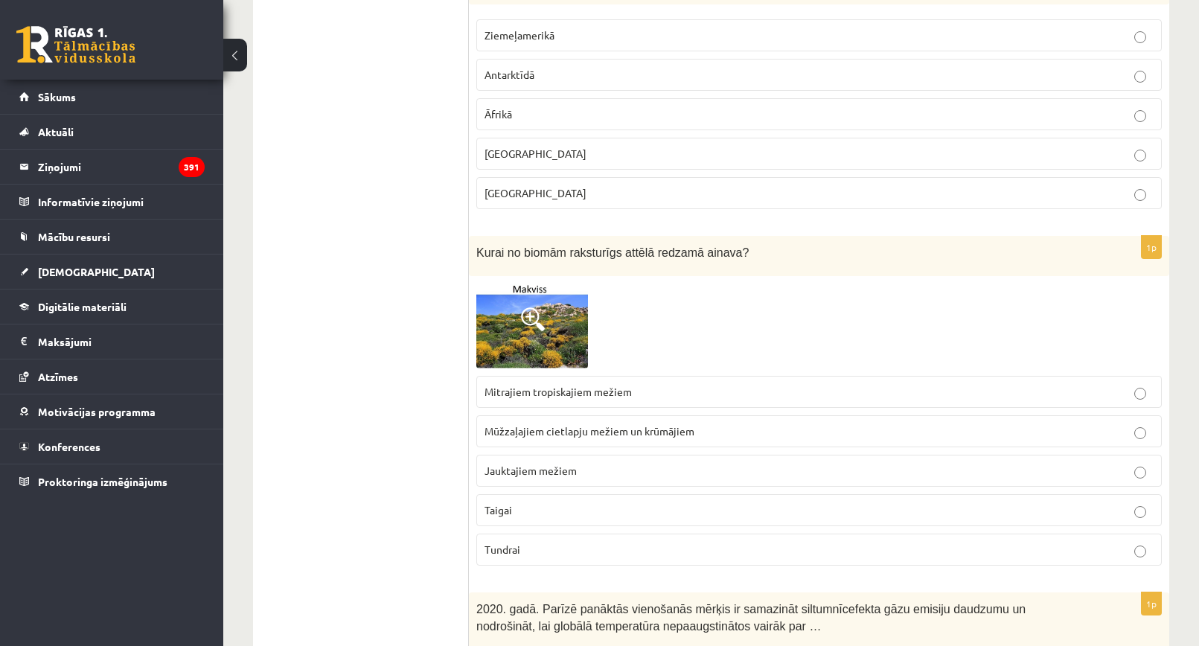
scroll to position [4418, 0]
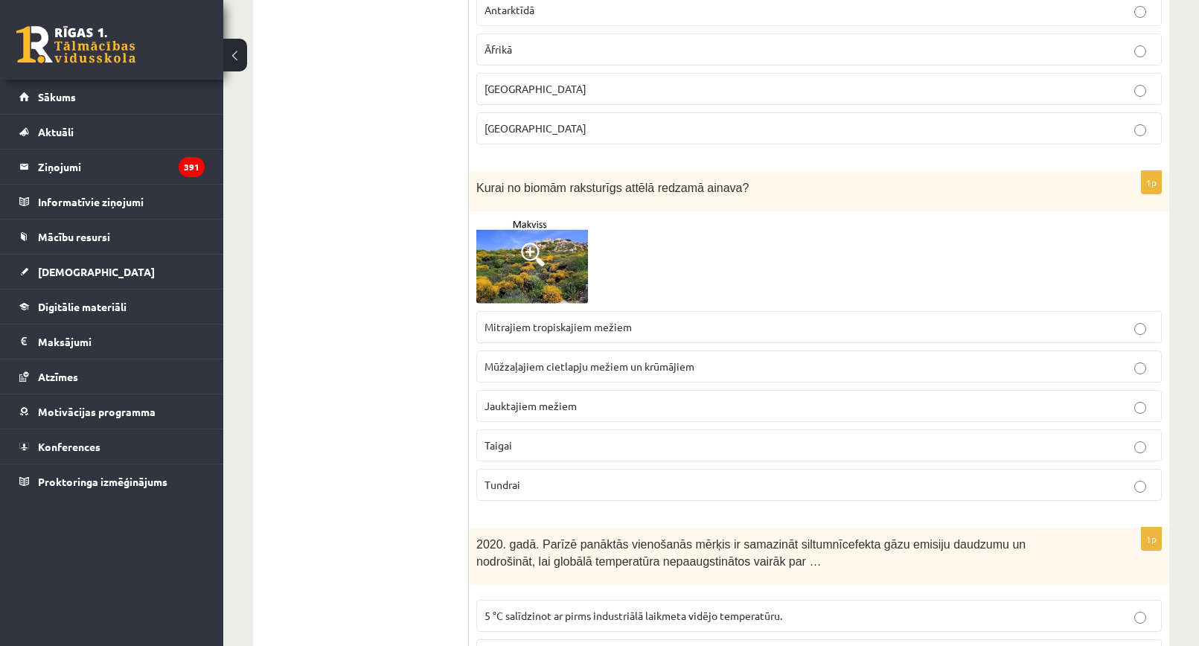
click at [546, 361] on span "Mūžzaļajiem cietlapju mežiem un krūmājiem" at bounding box center [590, 366] width 210 height 13
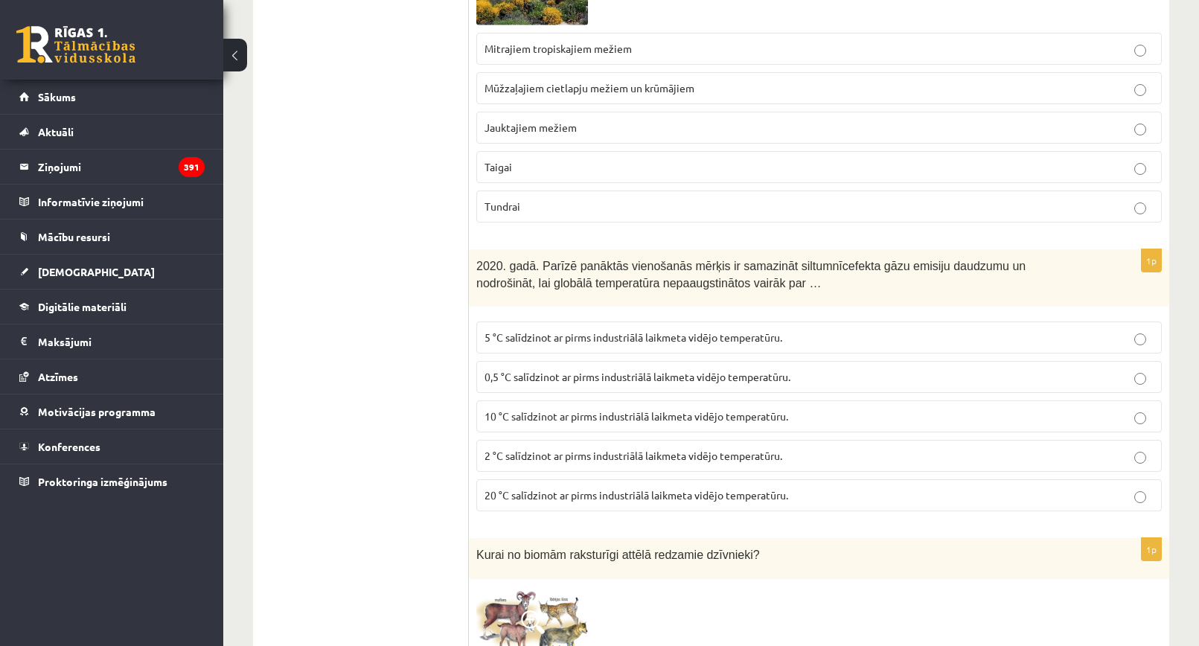
scroll to position [4790, 0]
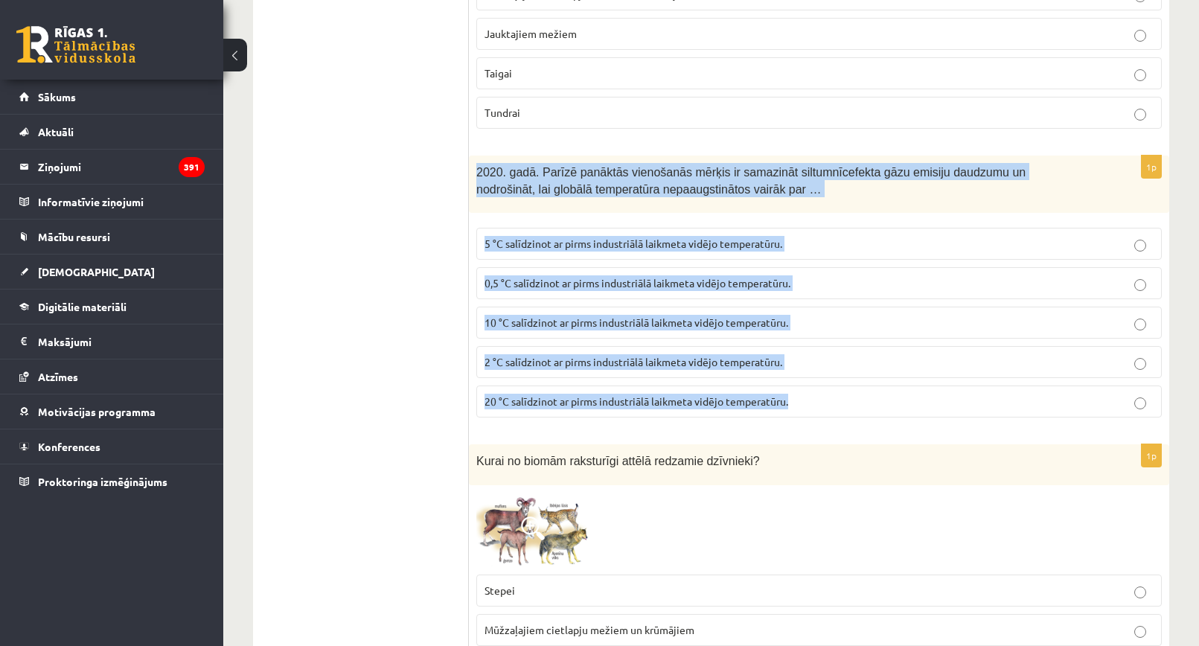
drag, startPoint x: 472, startPoint y: 166, endPoint x: 800, endPoint y: 427, distance: 419.1
click at [800, 427] on div "1p 2020. gadā. Parīzē panāktās vienošanās mērķis ir samazināt siltumnīcefekta g…" at bounding box center [819, 293] width 701 height 274
copy div "2020. gadā. Parīzē panāktās vienošanās mērķis ir samazināt siltumnīcefekta gāzu…"
click at [827, 143] on form "1p Kurā no dabas zonām tiek audzēts attēlā redzamais kultūraugs? Stepē Mūžzaļo …" at bounding box center [819, 168] width 671 height 9383
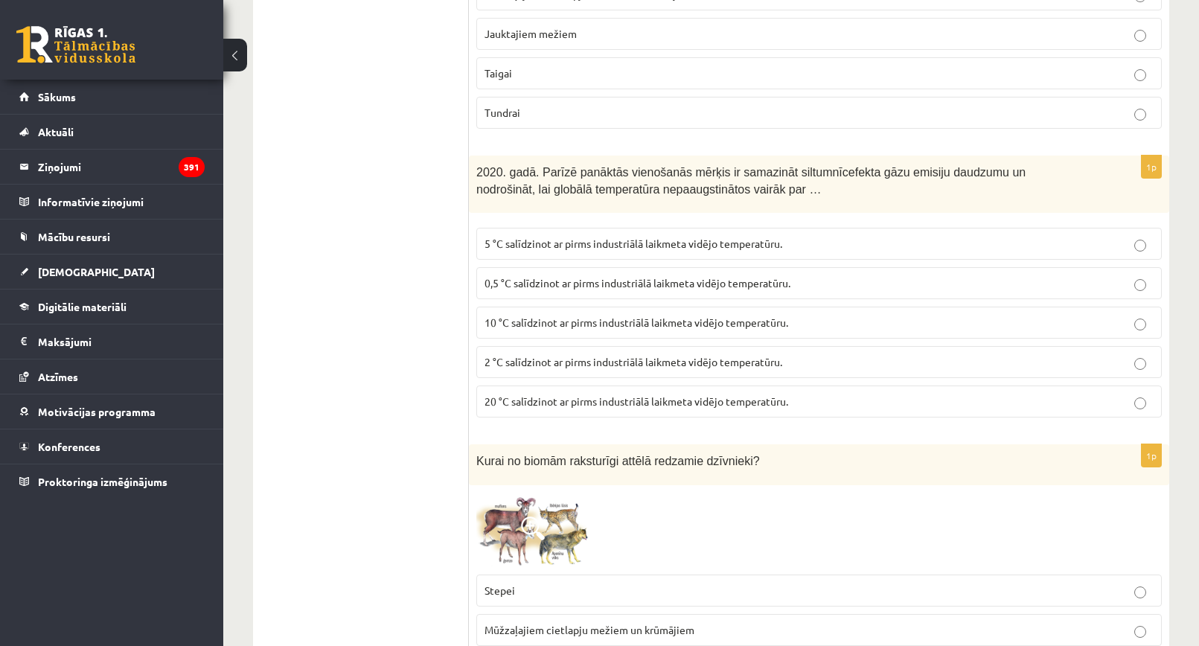
click at [543, 352] on label "2 °C salīdzinot ar pirms industriālā laikmeta vidējo temperatūru." at bounding box center [819, 362] width 686 height 32
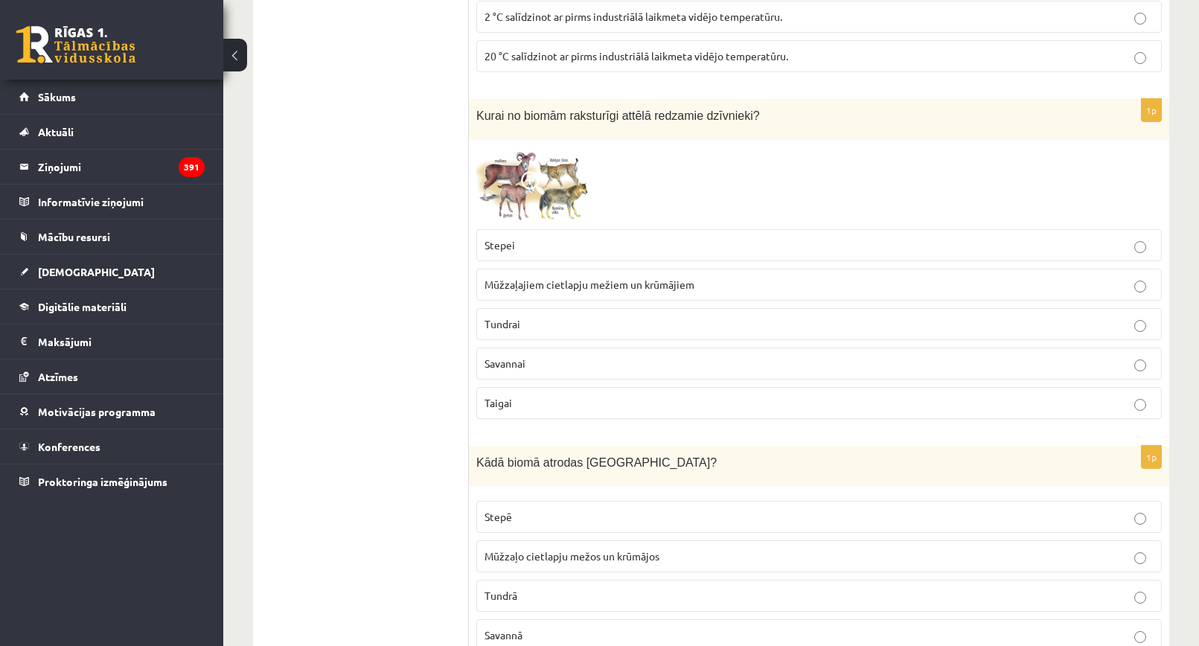
scroll to position [5162, 0]
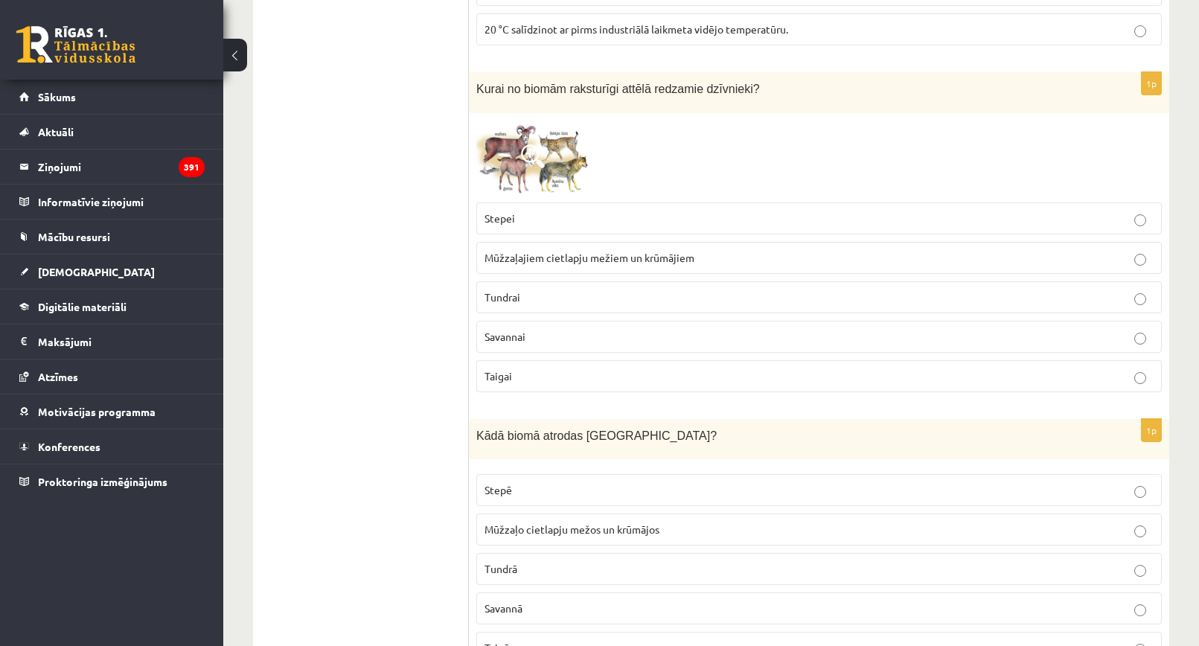
click at [518, 158] on img at bounding box center [532, 158] width 112 height 74
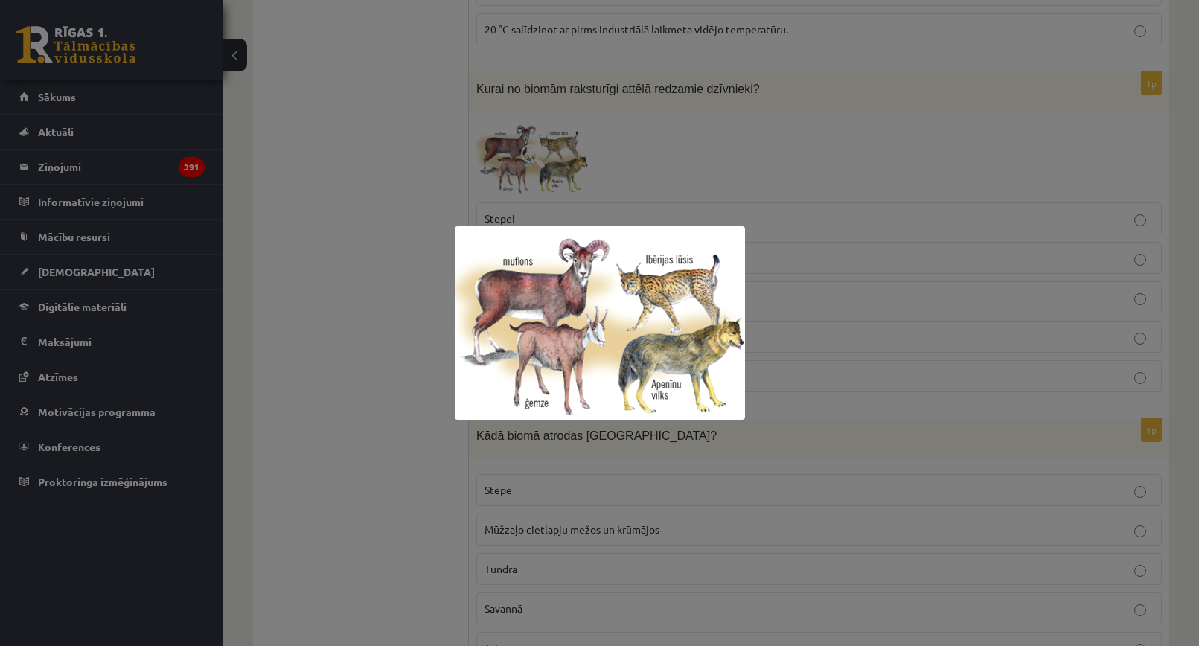
click at [438, 162] on div at bounding box center [599, 323] width 1199 height 646
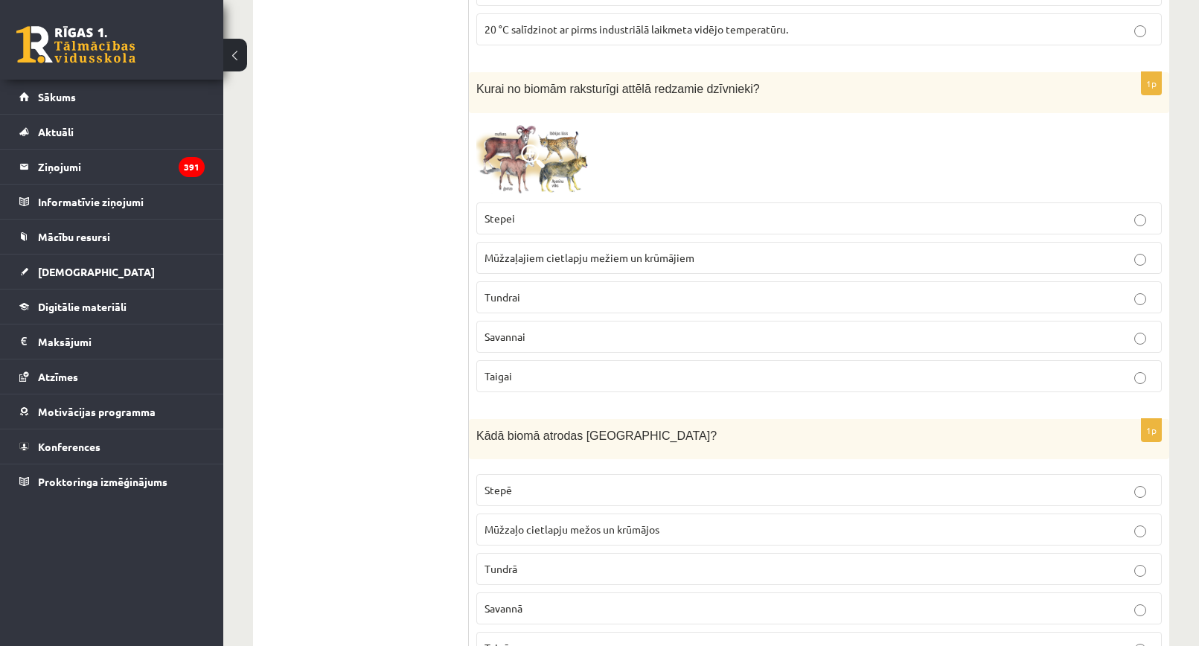
click at [545, 267] on label "Mūžzaļajiem cietlapju mežiem un krūmājiem" at bounding box center [819, 258] width 686 height 32
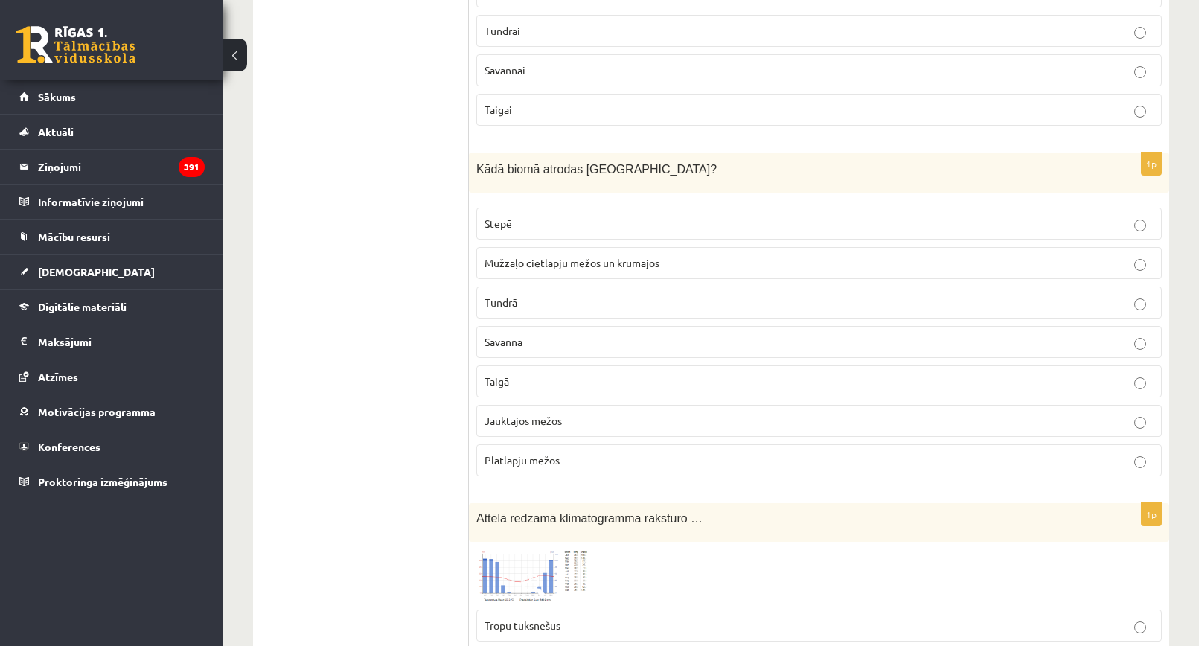
scroll to position [5460, 0]
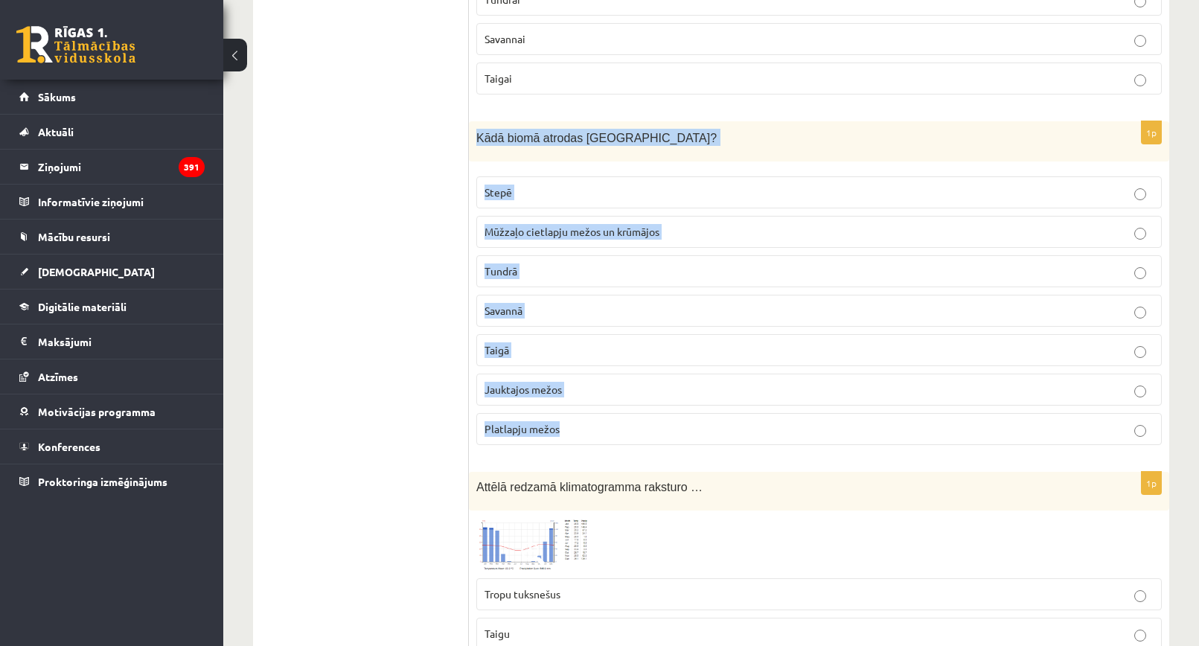
drag, startPoint x: 473, startPoint y: 131, endPoint x: 636, endPoint y: 447, distance: 354.9
click at [635, 447] on div "1p Kādā biomā atrodas Latvija? Stepē Mūžzaļo cietlapju mežos un krūmājos Tundrā…" at bounding box center [819, 289] width 701 height 336
copy div "Kādā biomā atrodas Latvija? Stepē Mūžzaļo cietlapju mežos un krūmājos Tundrā Sa…"
click at [633, 449] on fieldset "Stepē Mūžzaļo cietlapju mežos un krūmājos Tundrā Savannā Taigā Jauktajos mežos …" at bounding box center [819, 309] width 686 height 281
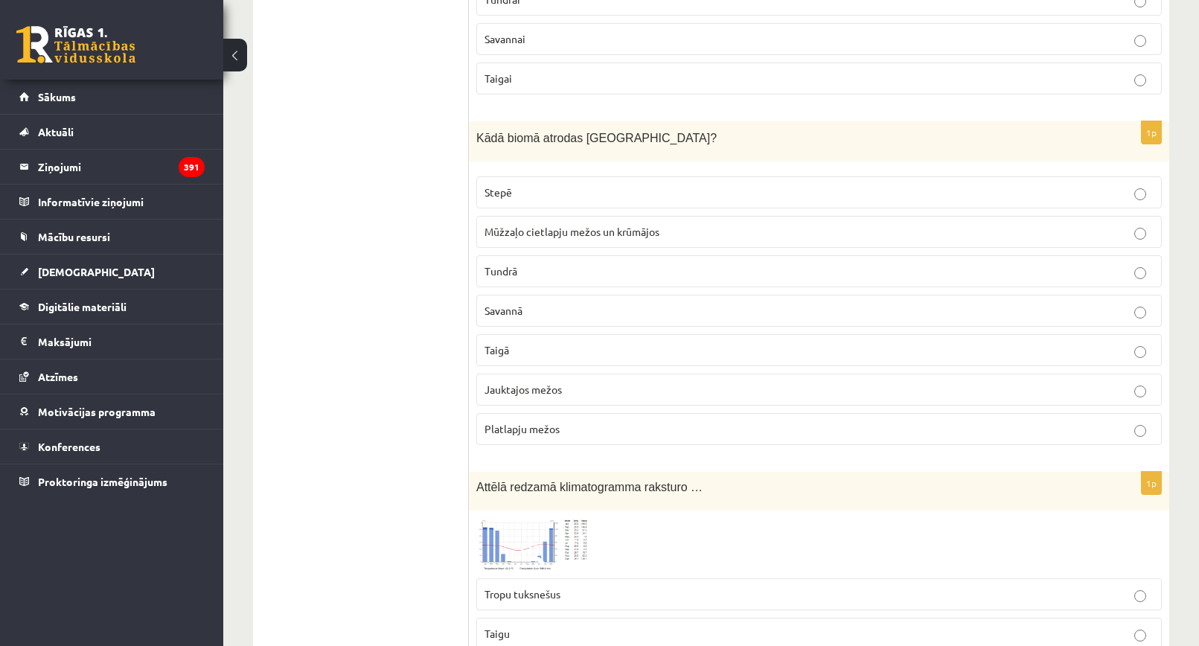
click at [553, 381] on label "Jauktajos mežos" at bounding box center [819, 390] width 686 height 32
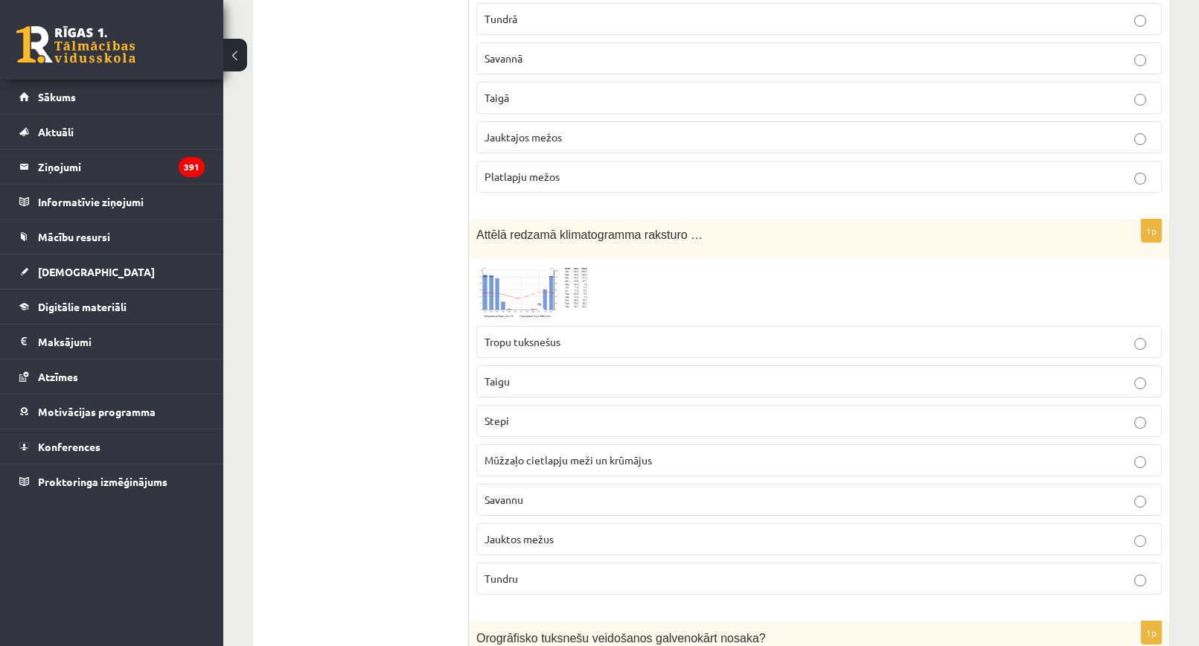
scroll to position [5758, 0]
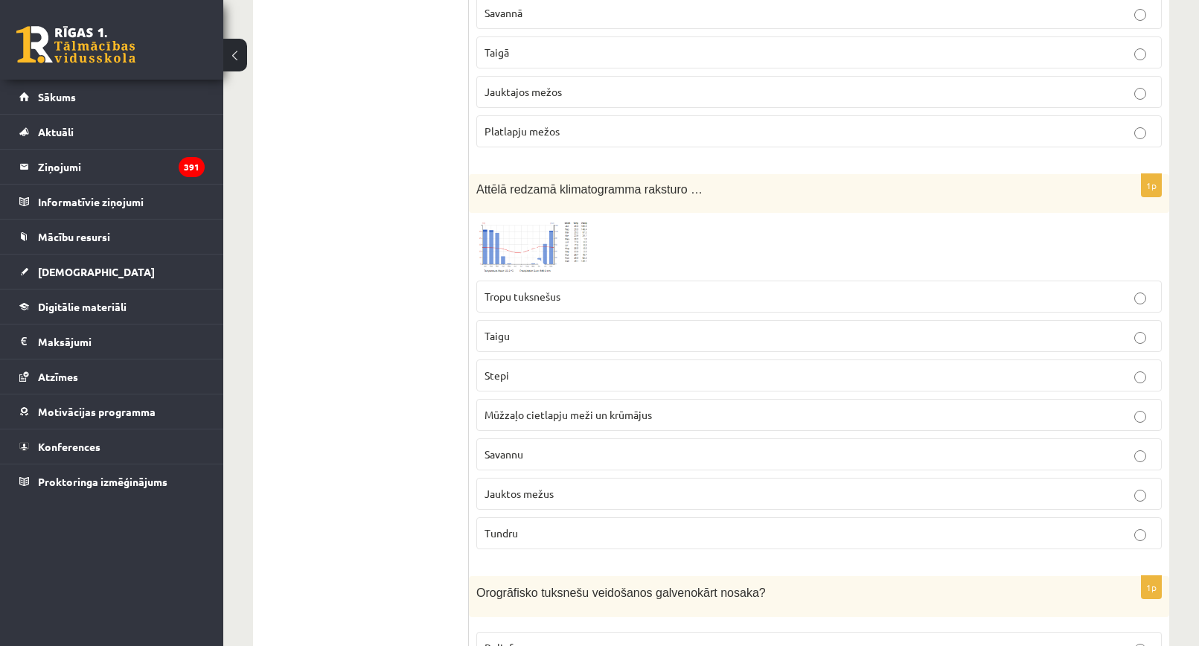
click at [532, 252] on span at bounding box center [533, 256] width 24 height 24
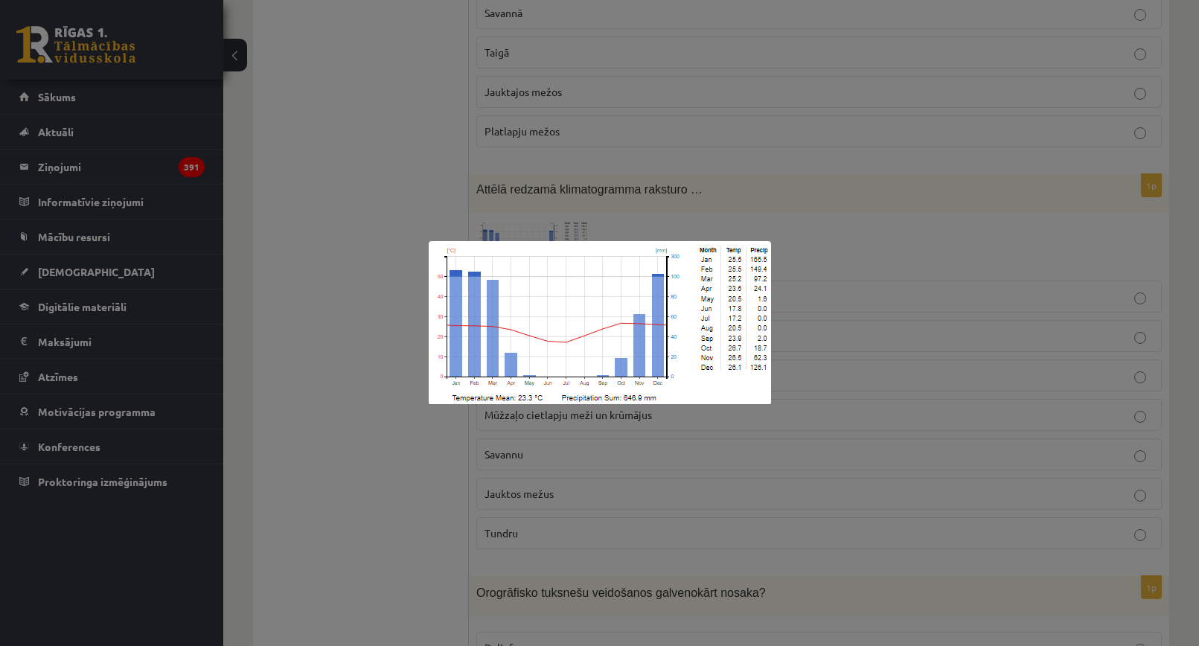
drag, startPoint x: 821, startPoint y: 220, endPoint x: 822, endPoint y: 200, distance: 20.1
click at [821, 220] on div at bounding box center [599, 323] width 1199 height 646
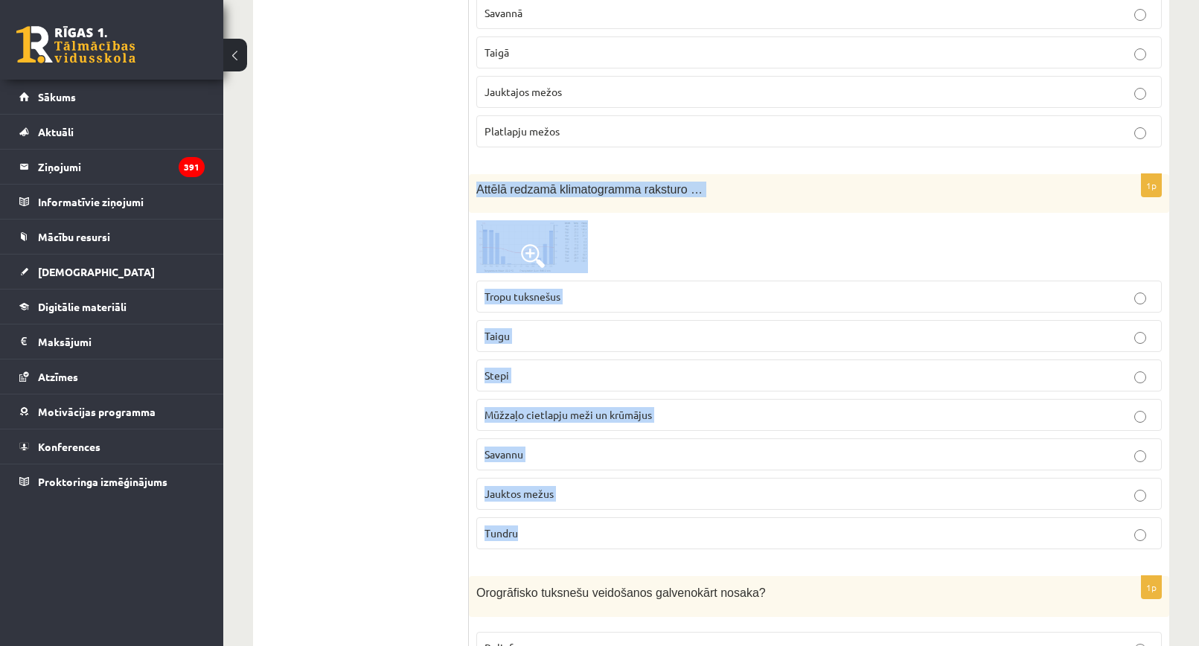
drag, startPoint x: 476, startPoint y: 190, endPoint x: 656, endPoint y: 529, distance: 383.7
click at [656, 529] on div "1p Attēlā redzamā klimatogramma raksturo … Tropu tuksnešus Taigu Stepi Mūžzaļo …" at bounding box center [819, 367] width 701 height 387
copy div "Attēlā redzamā klimatogramma raksturo … Tropu tuksnešus Taigu Stepi Mūžzaļo cie…"
click at [771, 231] on div at bounding box center [819, 247] width 686 height 54
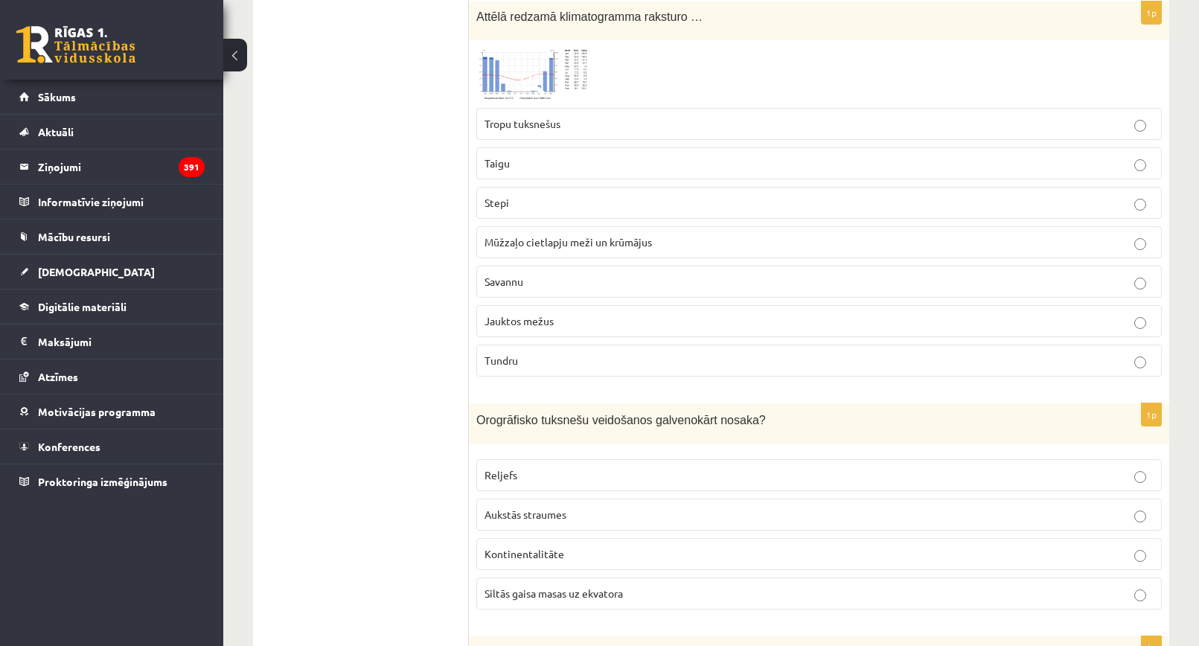
scroll to position [5906, 0]
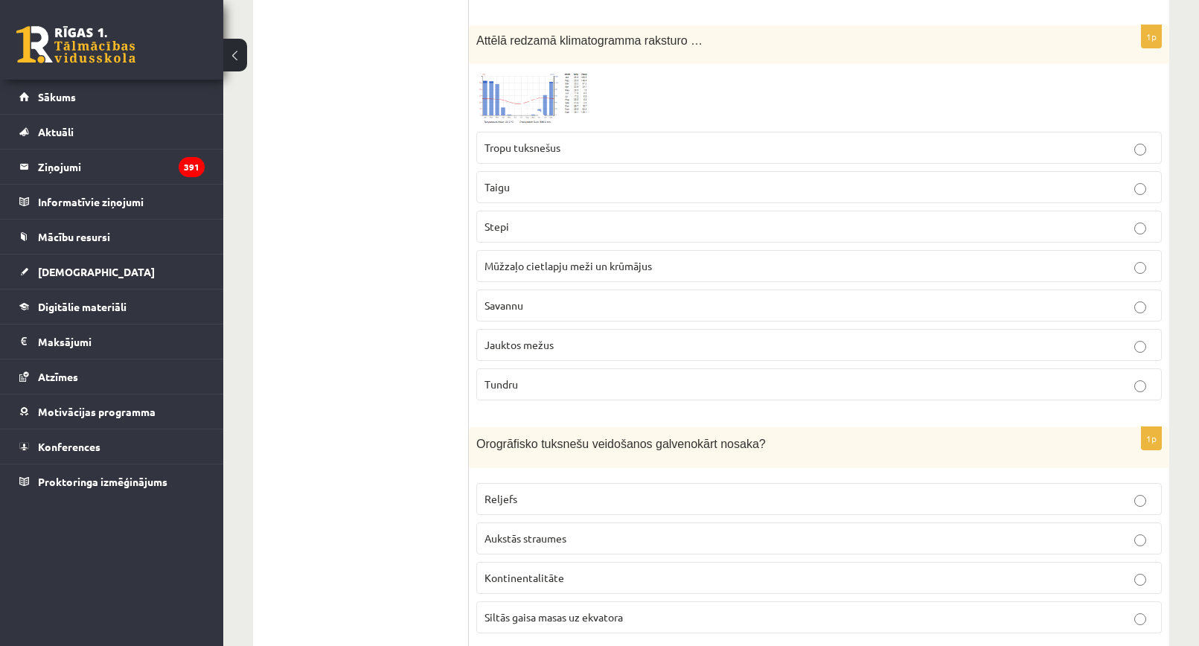
click at [581, 261] on label "Mūžzaļo cietlapju meži un krūmājus" at bounding box center [819, 266] width 686 height 32
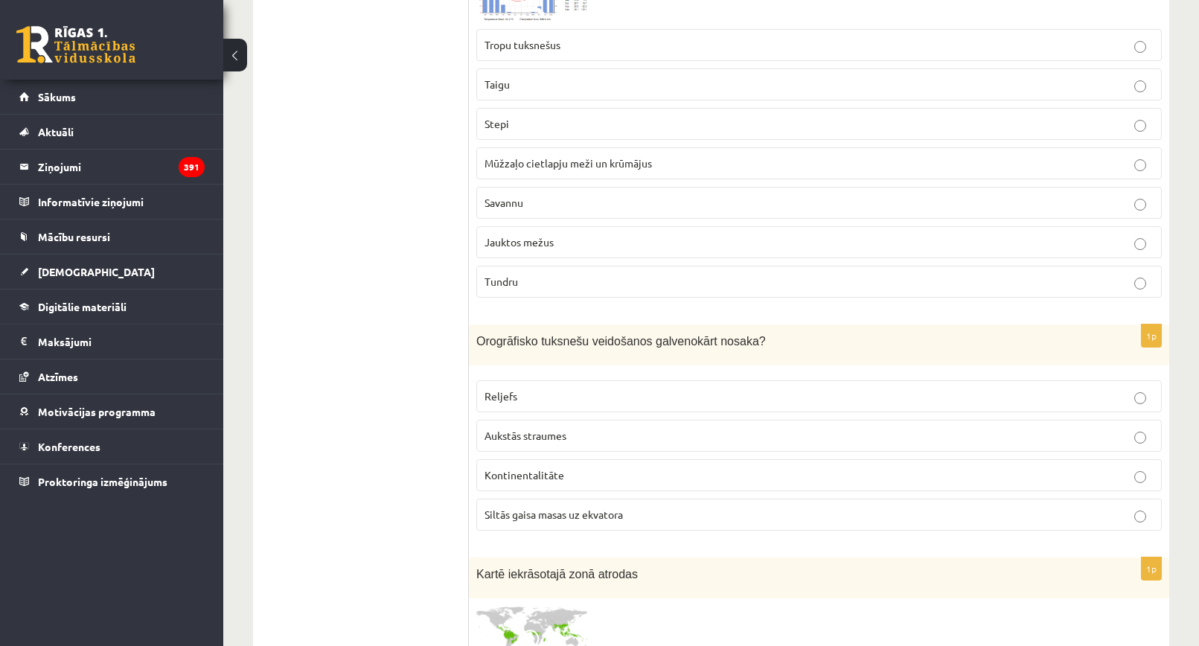
scroll to position [6204, 0]
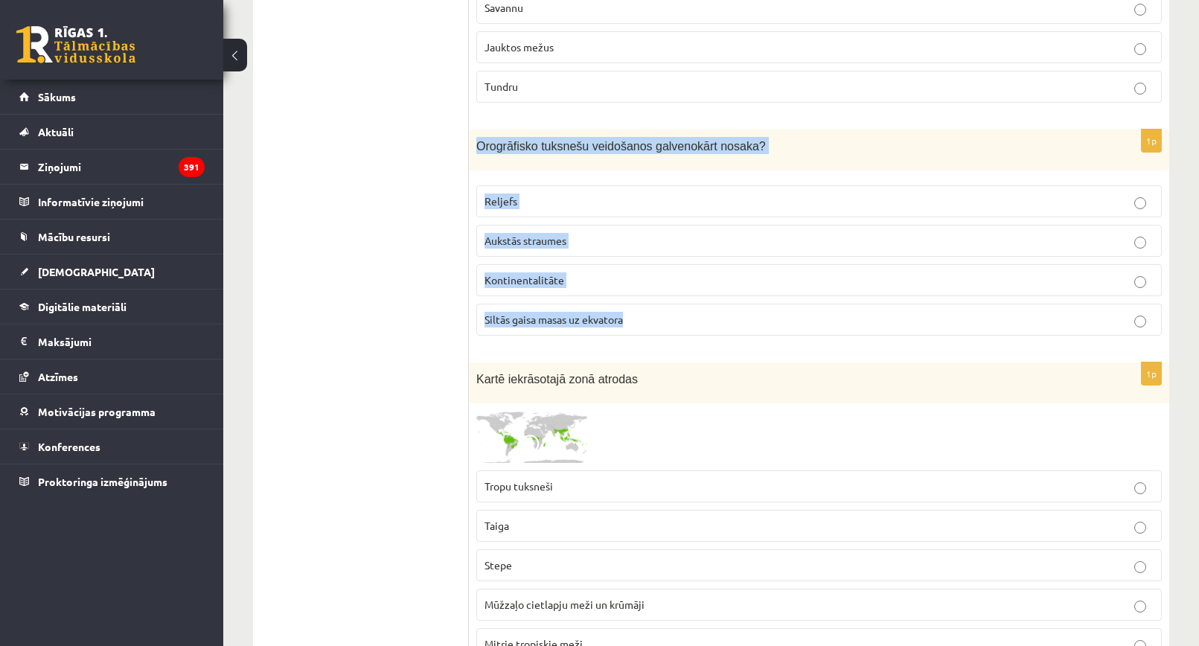
drag, startPoint x: 470, startPoint y: 140, endPoint x: 650, endPoint y: 312, distance: 248.5
click at [650, 312] on div "1p Orogrāfisko tuksnešu veidošanos galvenokārt nosaka? Reljefs Aukstās straumes…" at bounding box center [819, 239] width 701 height 218
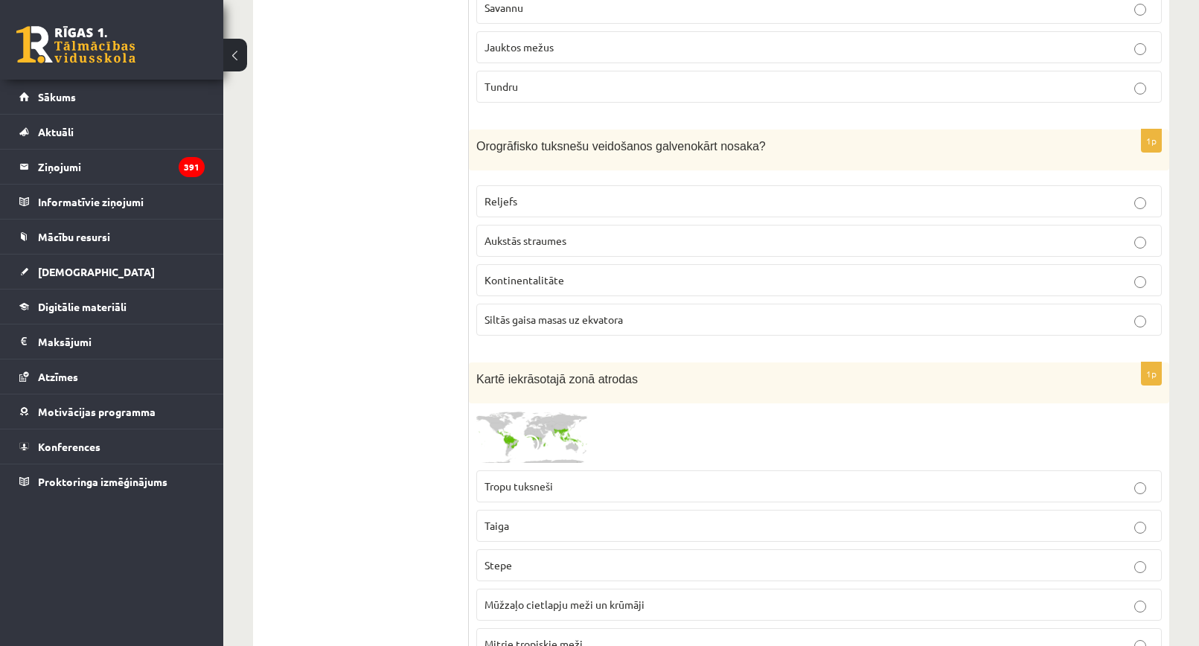
click at [559, 196] on p "Reljefs" at bounding box center [819, 202] width 669 height 16
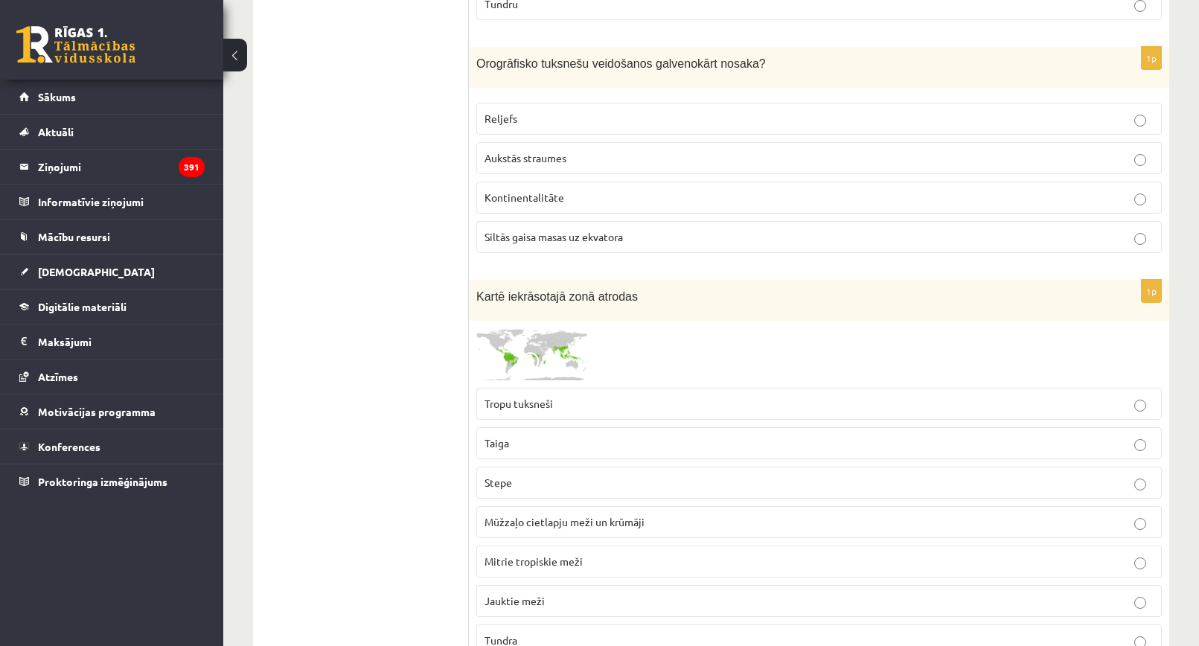
scroll to position [6428, 0]
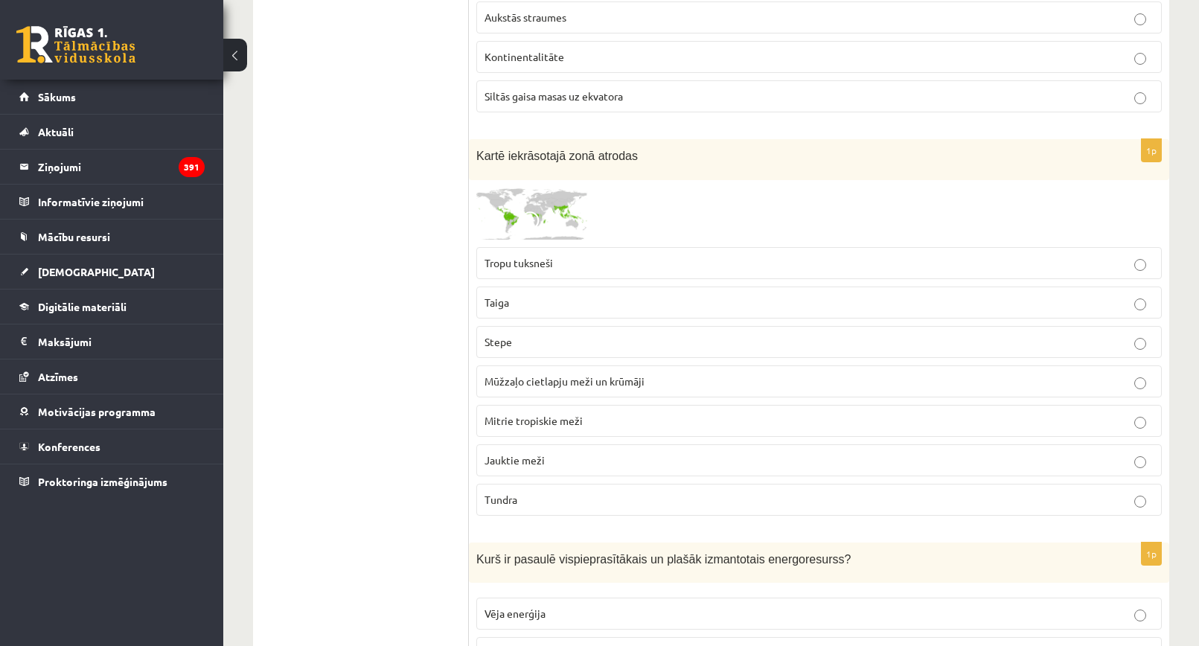
click at [508, 222] on img at bounding box center [532, 214] width 112 height 52
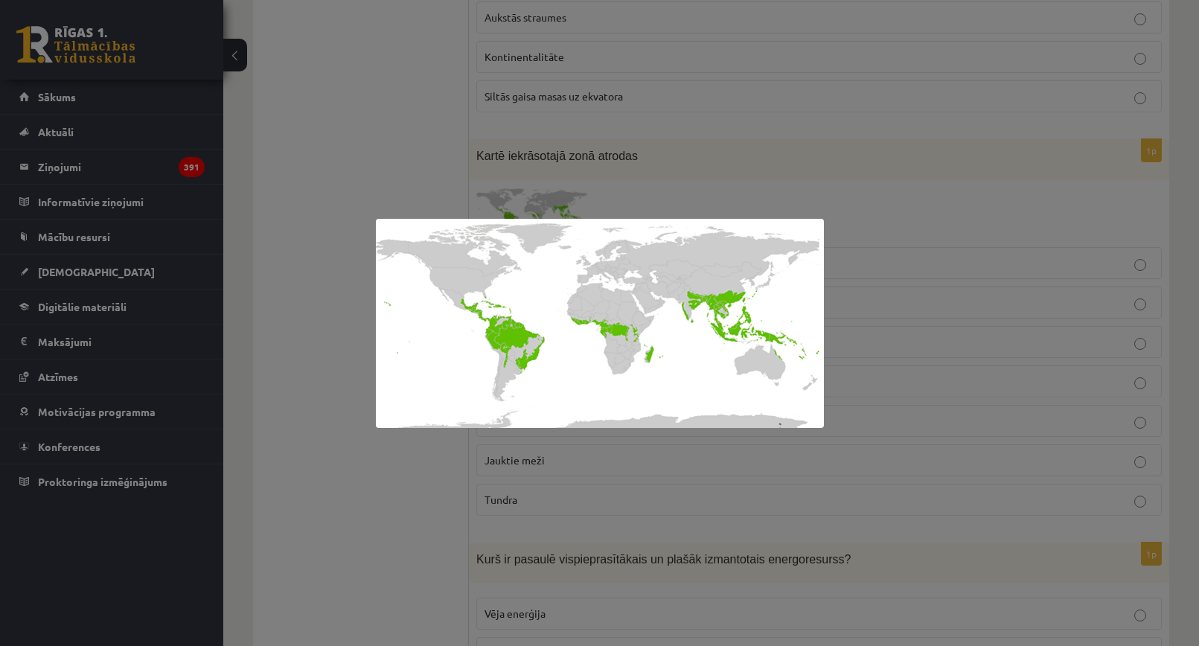
click at [934, 230] on div at bounding box center [599, 323] width 1199 height 646
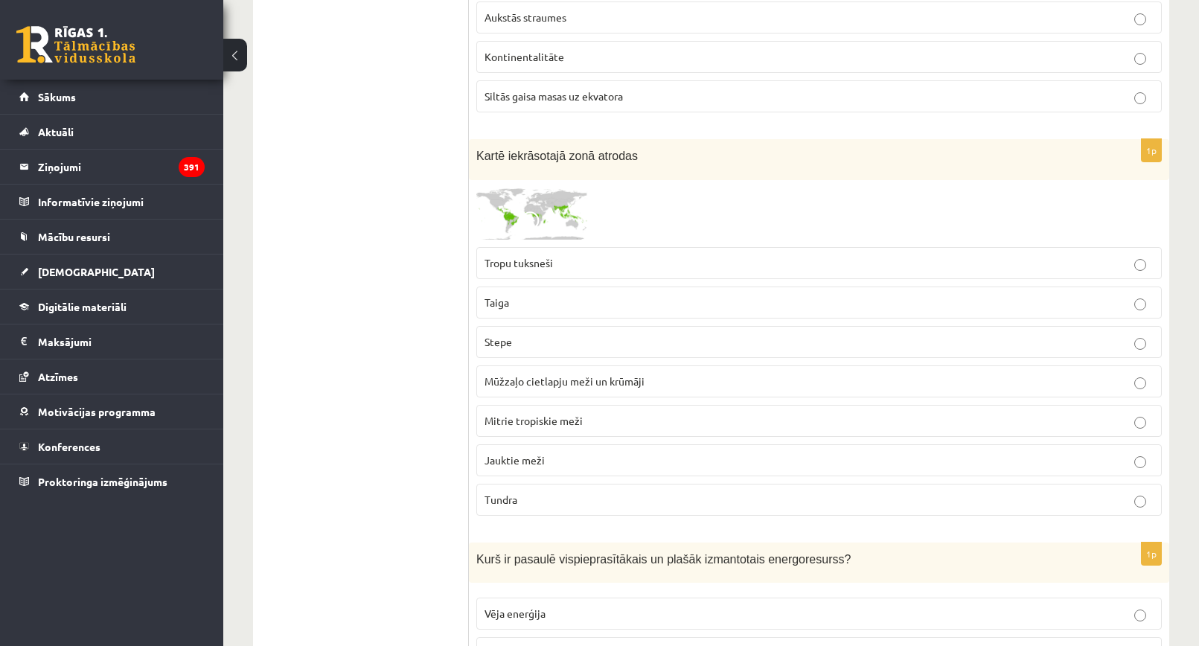
drag, startPoint x: 468, startPoint y: 149, endPoint x: 549, endPoint y: 379, distance: 243.9
drag, startPoint x: 440, startPoint y: 166, endPoint x: 466, endPoint y: 161, distance: 26.6
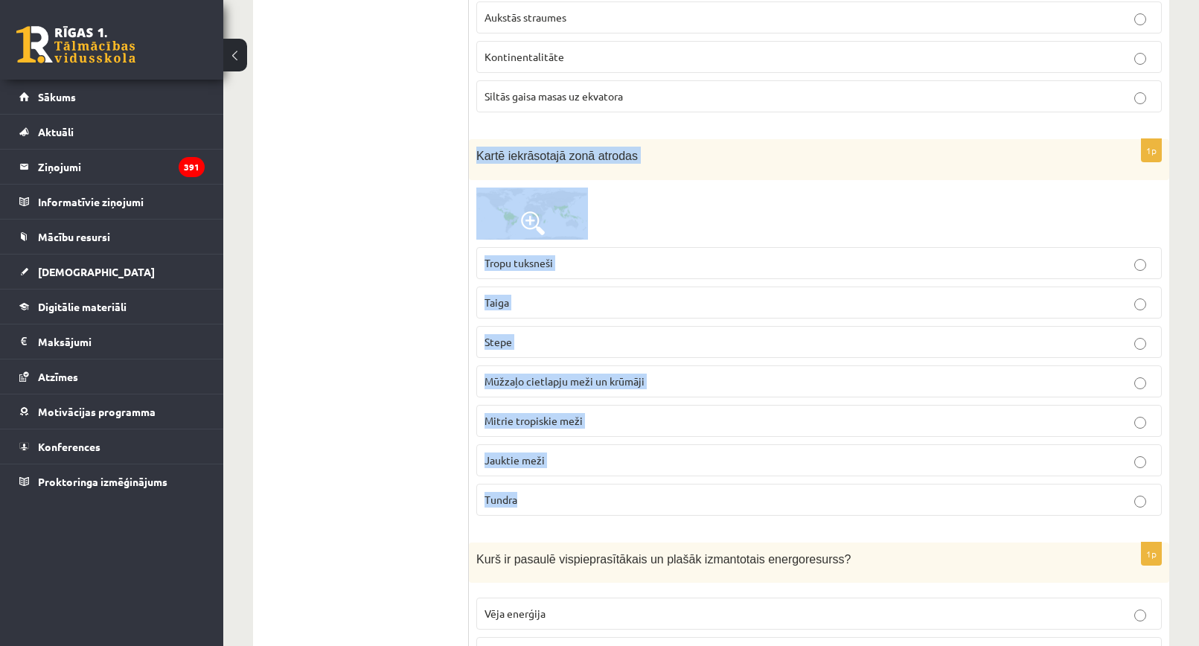
drag, startPoint x: 478, startPoint y: 157, endPoint x: 592, endPoint y: 510, distance: 370.8
click at [592, 510] on div "1p Kartē iekrāsotajā zonā atrodas Tropu tuksneši Taiga Stepe Mūžzaļo cietlapju …" at bounding box center [819, 333] width 701 height 389
click at [724, 211] on div at bounding box center [819, 214] width 686 height 52
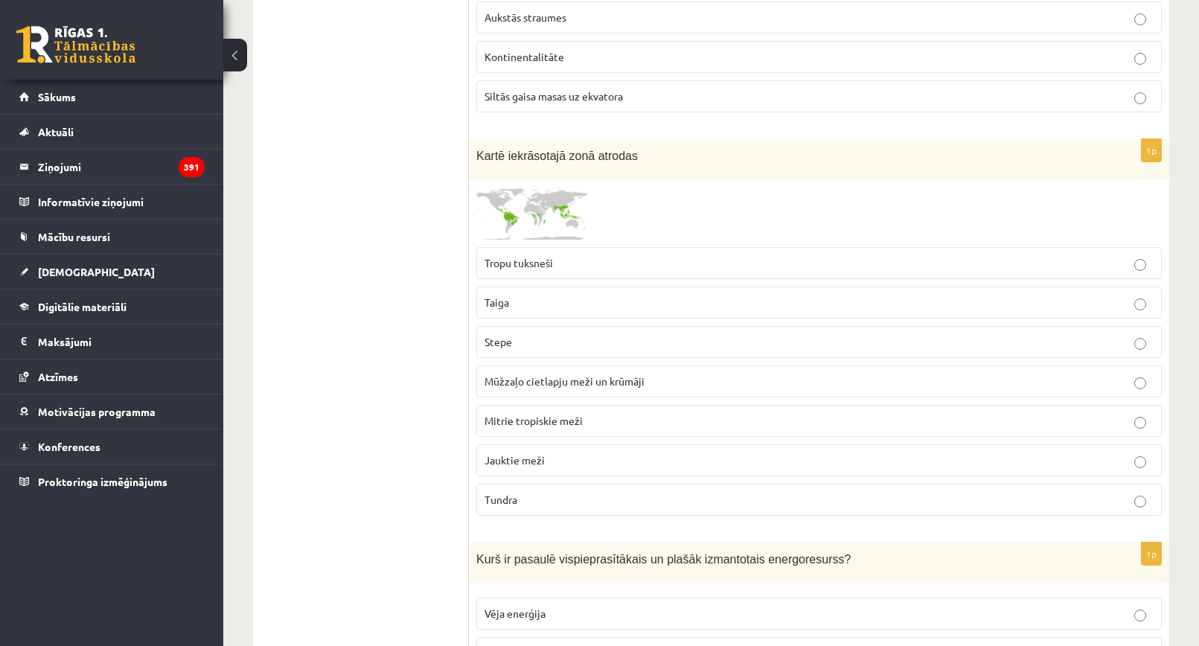
click at [550, 415] on span "Mitrie tropiskie meži" at bounding box center [534, 420] width 98 height 13
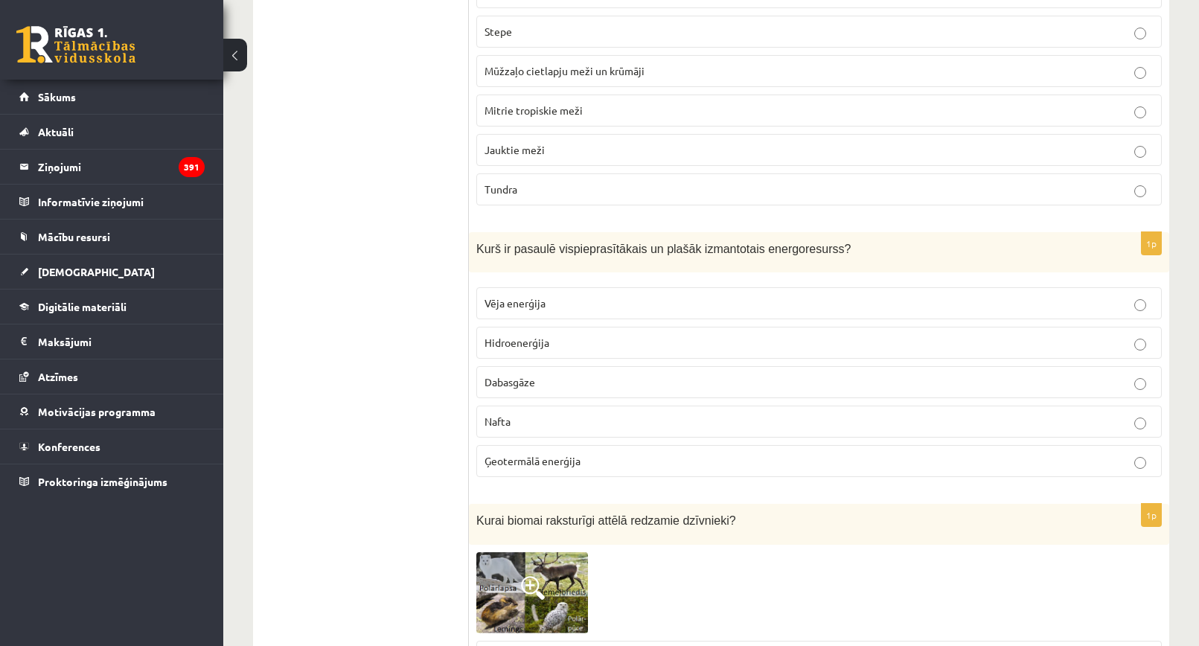
scroll to position [6800, 0]
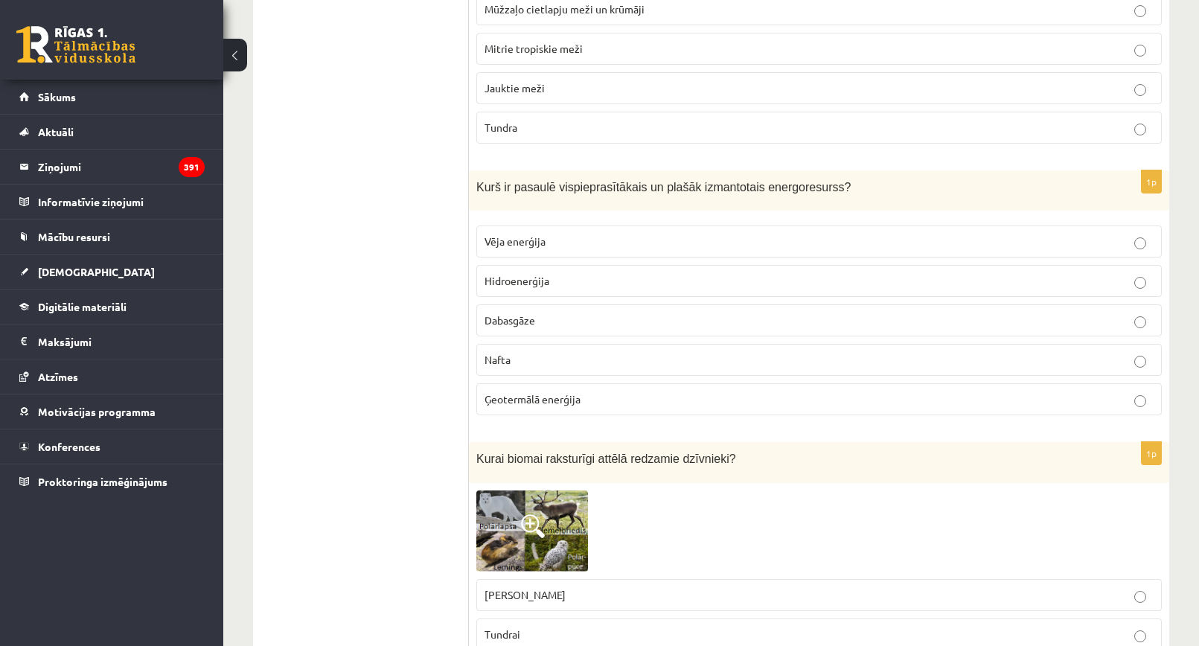
drag, startPoint x: 472, startPoint y: 185, endPoint x: 628, endPoint y: 388, distance: 255.8
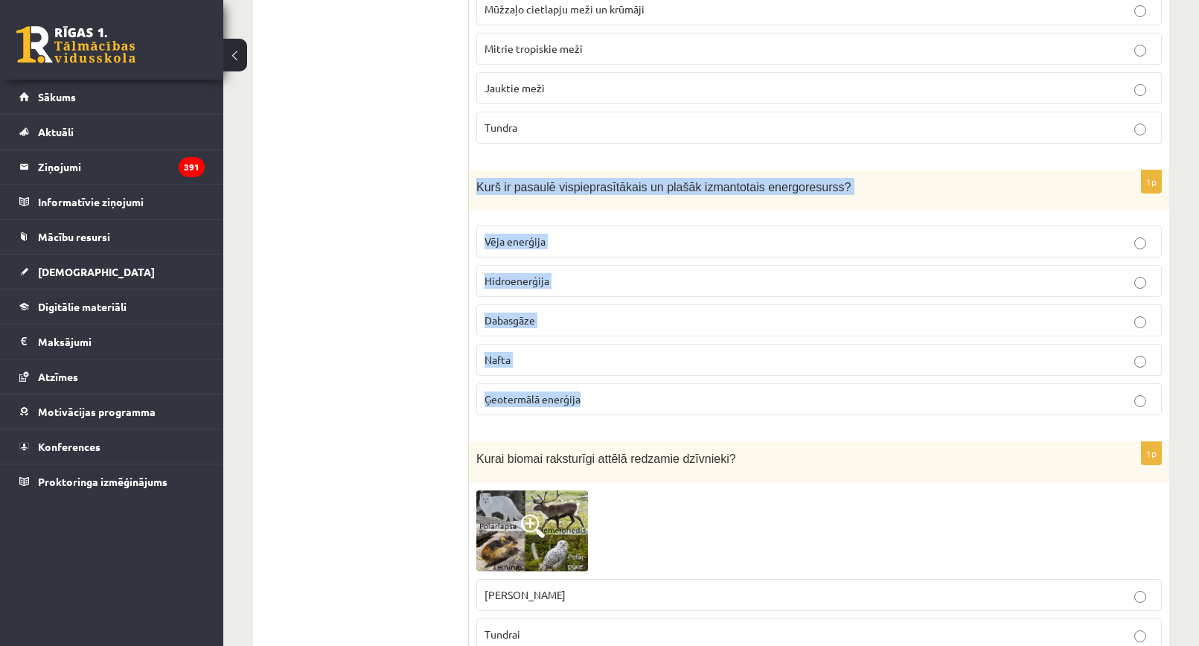
drag, startPoint x: 476, startPoint y: 187, endPoint x: 612, endPoint y: 401, distance: 253.0
click at [612, 401] on div "1p Kurš ir pasaulē vispieprasītākais un plašāk izmantotais energoresurss? Vēja …" at bounding box center [819, 299] width 701 height 258
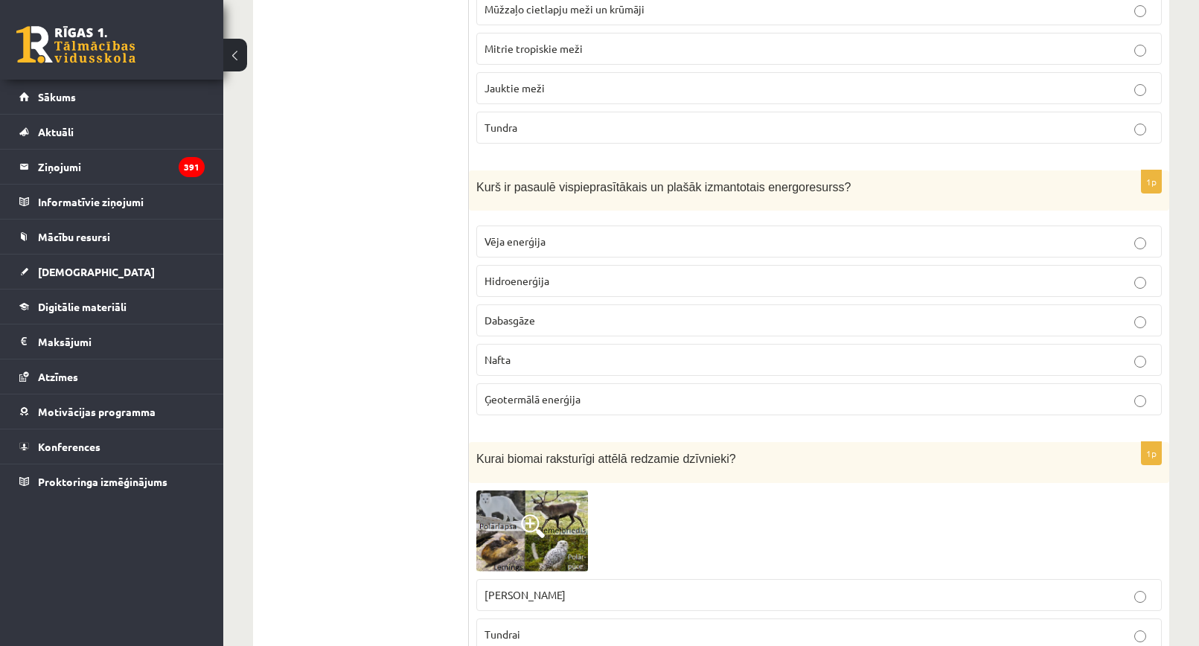
click at [658, 138] on label "Tundra" at bounding box center [819, 128] width 686 height 32
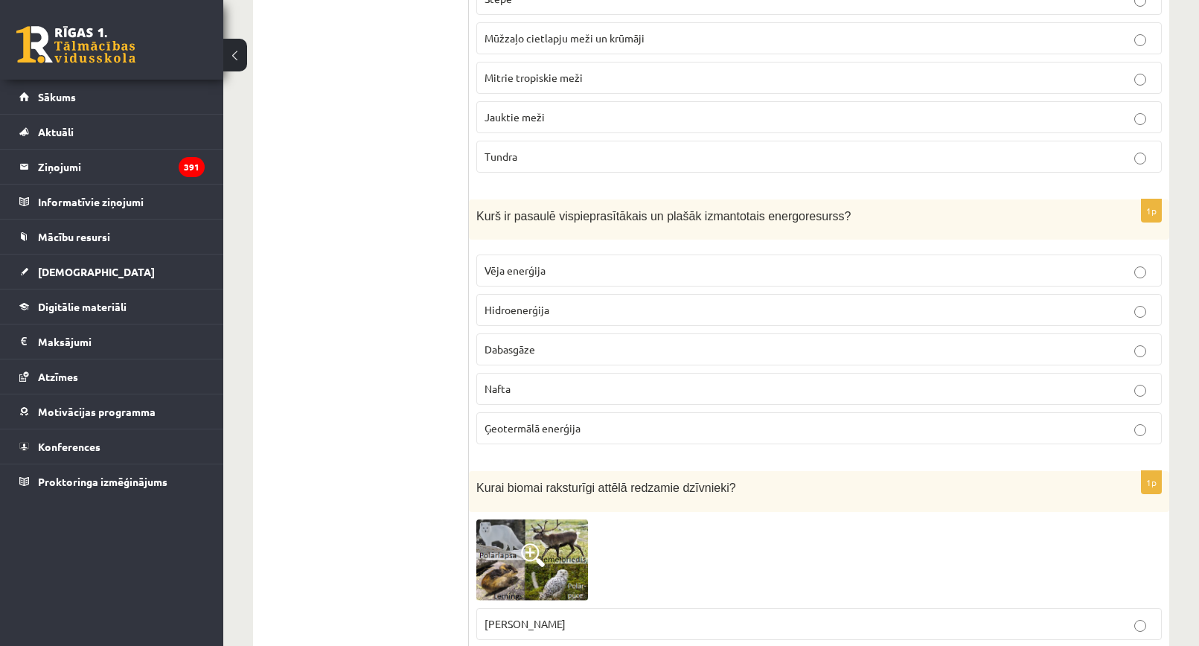
scroll to position [6725, 0]
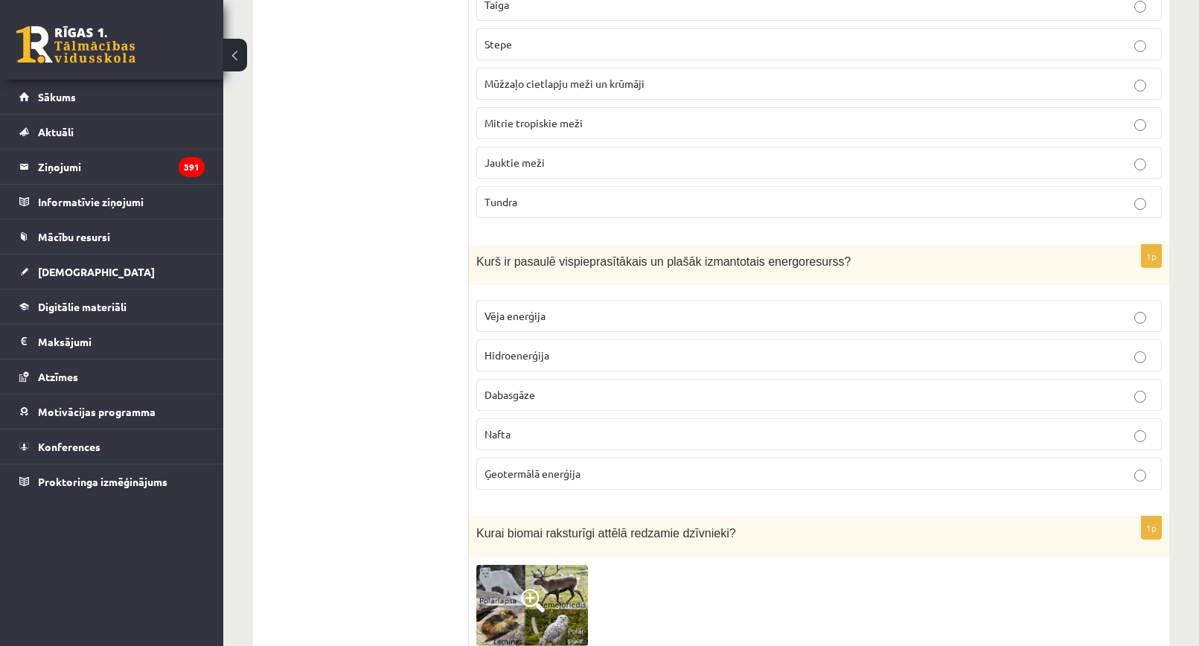
click at [622, 129] on p "Mitrie tropiskie meži" at bounding box center [819, 123] width 669 height 16
click at [525, 424] on label "Nafta" at bounding box center [819, 434] width 686 height 32
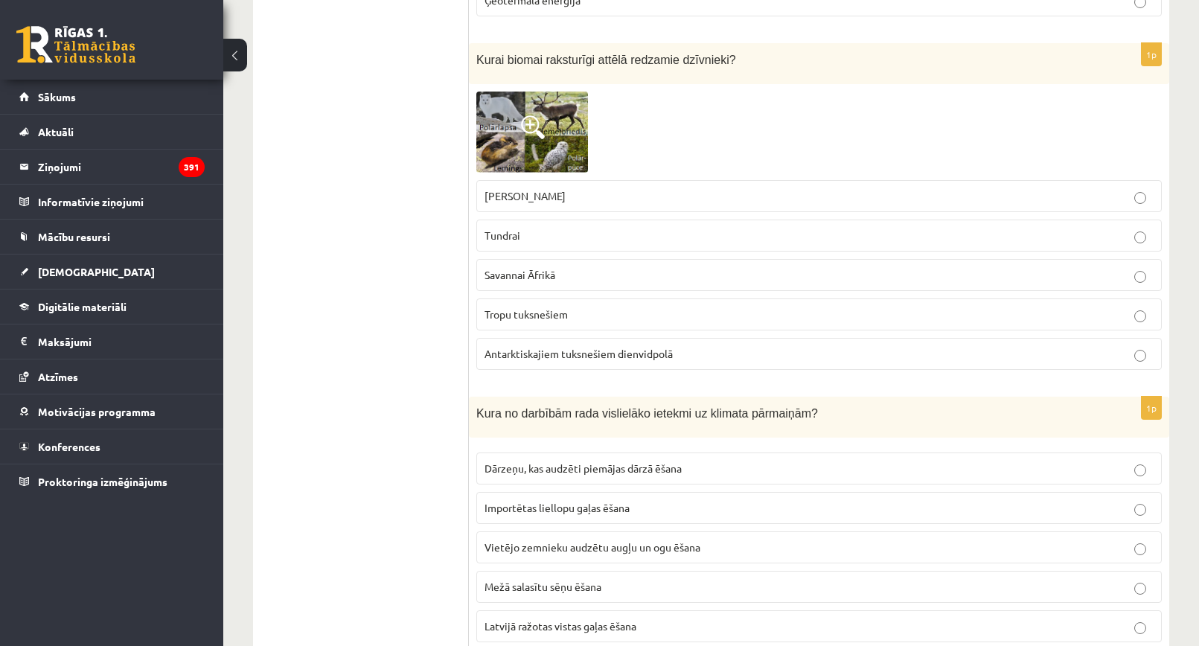
scroll to position [7172, 0]
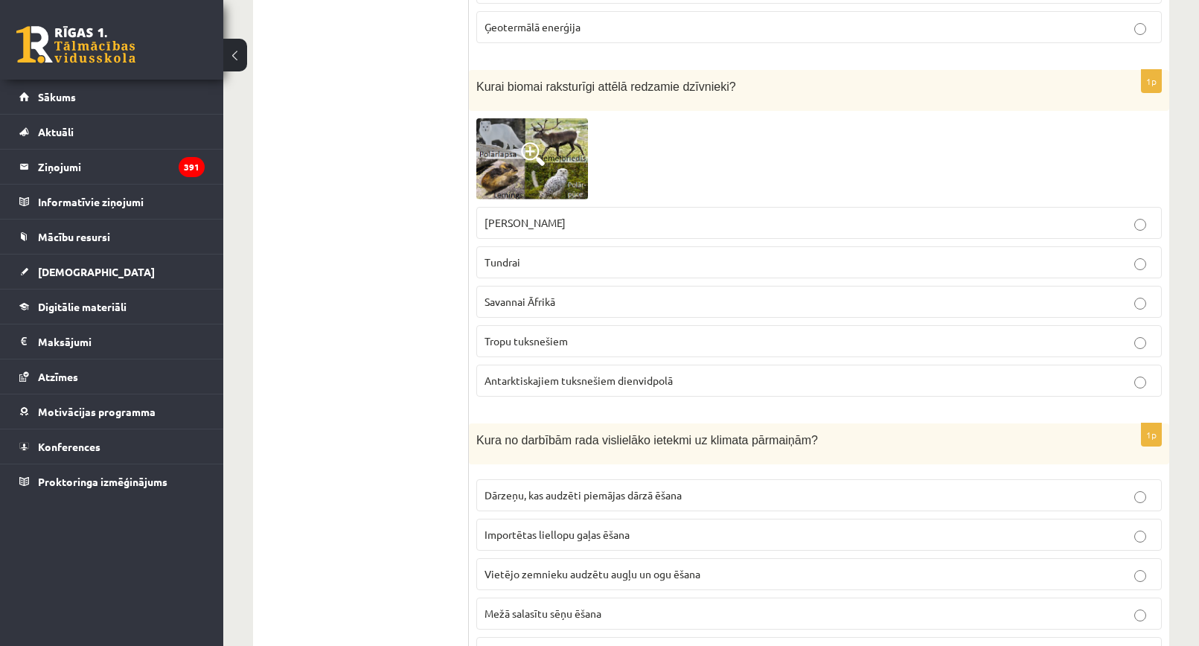
click at [511, 251] on label "Tundrai" at bounding box center [819, 262] width 686 height 32
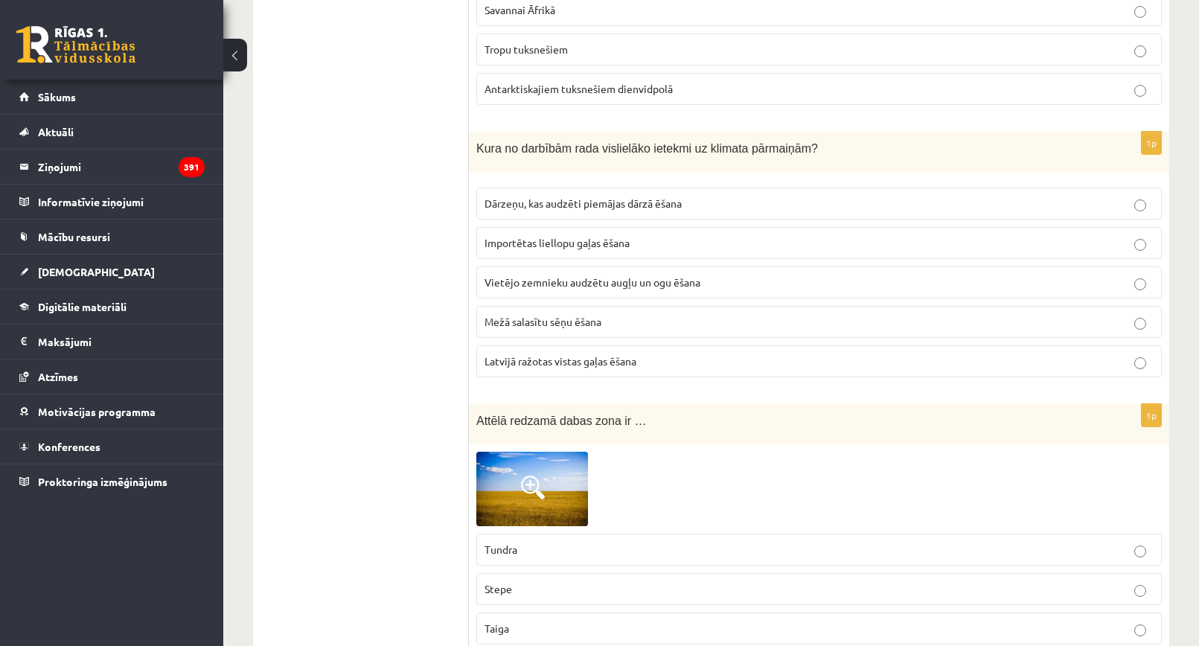
scroll to position [7470, 0]
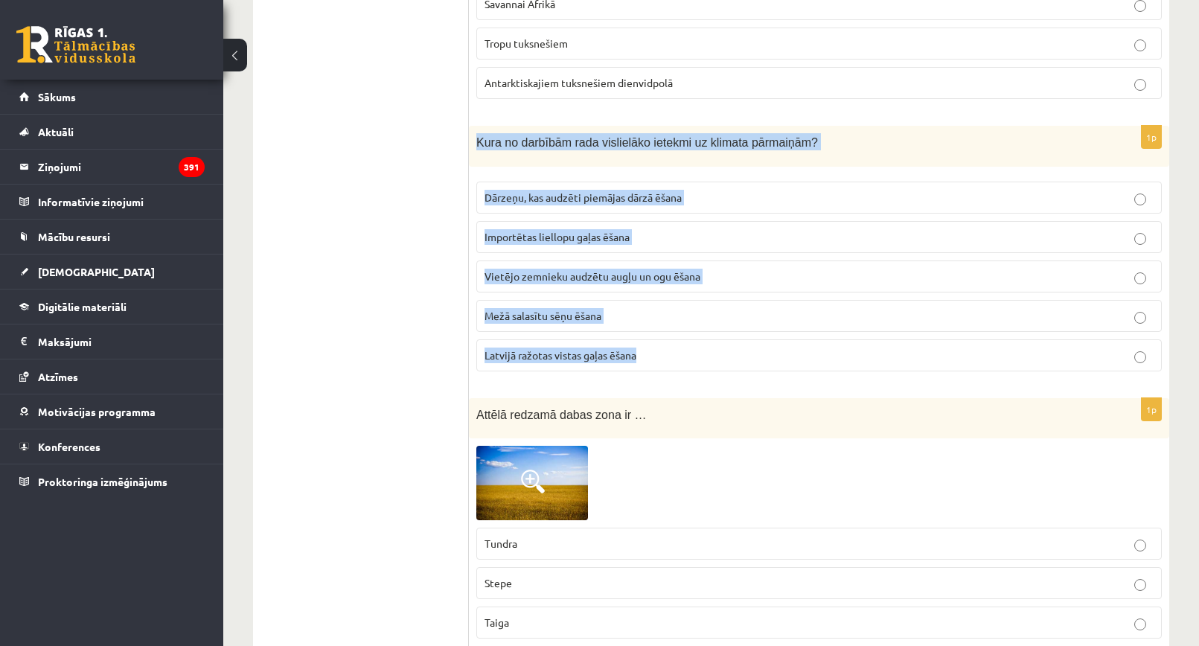
drag, startPoint x: 472, startPoint y: 134, endPoint x: 689, endPoint y: 357, distance: 311.1
click at [689, 357] on div "1p Kura no darbībām rada vislielāko ietekmi uz klimata pārmaiņām? Dārzeņu, kas …" at bounding box center [819, 255] width 701 height 258
click at [741, 129] on div "Kura no darbībām rada vislielāko ietekmi uz klimata pārmaiņām?" at bounding box center [819, 146] width 701 height 41
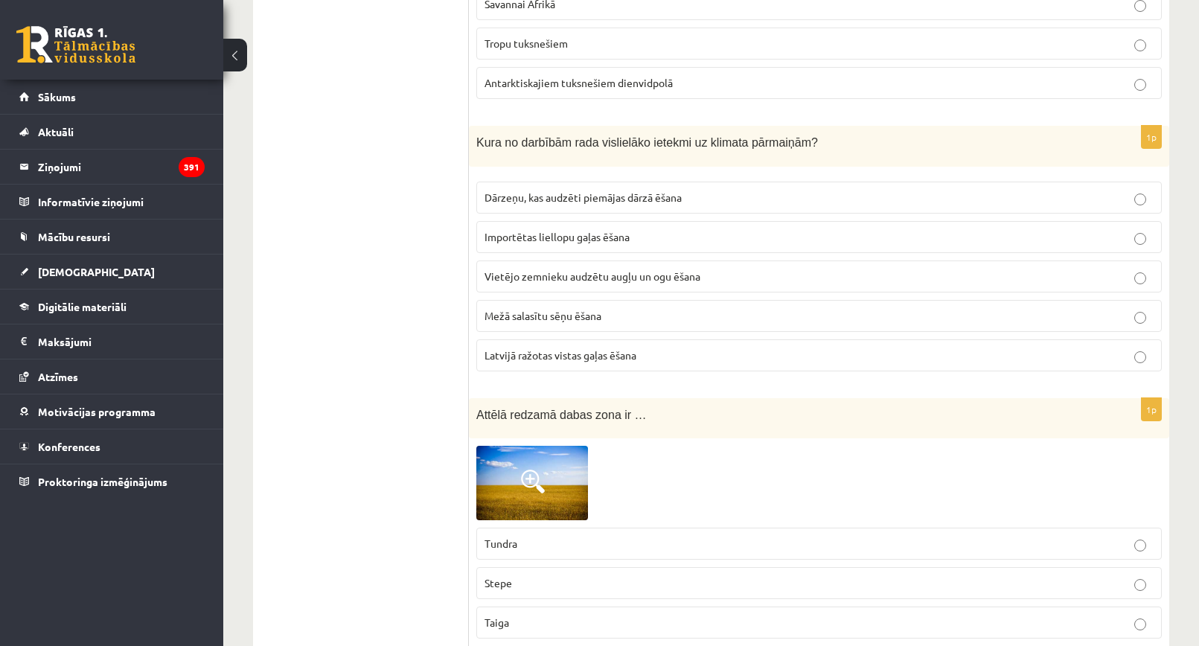
click at [599, 238] on span "Importētas liellopu gaļas ēšana" at bounding box center [557, 236] width 145 height 13
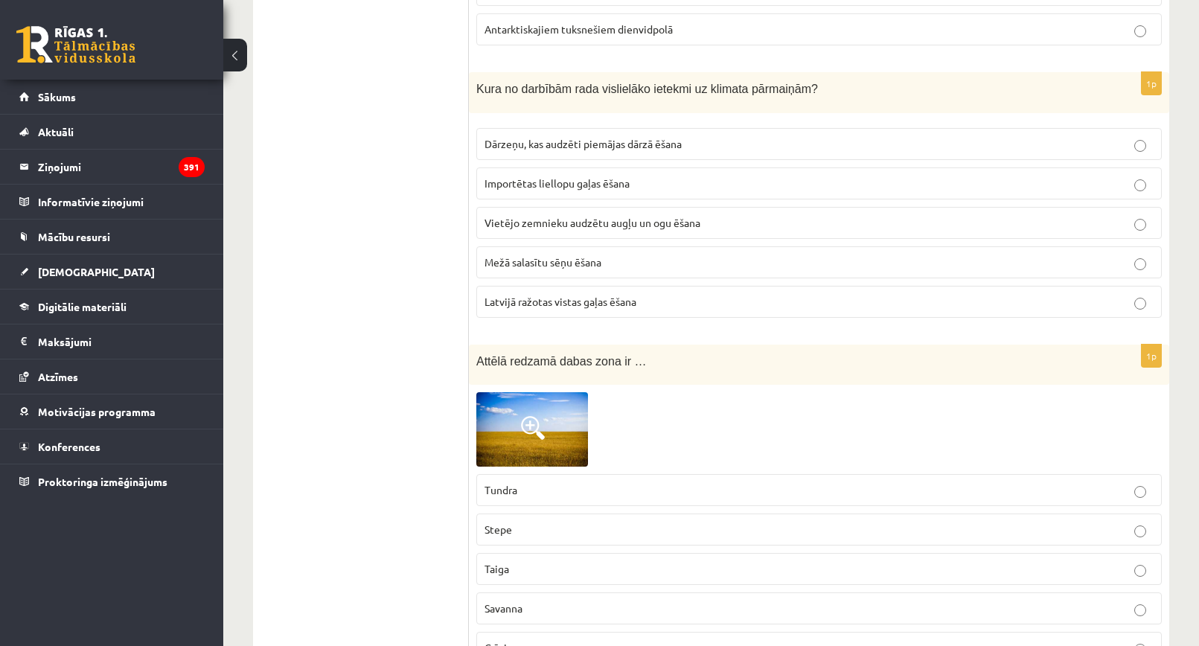
scroll to position [7693, 0]
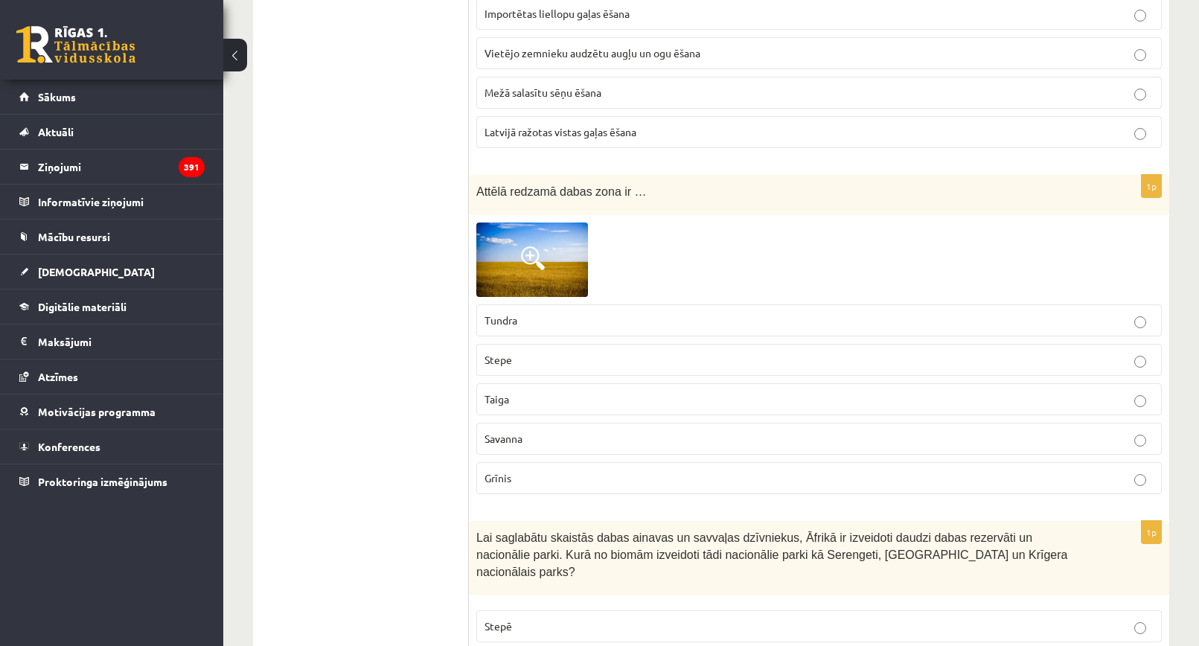
click at [503, 360] on span "Stepe" at bounding box center [499, 359] width 28 height 13
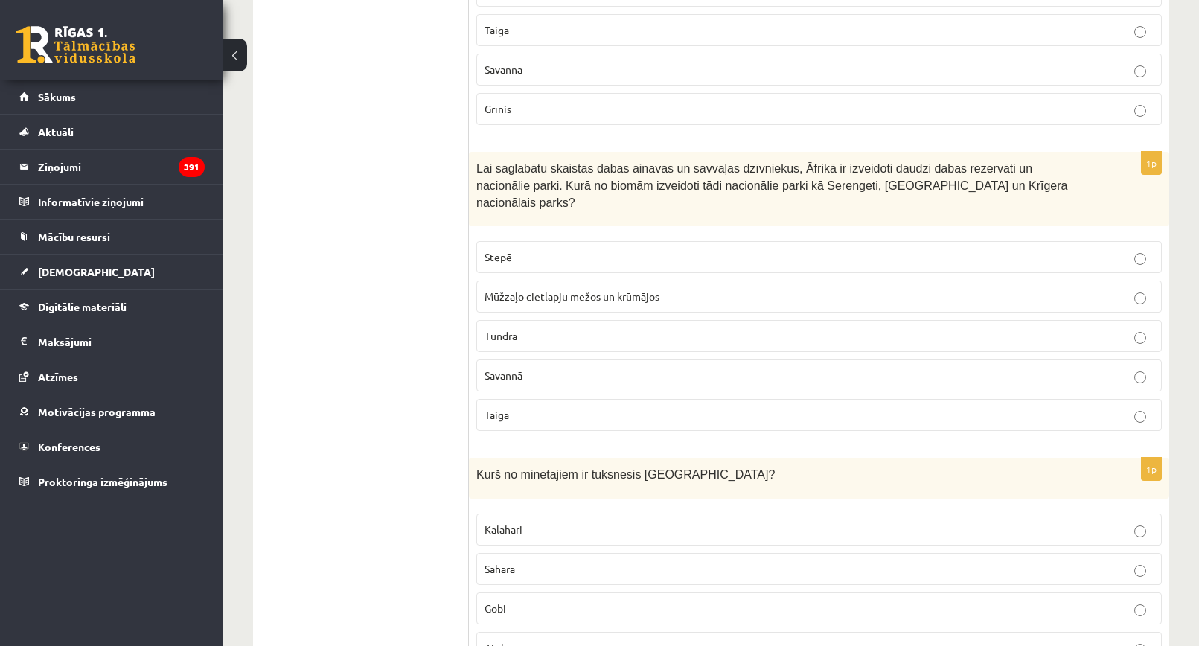
scroll to position [8065, 0]
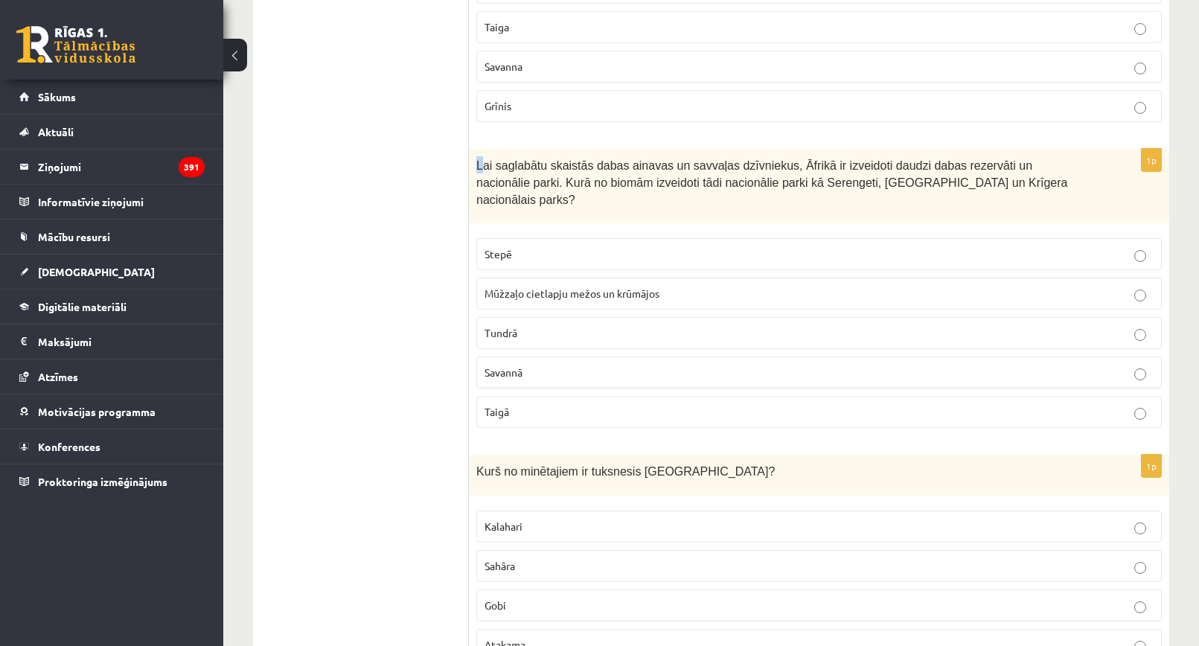
click at [482, 170] on div "Lai saglabātu skaistās dabas ainavas un savvaļas dzīvniekus, Āfrikā ir izveidot…" at bounding box center [819, 186] width 701 height 74
click at [479, 161] on span "Lai saglabātu skaistās dabas ainavas un savvaļas dzīvniekus, Āfrikā ir izveidot…" at bounding box center [771, 182] width 591 height 46
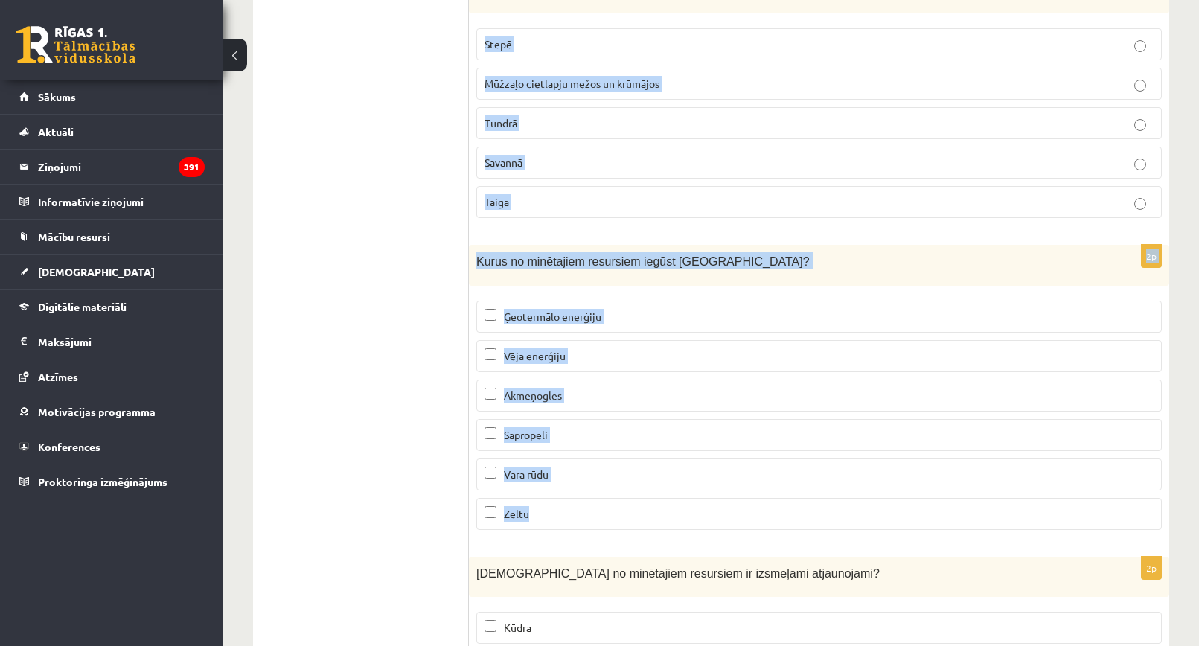
scroll to position [9033, 0]
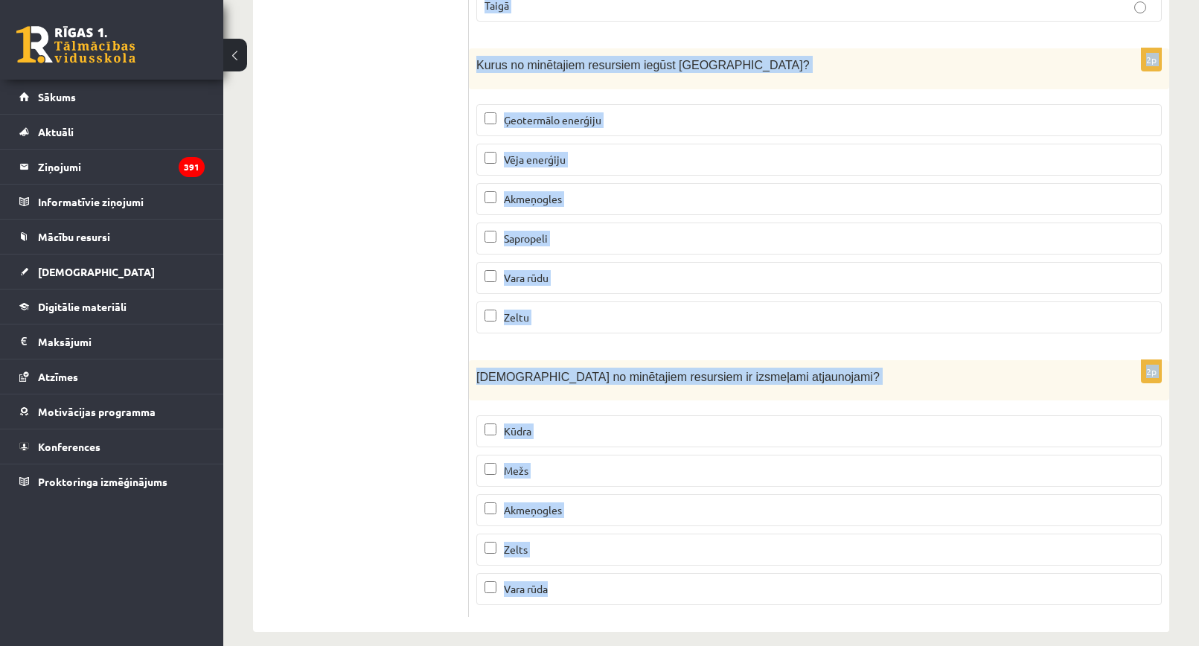
drag, startPoint x: 475, startPoint y: 162, endPoint x: 805, endPoint y: 578, distance: 532.0
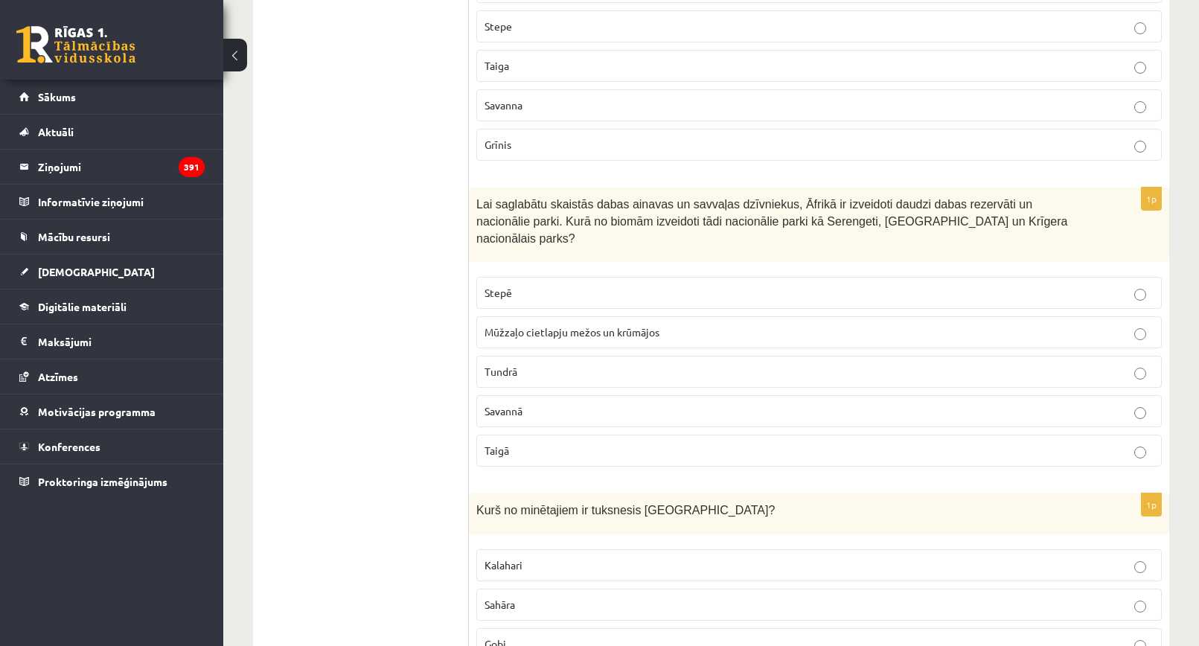
scroll to position [8140, 0]
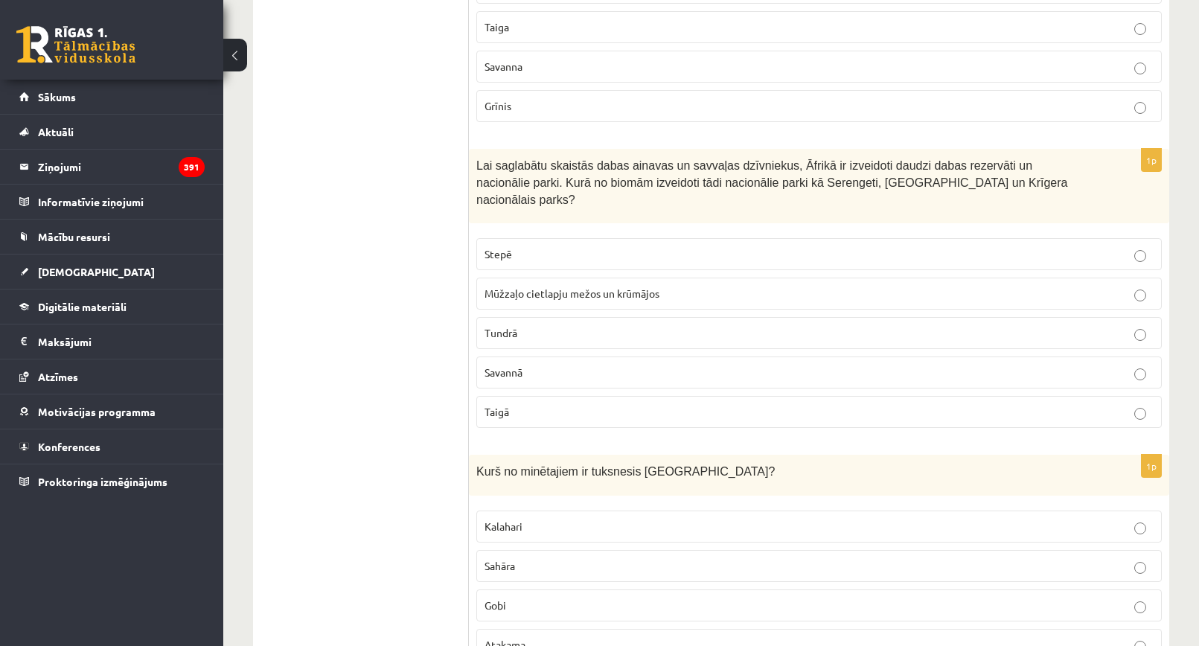
click at [539, 365] on p "Savannā" at bounding box center [819, 373] width 669 height 16
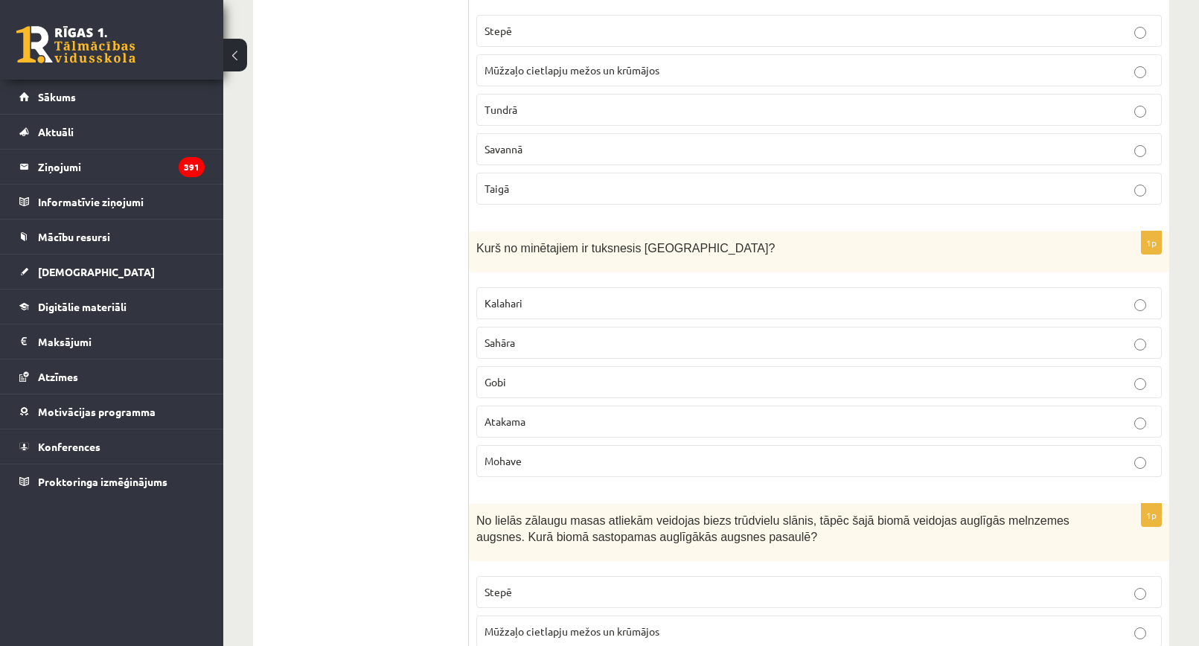
click at [514, 366] on label "Gobi" at bounding box center [819, 382] width 686 height 32
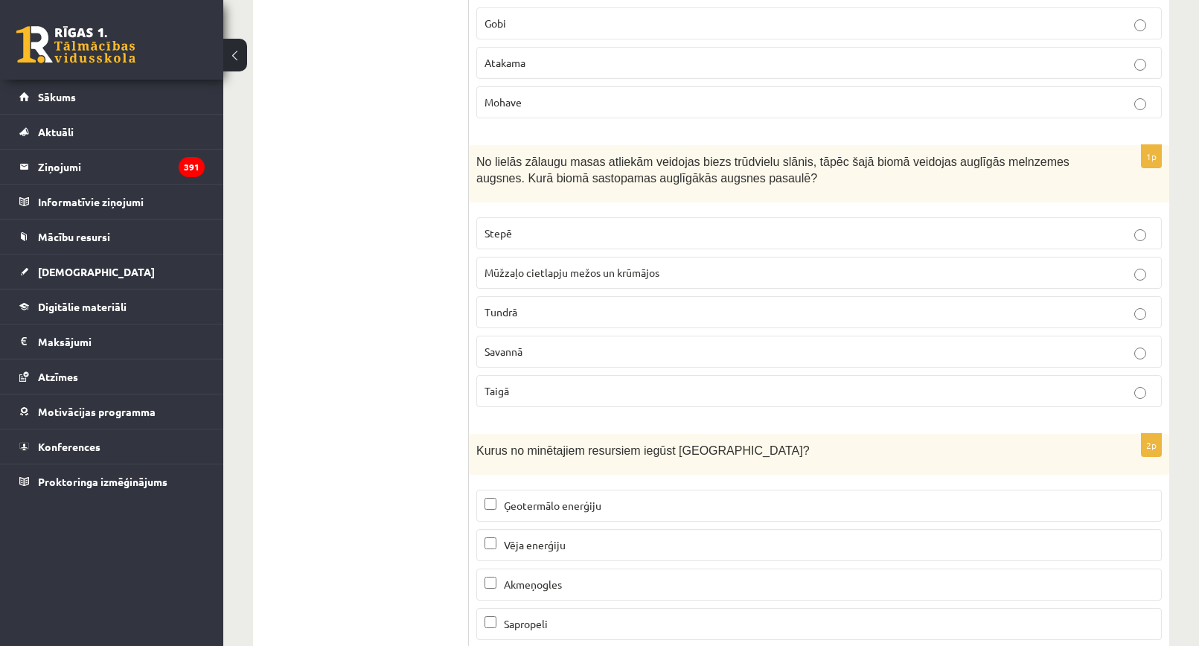
scroll to position [8661, 0]
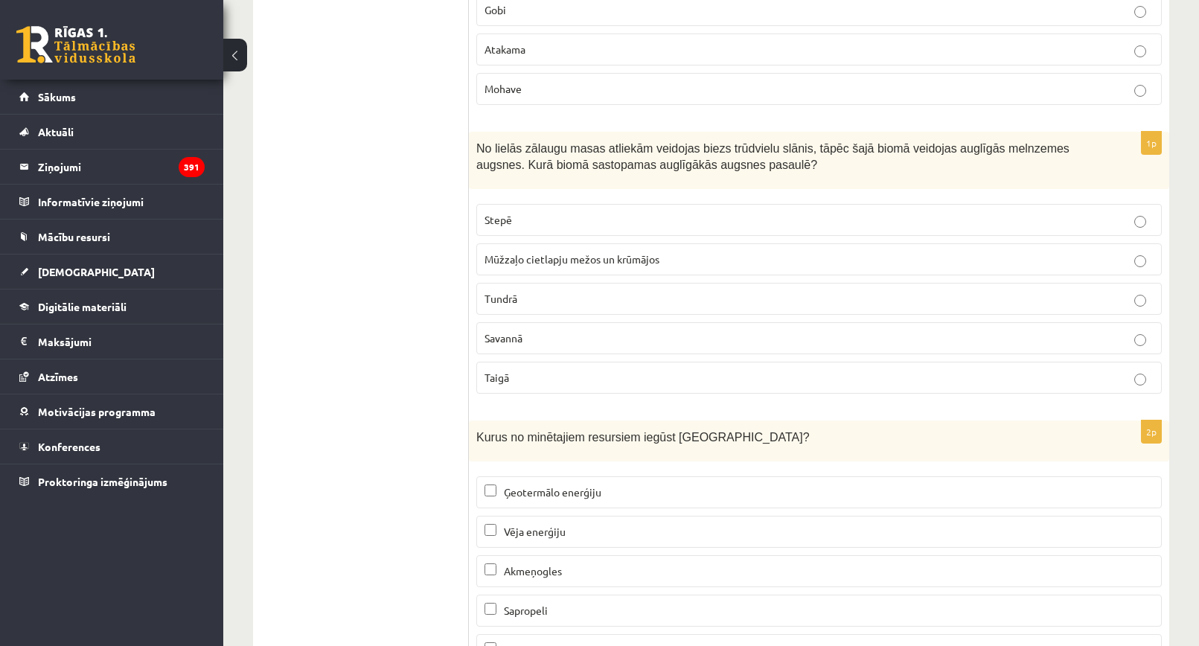
click at [549, 204] on label "Stepē" at bounding box center [819, 220] width 686 height 32
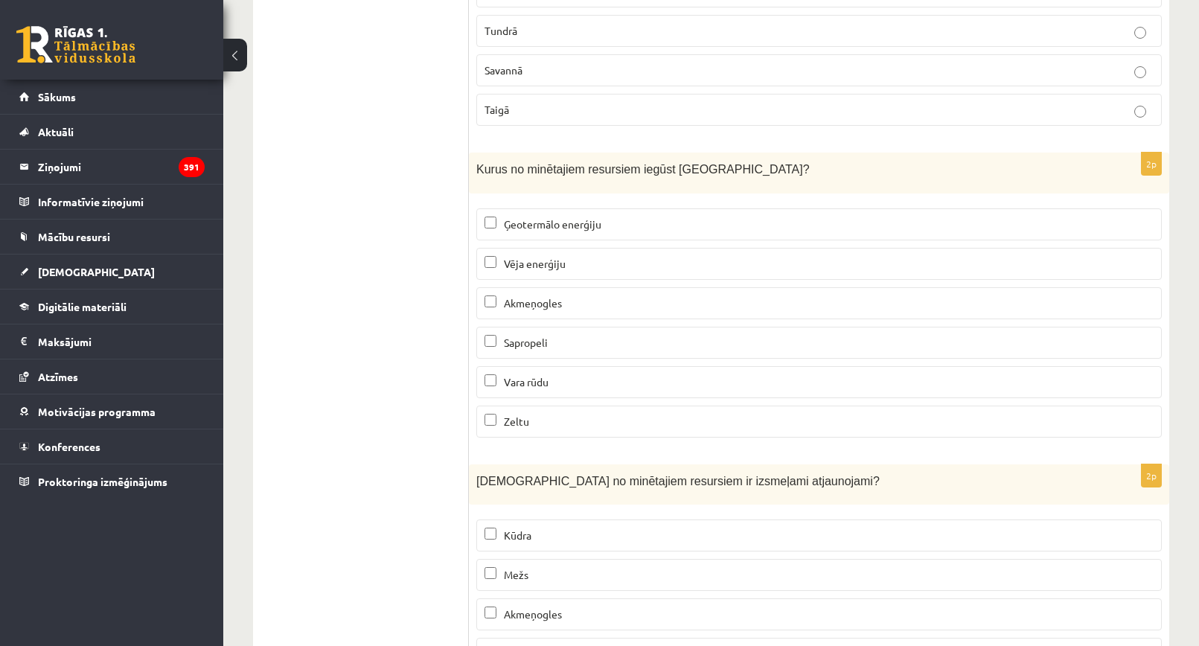
scroll to position [8959, 0]
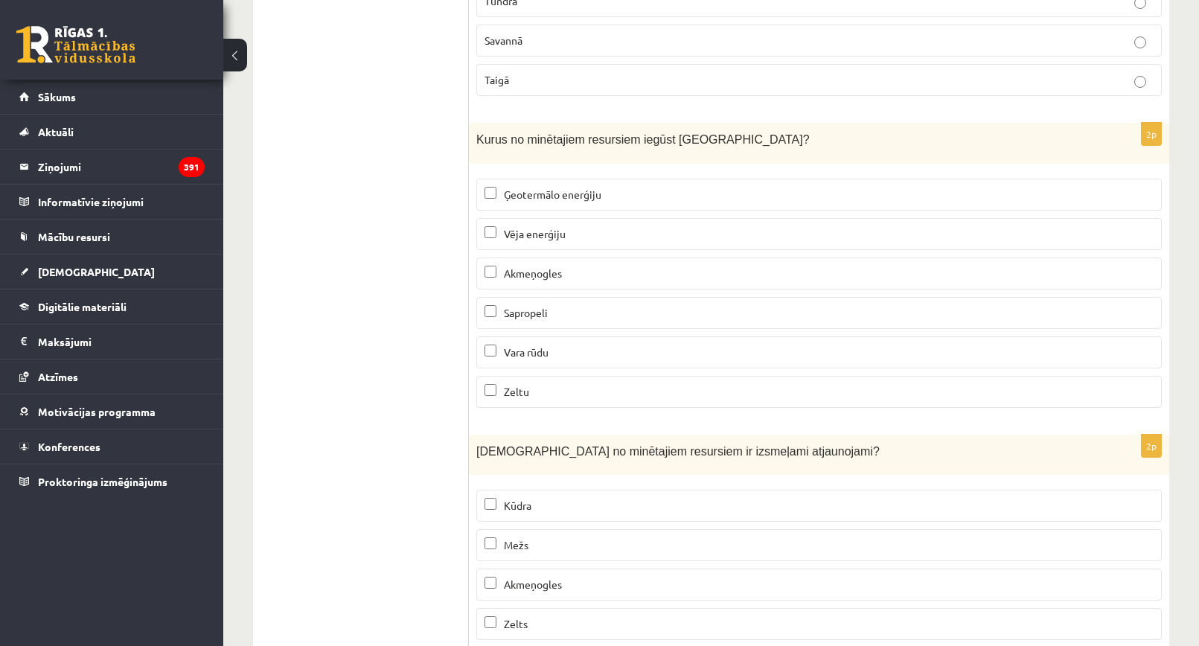
click at [546, 227] on span "Vēja enerģiju" at bounding box center [535, 233] width 62 height 13
click at [557, 188] on span "Ģeotermālo enerģiju" at bounding box center [553, 194] width 98 height 13
click at [539, 306] on span "Sapropeli" at bounding box center [526, 312] width 44 height 13
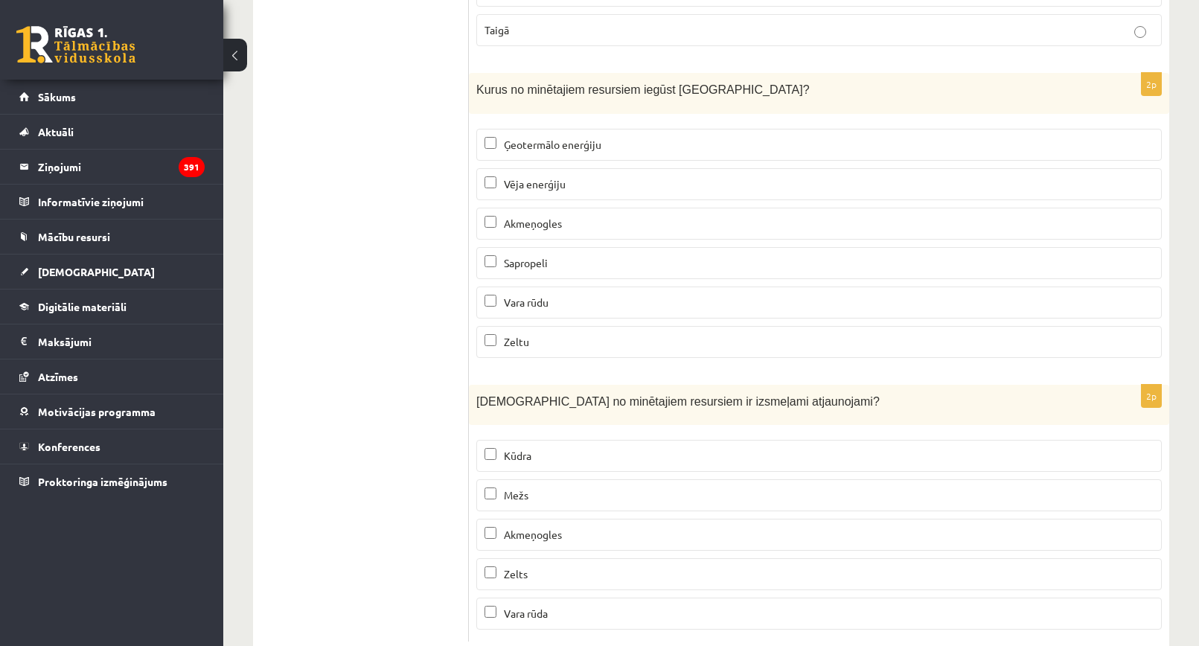
scroll to position [9033, 0]
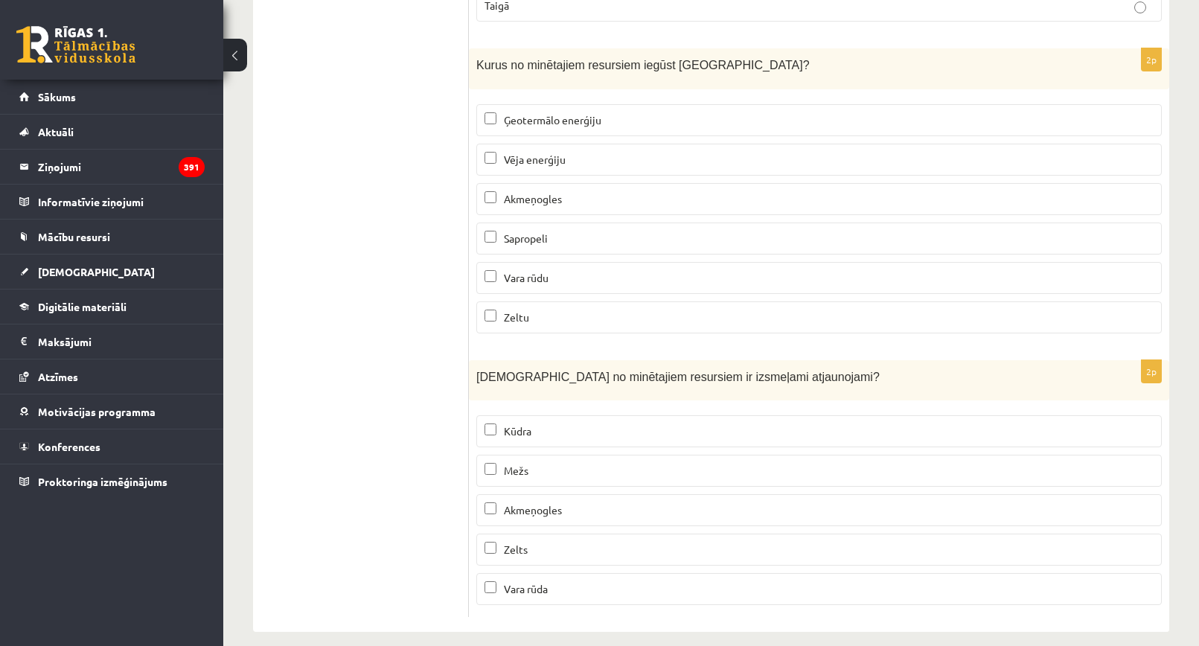
click at [554, 463] on p "Mežs" at bounding box center [819, 471] width 669 height 16
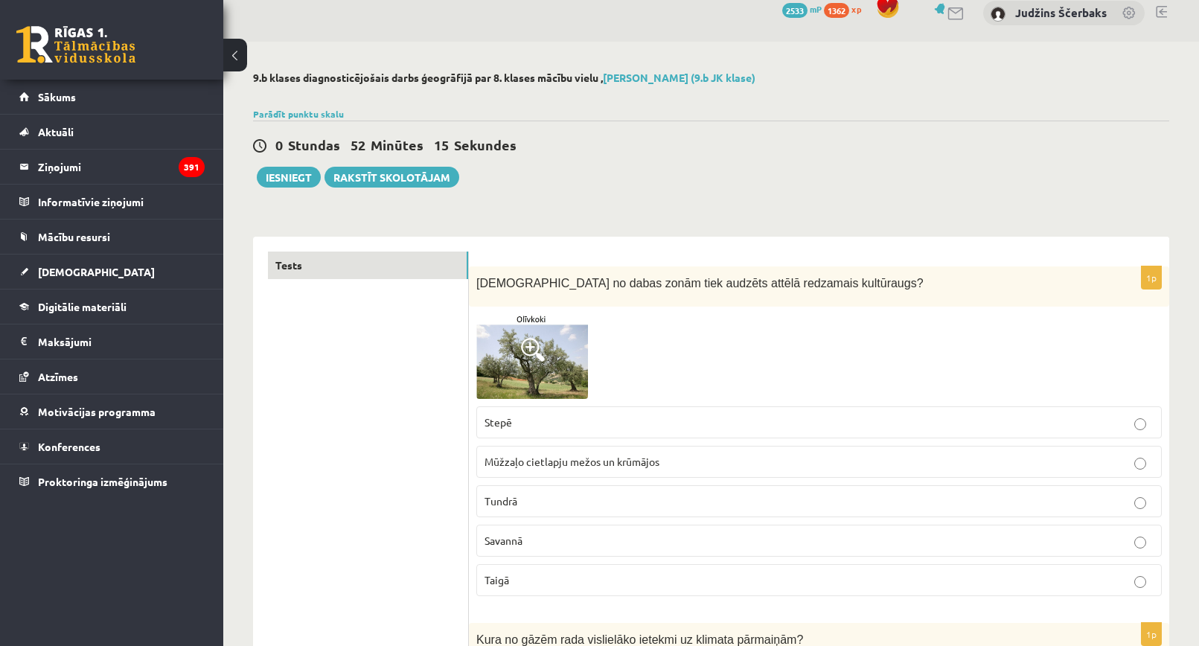
scroll to position [0, 0]
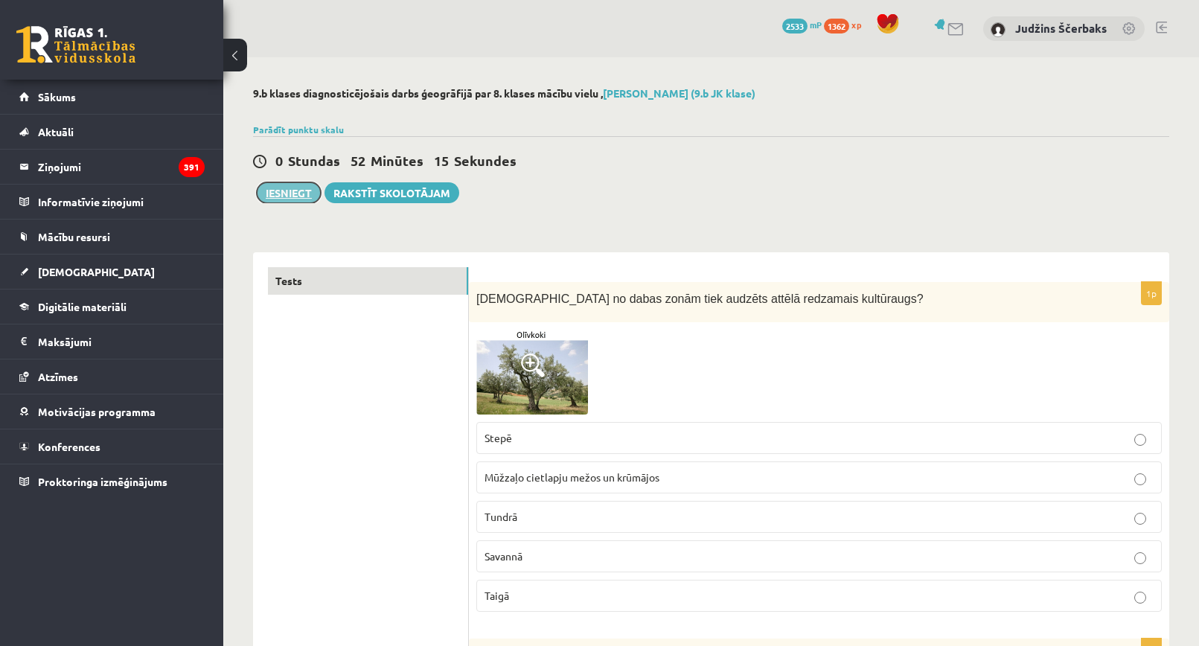
click at [275, 191] on button "Iesniegt" at bounding box center [289, 192] width 64 height 21
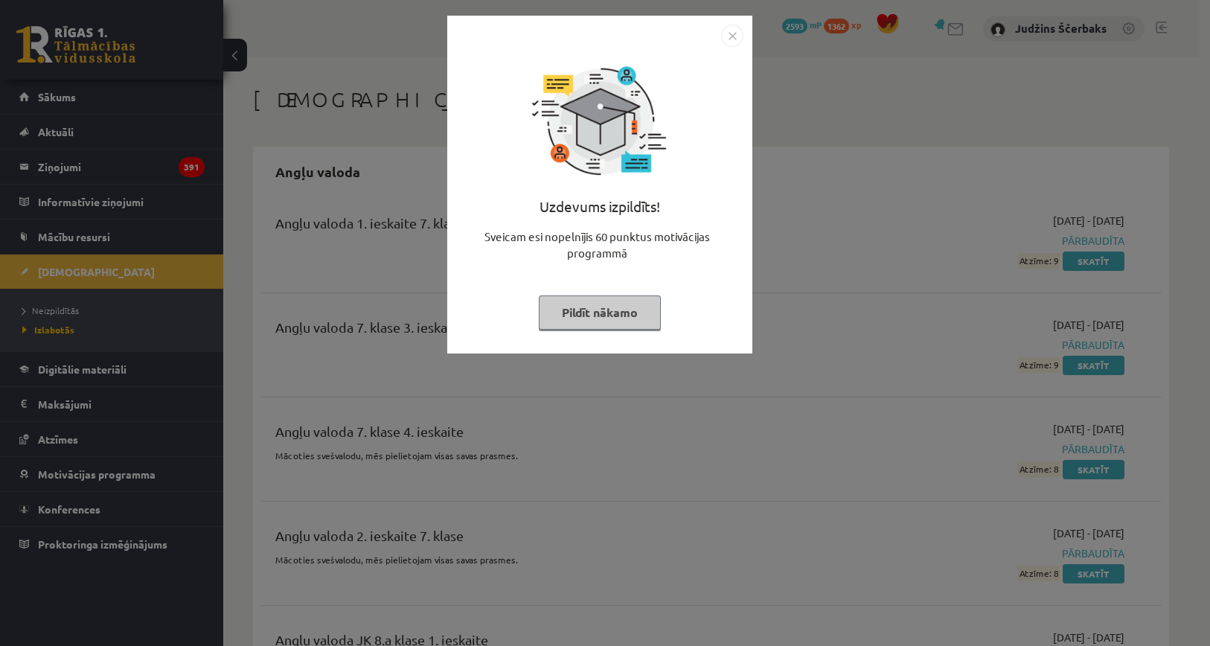
click at [735, 34] on img "Close" at bounding box center [732, 36] width 22 height 22
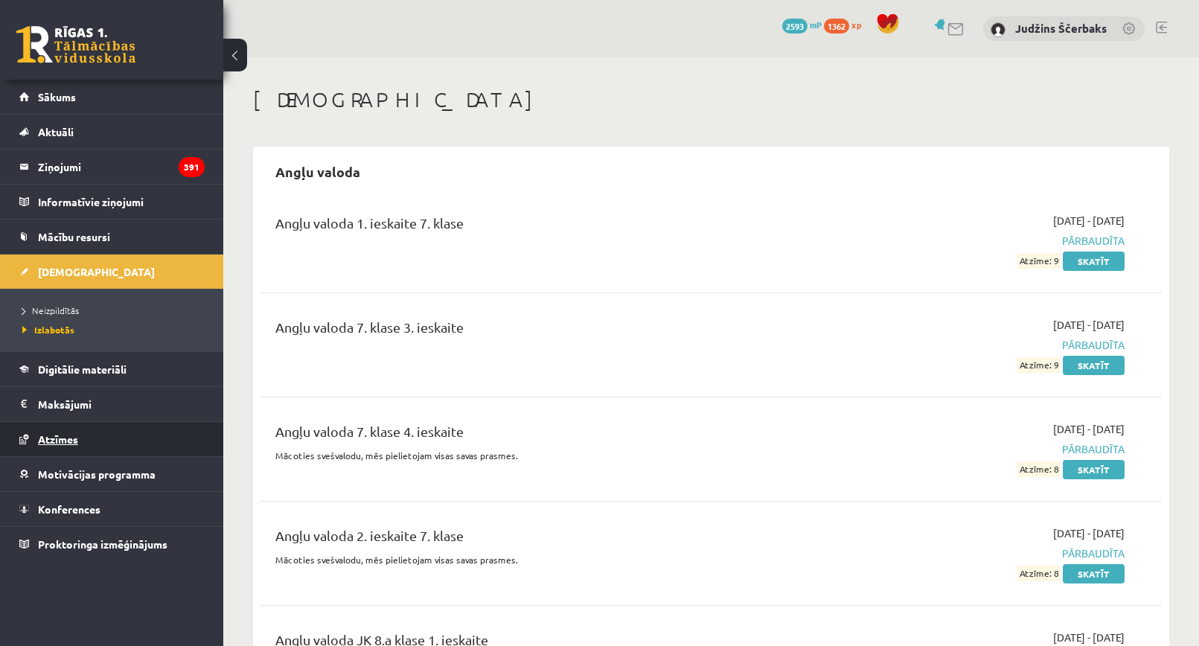
click at [63, 441] on span "Atzīmes" at bounding box center [58, 439] width 40 height 13
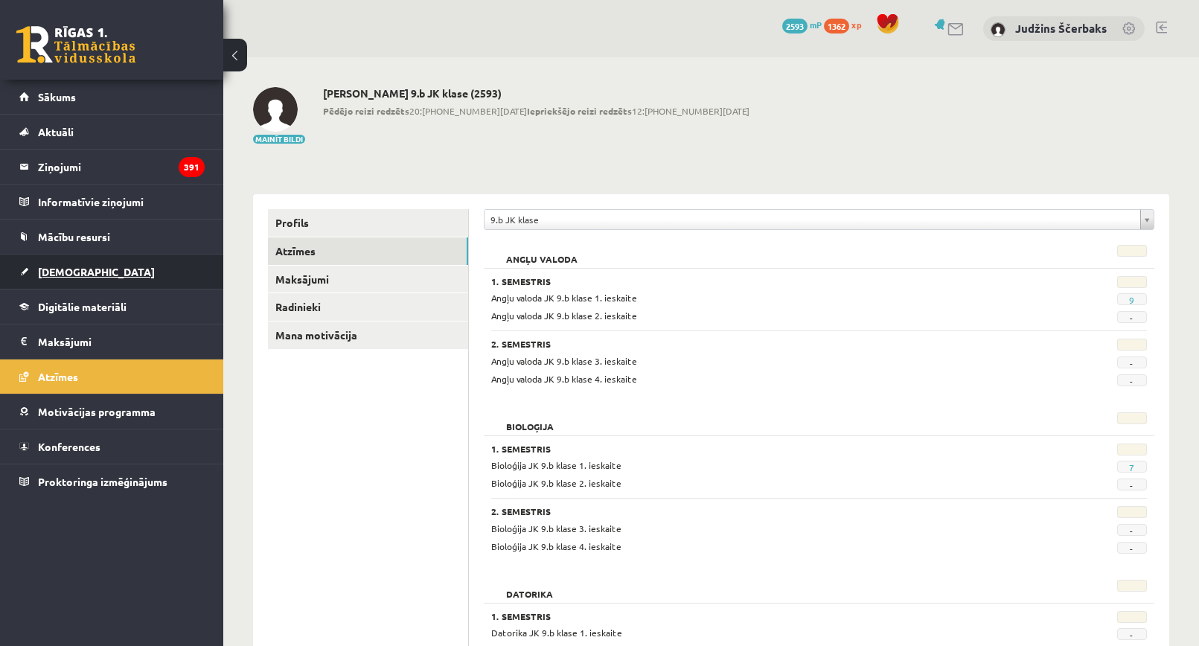
click at [66, 270] on span "[DEMOGRAPHIC_DATA]" at bounding box center [96, 271] width 117 height 13
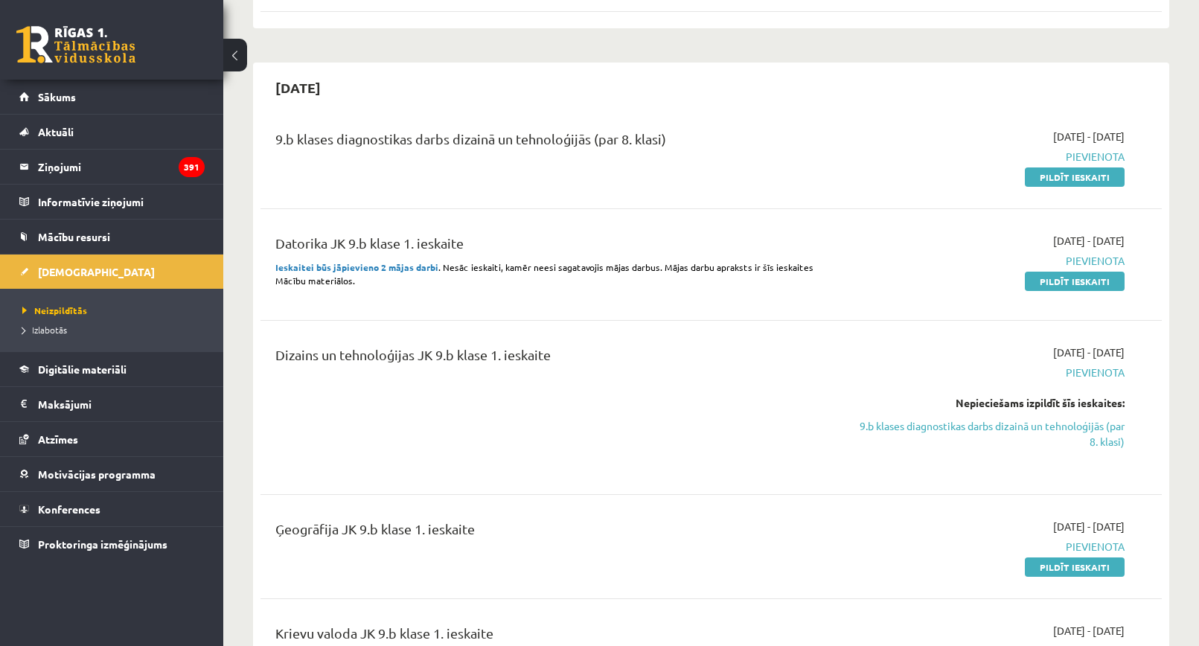
scroll to position [298, 0]
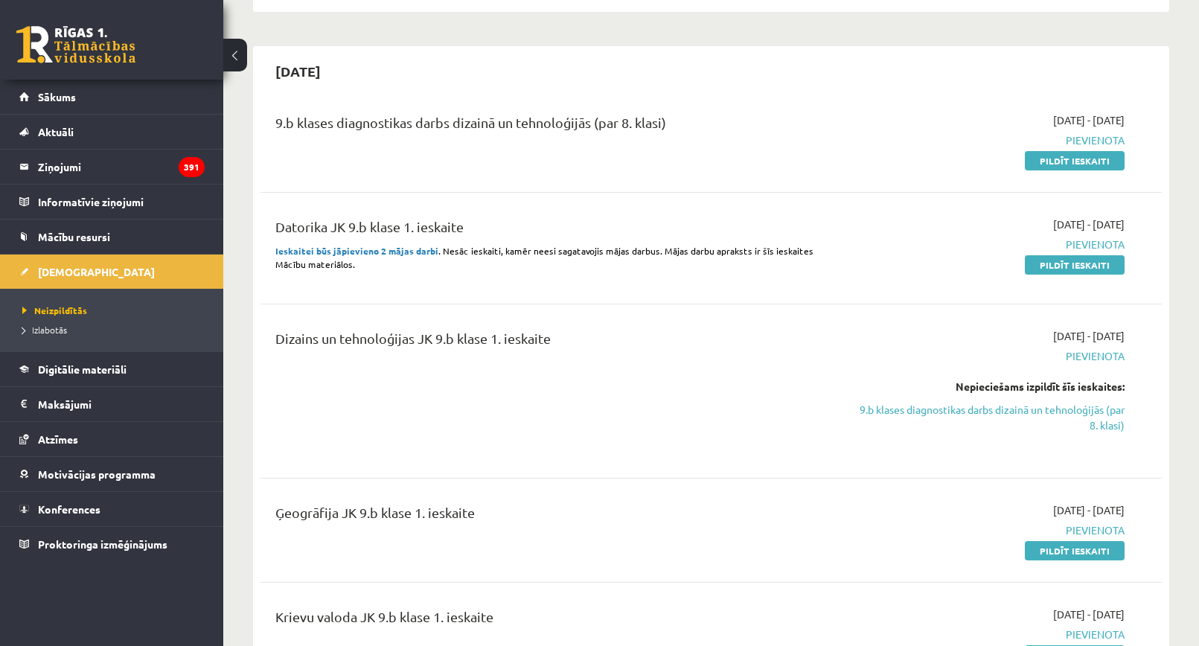
click at [1066, 159] on link "Pildīt ieskaiti" at bounding box center [1075, 160] width 100 height 19
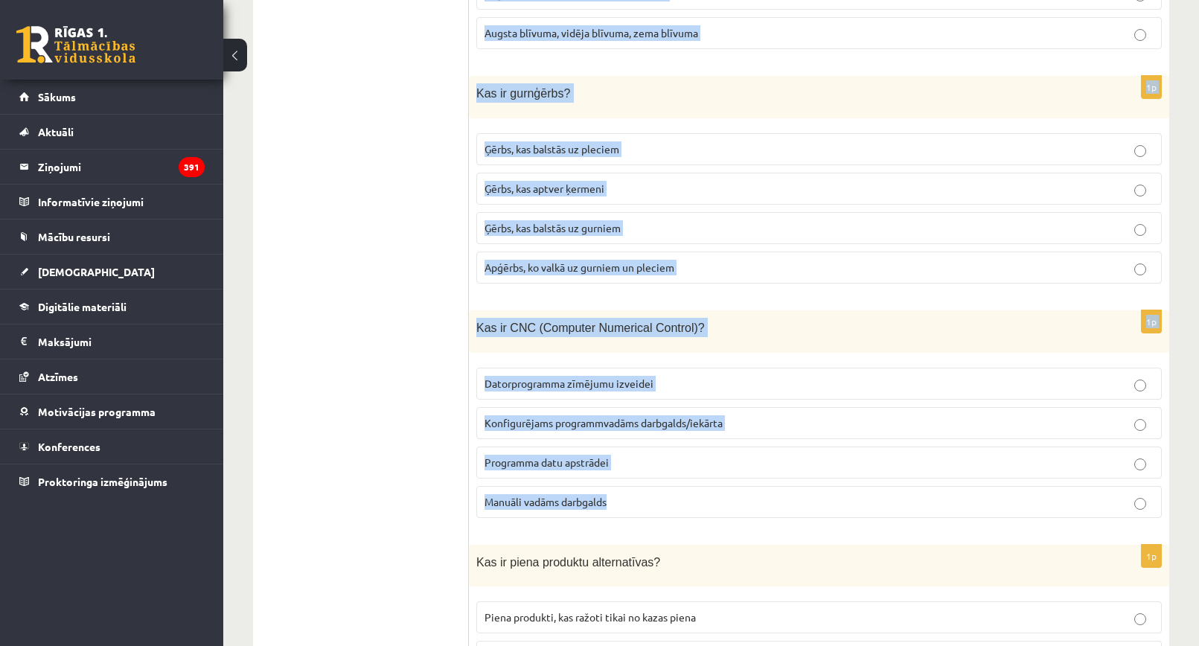
scroll to position [6667, 0]
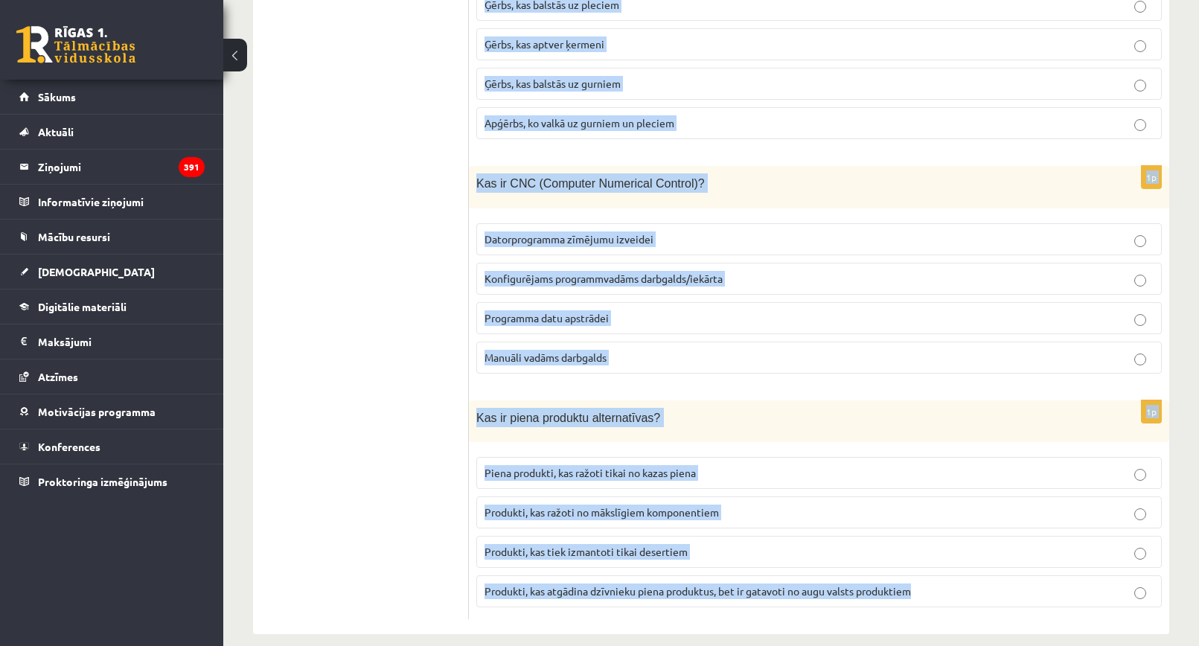
drag, startPoint x: 476, startPoint y: 295, endPoint x: 948, endPoint y: 590, distance: 555.9
copy form "Lor ip dolorsitametcon? Adipisc, el seddo eiusmodt incidi utla etdoloremagnaali…"
click at [732, 595] on div "1p Kas ir piena produktu alternatīvas? Piena produkti, kas ražoti tikai no kaza…" at bounding box center [819, 511] width 701 height 220
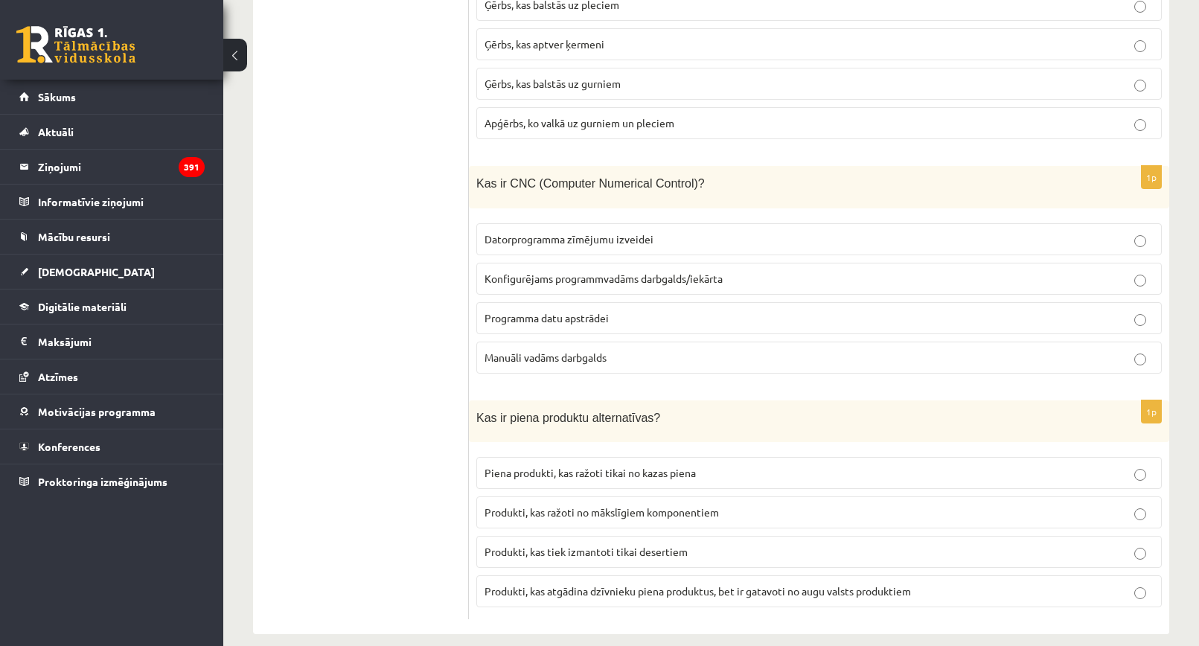
drag, startPoint x: 1199, startPoint y: 604, endPoint x: 1208, endPoint y: 584, distance: 23.0
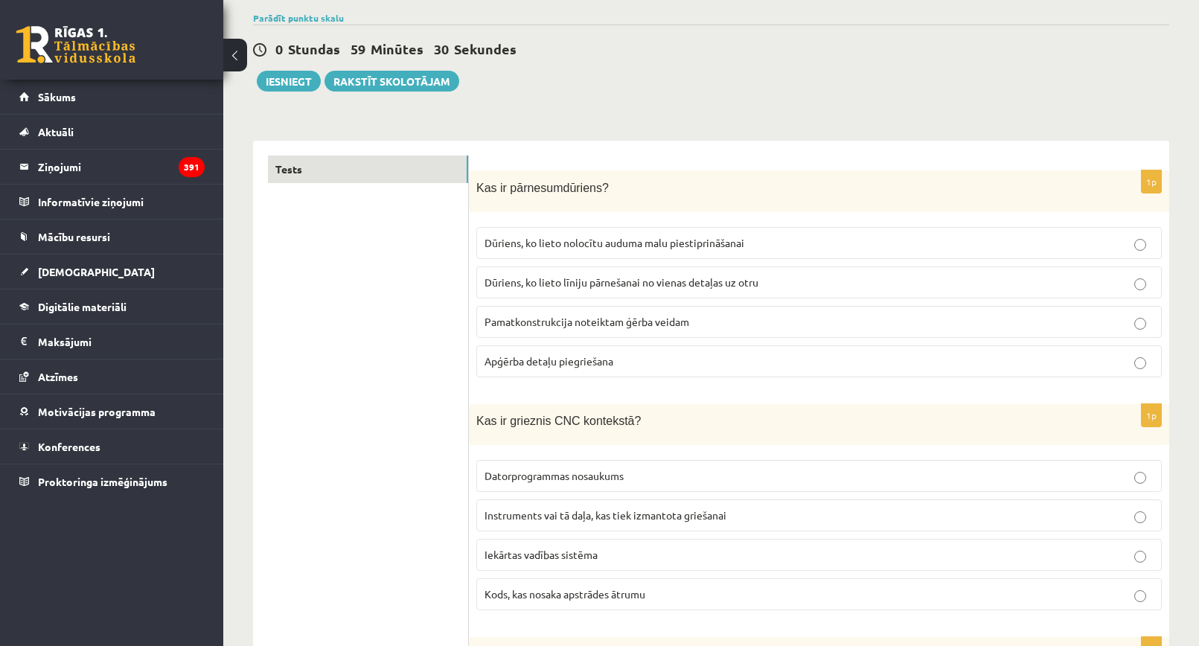
scroll to position [149, 0]
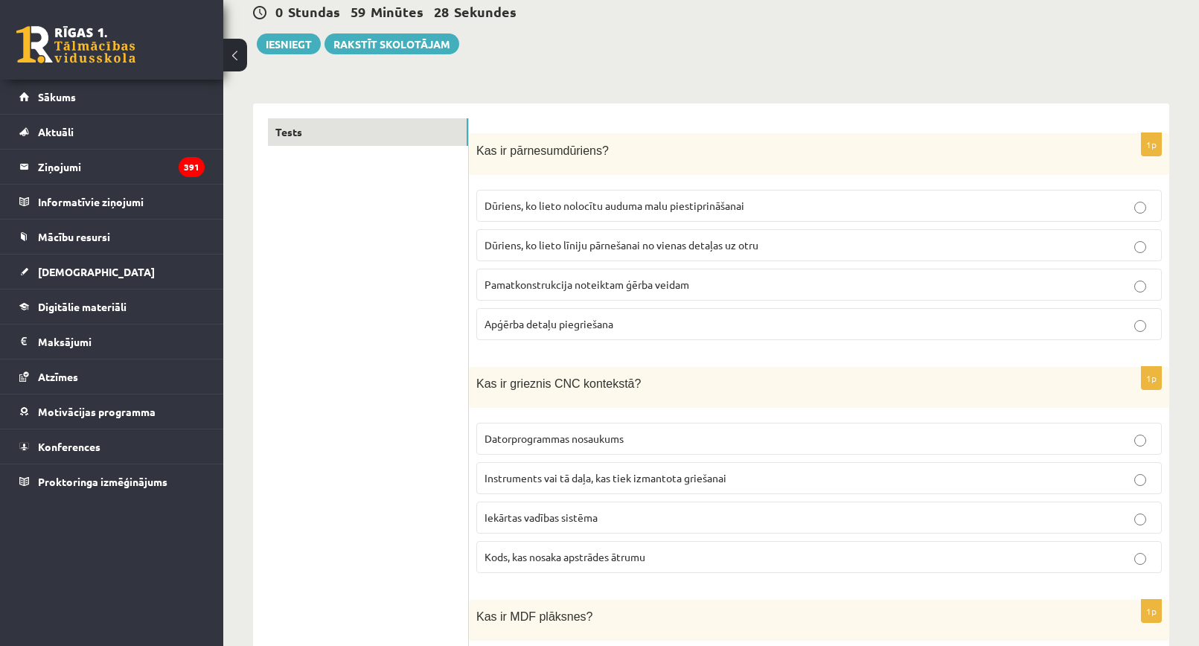
click at [653, 237] on p "Dūriens, ko lieto līniju pārnešanai no vienas detaļas uz otru" at bounding box center [819, 245] width 669 height 16
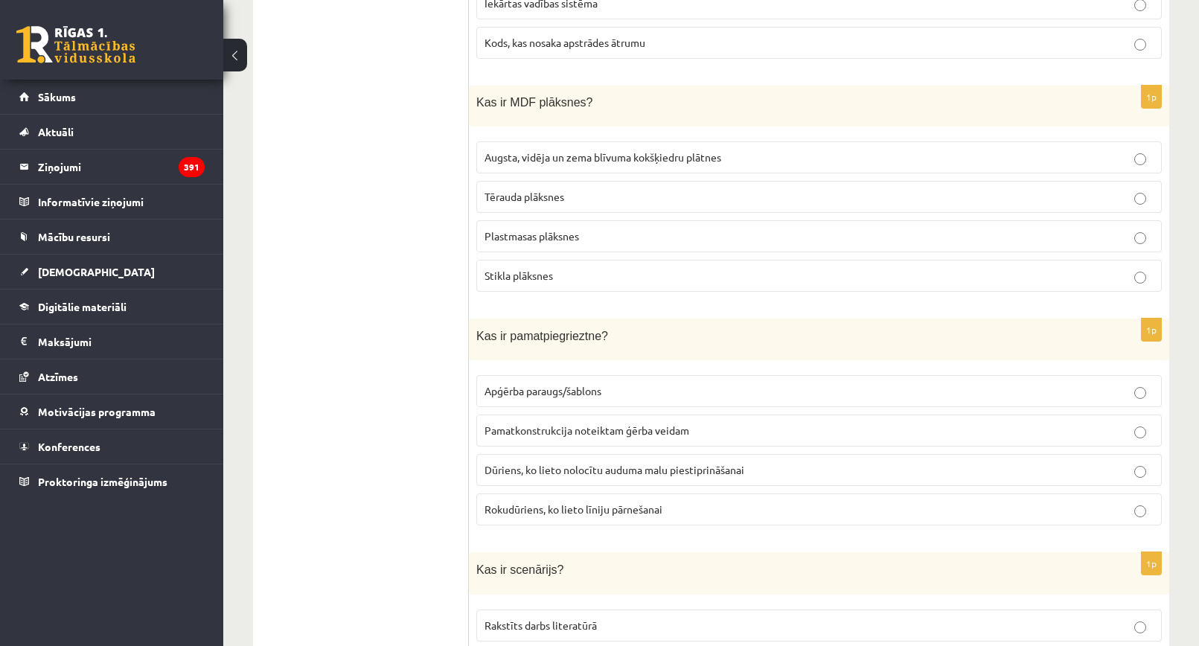
scroll to position [744, 0]
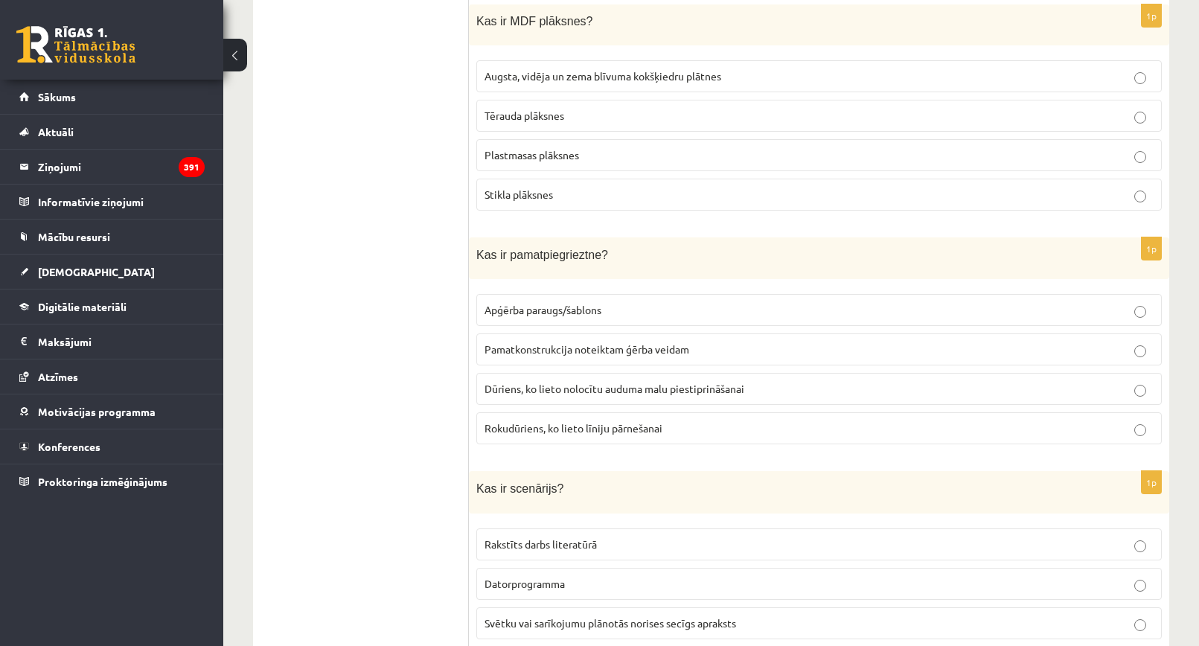
click at [608, 348] on span "Pamatkonstrukcija noteiktam ģērba veidam" at bounding box center [587, 348] width 205 height 13
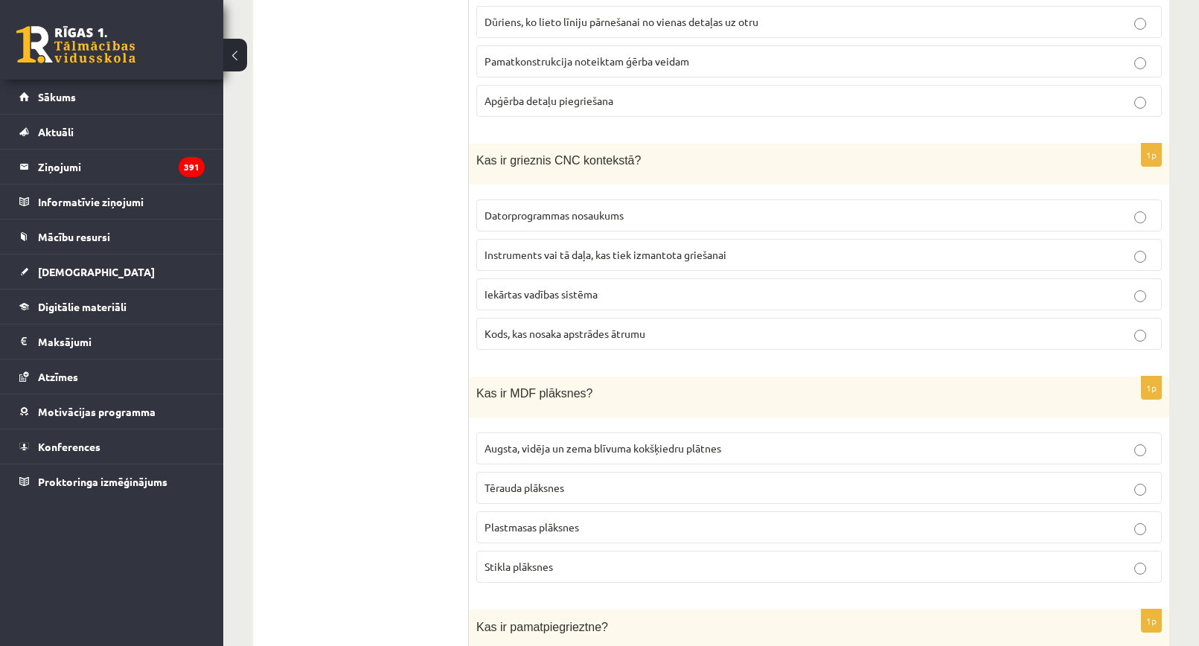
scroll to position [298, 0]
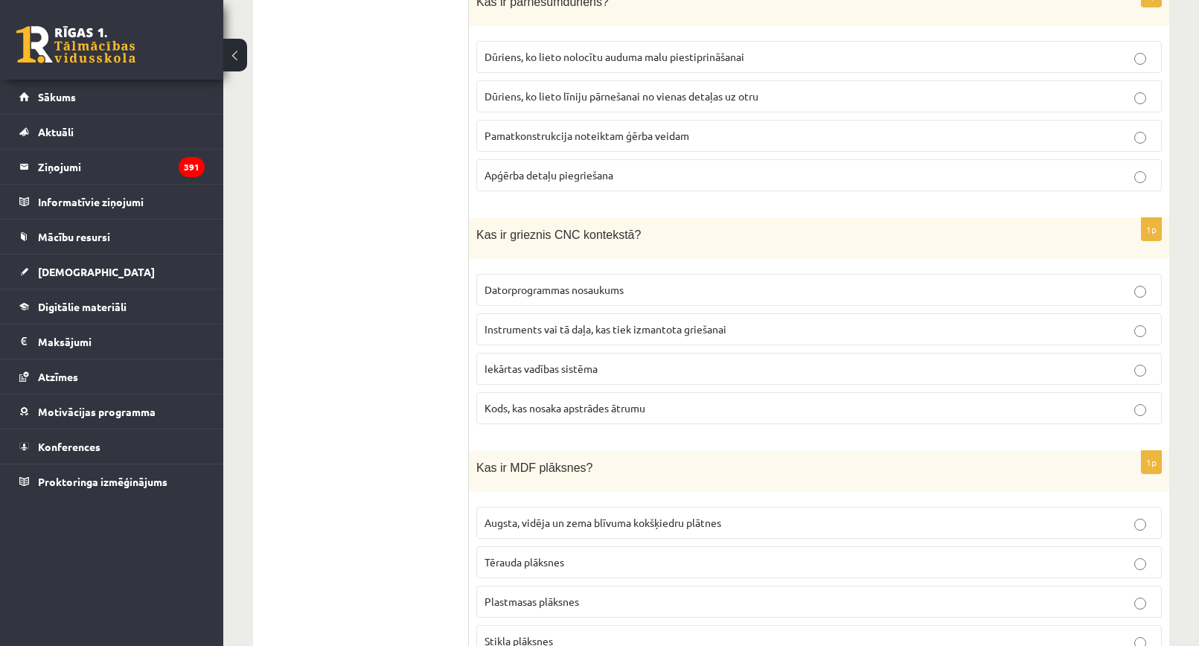
click at [647, 339] on label "Instruments vai tā daļa, kas tiek izmantota griešanai" at bounding box center [819, 329] width 686 height 32
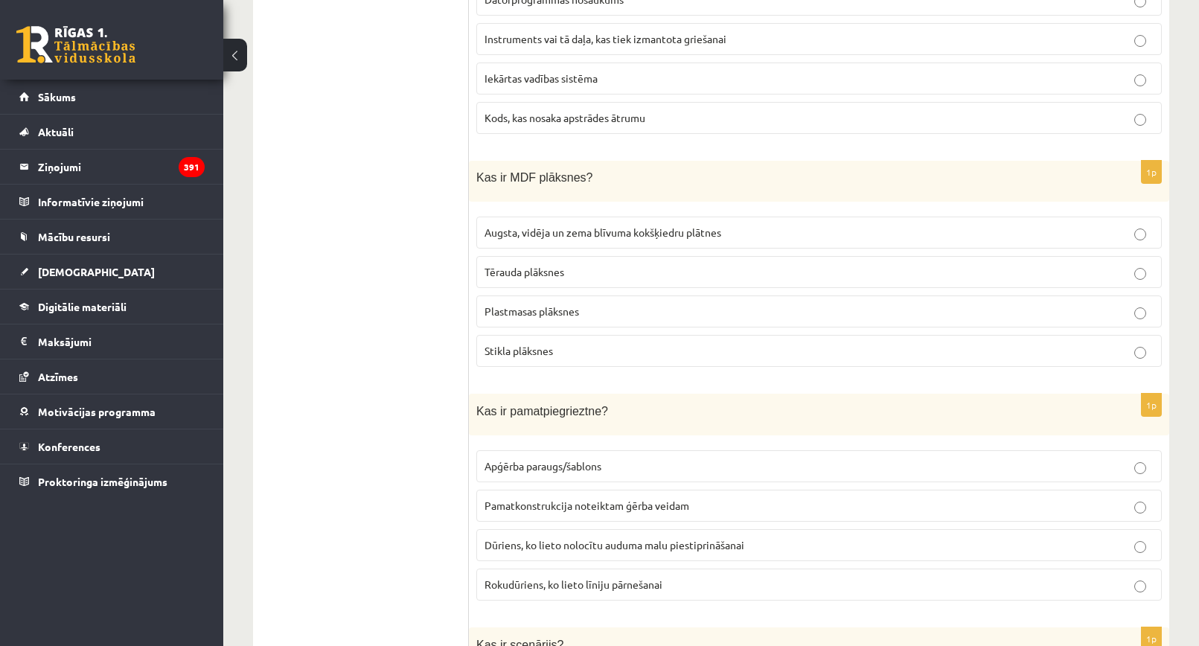
scroll to position [596, 0]
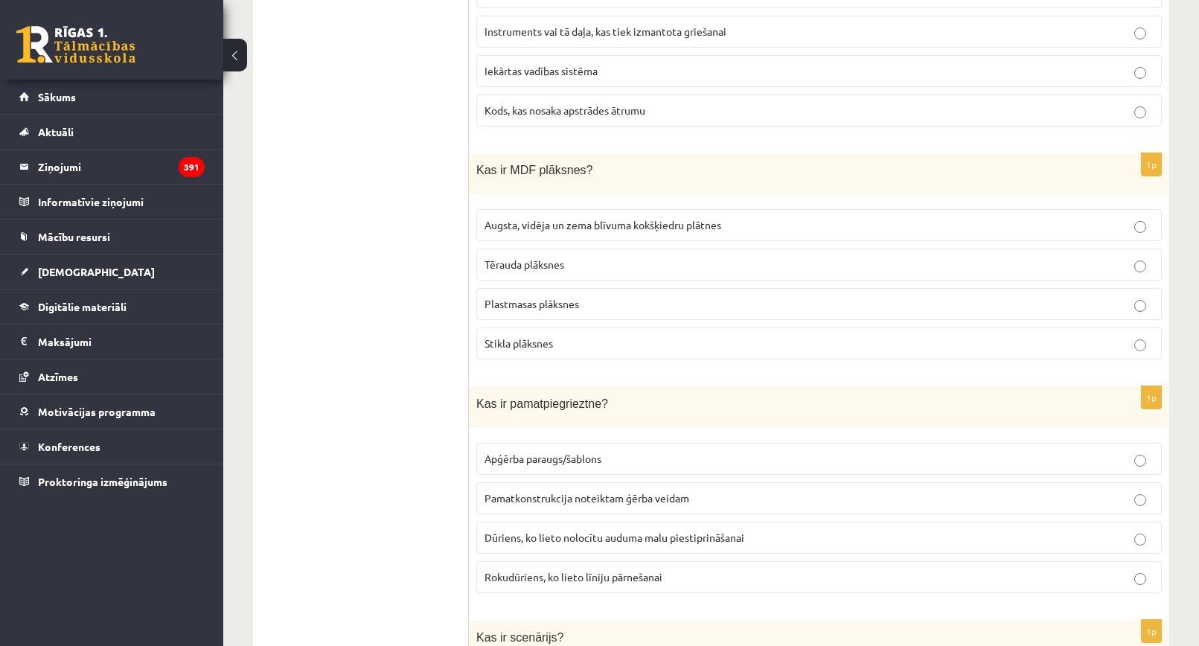
click at [625, 217] on p "Augsta, vidēja un zema blīvuma kokšķiedru plātnes" at bounding box center [819, 225] width 669 height 16
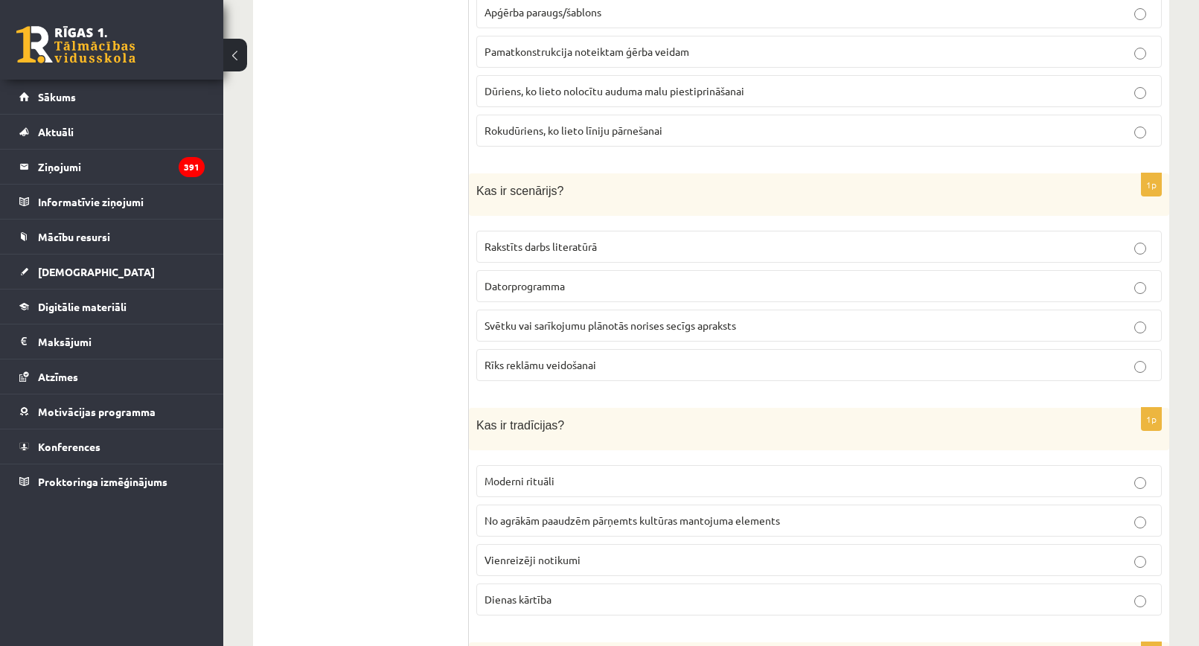
scroll to position [1117, 0]
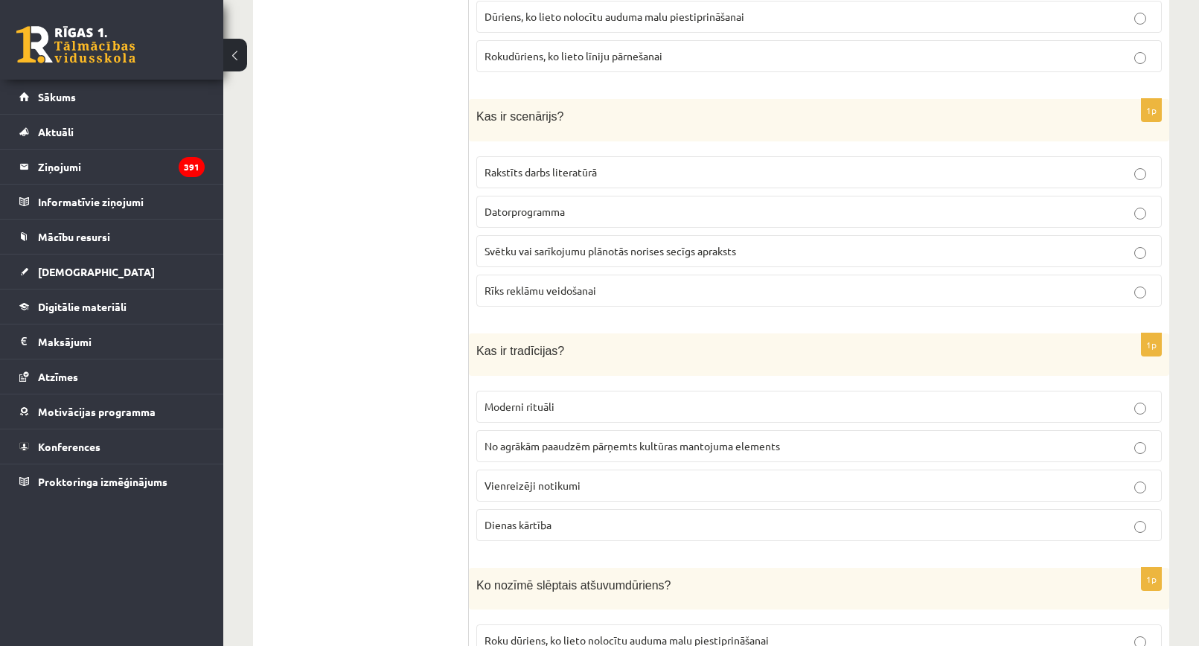
click at [642, 253] on span "Svētku vai sarīkojumu plānotās norises secīgs apraksts" at bounding box center [611, 250] width 252 height 13
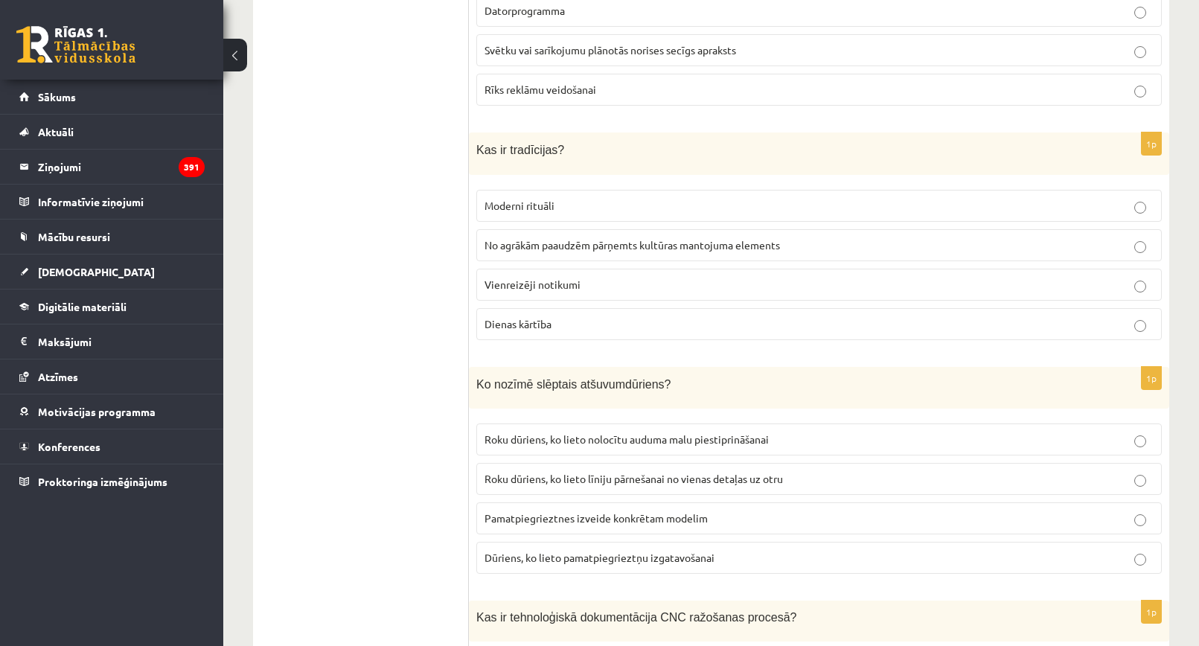
scroll to position [1340, 0]
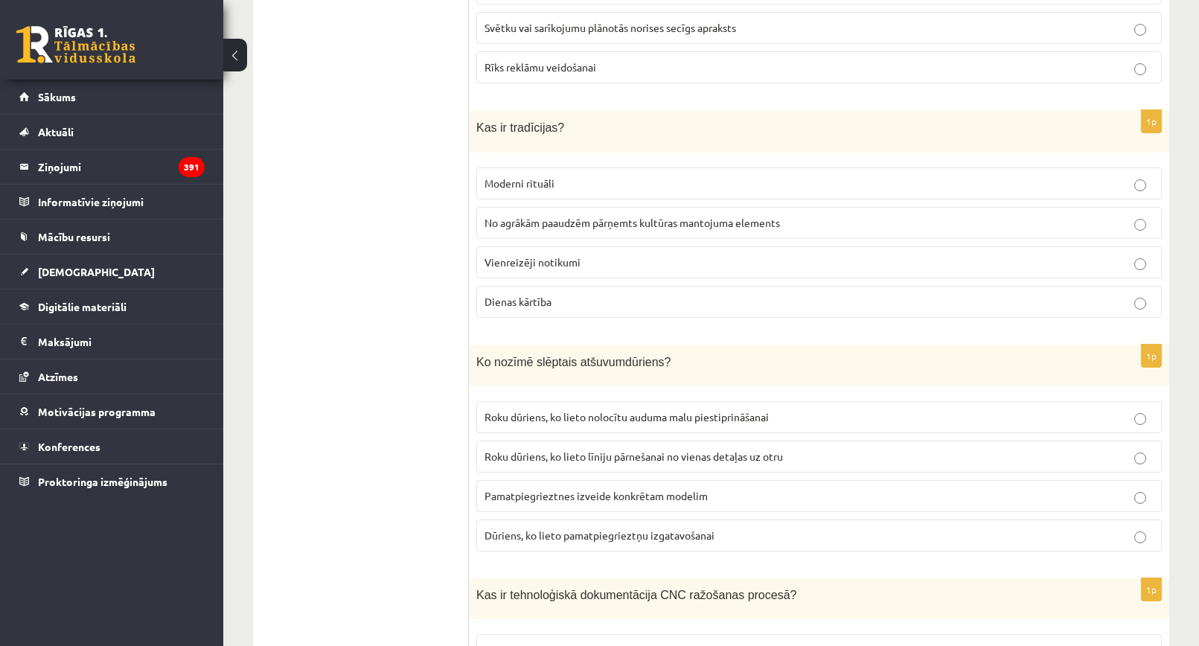
click at [572, 220] on span "No agrākām paaudzēm pārņemts kultūras mantojuma elements" at bounding box center [633, 222] width 296 height 13
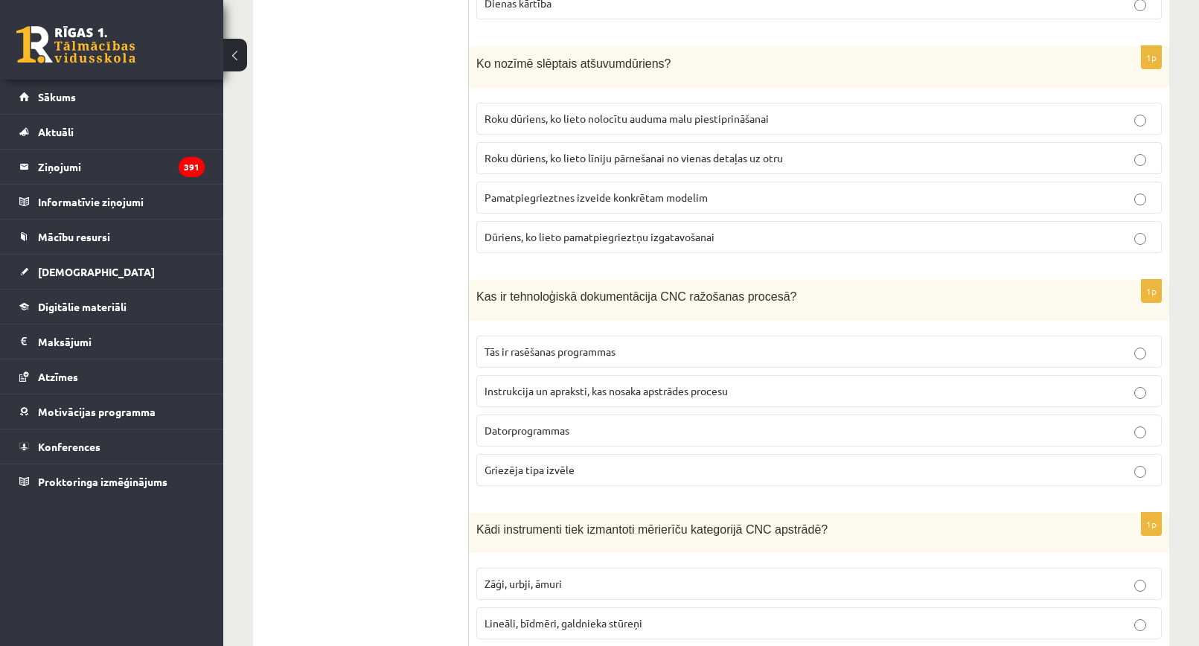
scroll to position [1638, 0]
click at [689, 107] on label "Roku dūriens, ko lieto nolocītu auduma malu piestiprināšanai" at bounding box center [819, 119] width 686 height 32
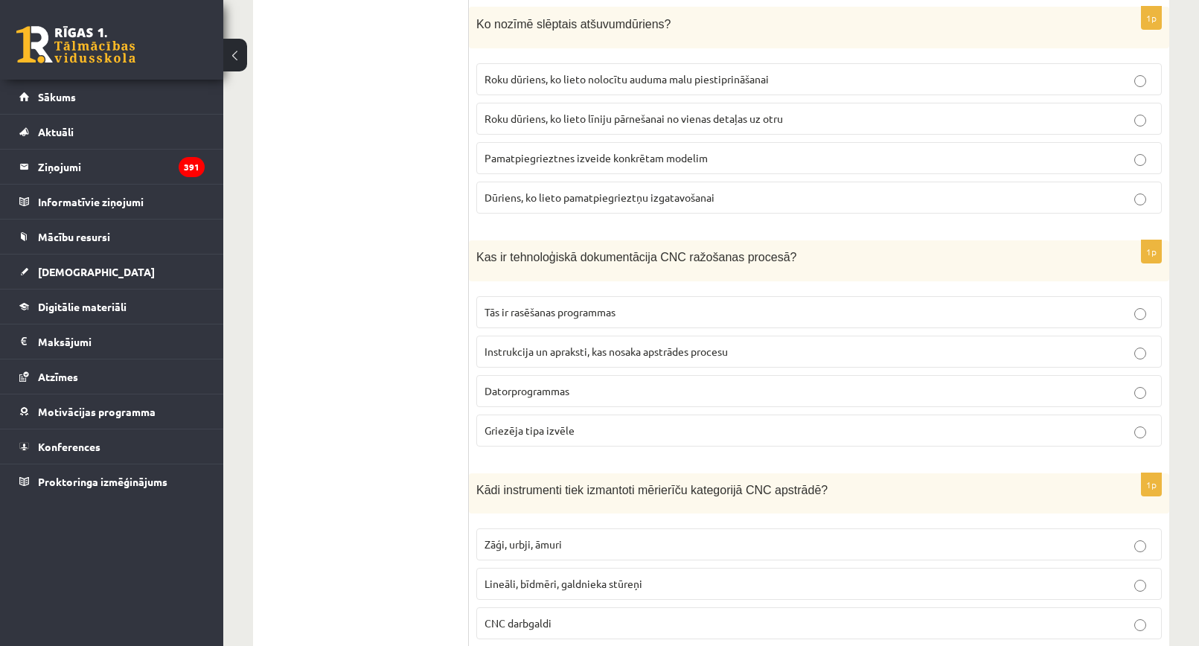
scroll to position [1787, 0]
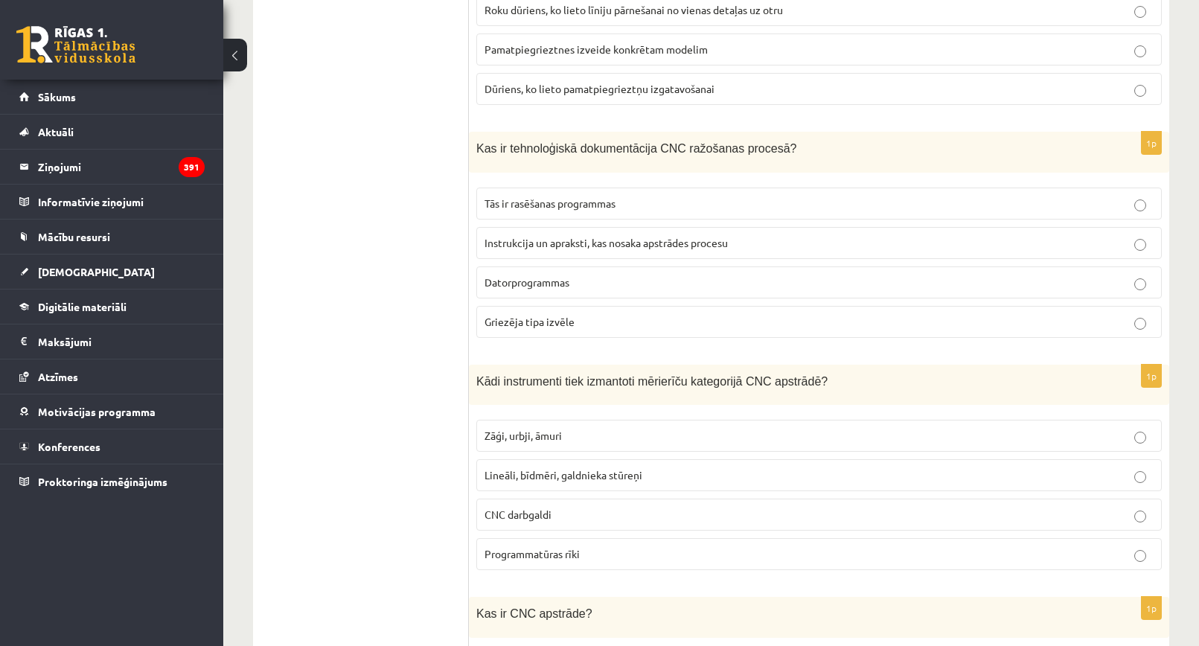
click at [624, 229] on label "Instrukcija un apraksti, kas nosaka apstrādes procesu" at bounding box center [819, 243] width 686 height 32
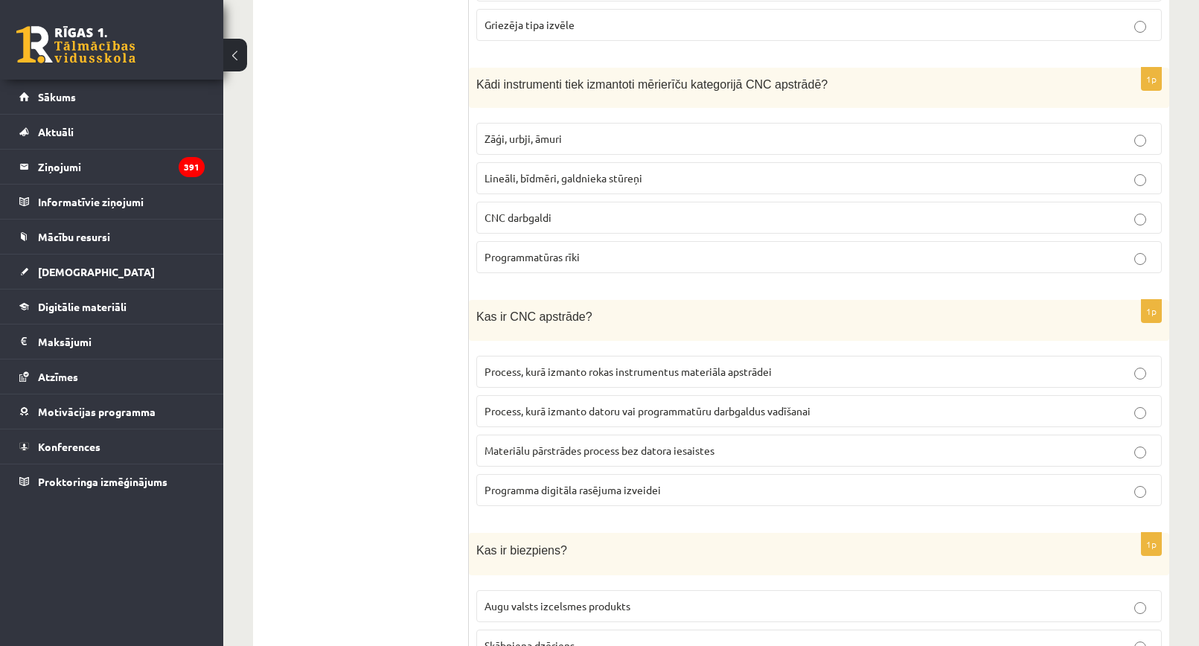
scroll to position [2084, 0]
click at [565, 170] on p "Lineāli, bīdmēri, galdnieka stūreņi" at bounding box center [819, 178] width 669 height 16
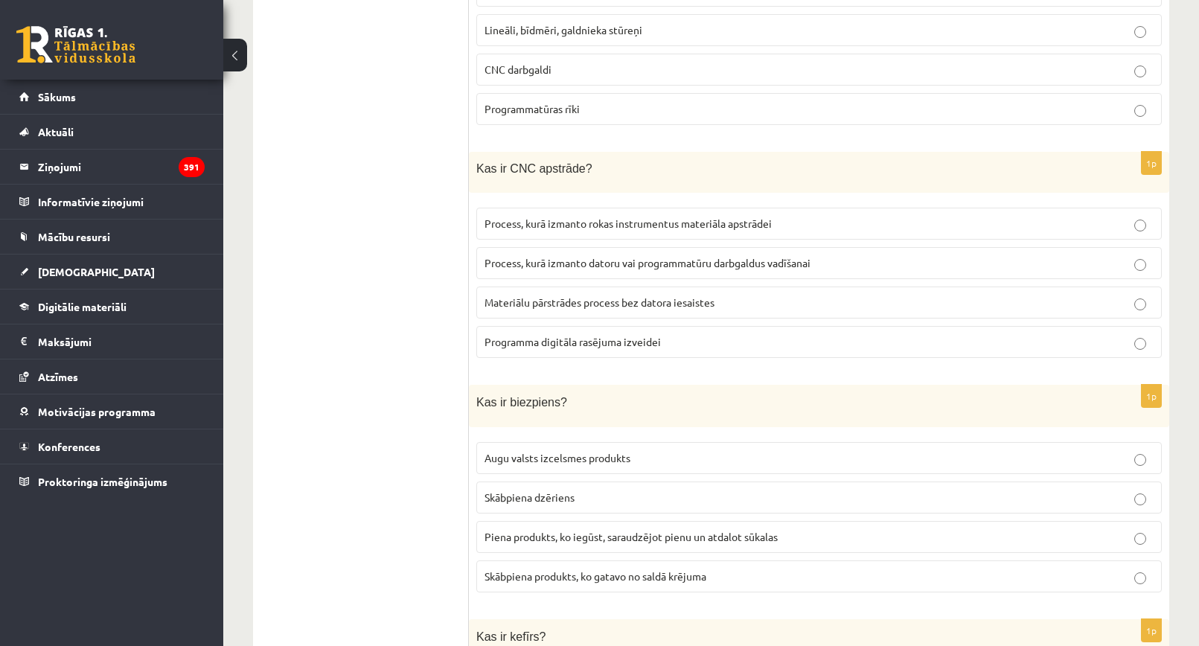
scroll to position [2233, 0]
click at [677, 248] on label "Process, kurā izmanto datoru vai programmatūru darbgaldus vadīšanai" at bounding box center [819, 262] width 686 height 32
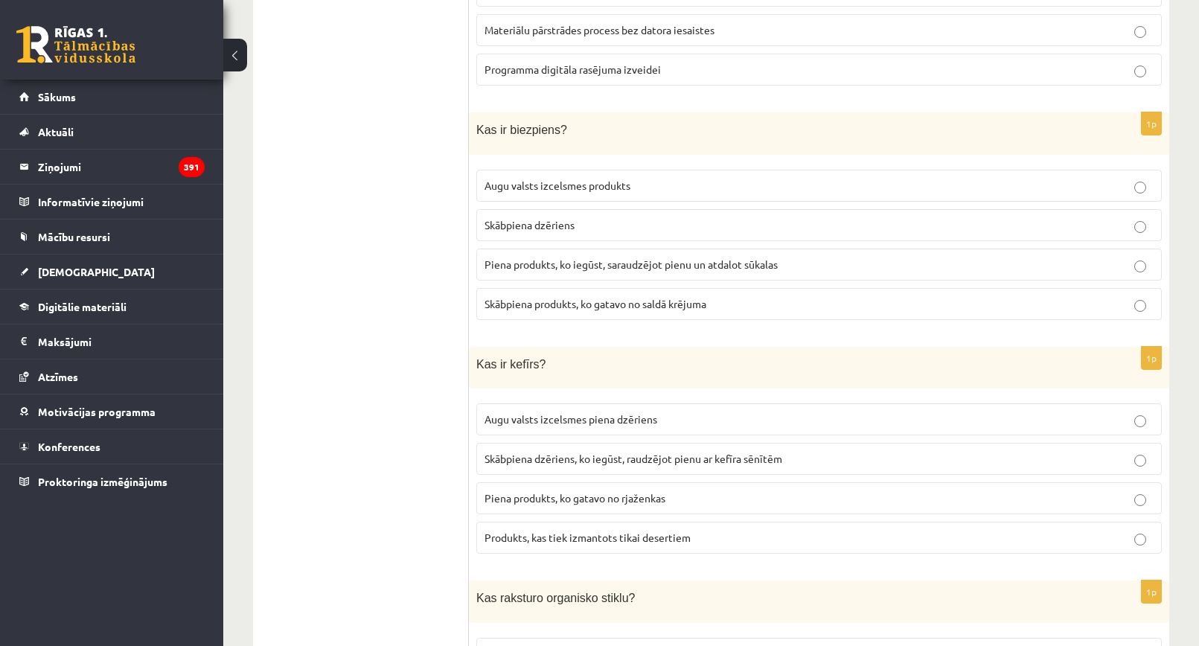
scroll to position [2531, 0]
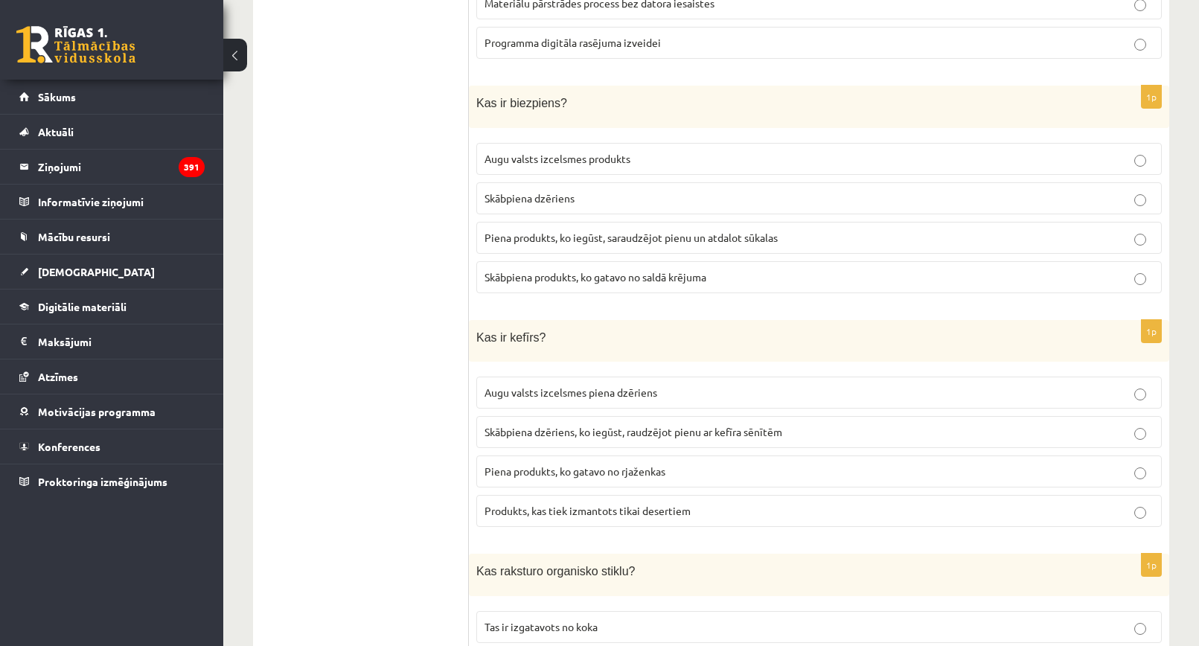
click at [632, 236] on span "Piena produkts, ko iegūst, saraudzējot pienu un atdalot sūkalas" at bounding box center [631, 237] width 293 height 13
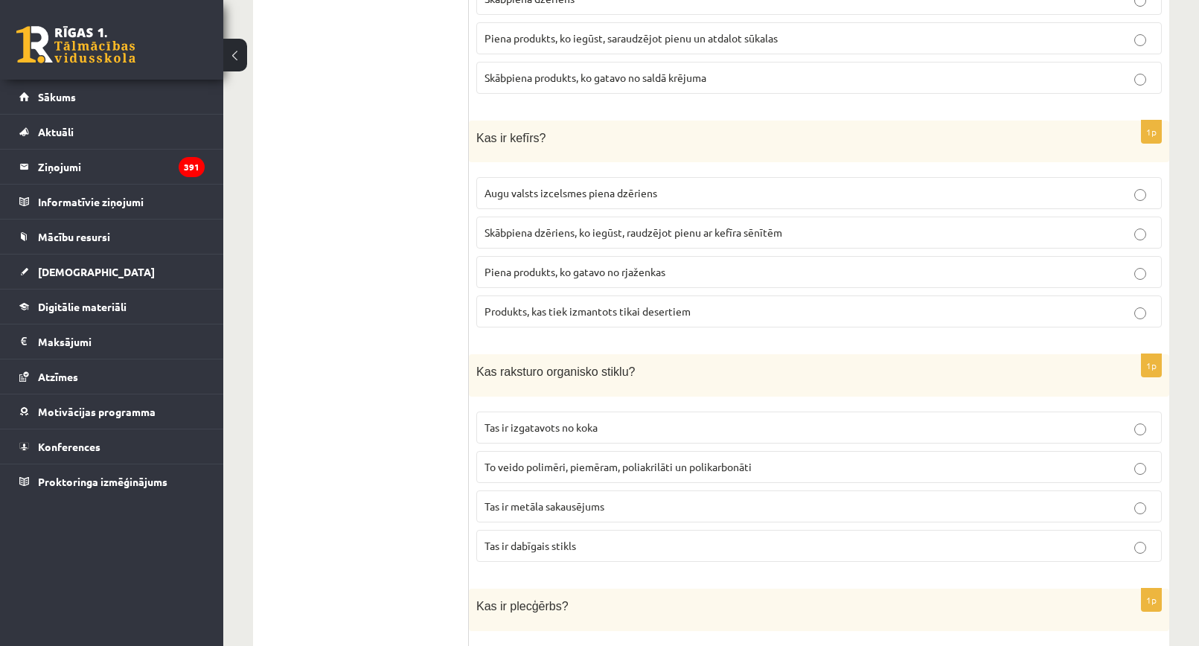
scroll to position [2754, 0]
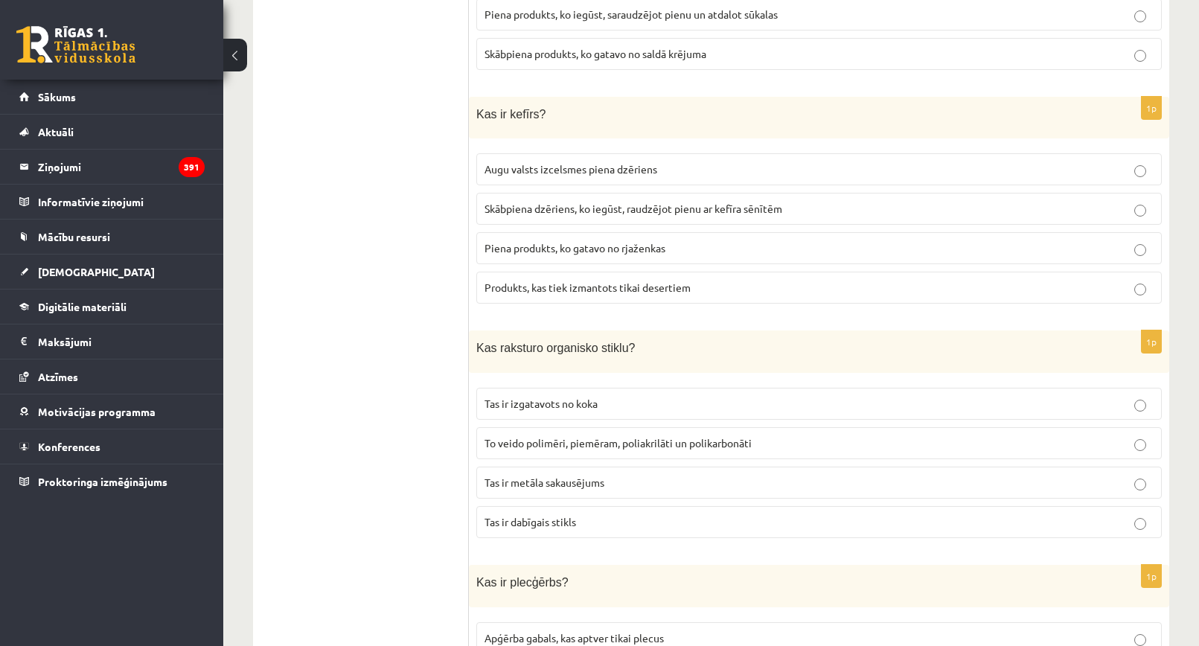
click at [580, 204] on span "Skābpiena dzēriens, ko iegūst, raudzējot pienu ar kefīra sēnītēm" at bounding box center [634, 208] width 298 height 13
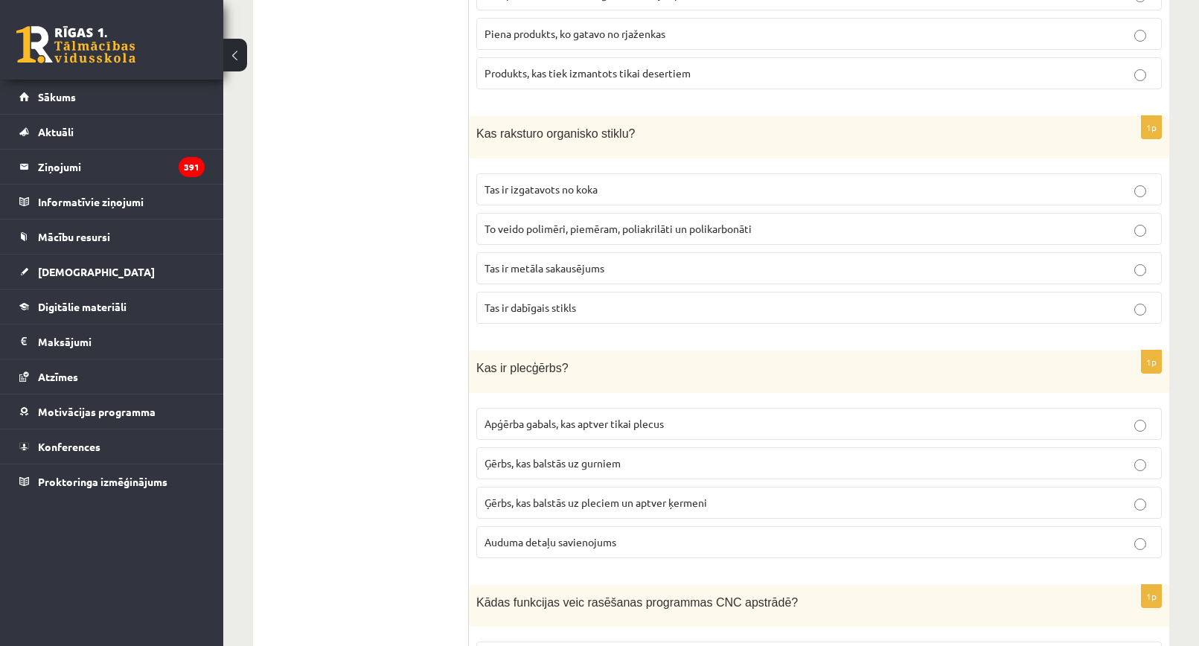
scroll to position [2978, 0]
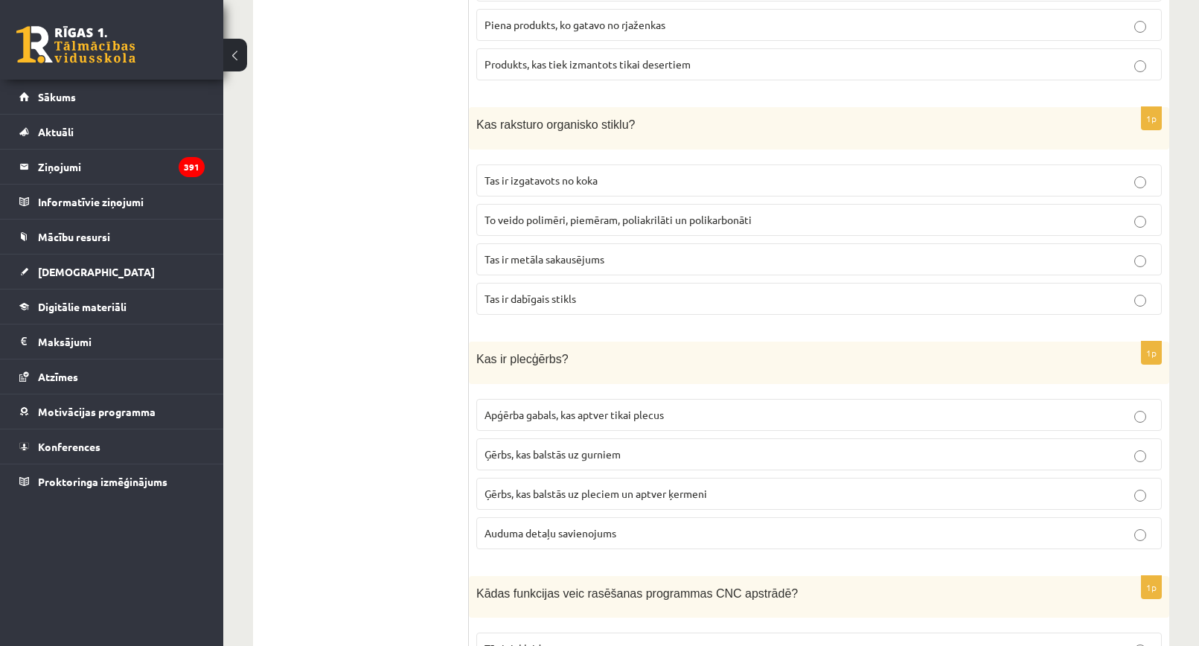
click at [602, 213] on span "To veido polimēri, piemēram, poliakrilāti un polikarbonāti" at bounding box center [618, 219] width 267 height 13
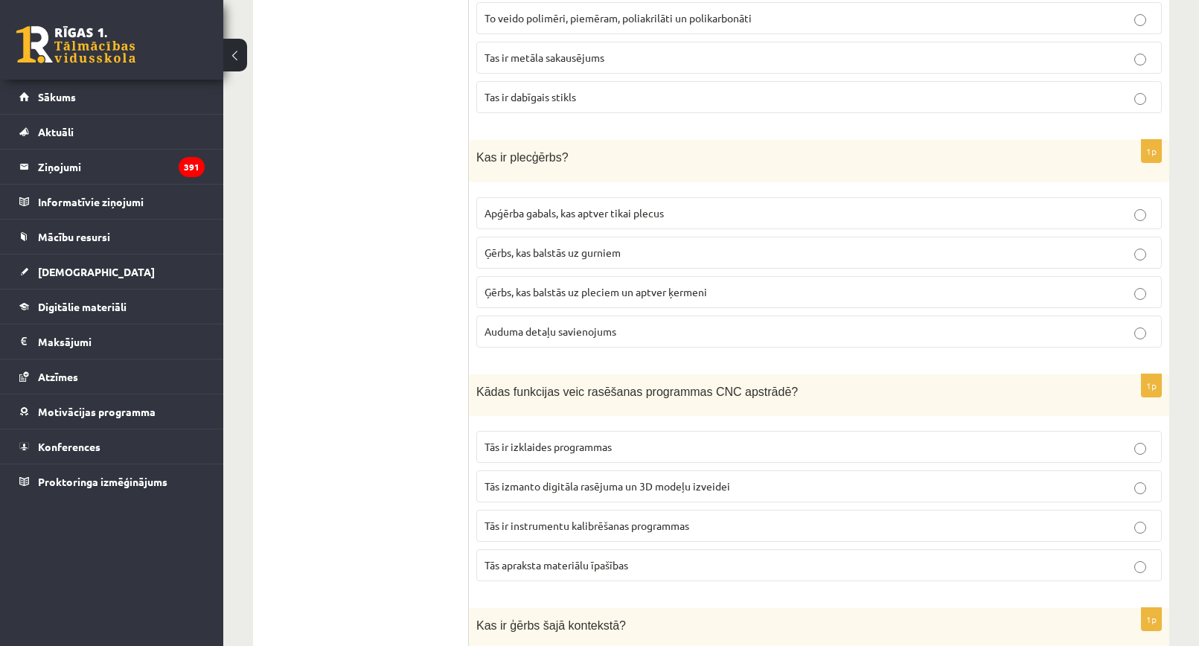
scroll to position [3201, 0]
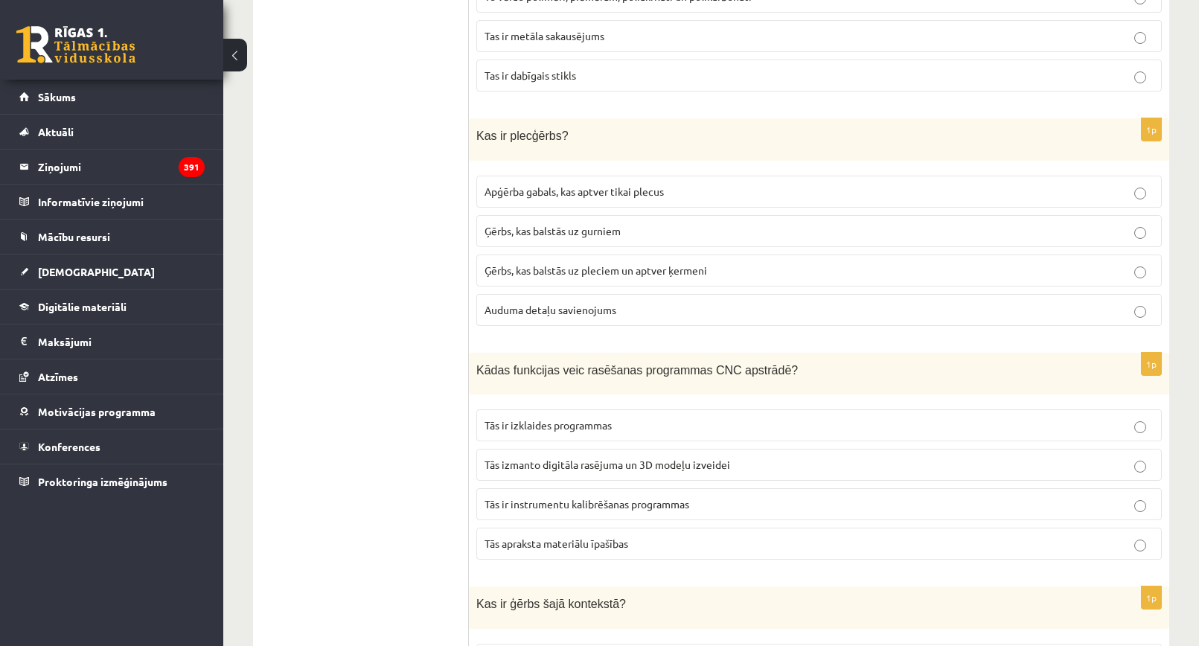
click at [618, 264] on span "Ģērbs, kas balstās uz pleciem un aptver ķermeni" at bounding box center [596, 270] width 223 height 13
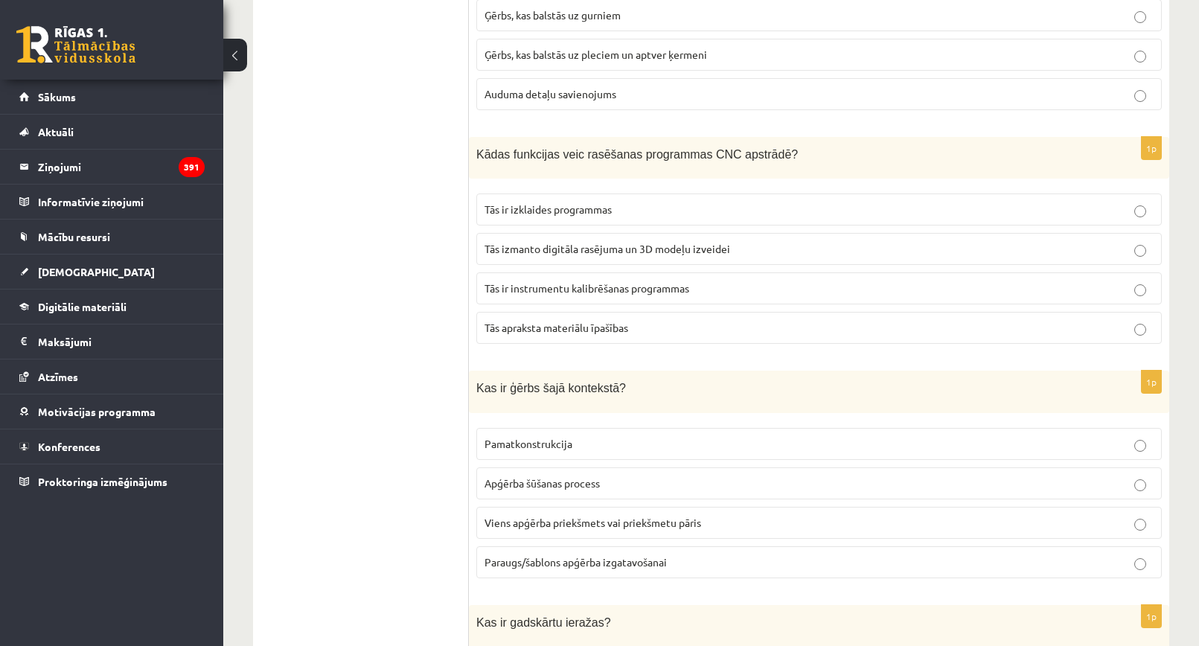
scroll to position [3424, 0]
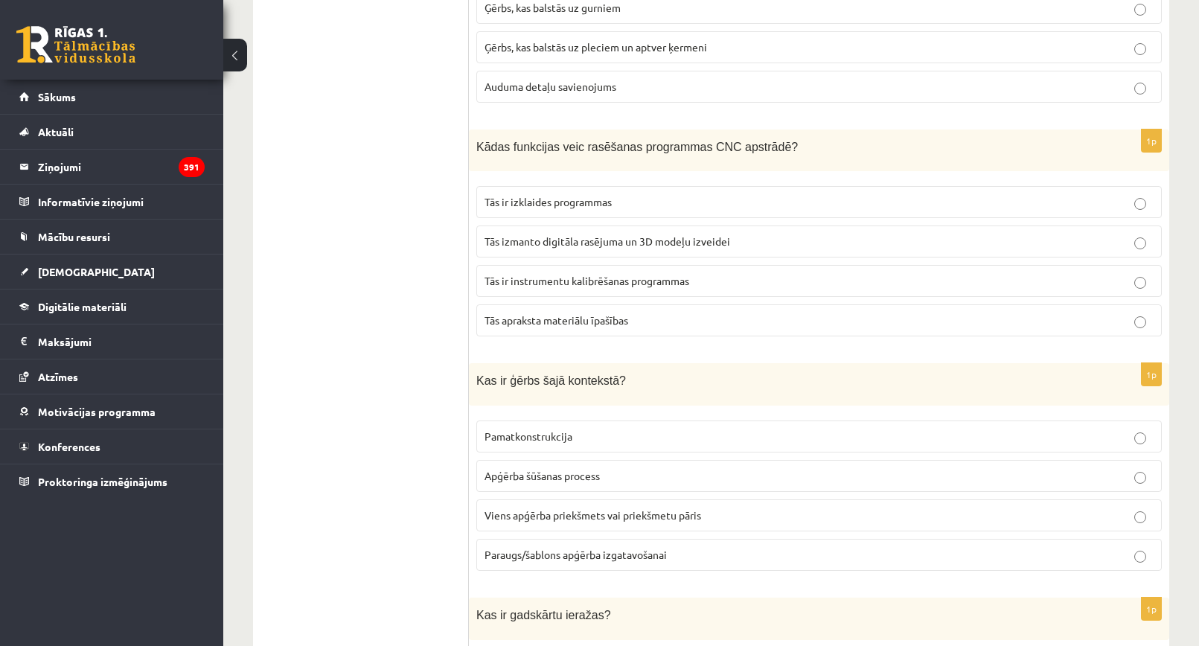
click at [612, 235] on span "Tās izmanto digitāla rasējuma un 3D modeļu izveidei" at bounding box center [608, 241] width 246 height 13
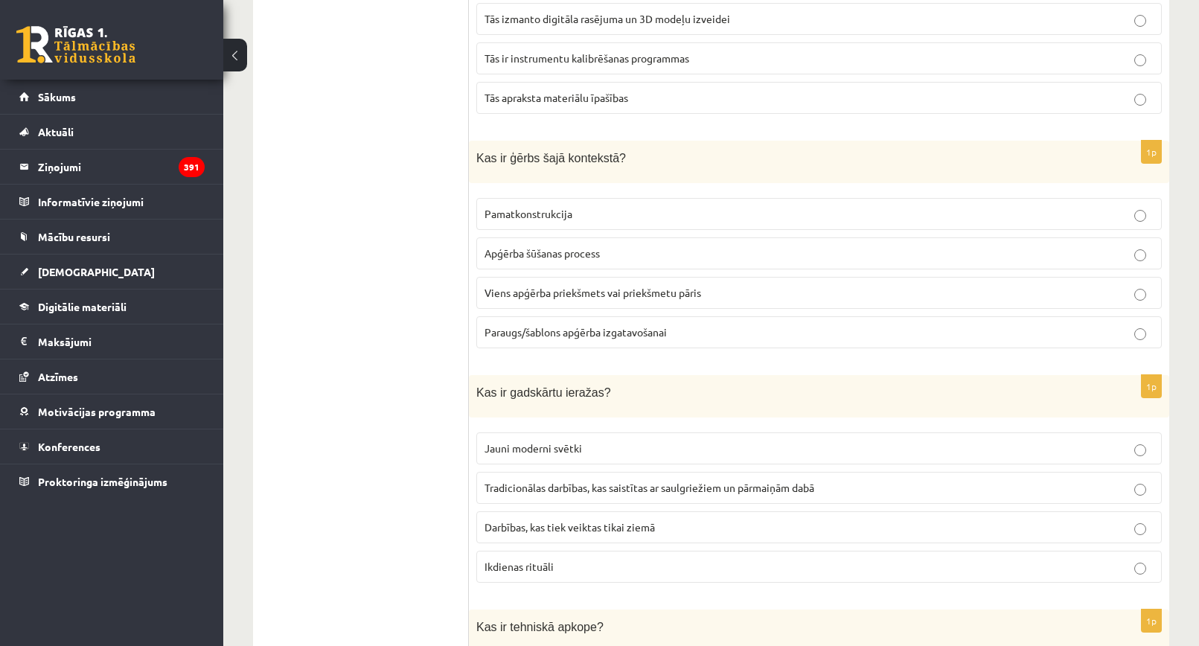
scroll to position [3648, 0]
click at [607, 291] on p "Viens apģērba priekšmets vai priekšmetu pāris" at bounding box center [819, 292] width 669 height 16
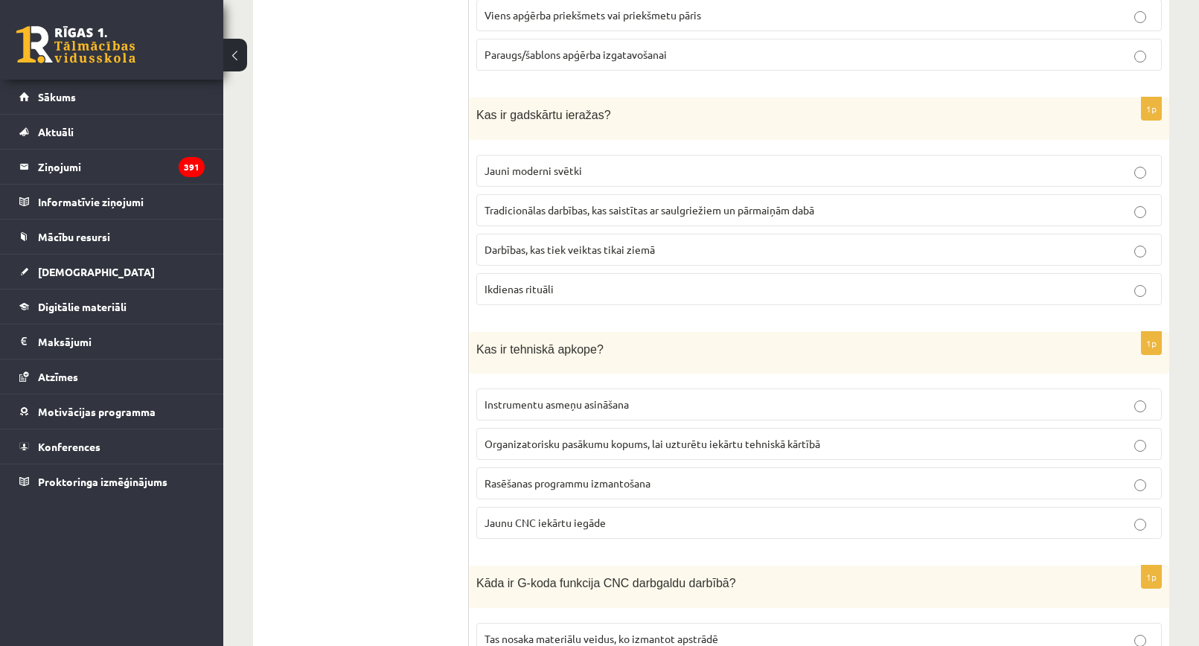
scroll to position [4020, 0]
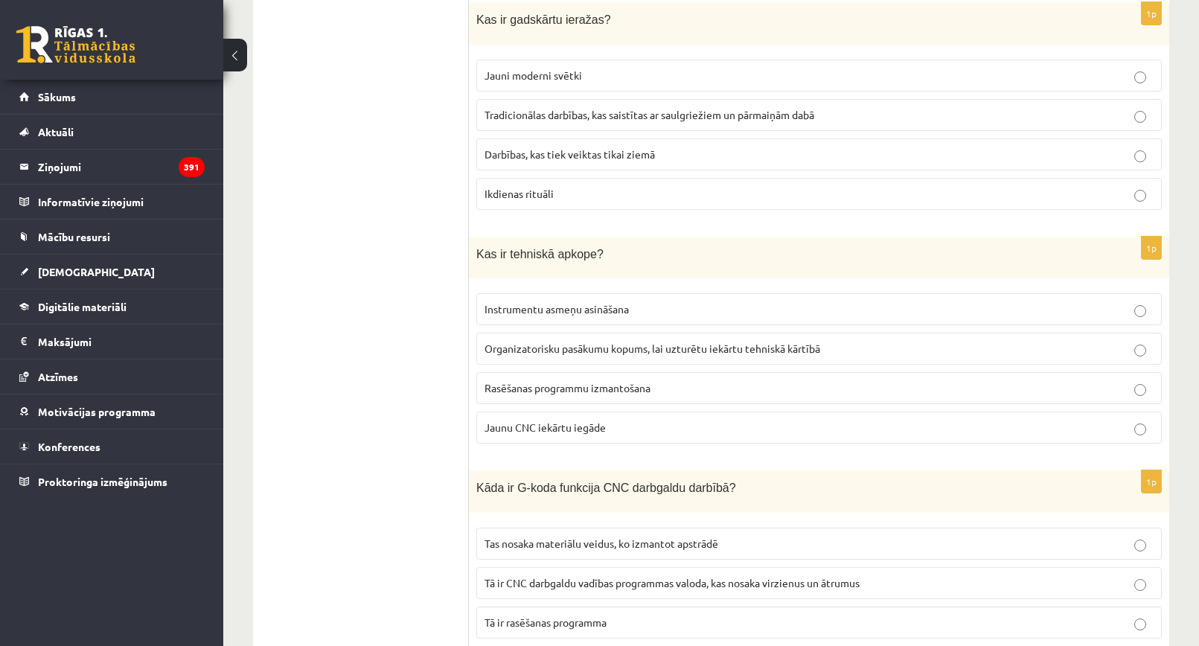
click at [649, 112] on p "Tradicionālas darbības, kas saistītas ar saulgriežiem un pārmaiņām dabā" at bounding box center [819, 115] width 669 height 16
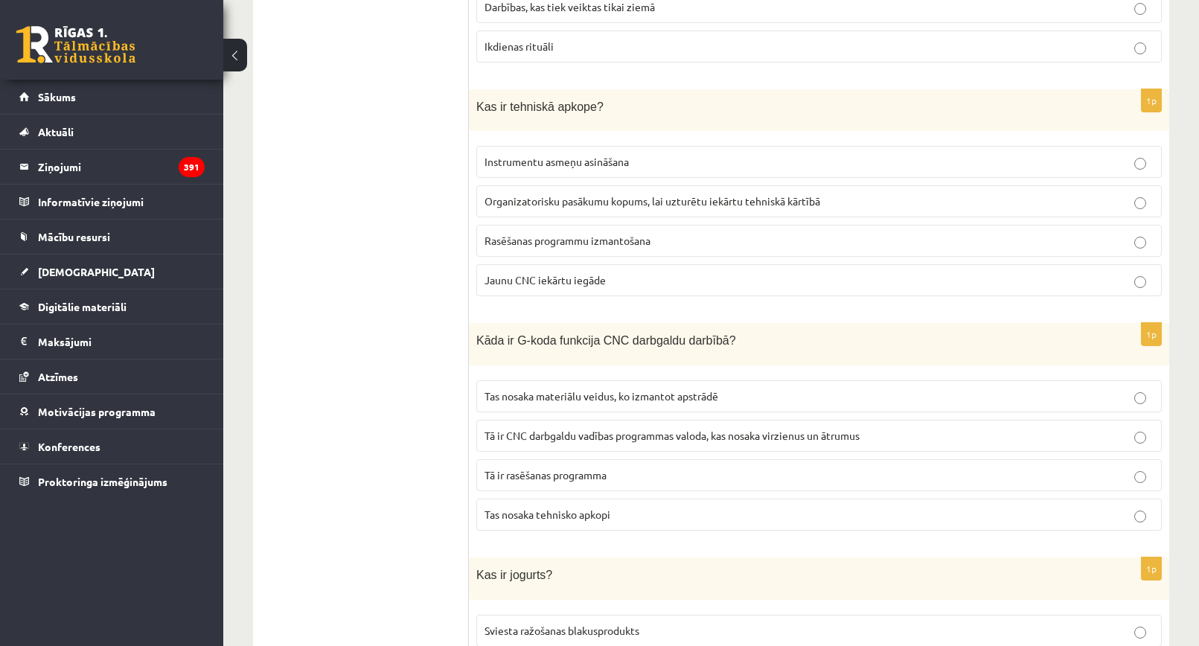
scroll to position [4169, 0]
click at [639, 200] on label "Organizatorisku pasākumu kopums, lai uzturētu iekārtu tehniskā kārtībā" at bounding box center [819, 200] width 686 height 32
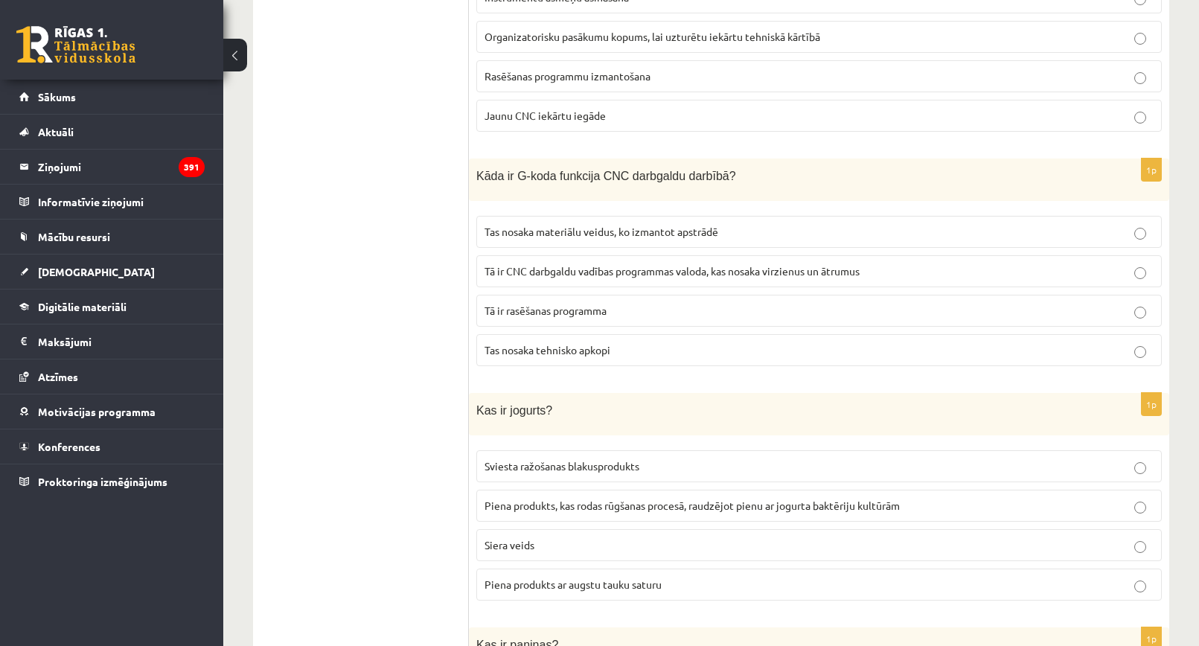
scroll to position [4392, 0]
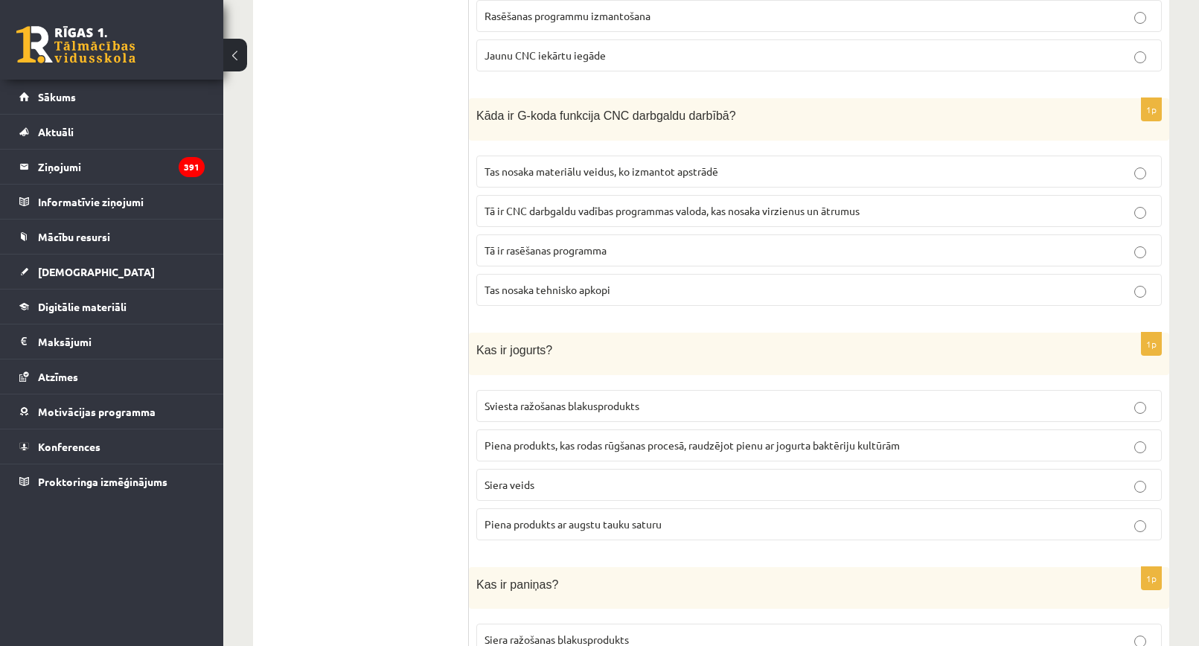
click at [615, 204] on span "Tā ir CNC darbgaldu vadības programmas valoda, kas nosaka virzienus un ātrumus" at bounding box center [672, 210] width 375 height 13
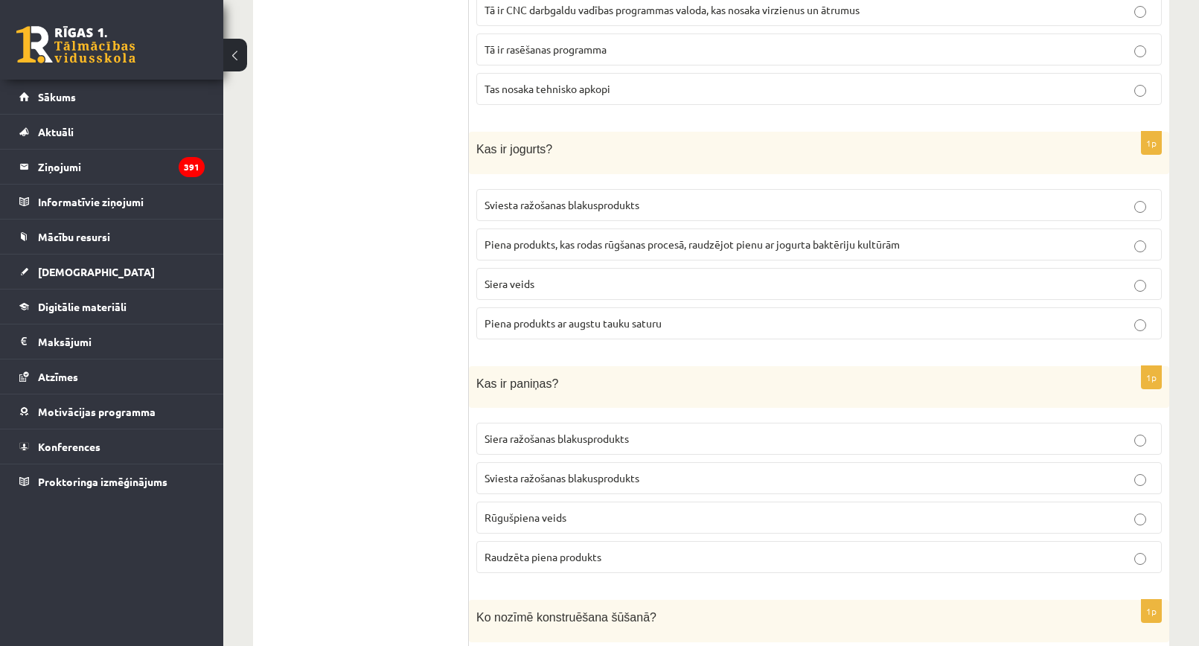
scroll to position [4616, 0]
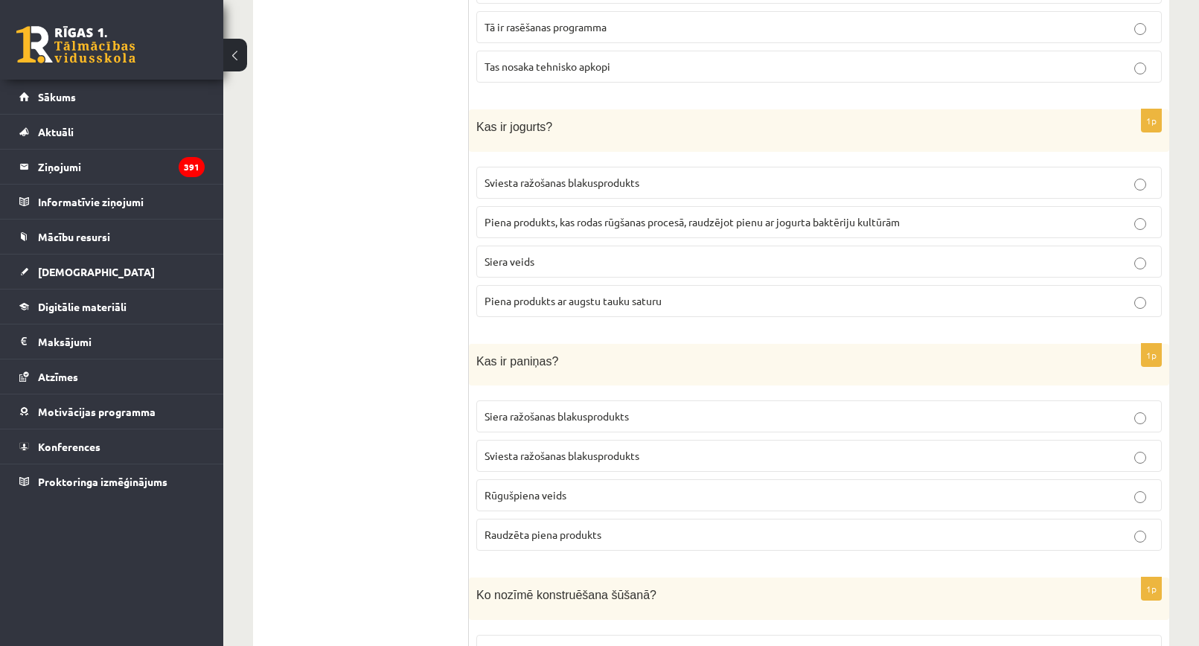
click at [592, 220] on label "Piena produkts, kas rodas rūgšanas procesā, raudzējot pienu ar jogurta baktērij…" at bounding box center [819, 222] width 686 height 32
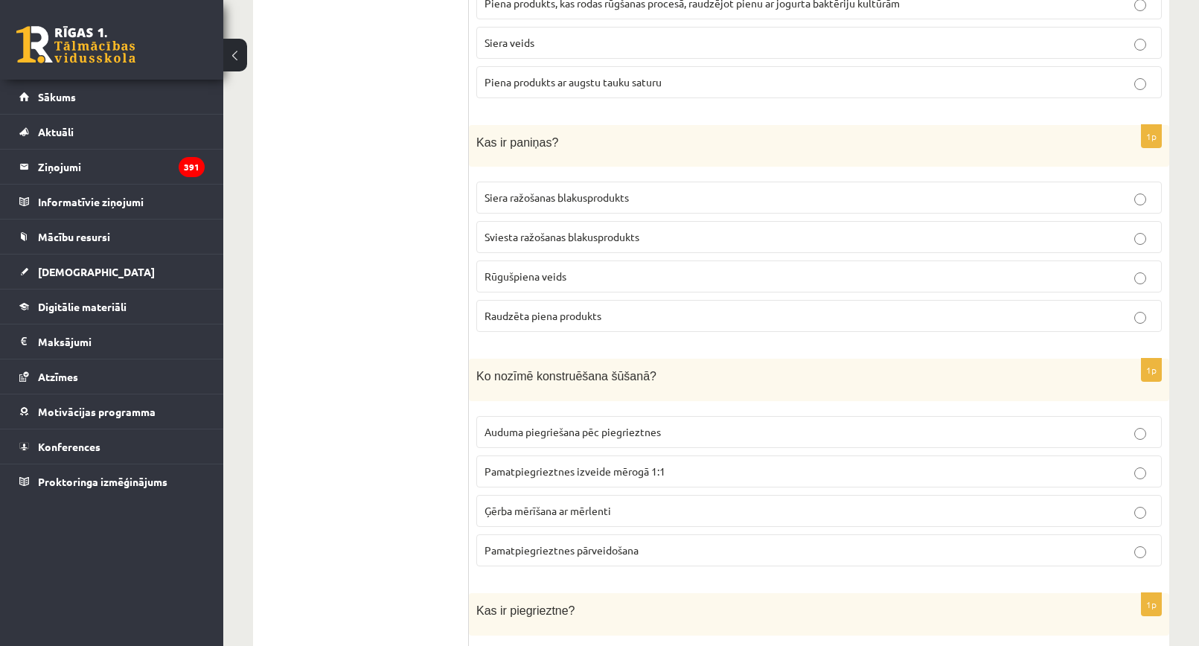
scroll to position [4839, 0]
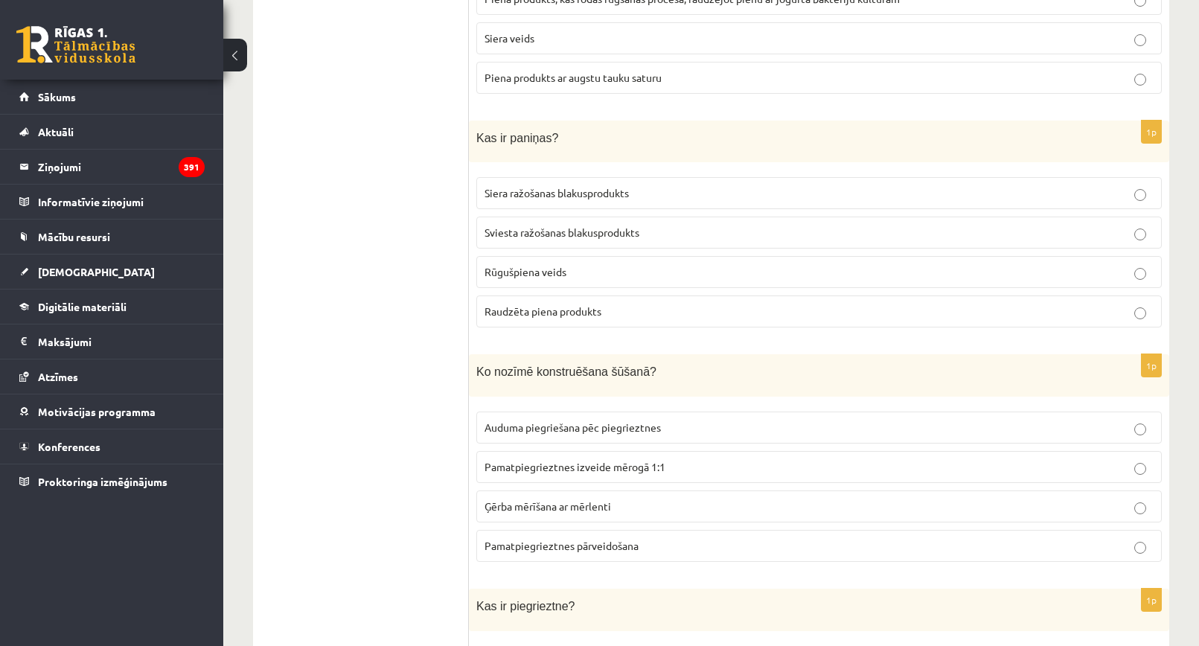
click at [545, 226] on span "Sviesta ražošanas blakusprodukts" at bounding box center [562, 232] width 155 height 13
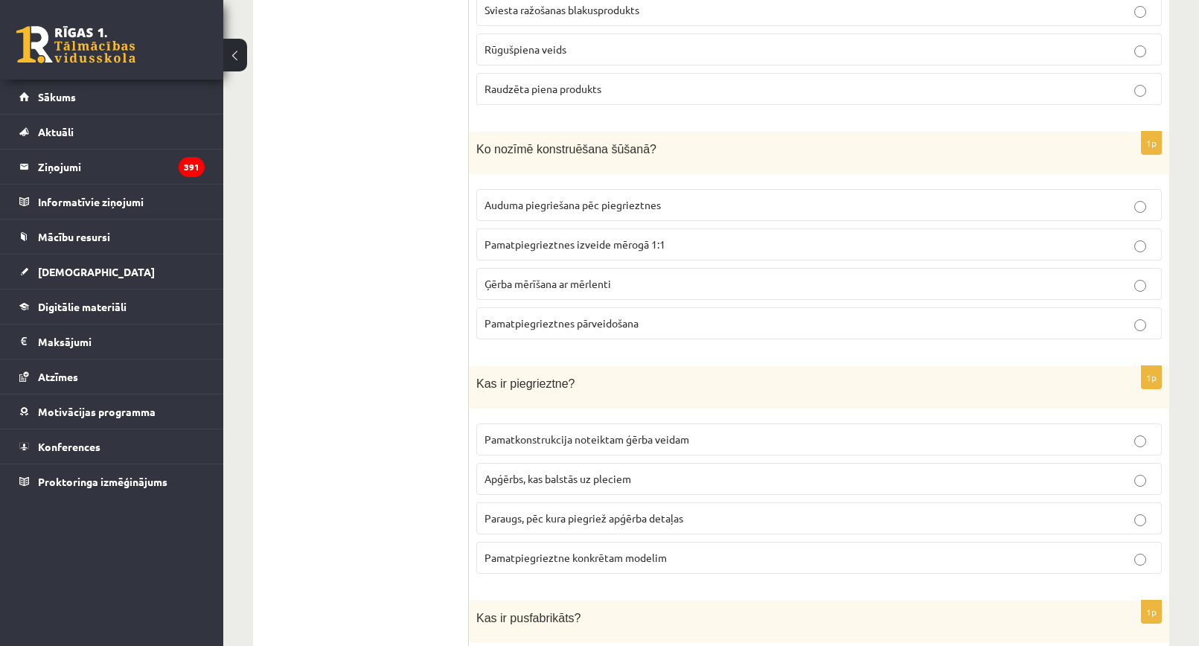
scroll to position [5062, 0]
click at [632, 237] on span "Pamatpiegrieztnes izveide mērogā 1:1" at bounding box center [575, 243] width 181 height 13
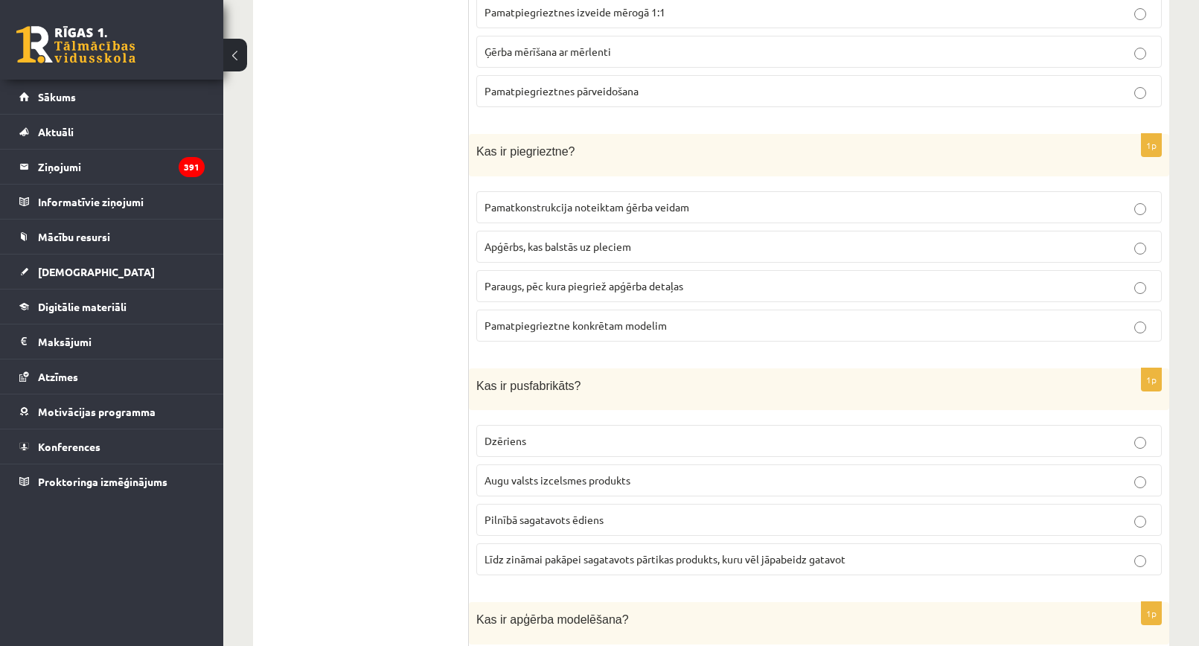
scroll to position [5360, 0]
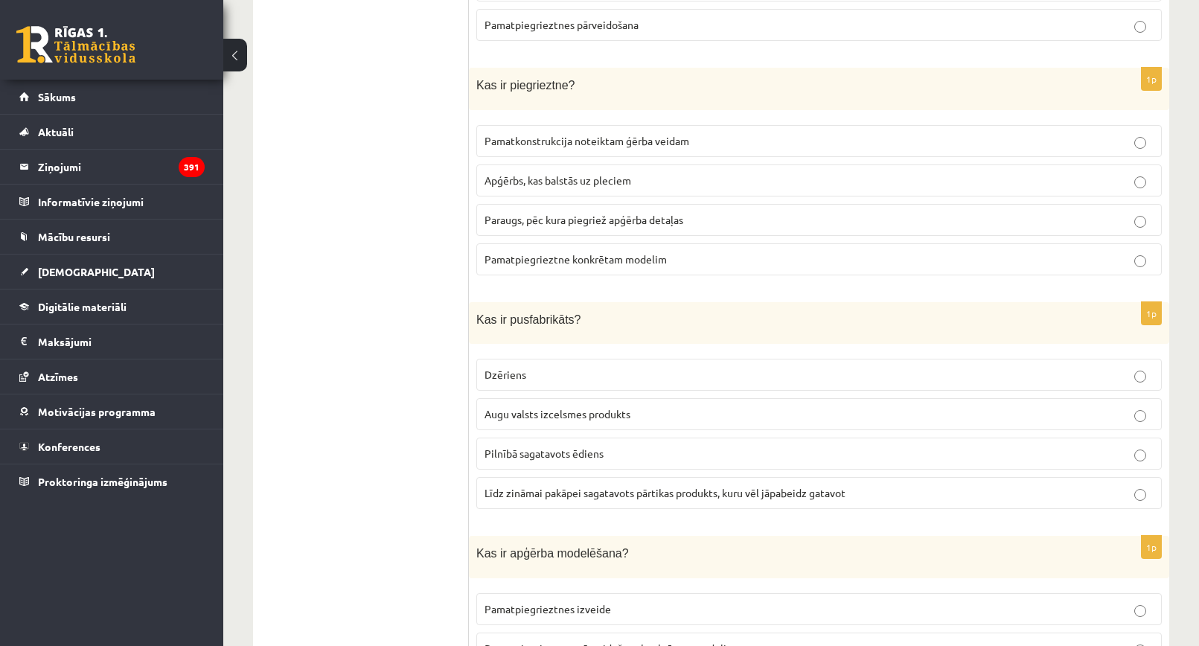
click at [602, 213] on span "Paraugs, pēc kura piegriež apģērba detaļas" at bounding box center [584, 219] width 199 height 13
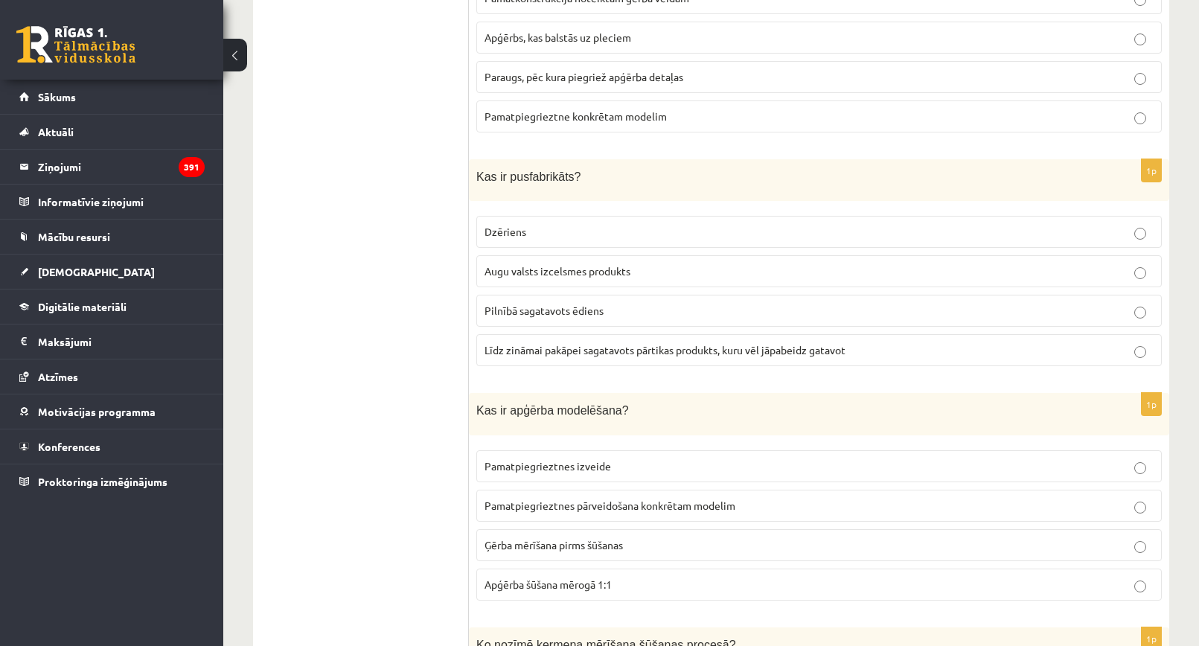
scroll to position [5509, 0]
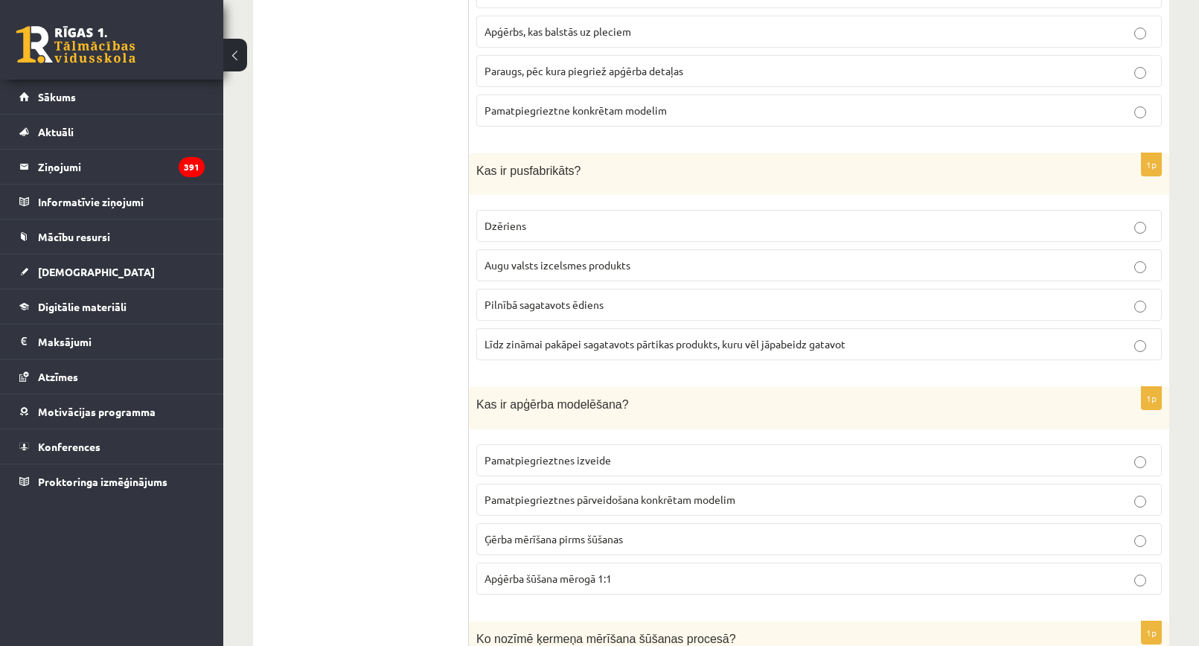
click at [592, 338] on p "Līdz zināmai pakāpei sagatavots pārtikas produkts, kuru vēl jāpabeidz gatavot" at bounding box center [819, 344] width 669 height 16
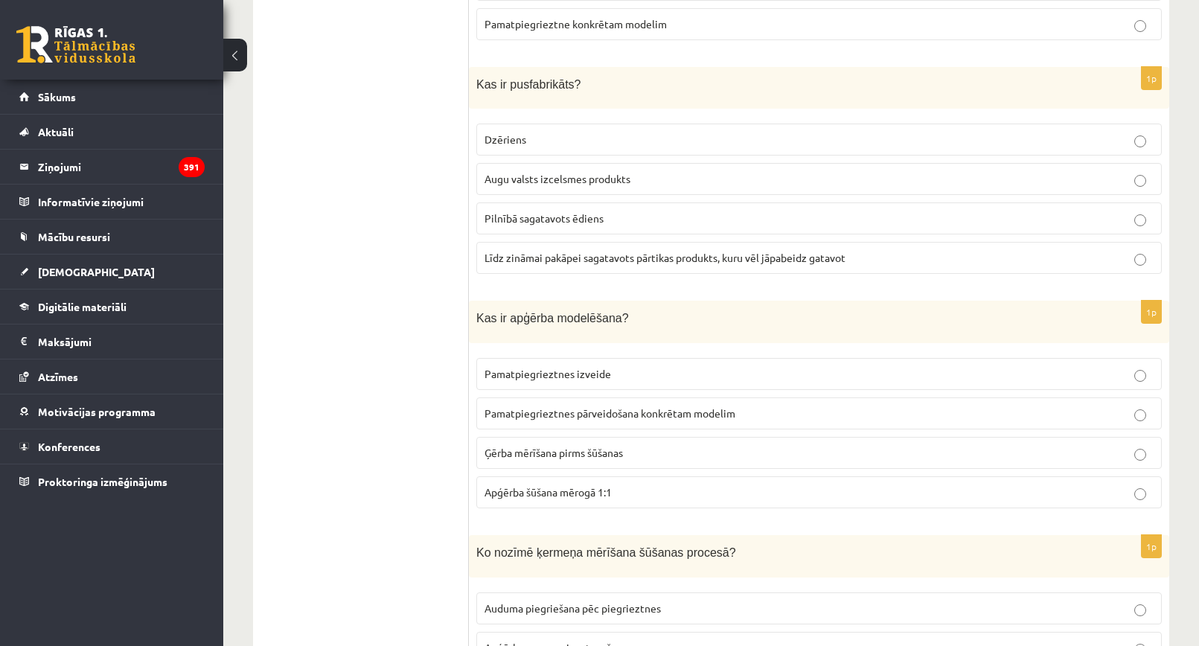
scroll to position [5732, 0]
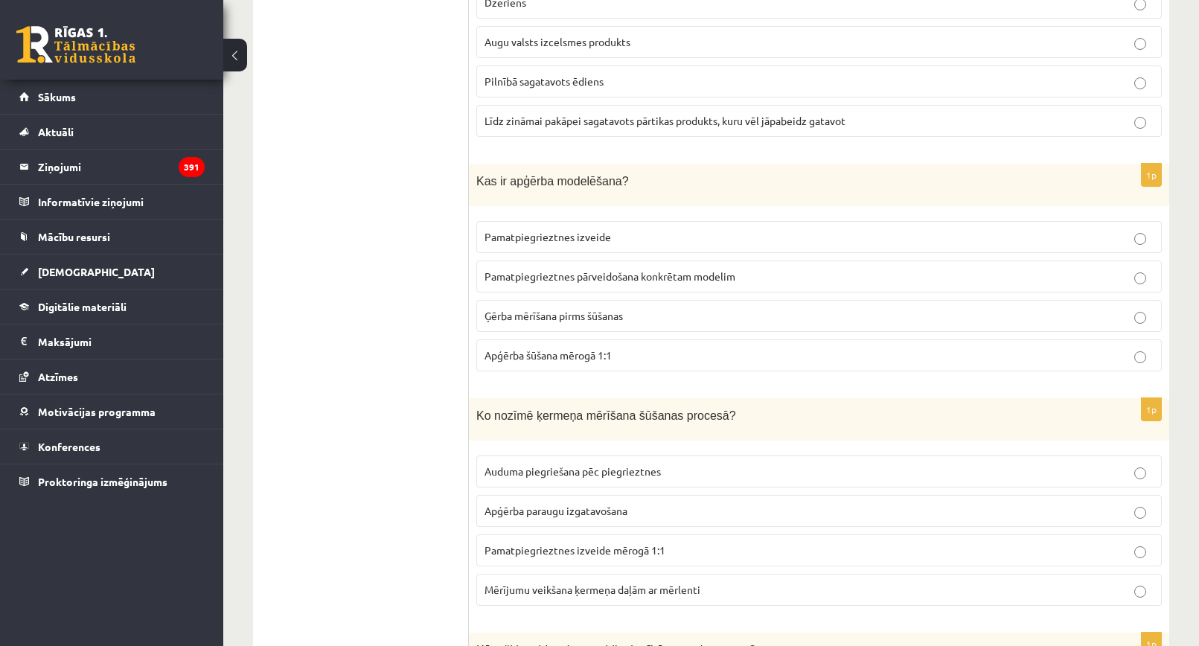
click at [602, 269] on span "Pamatpiegrieztnes pārveidošana konkrētam modelim" at bounding box center [610, 275] width 251 height 13
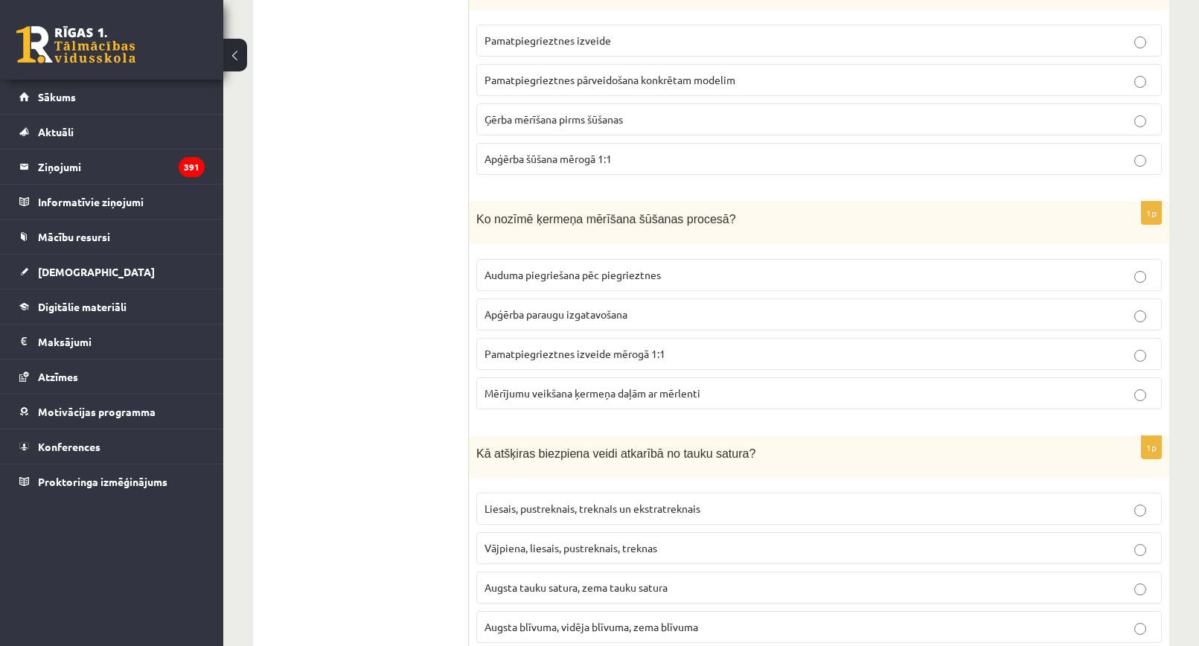
scroll to position [5956, 0]
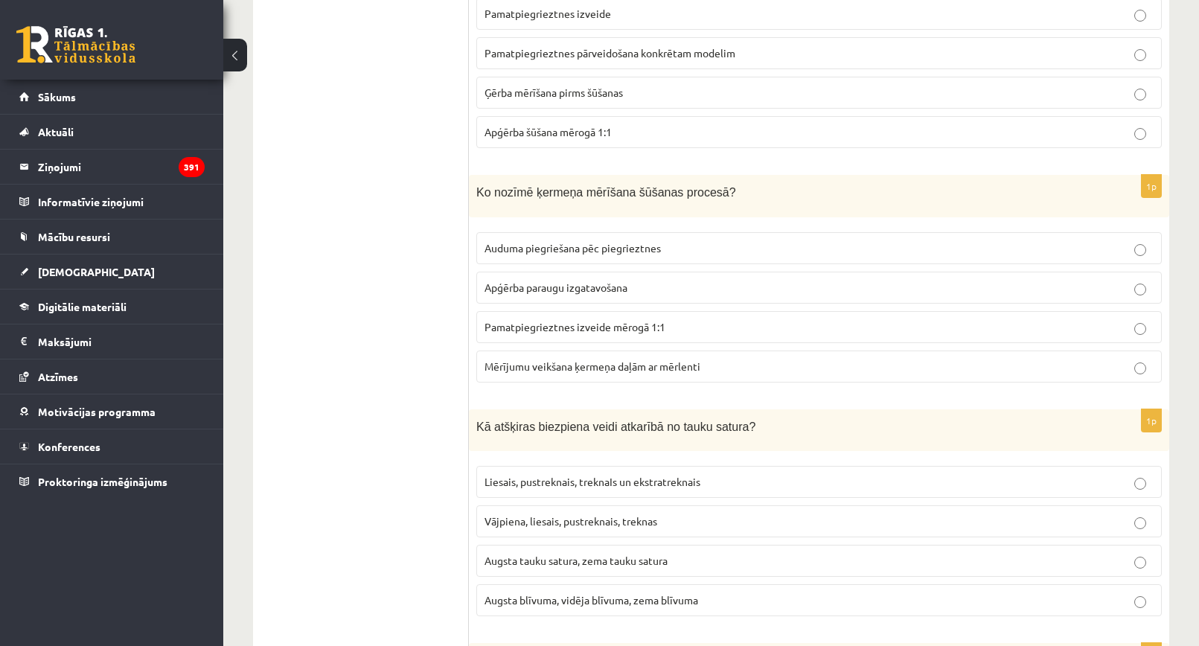
click at [595, 359] on p "Mērījumu veikšana ķermeņa daļām ar mērlenti" at bounding box center [819, 367] width 669 height 16
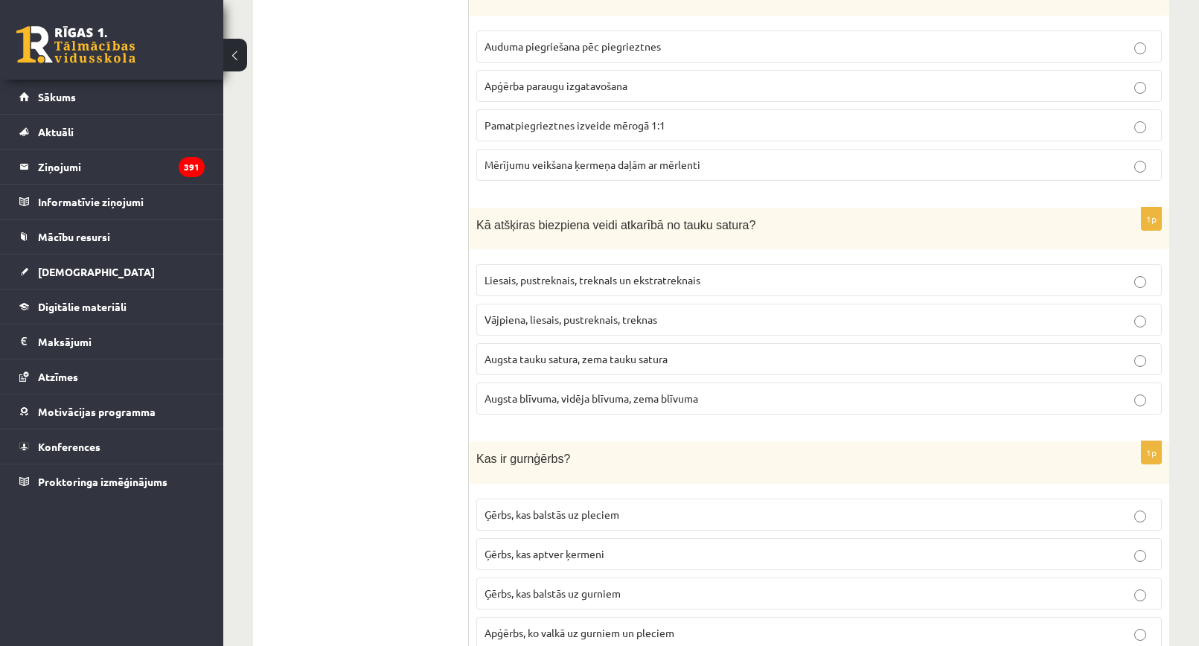
scroll to position [6179, 0]
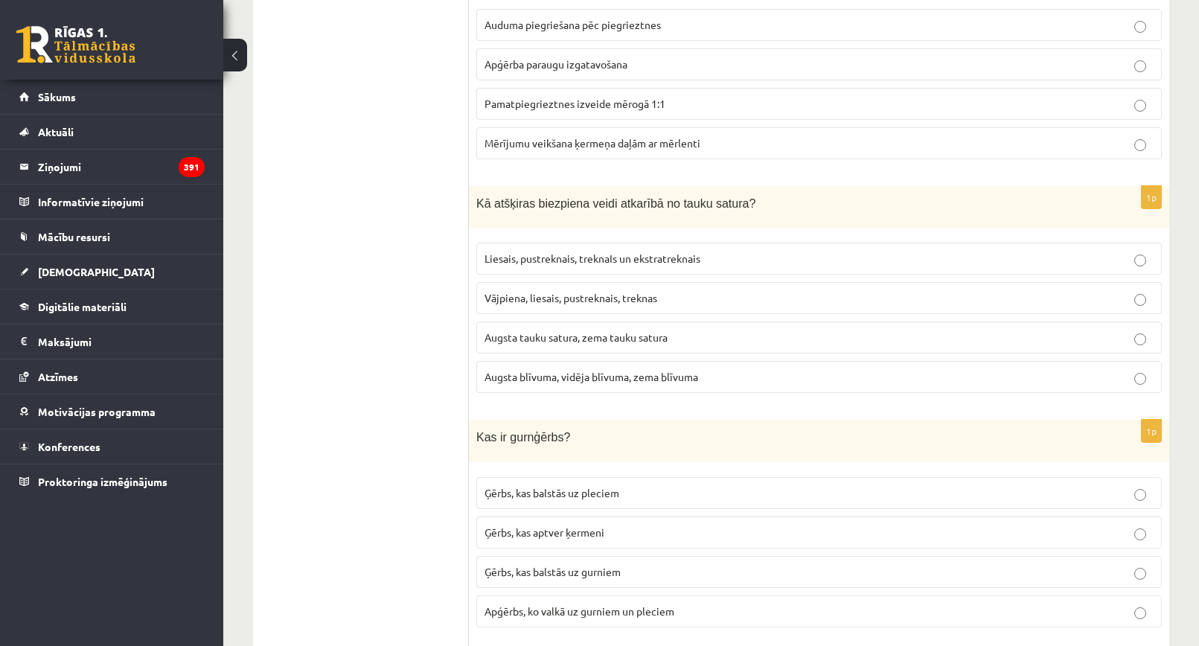
click at [634, 251] on p "Liesais, pustreknais, treknaIs un ekstratreknais" at bounding box center [819, 259] width 669 height 16
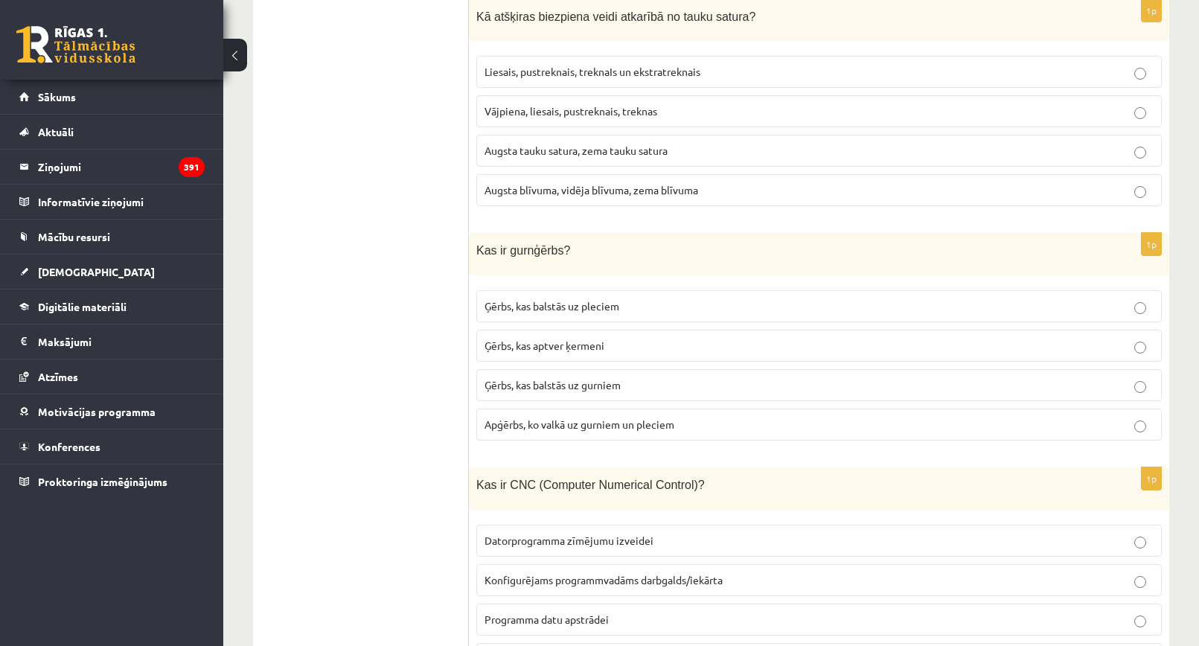
scroll to position [6402, 0]
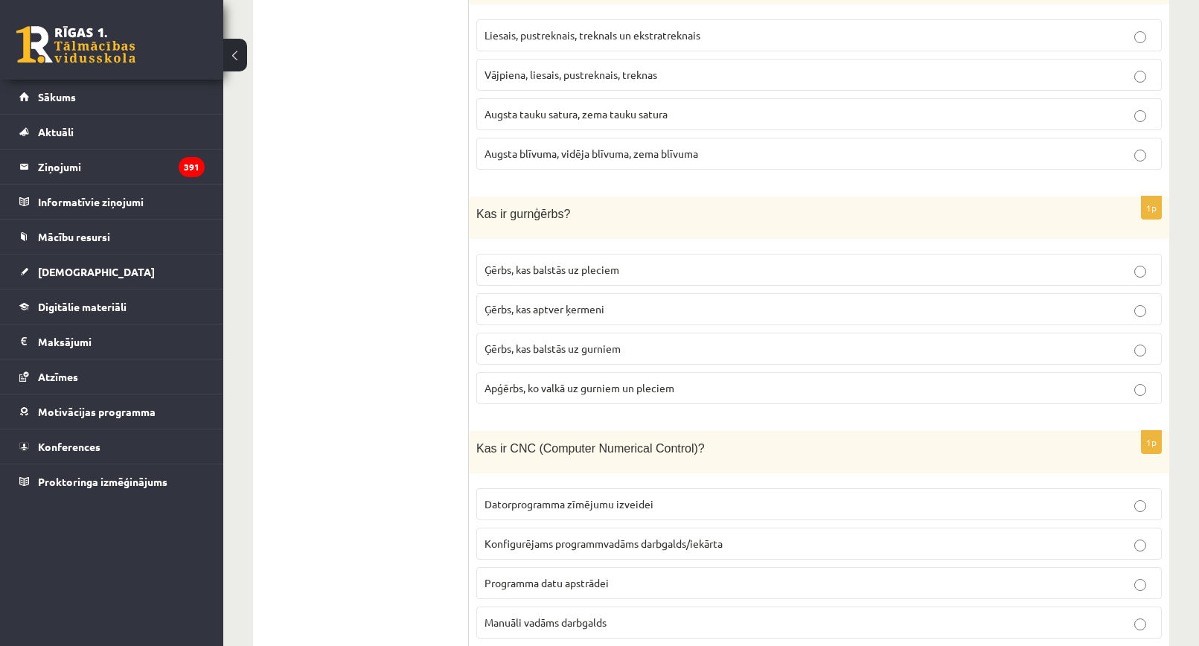
click at [625, 341] on p "Ģērbs, kas balstās uz gurniem" at bounding box center [819, 349] width 669 height 16
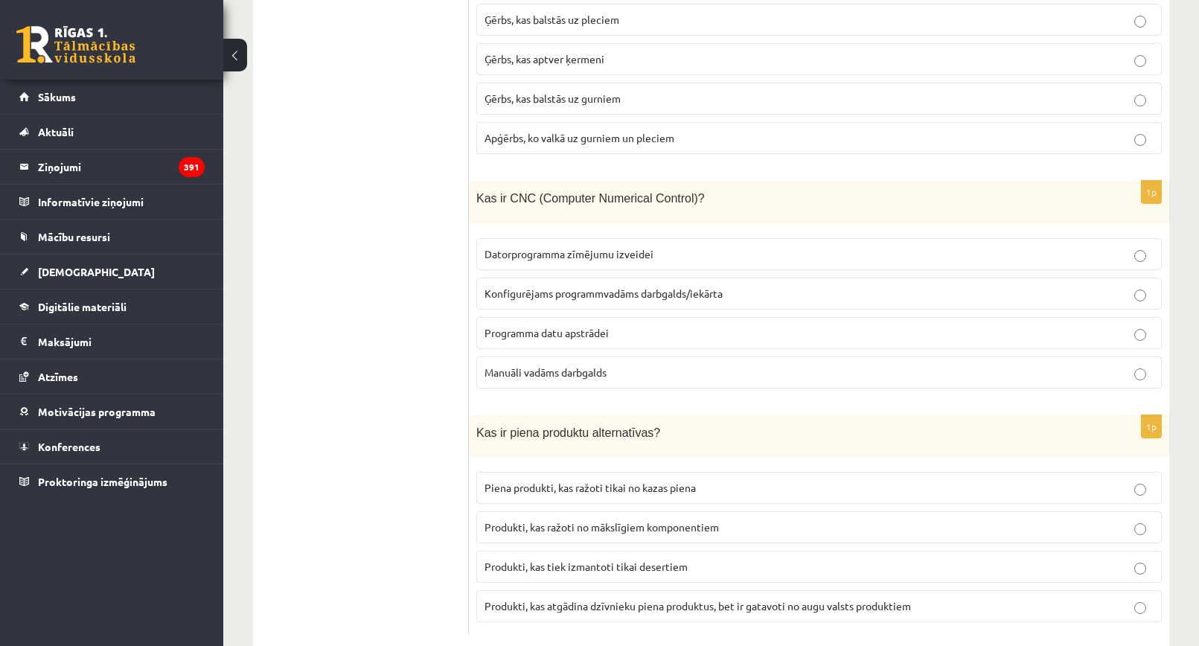
scroll to position [6667, 0]
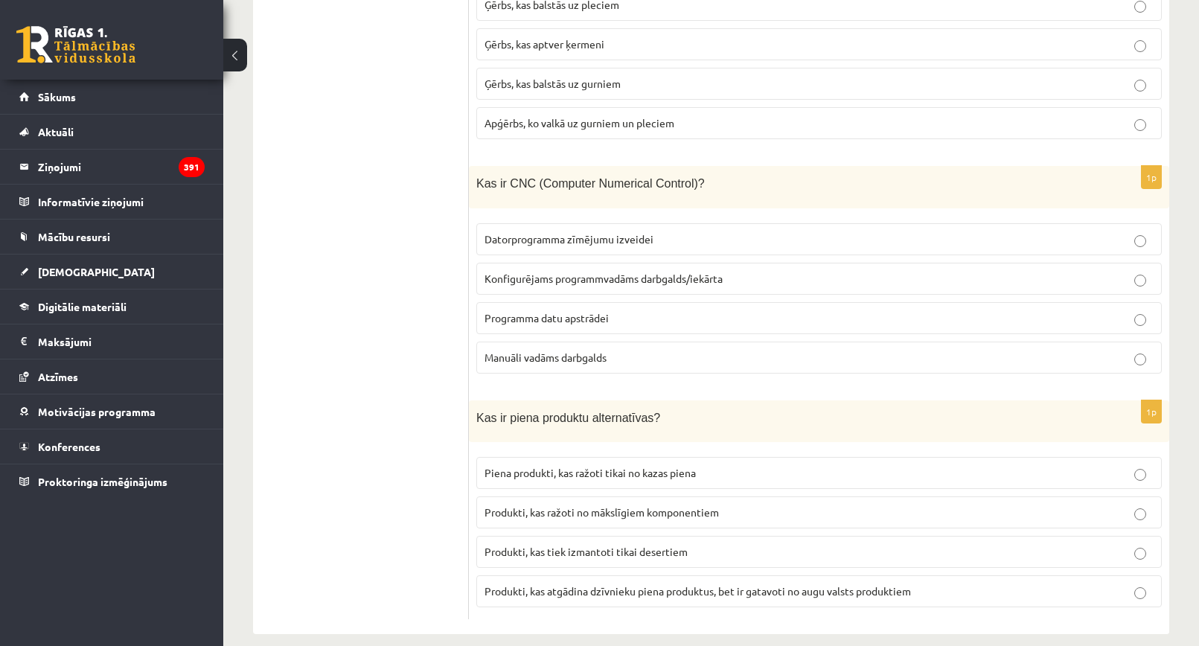
click at [589, 272] on span "Konfigurējams programmvadāms darbgalds/iekārta" at bounding box center [604, 278] width 238 height 13
click at [631, 583] on label "Produkti, kas atgādina dzīvnieku piena produktus, bet ir gatavoti no augu valst…" at bounding box center [819, 591] width 686 height 32
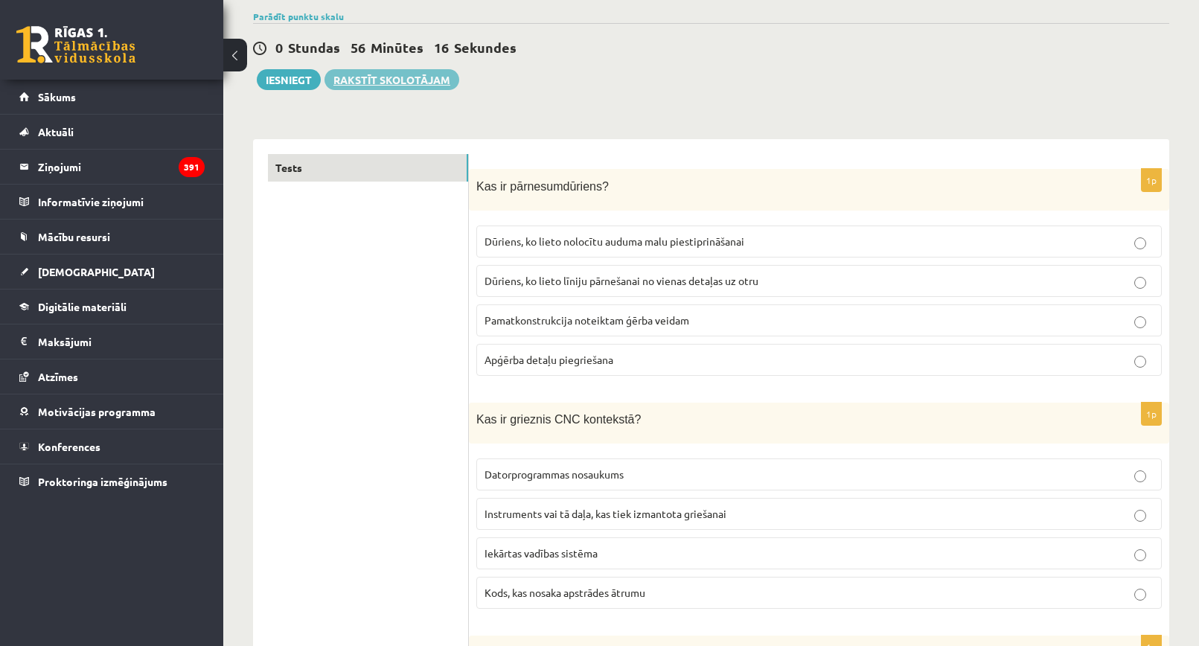
scroll to position [0, 0]
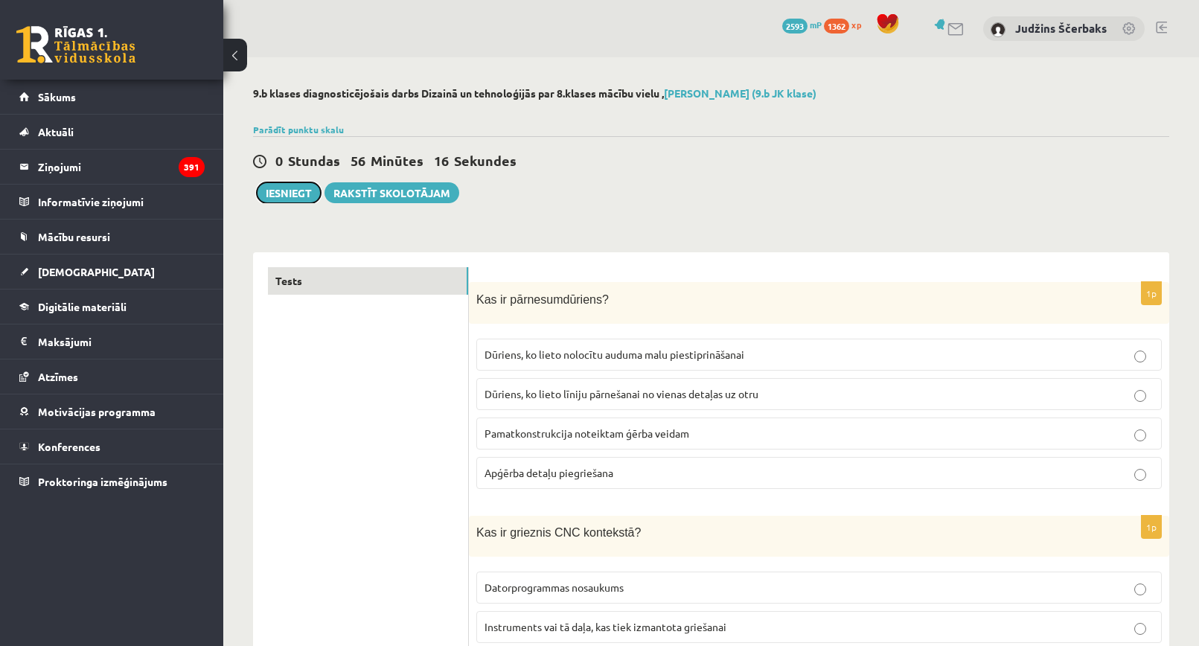
drag, startPoint x: 279, startPoint y: 187, endPoint x: 344, endPoint y: 177, distance: 65.5
click at [279, 187] on button "Iesniegt" at bounding box center [289, 192] width 64 height 21
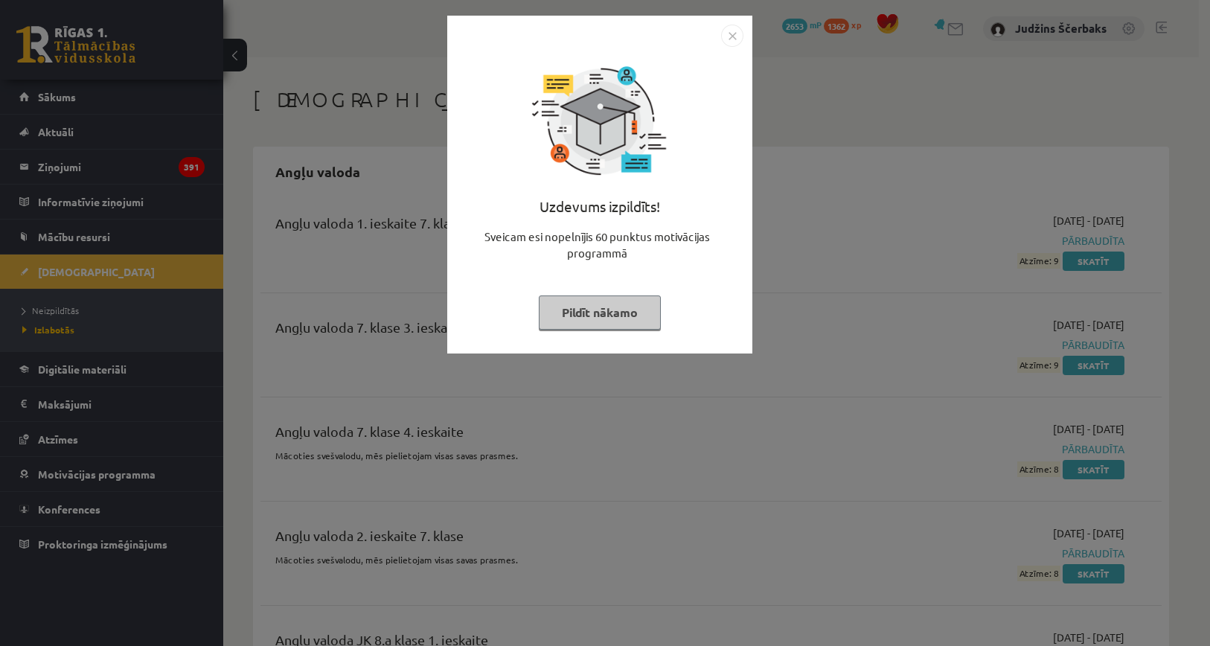
click at [729, 32] on img "Close" at bounding box center [732, 36] width 22 height 22
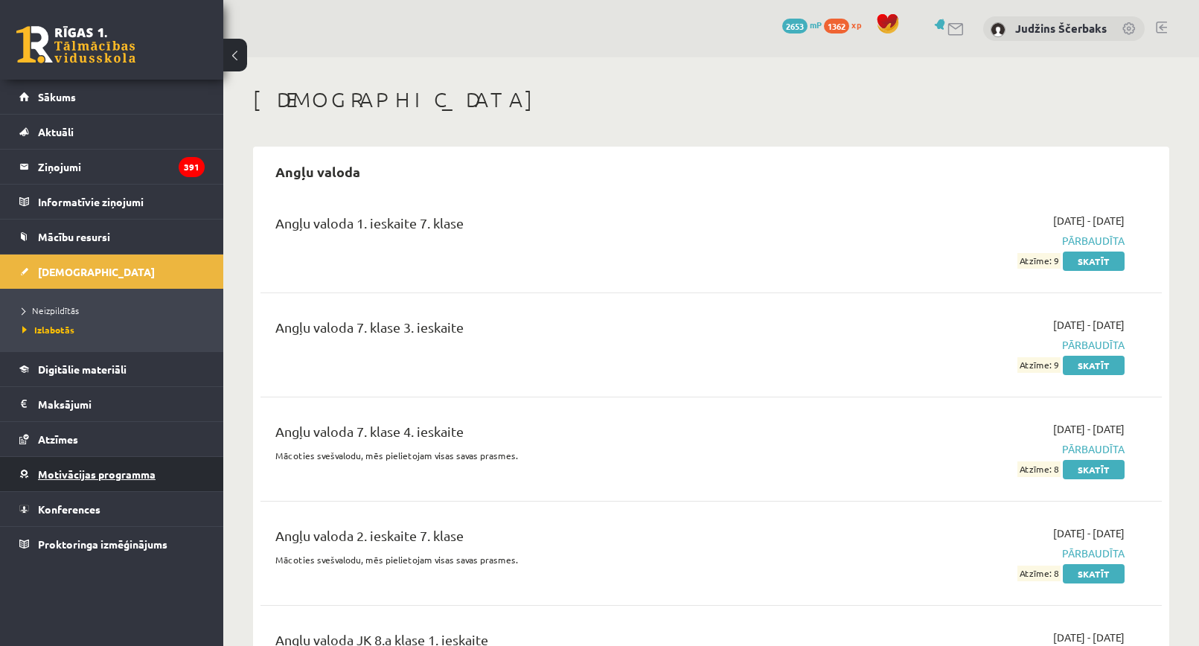
click at [89, 473] on span "Motivācijas programma" at bounding box center [97, 474] width 118 height 13
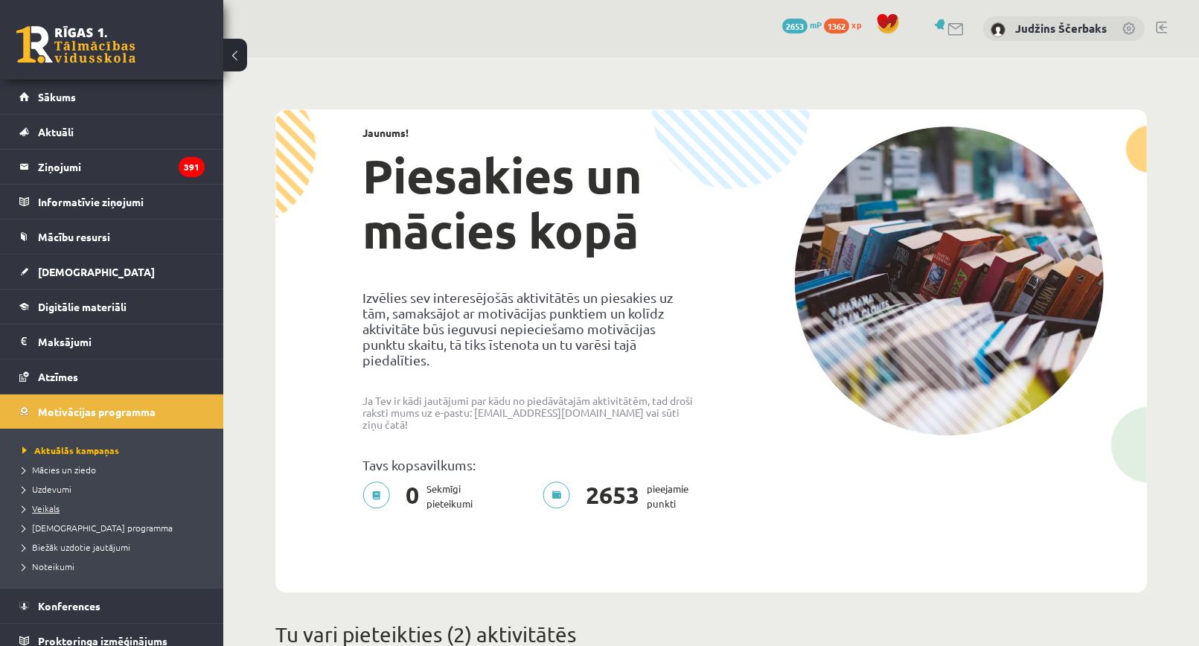
click at [52, 504] on span "Veikals" at bounding box center [40, 509] width 37 height 12
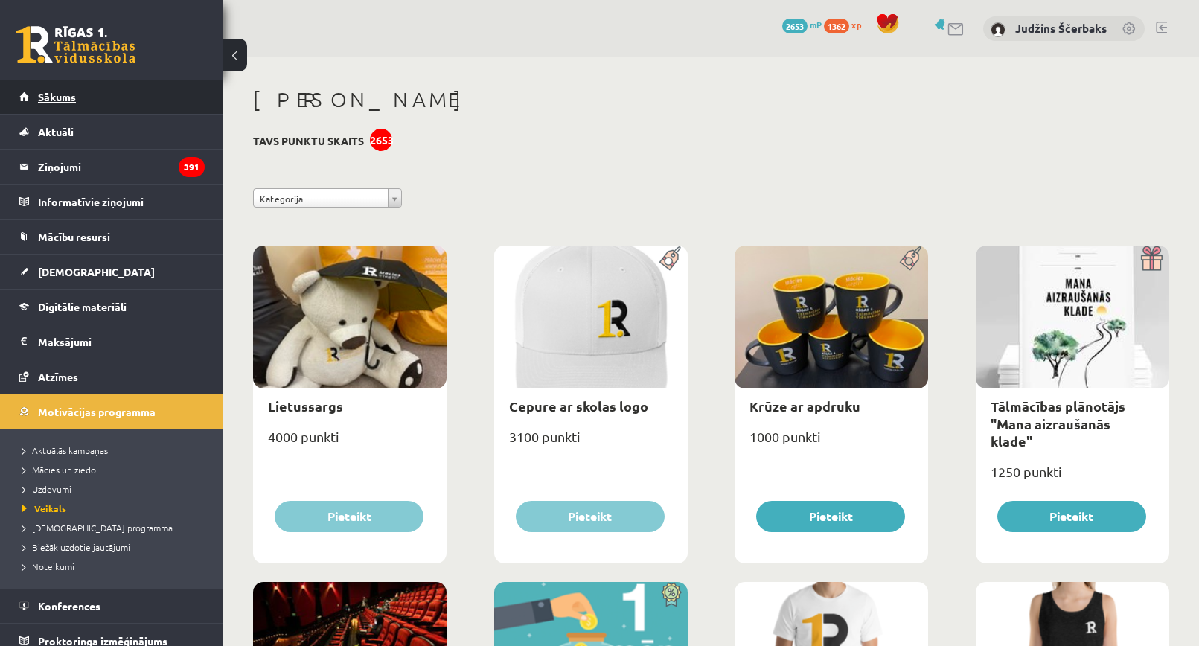
click at [101, 98] on link "Sākums" at bounding box center [111, 97] width 185 height 34
